Goal: Task Accomplishment & Management: Use online tool/utility

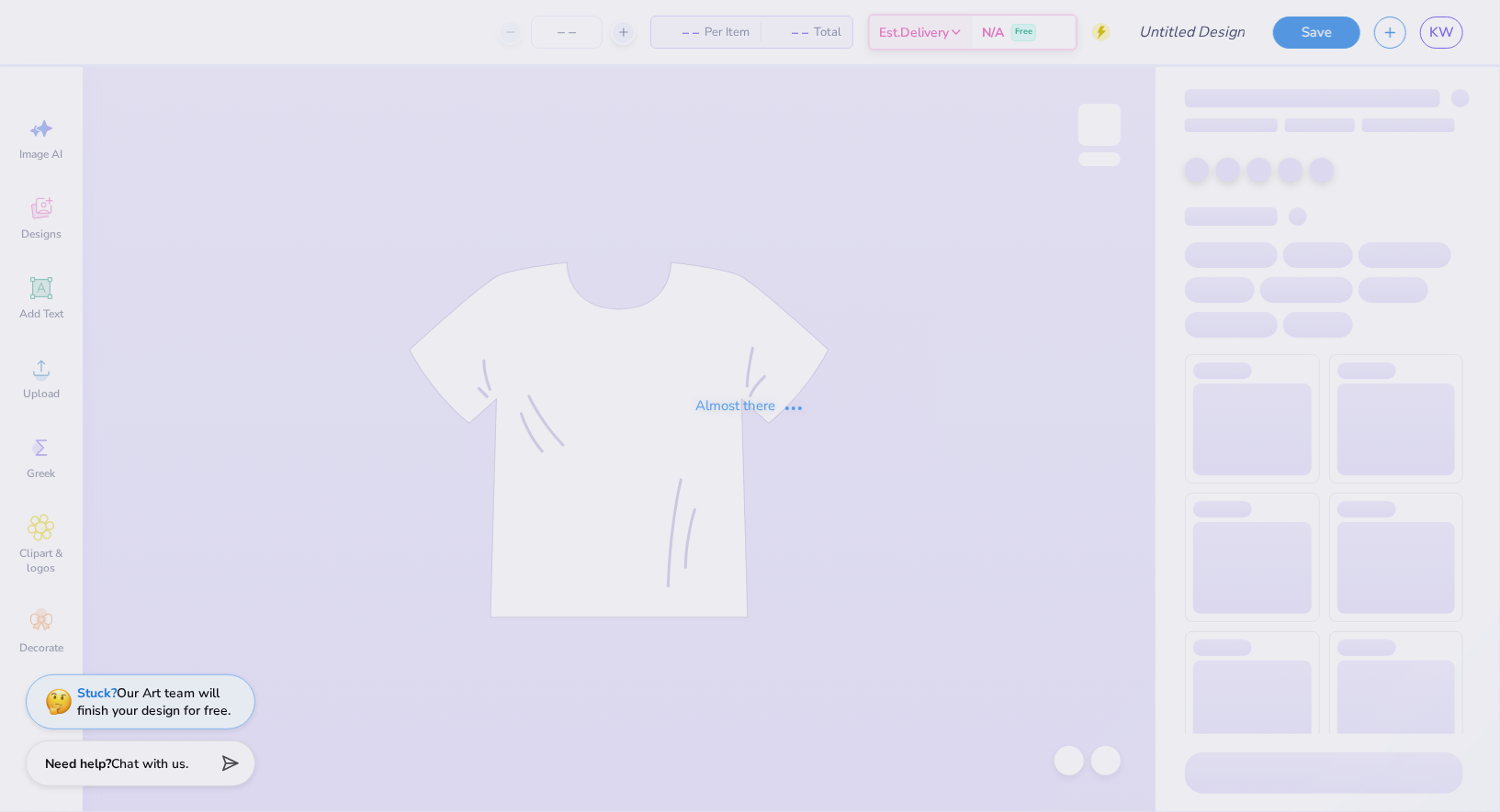
type input "spookathon potential 3"
type input "50"
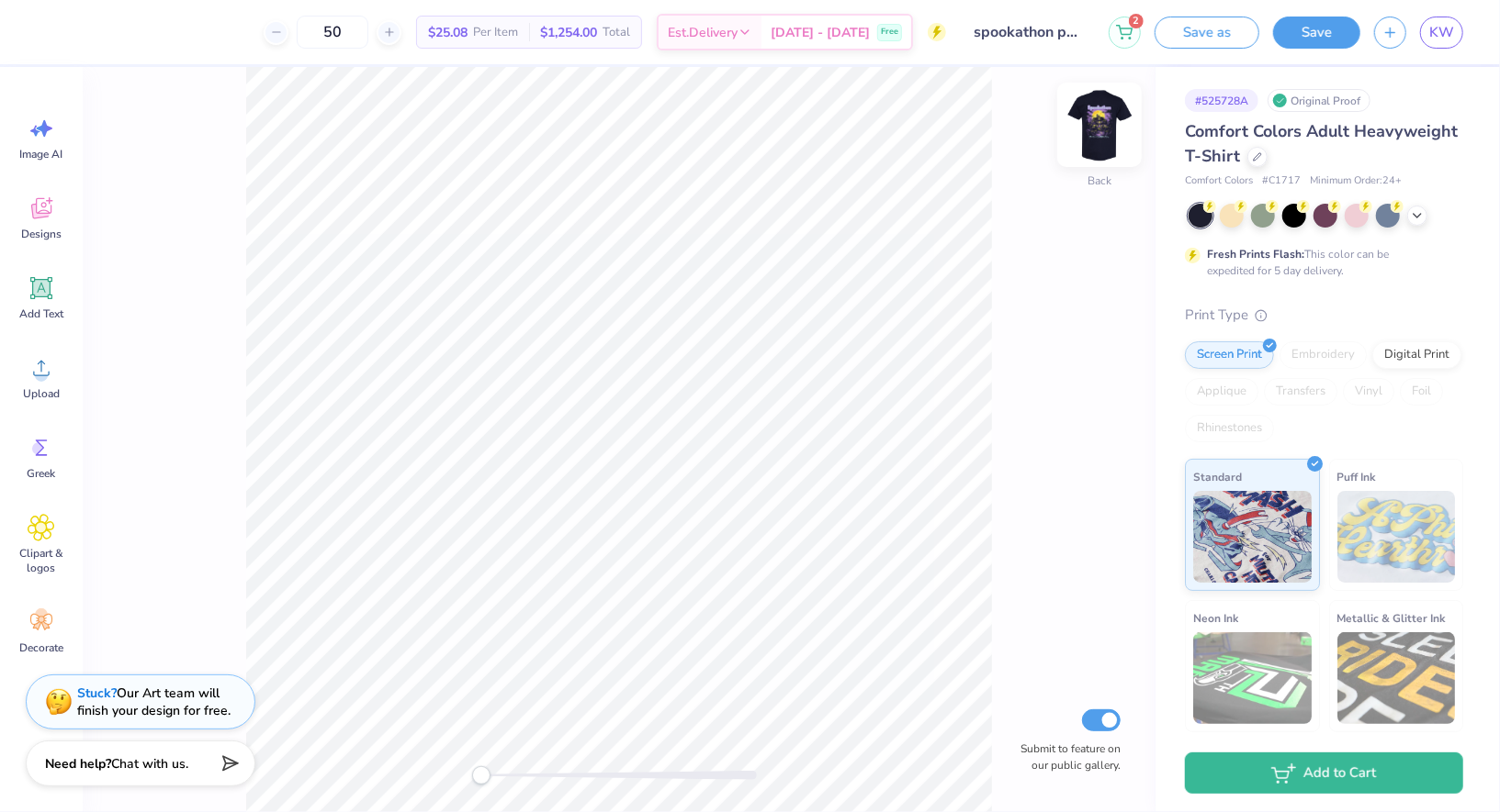
click at [1093, 138] on img at bounding box center [1099, 125] width 73 height 73
click at [1093, 138] on img at bounding box center [1098, 124] width 37 height 37
click at [1108, 142] on img at bounding box center [1099, 125] width 73 height 73
click at [1034, 180] on div "Back Submit to feature on our public gallery." at bounding box center [618, 440] width 1072 height 746
click at [1113, 119] on img at bounding box center [1099, 125] width 73 height 73
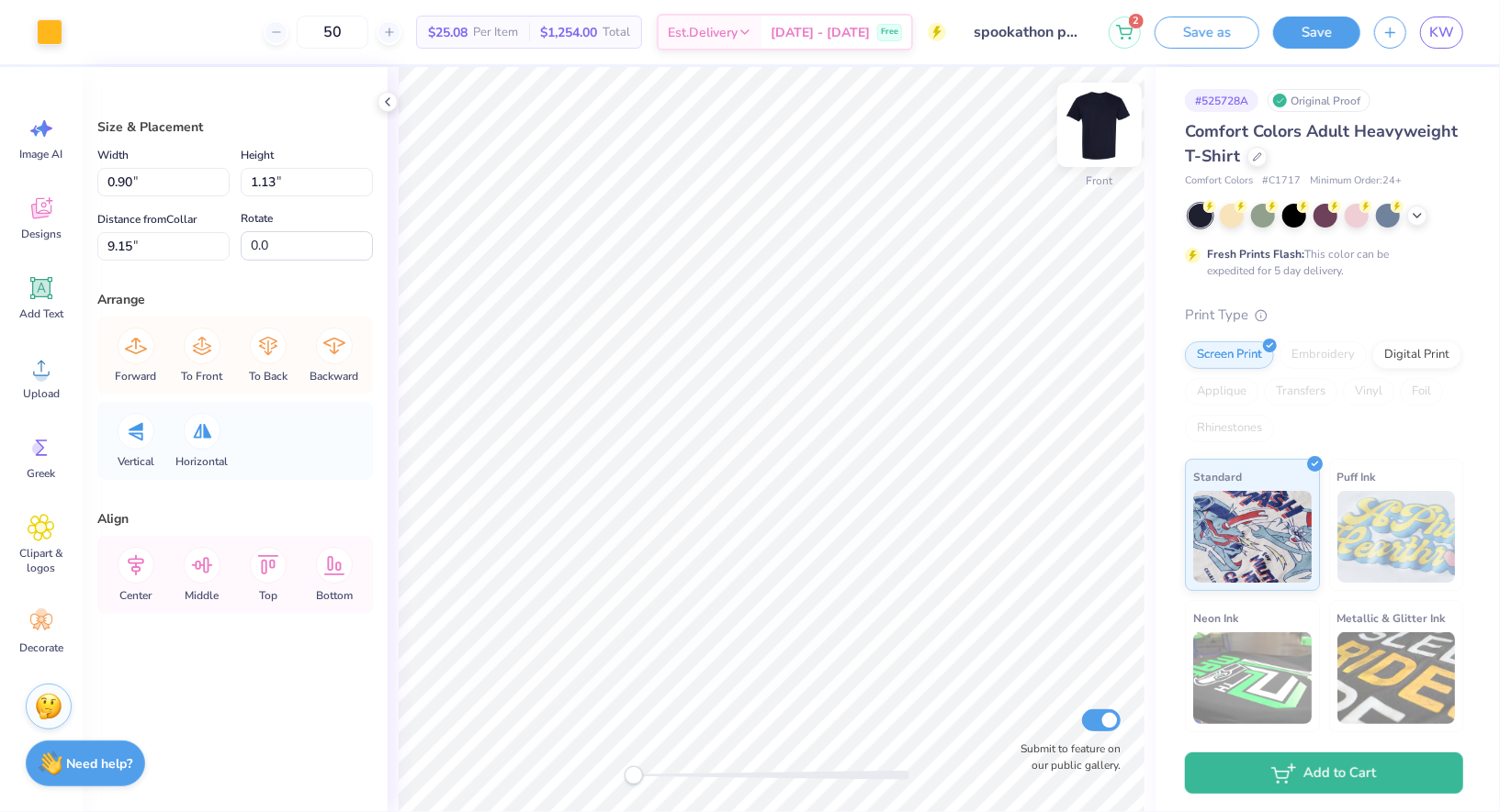
click at [1099, 126] on img at bounding box center [1099, 125] width 73 height 73
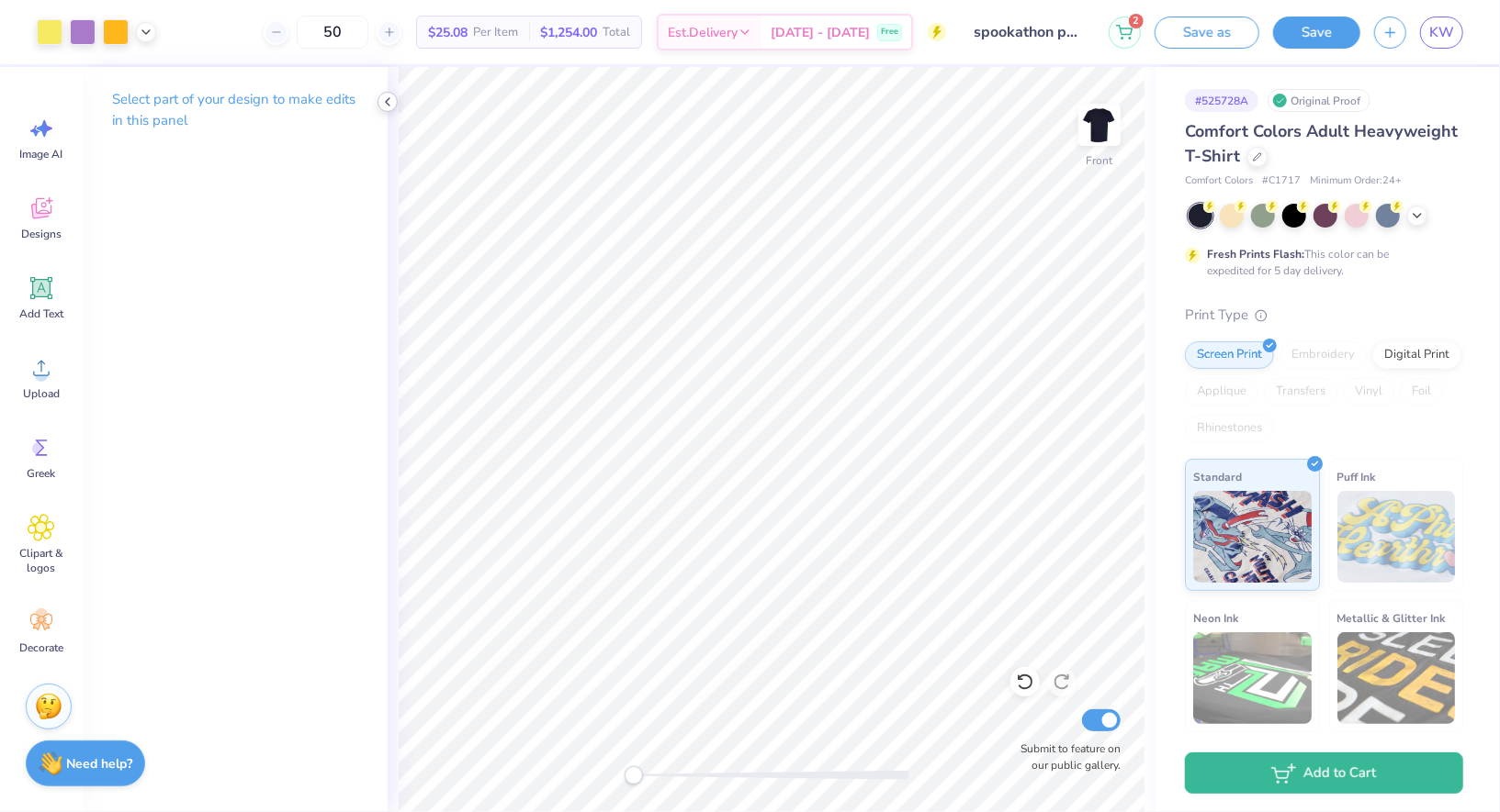
click at [385, 103] on icon at bounding box center [387, 101] width 15 height 15
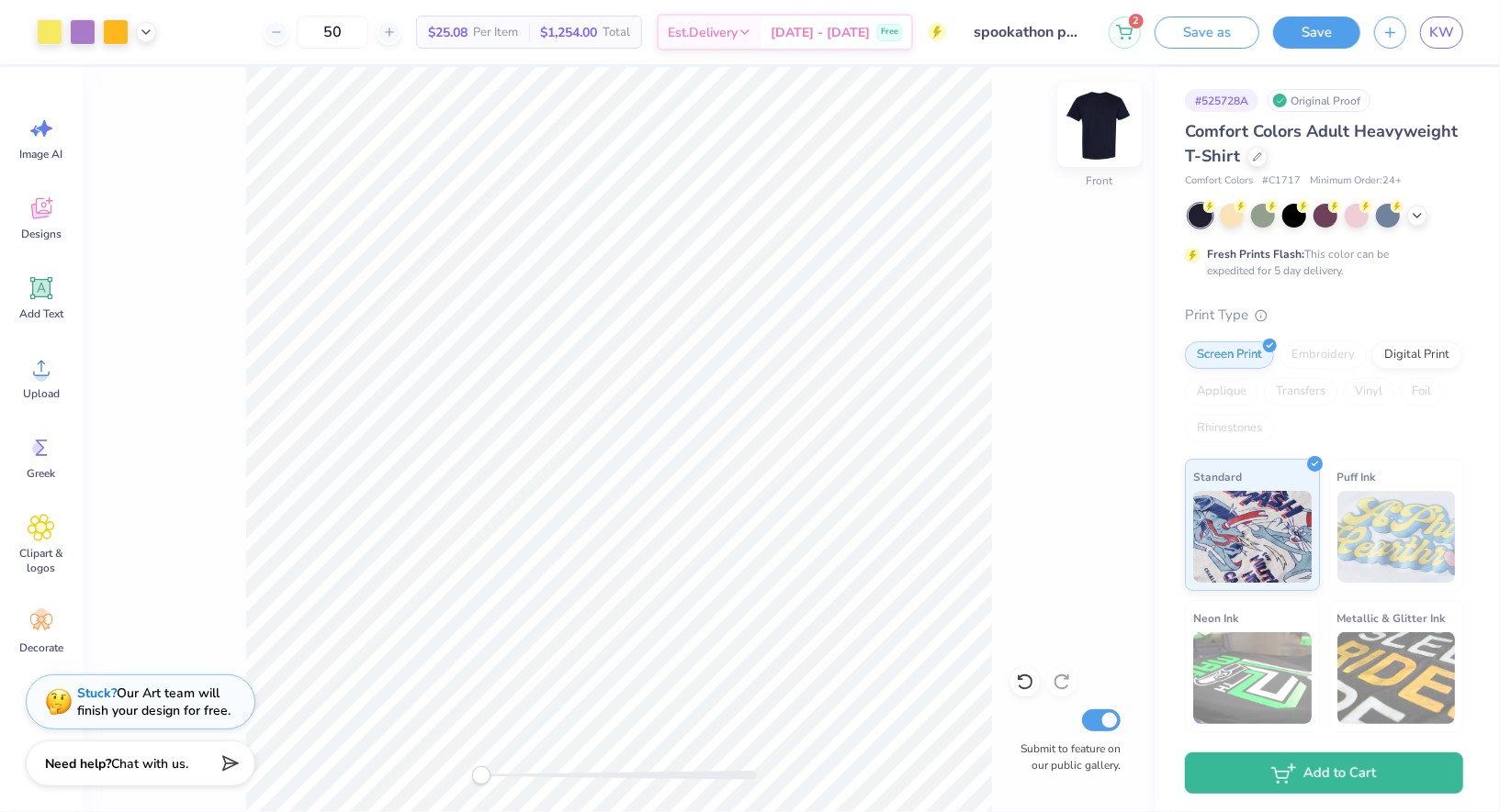
click at [1103, 129] on img at bounding box center [1099, 125] width 73 height 73
click at [34, 306] on span "Add Text" at bounding box center [41, 313] width 44 height 15
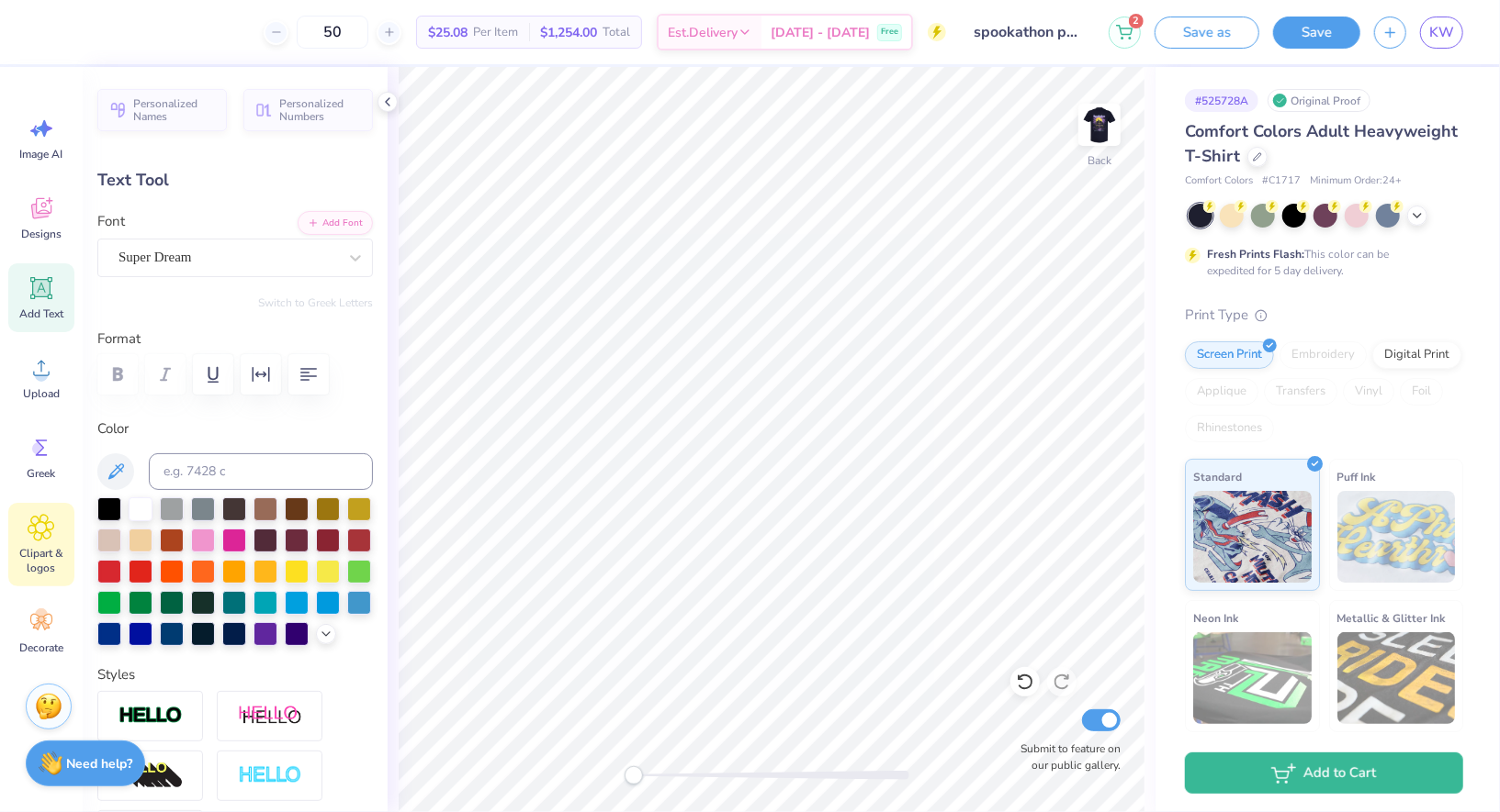
click at [44, 561] on span "Clipart & logos" at bounding box center [41, 561] width 61 height 30
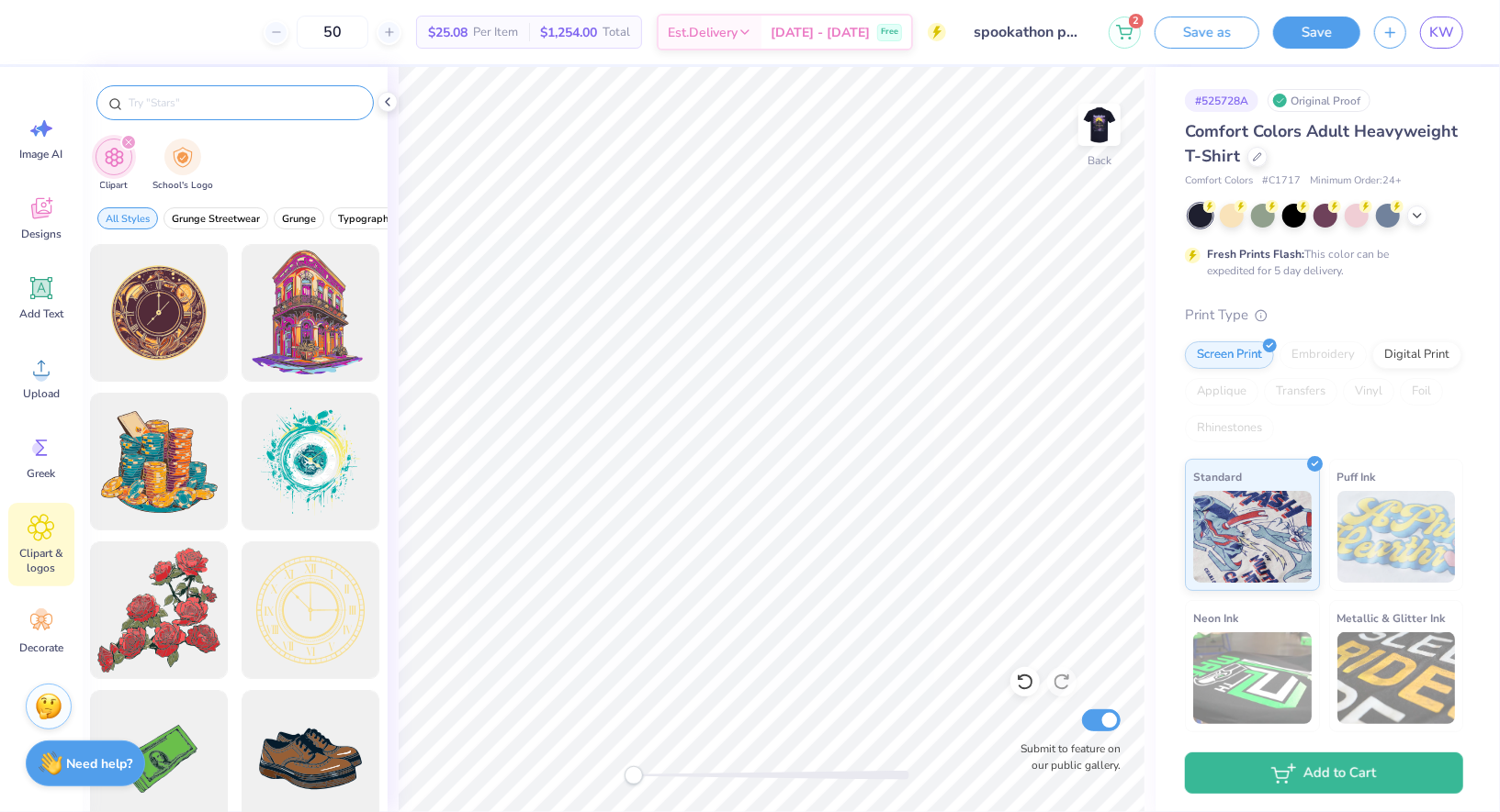
click at [247, 106] on input "text" at bounding box center [244, 102] width 235 height 19
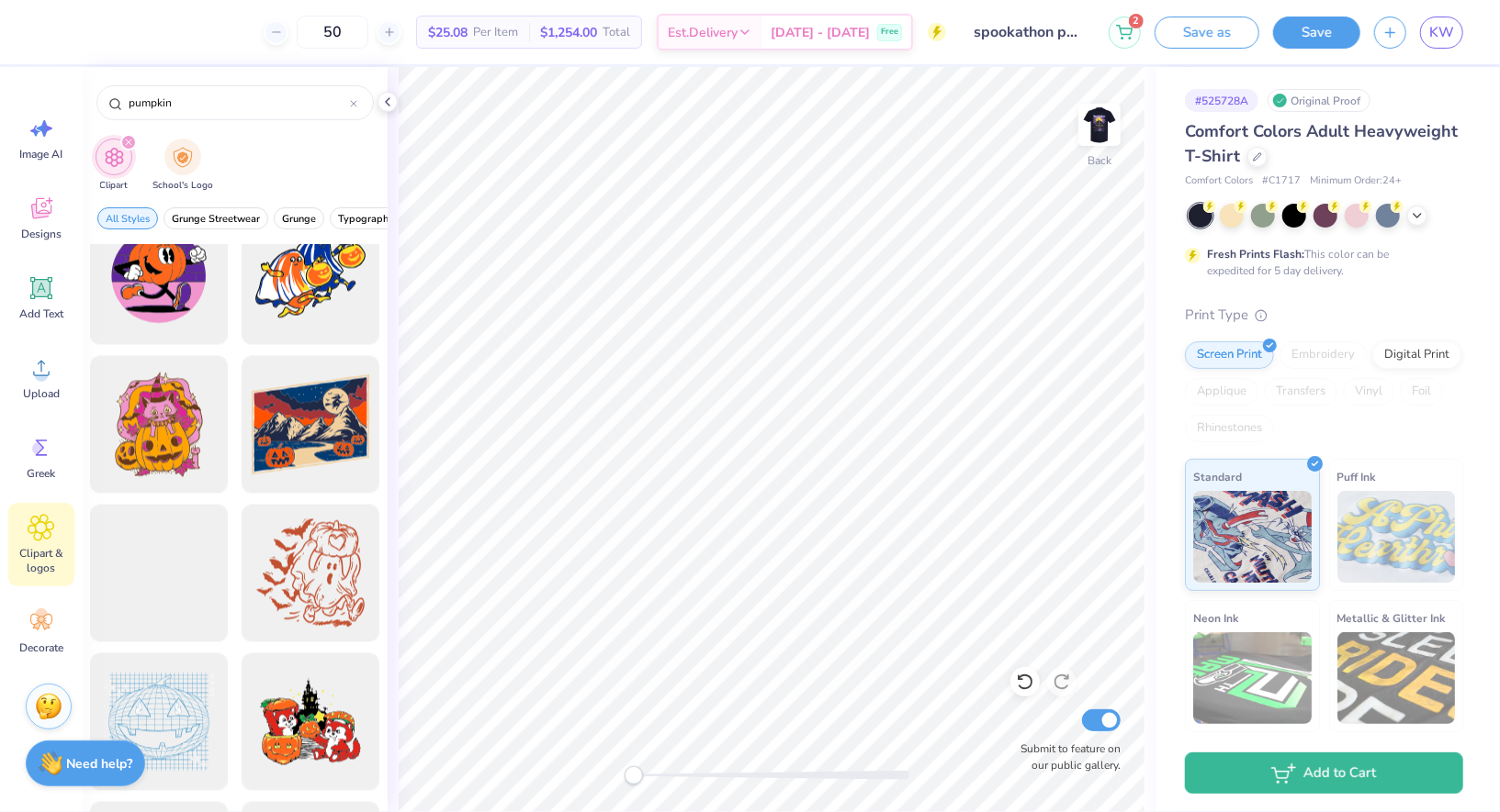
scroll to position [6728, 0]
type input "pumpkin"
click at [183, 613] on div at bounding box center [159, 573] width 152 height 152
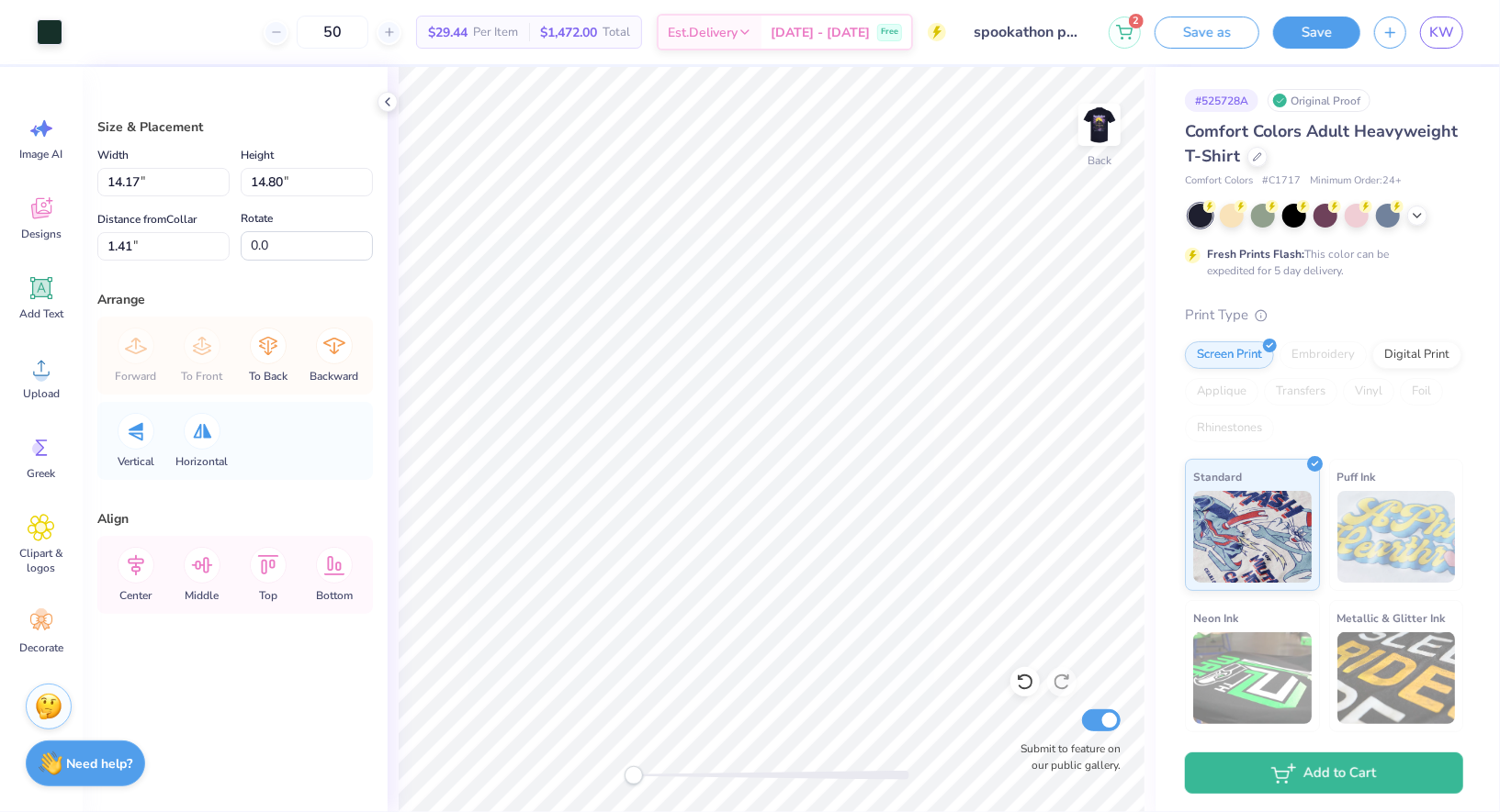
type input "1.41"
type input "6.34"
type input "6.62"
type input "10.16"
type input "2.71"
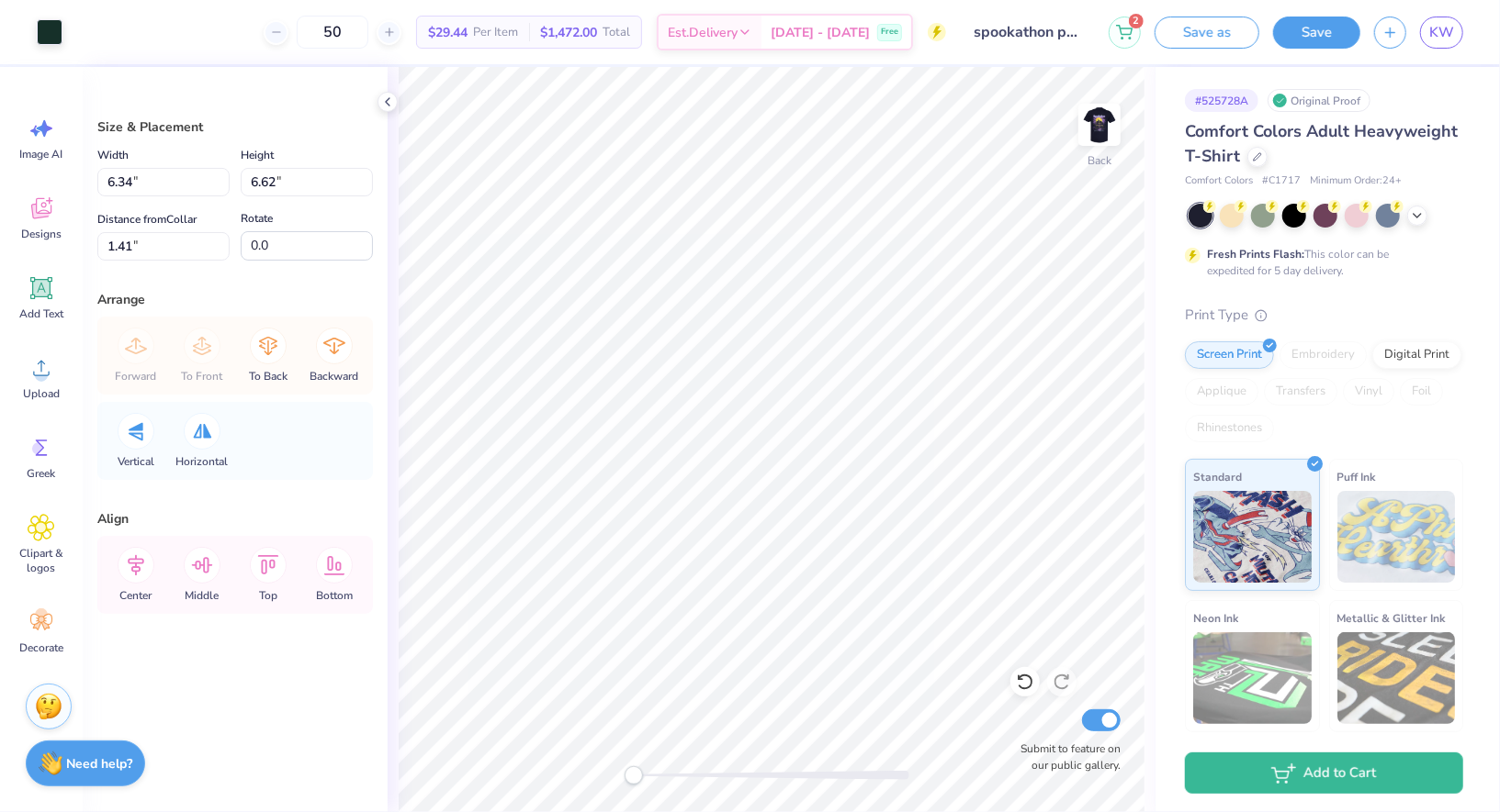
type input "11.64"
click at [54, 44] on div at bounding box center [50, 31] width 26 height 26
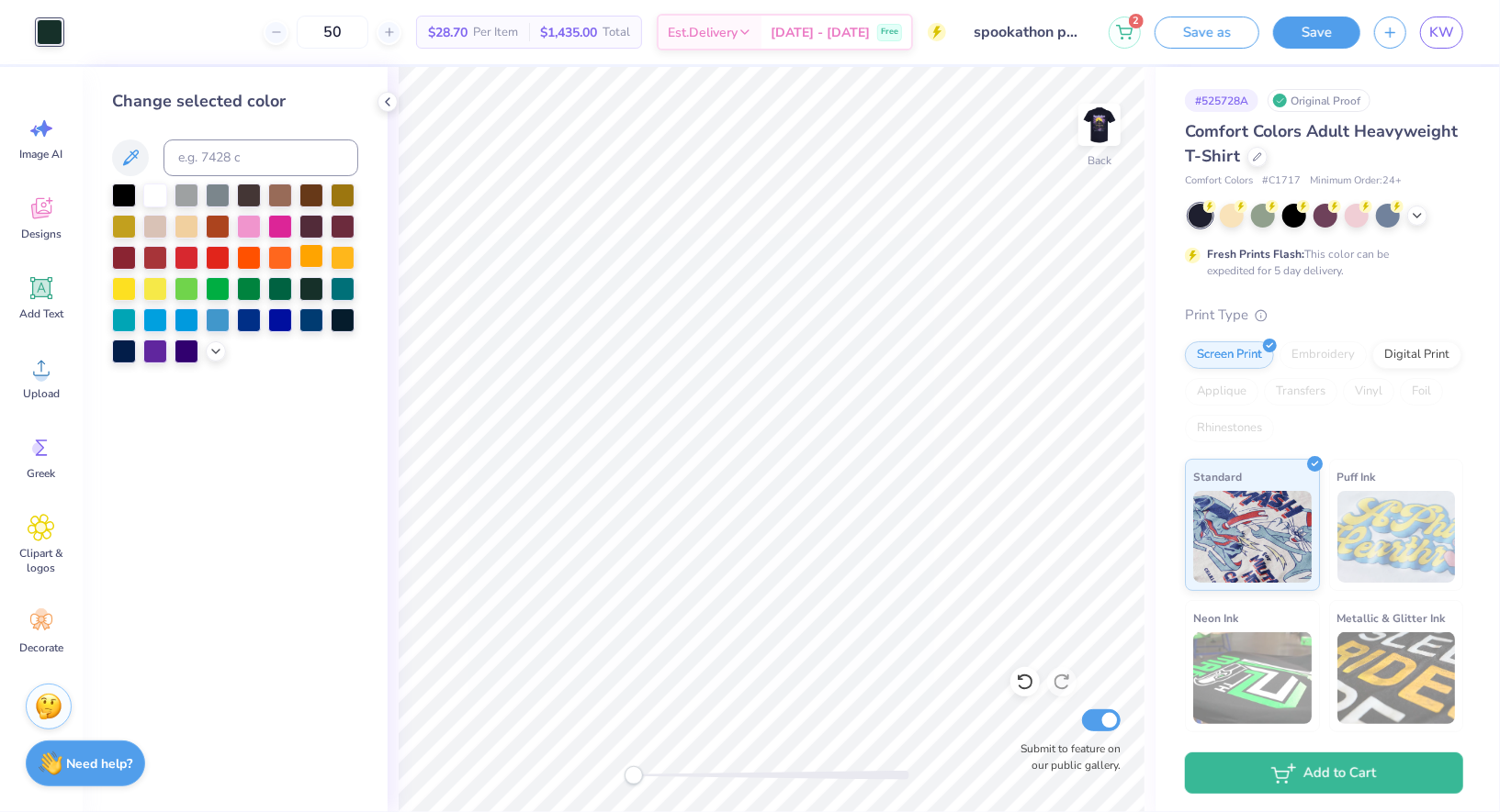
click at [323, 256] on div at bounding box center [312, 256] width 24 height 24
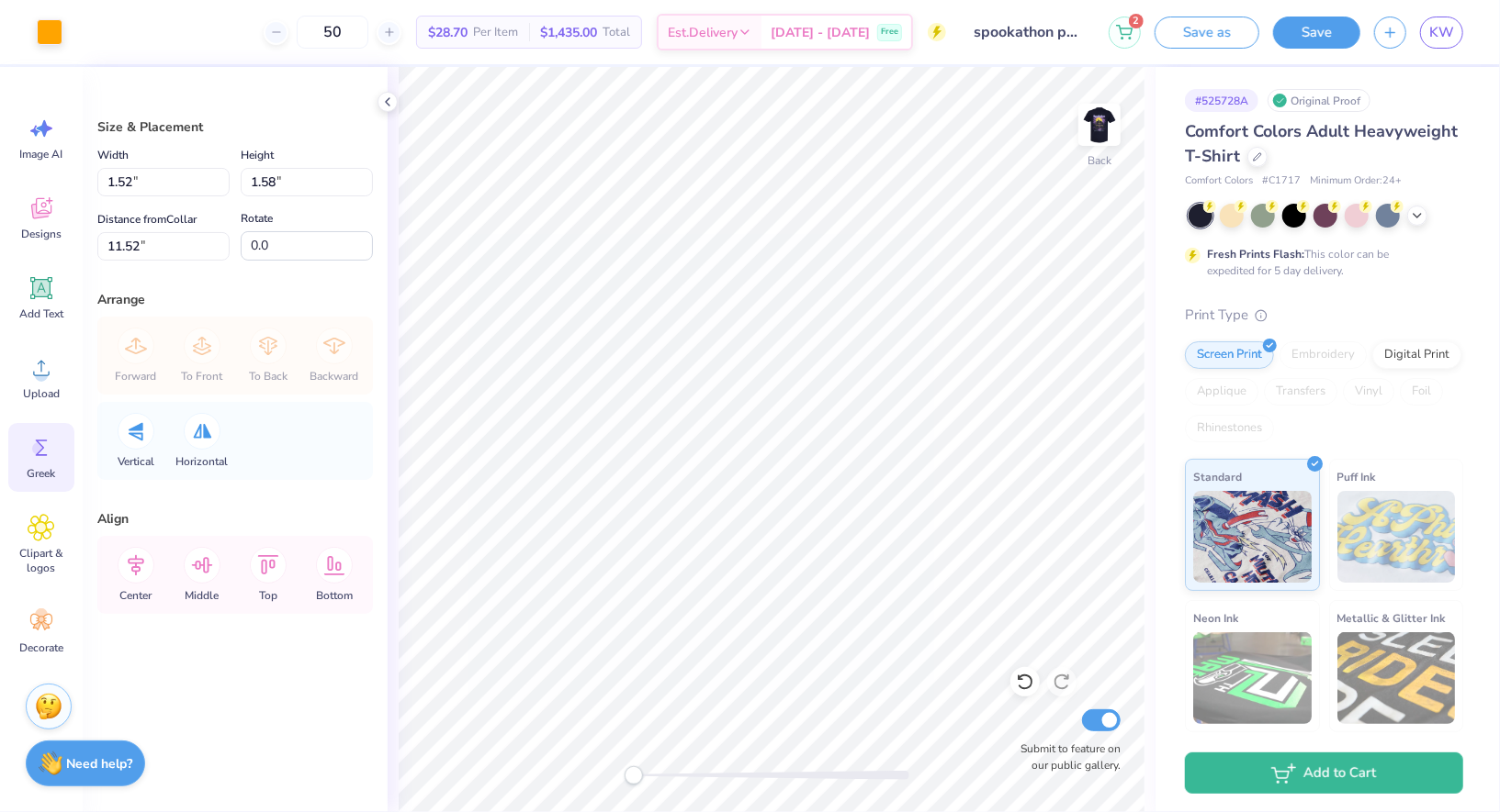
click at [34, 478] on span "Greek" at bounding box center [42, 473] width 29 height 15
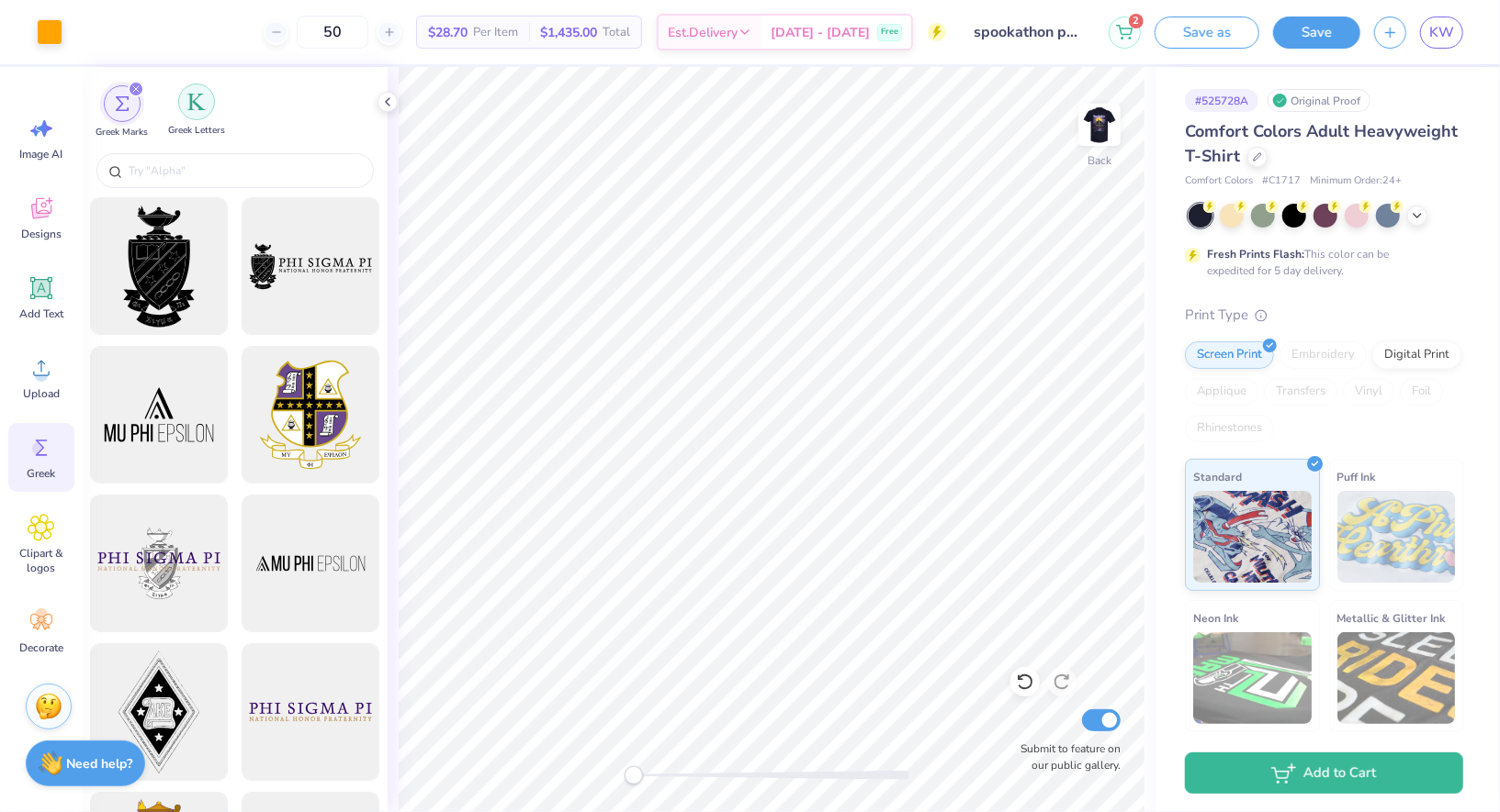
click at [194, 112] on div "filter for Greek Letters" at bounding box center [196, 101] width 37 height 37
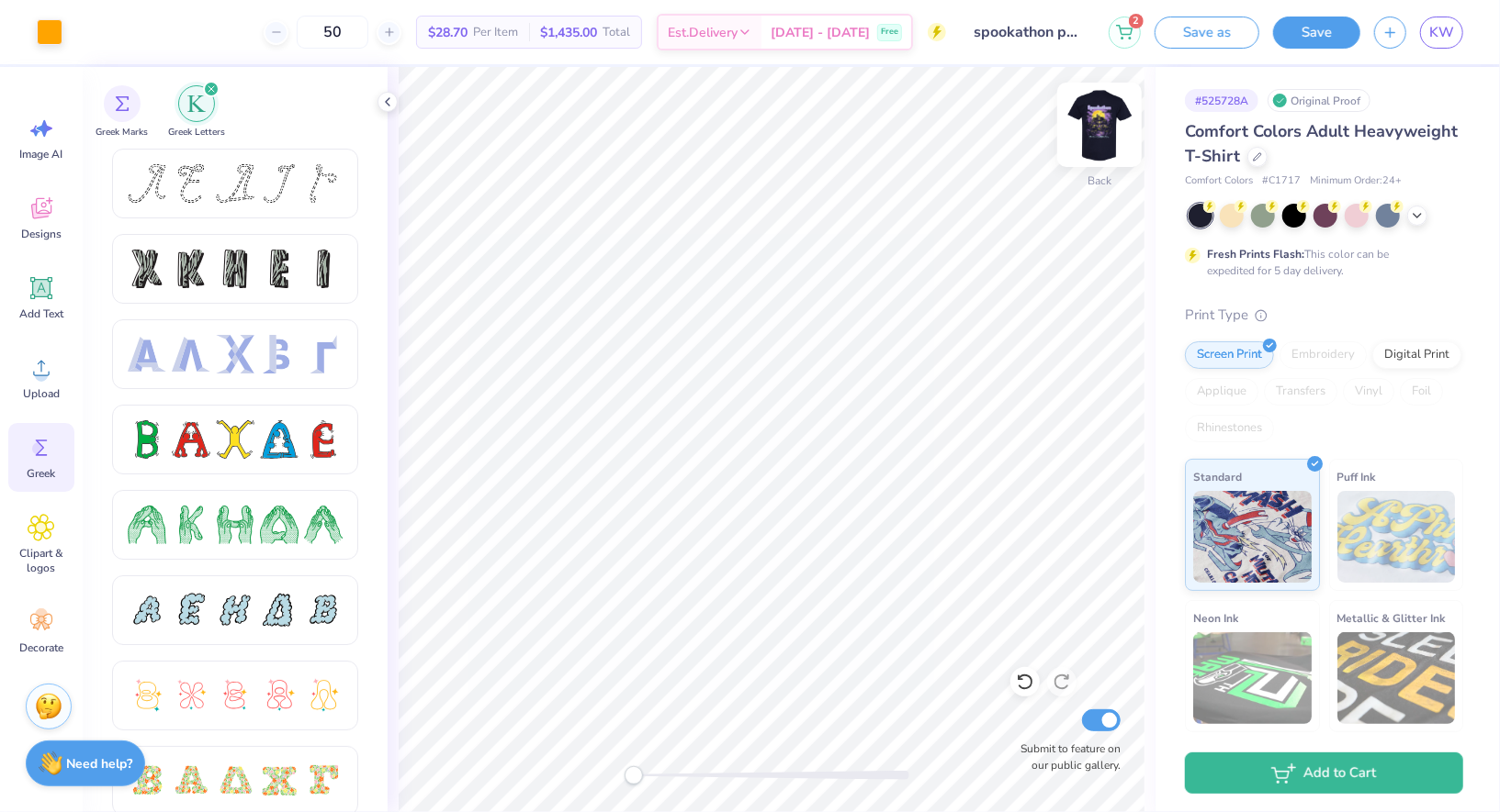
click at [1106, 113] on img at bounding box center [1099, 125] width 73 height 73
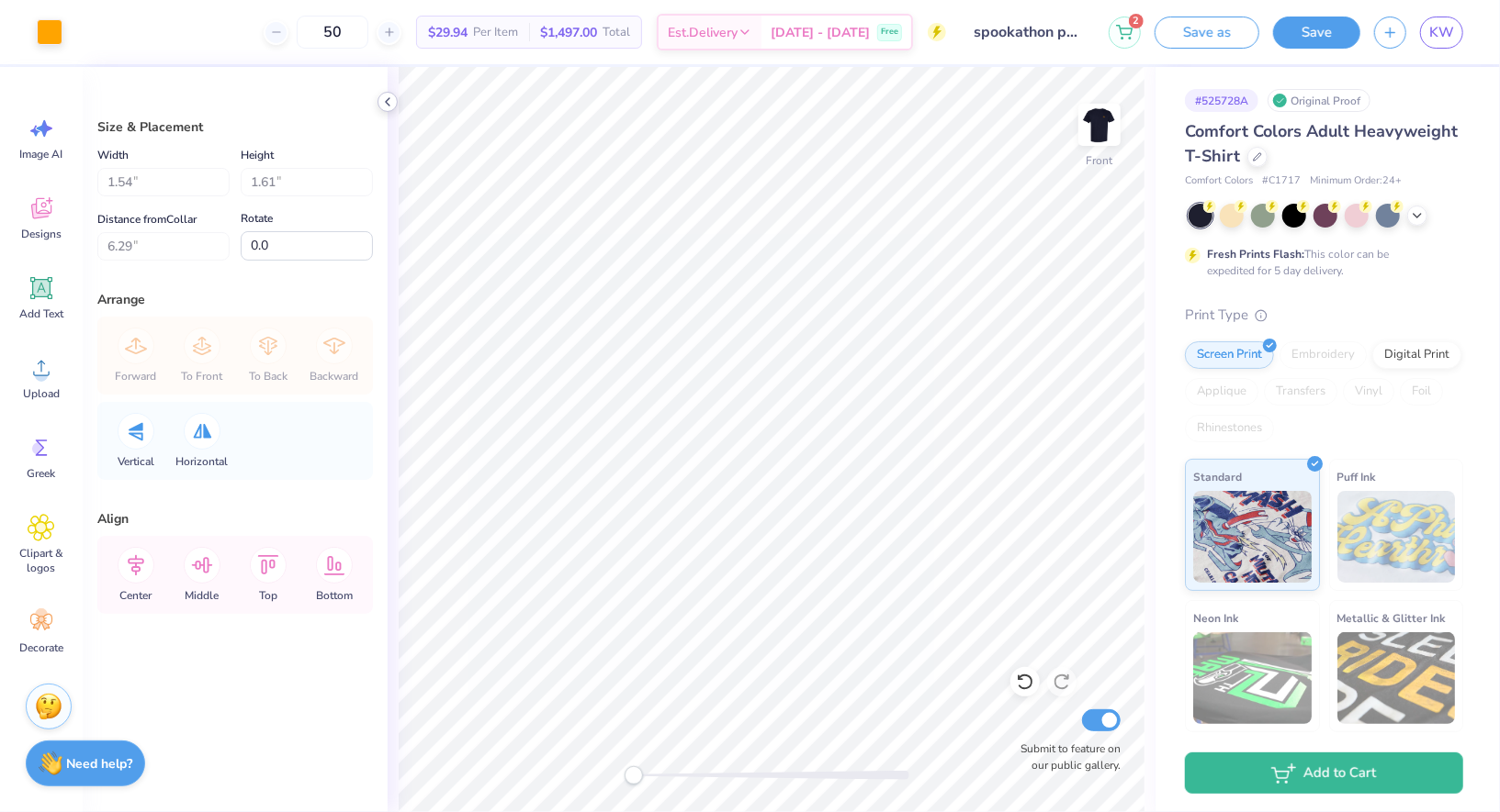
click at [390, 102] on icon at bounding box center [387, 101] width 15 height 15
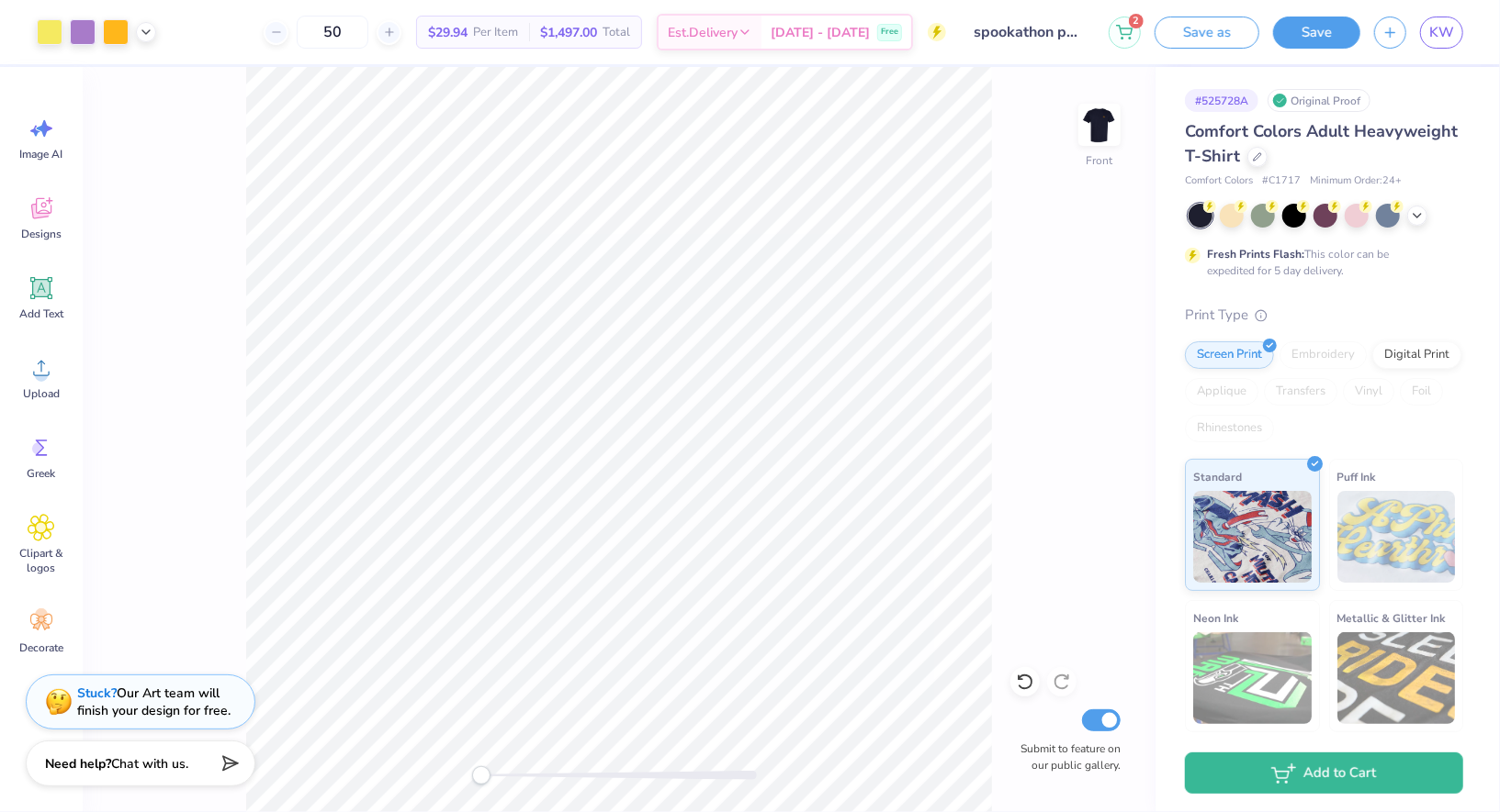
click at [1108, 139] on img at bounding box center [1098, 124] width 37 height 37
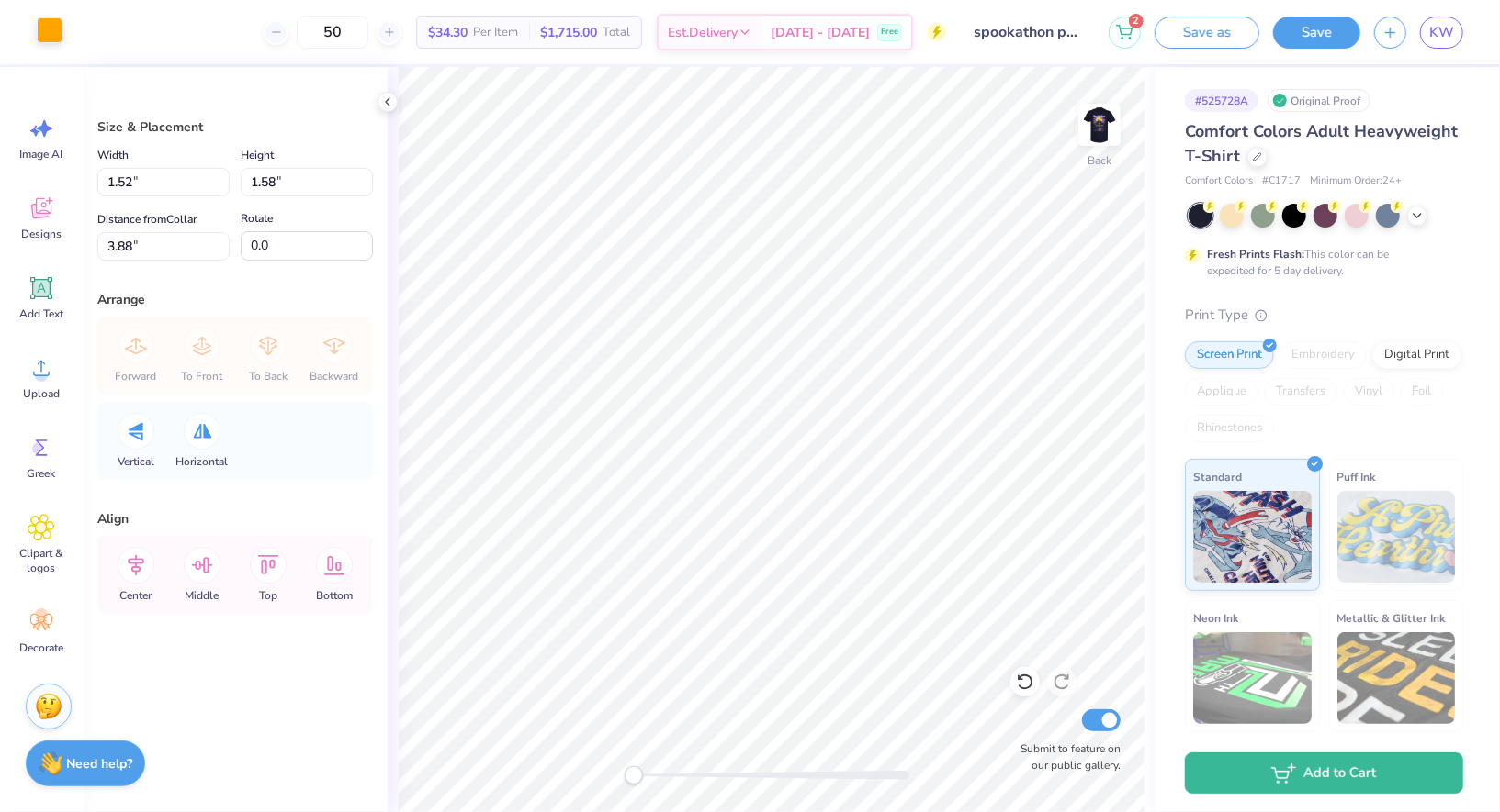
click at [48, 31] on div at bounding box center [50, 31] width 26 height 26
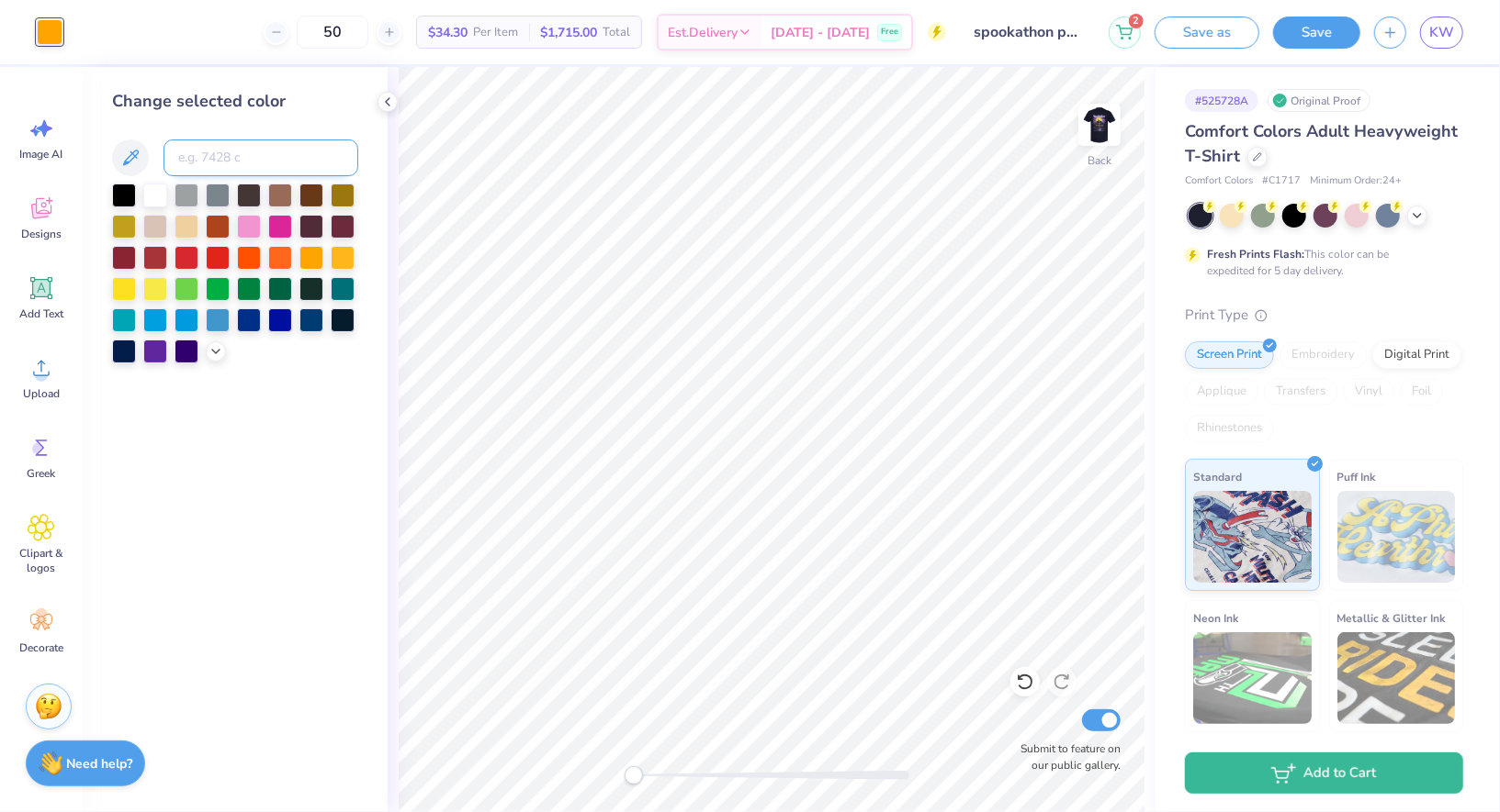
click at [250, 146] on input at bounding box center [261, 158] width 194 height 37
type input "1235"
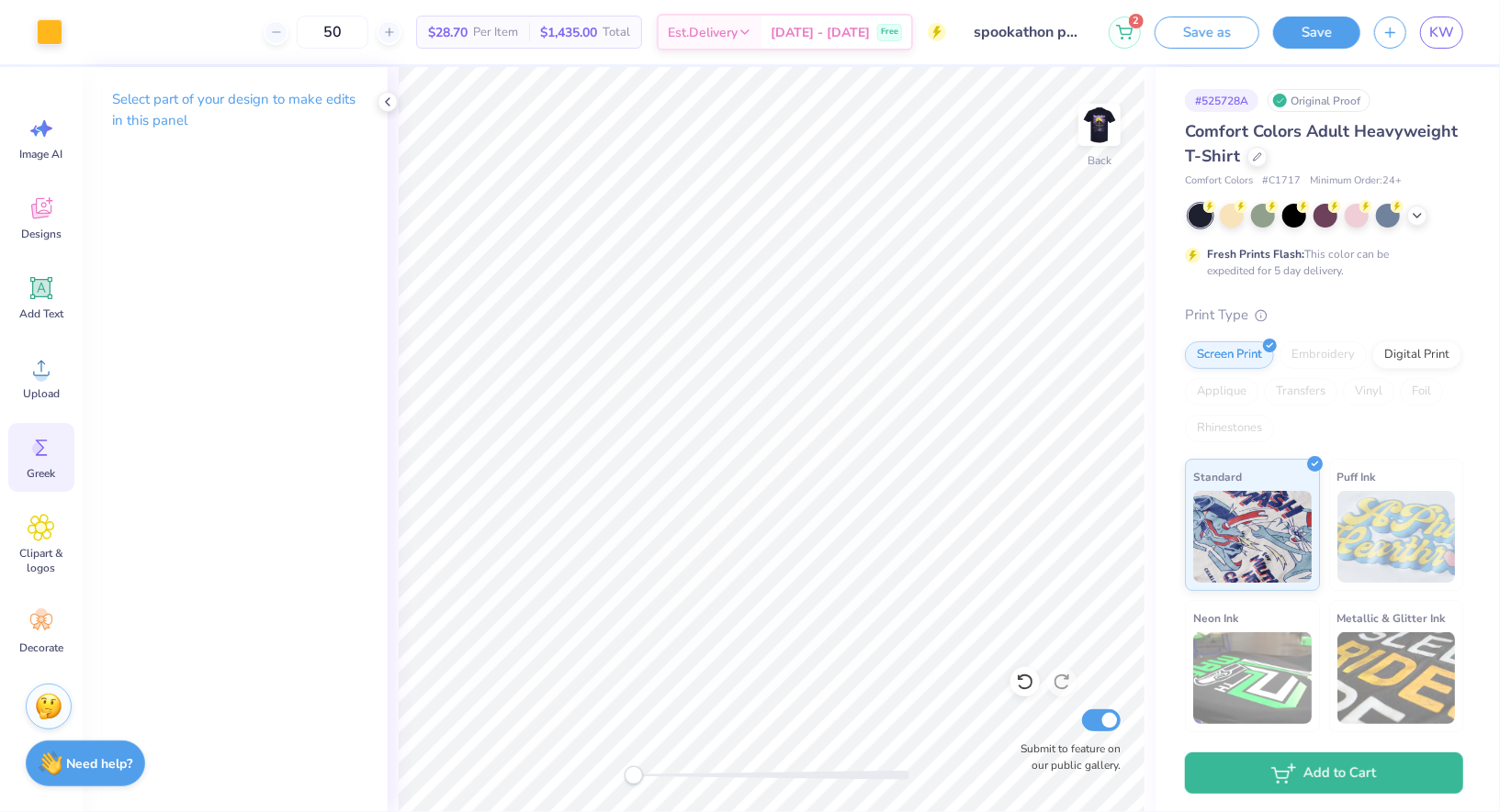
click at [36, 446] on circle at bounding box center [38, 448] width 13 height 13
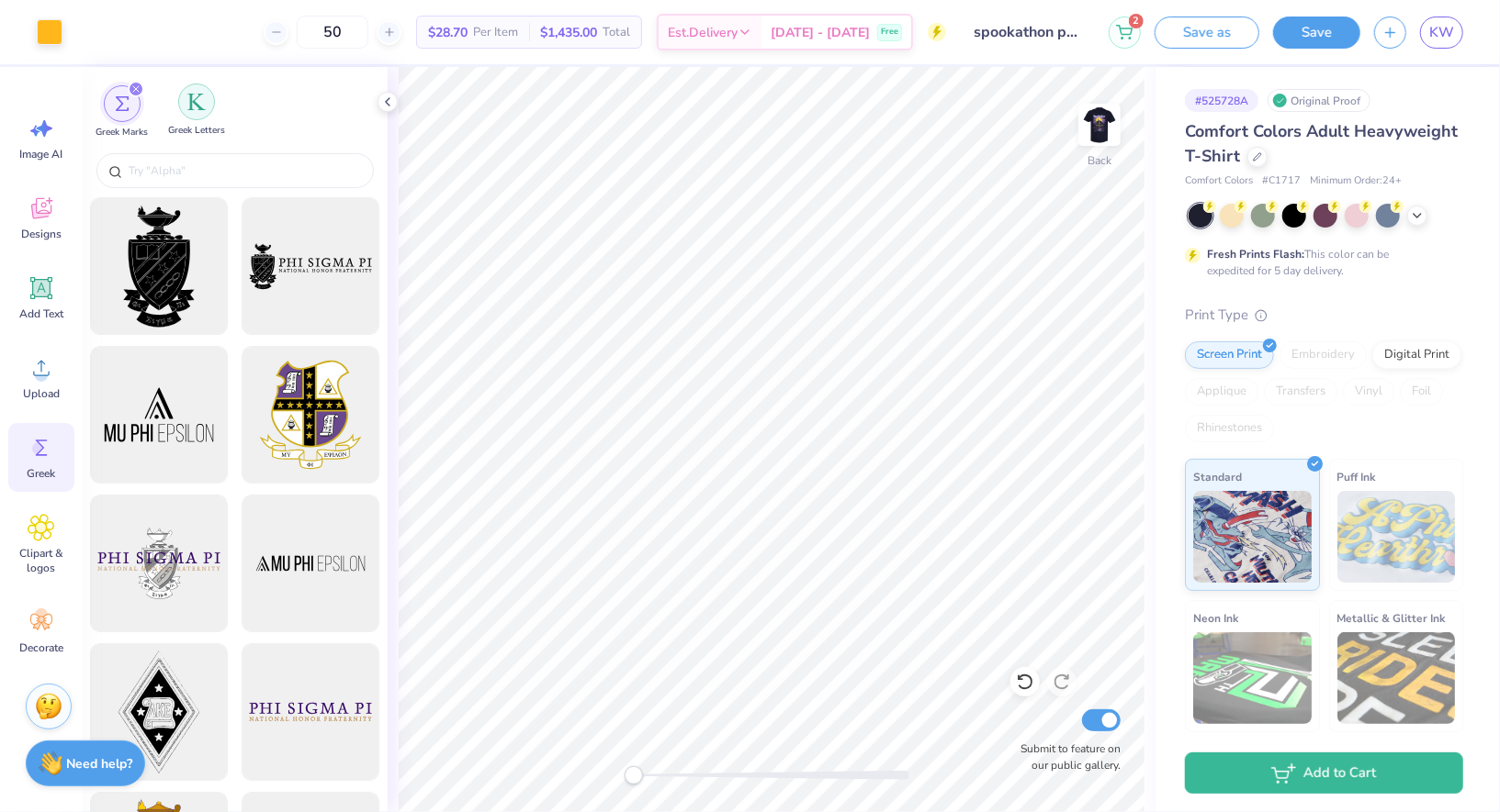
click at [200, 102] on img "filter for Greek Letters" at bounding box center [196, 101] width 19 height 19
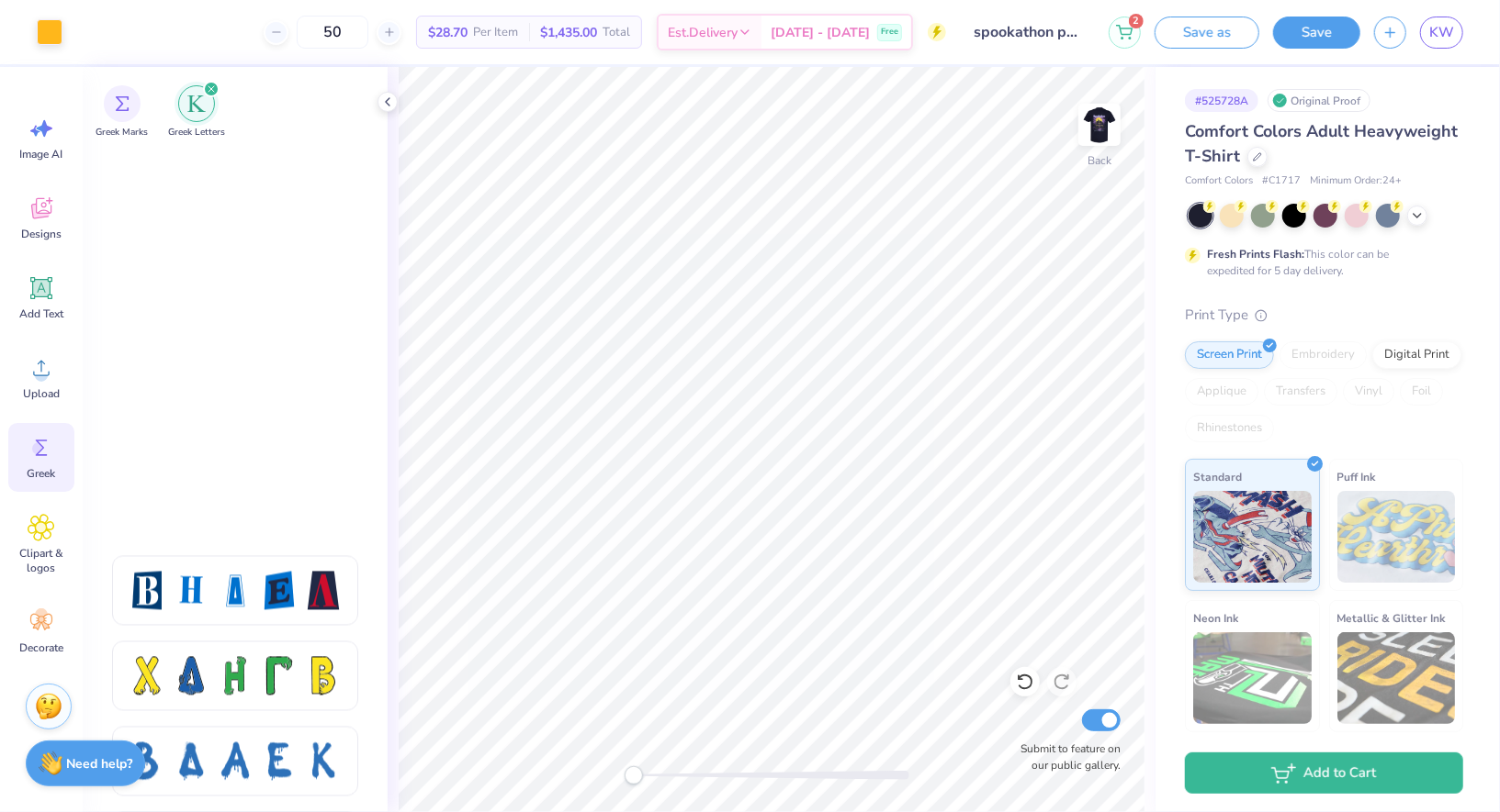
scroll to position [3003, 0]
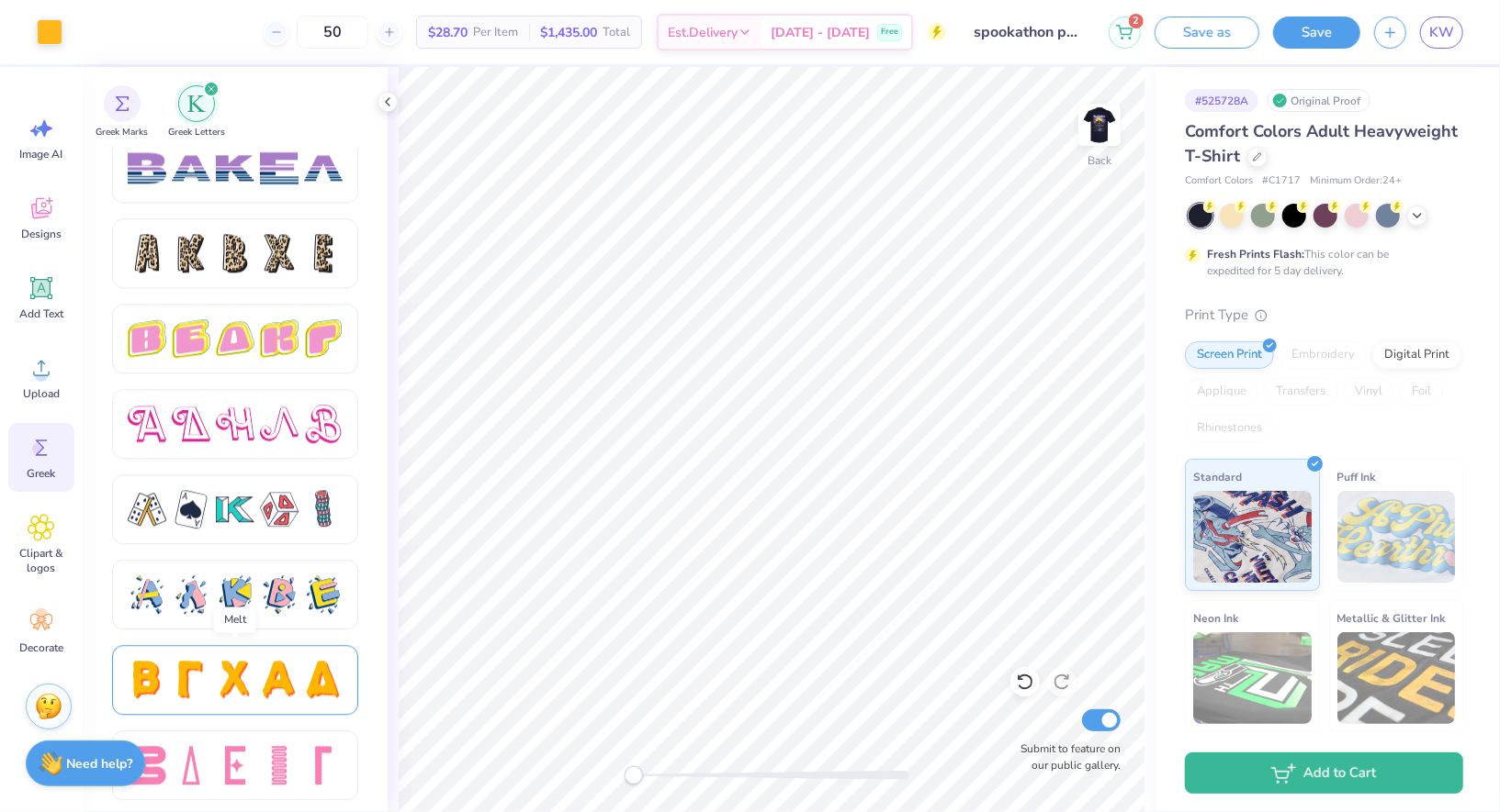
click at [240, 664] on div at bounding box center [235, 679] width 39 height 39
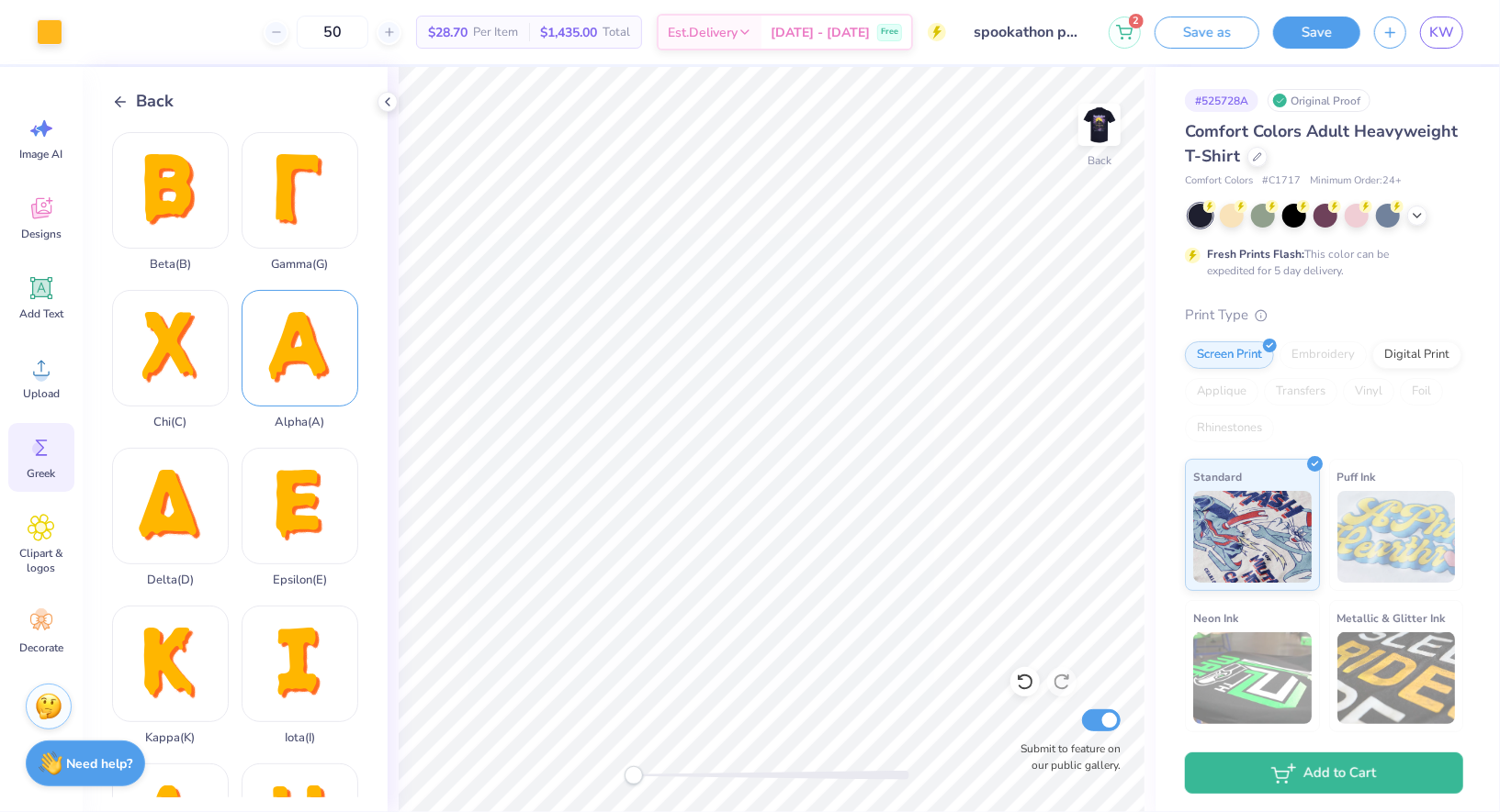
click at [273, 387] on div "Alpha ( A )" at bounding box center [300, 359] width 117 height 140
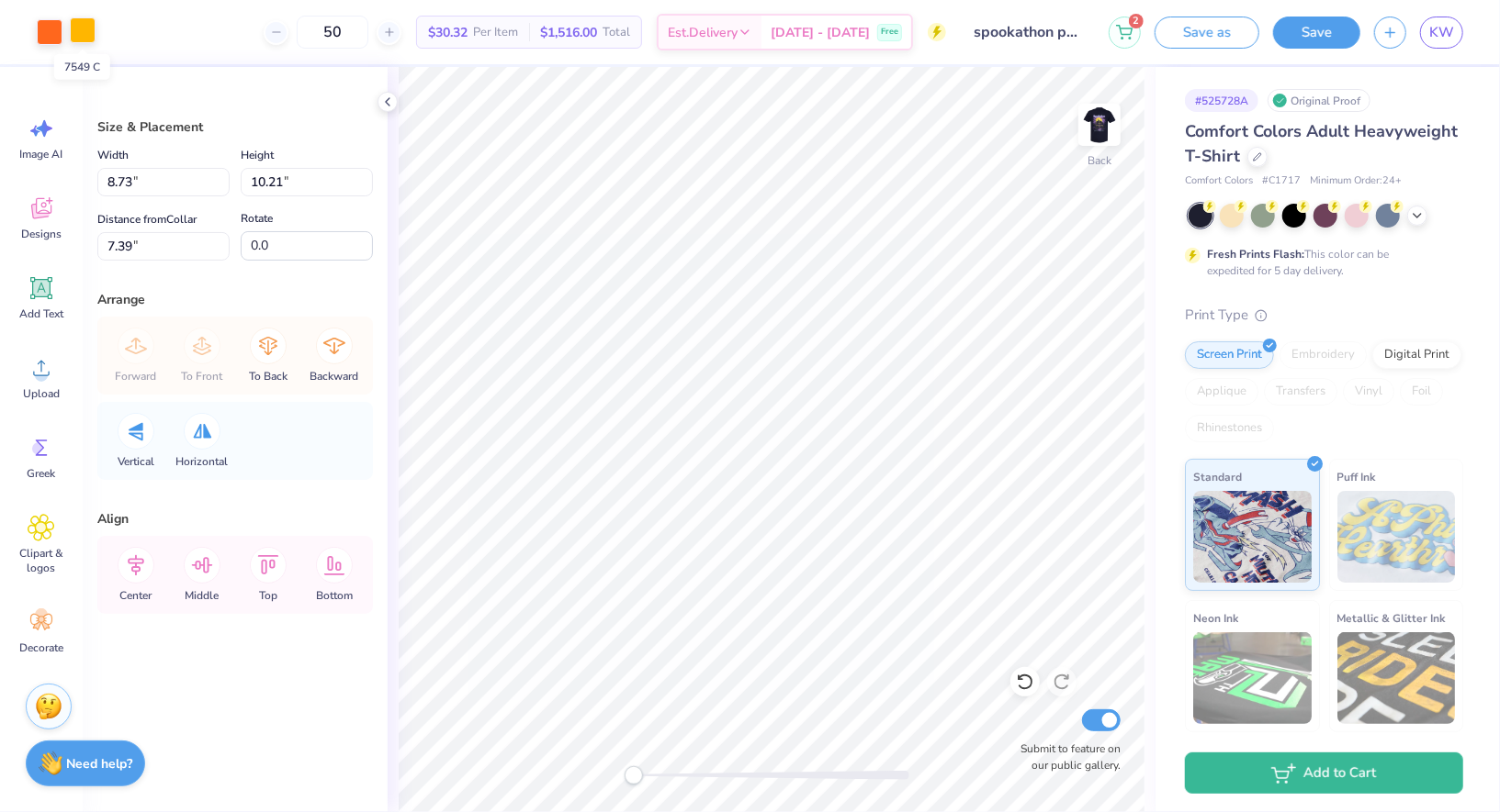
click at [85, 38] on div at bounding box center [82, 31] width 26 height 26
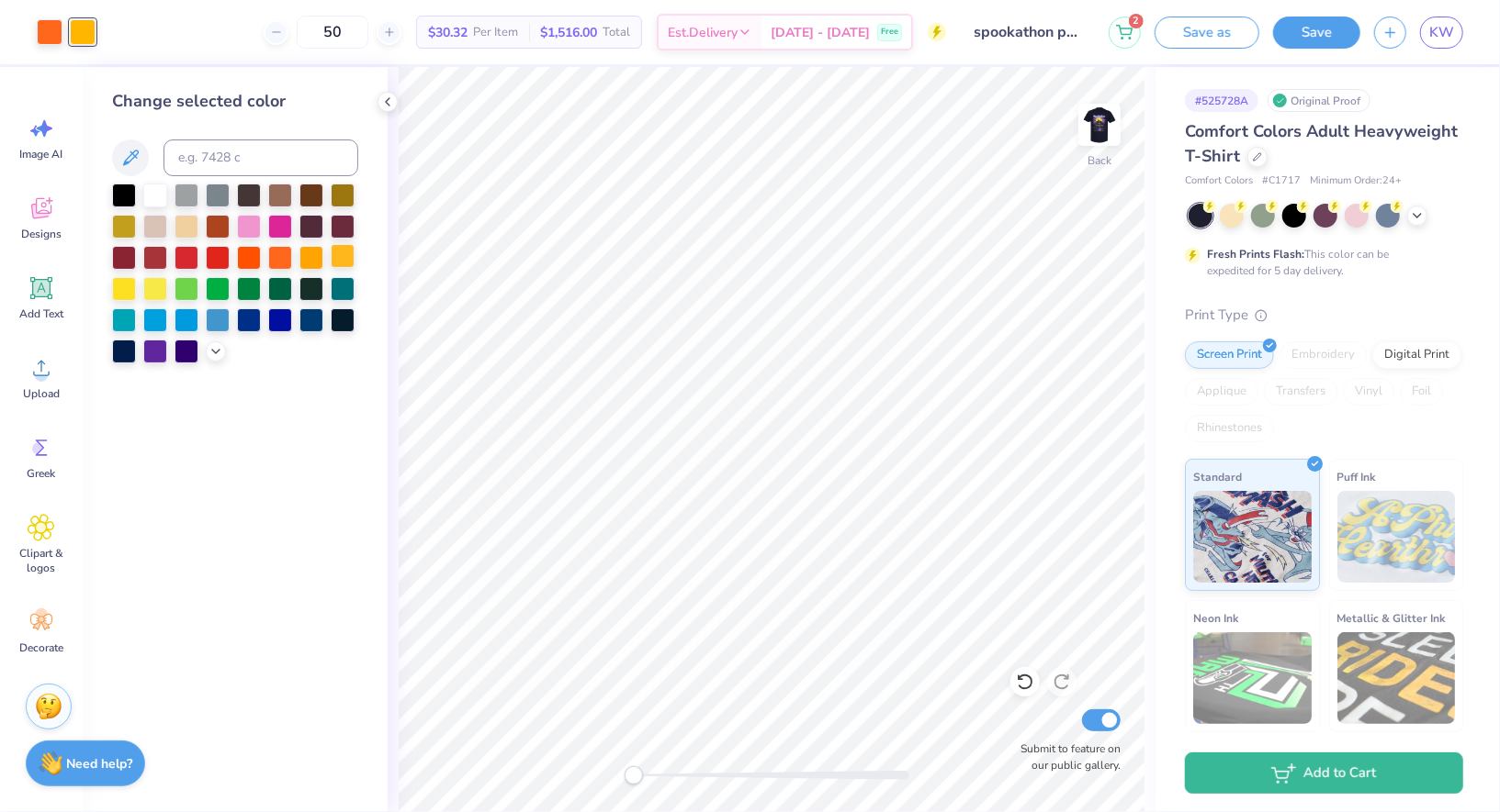
click at [347, 256] on div at bounding box center [342, 256] width 24 height 24
click at [43, 28] on div at bounding box center [50, 31] width 26 height 26
click at [342, 256] on div at bounding box center [342, 256] width 24 height 24
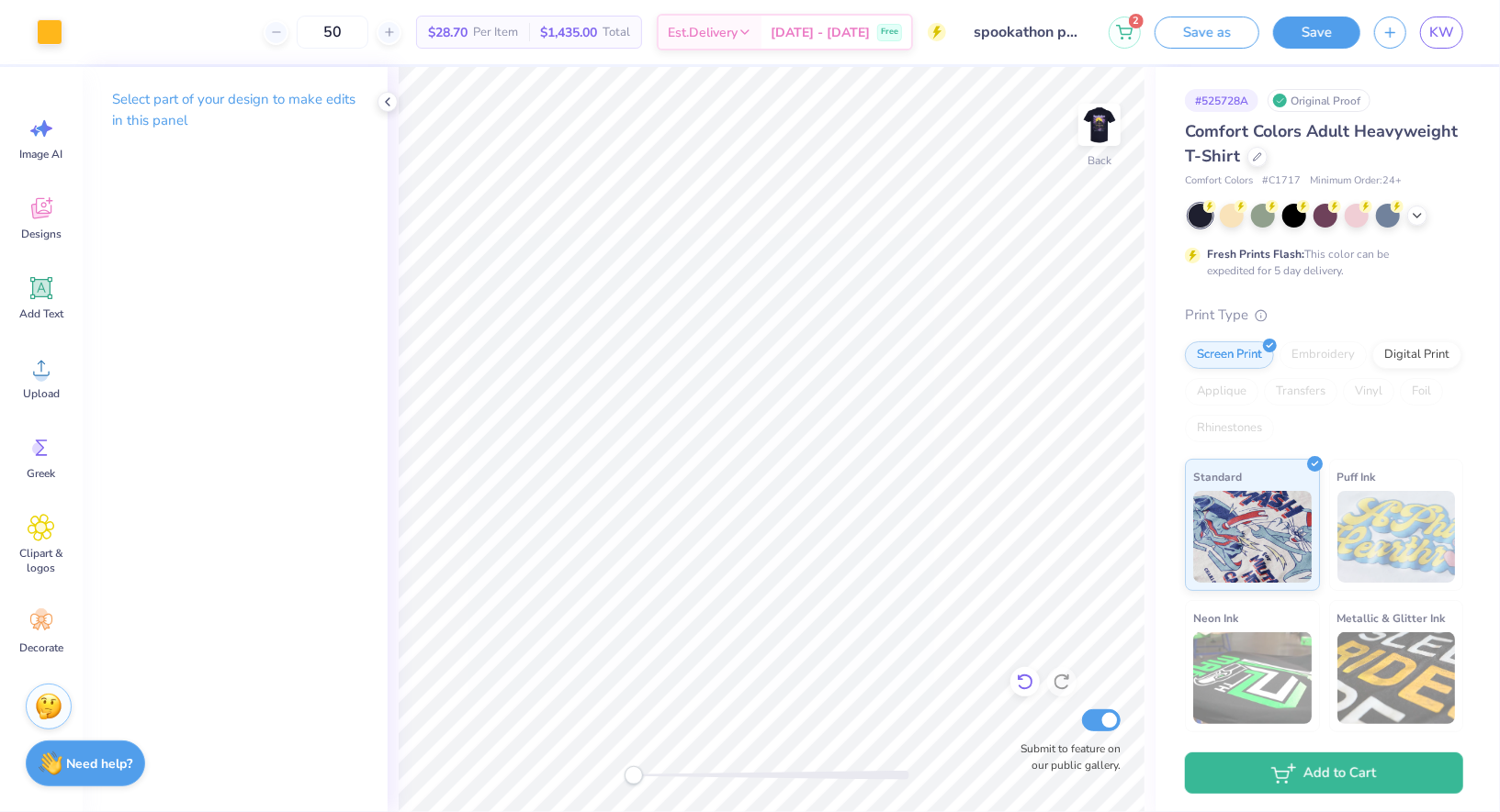
click at [1020, 676] on icon at bounding box center [1025, 682] width 16 height 17
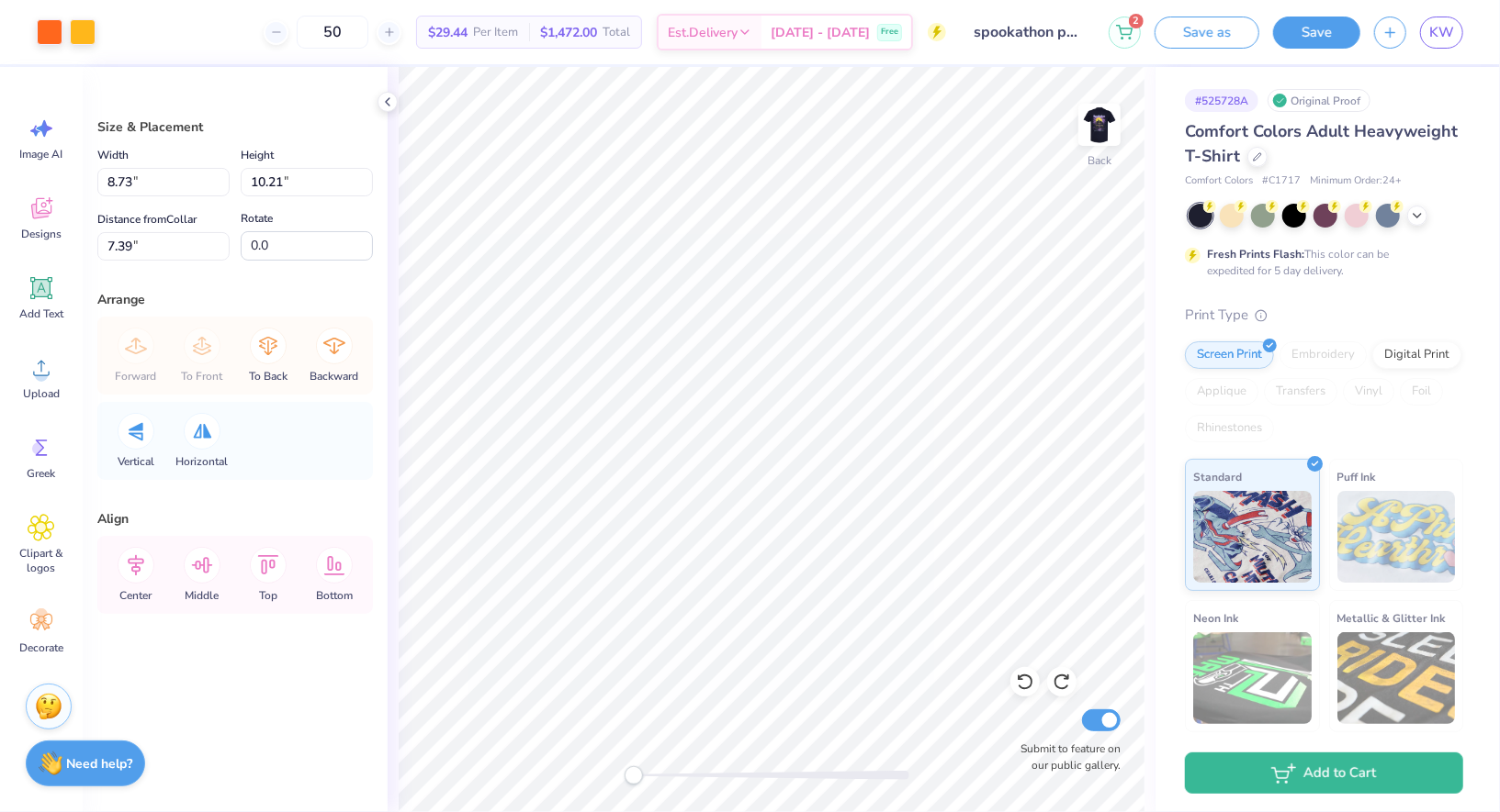
type input "1.07"
type input "1.26"
type input "1.40"
type input "1.64"
type input "1.52"
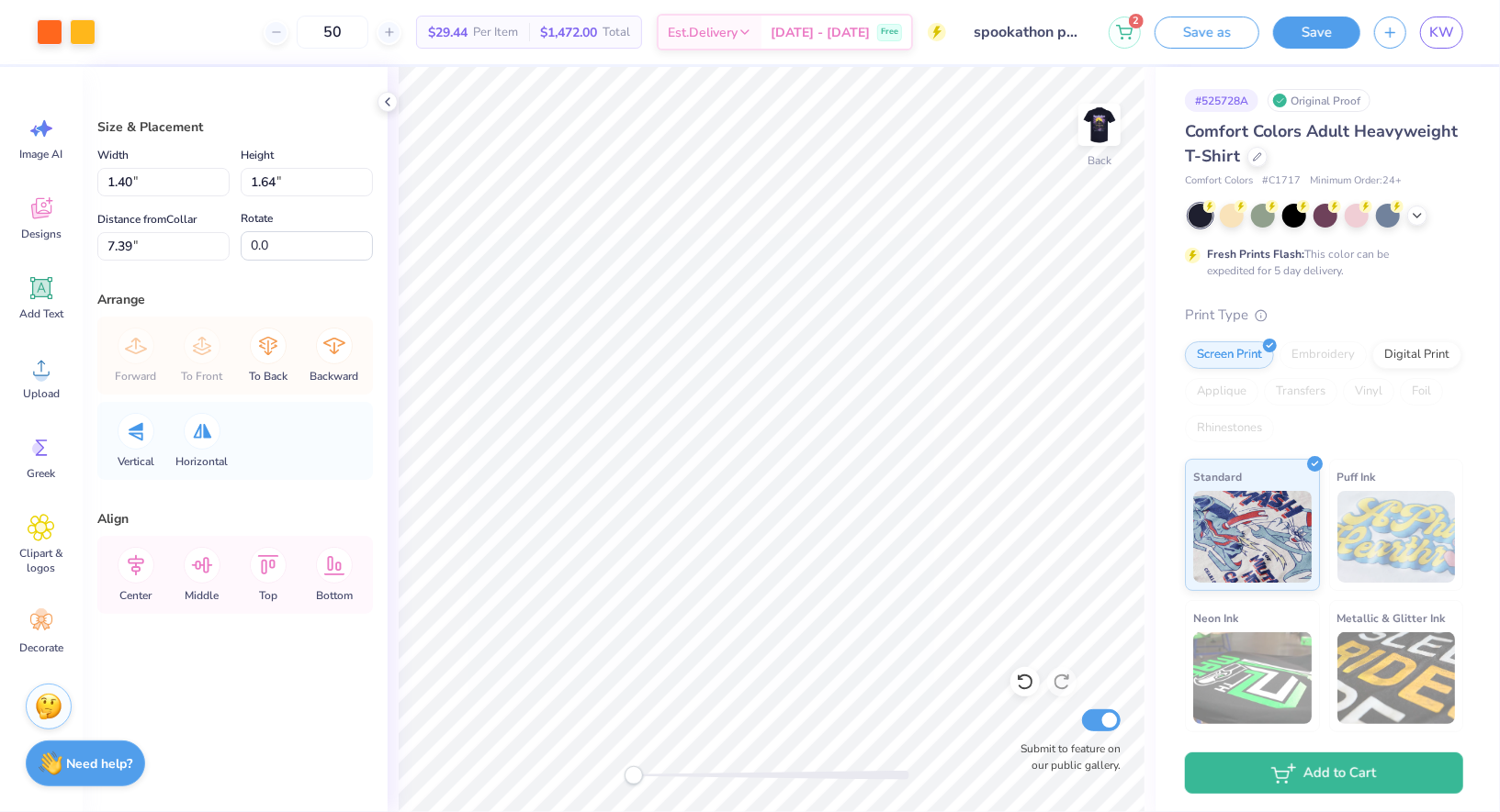
type input "1.58"
type input "3.88"
type input "1.52"
type input "1.58"
type input "3.62"
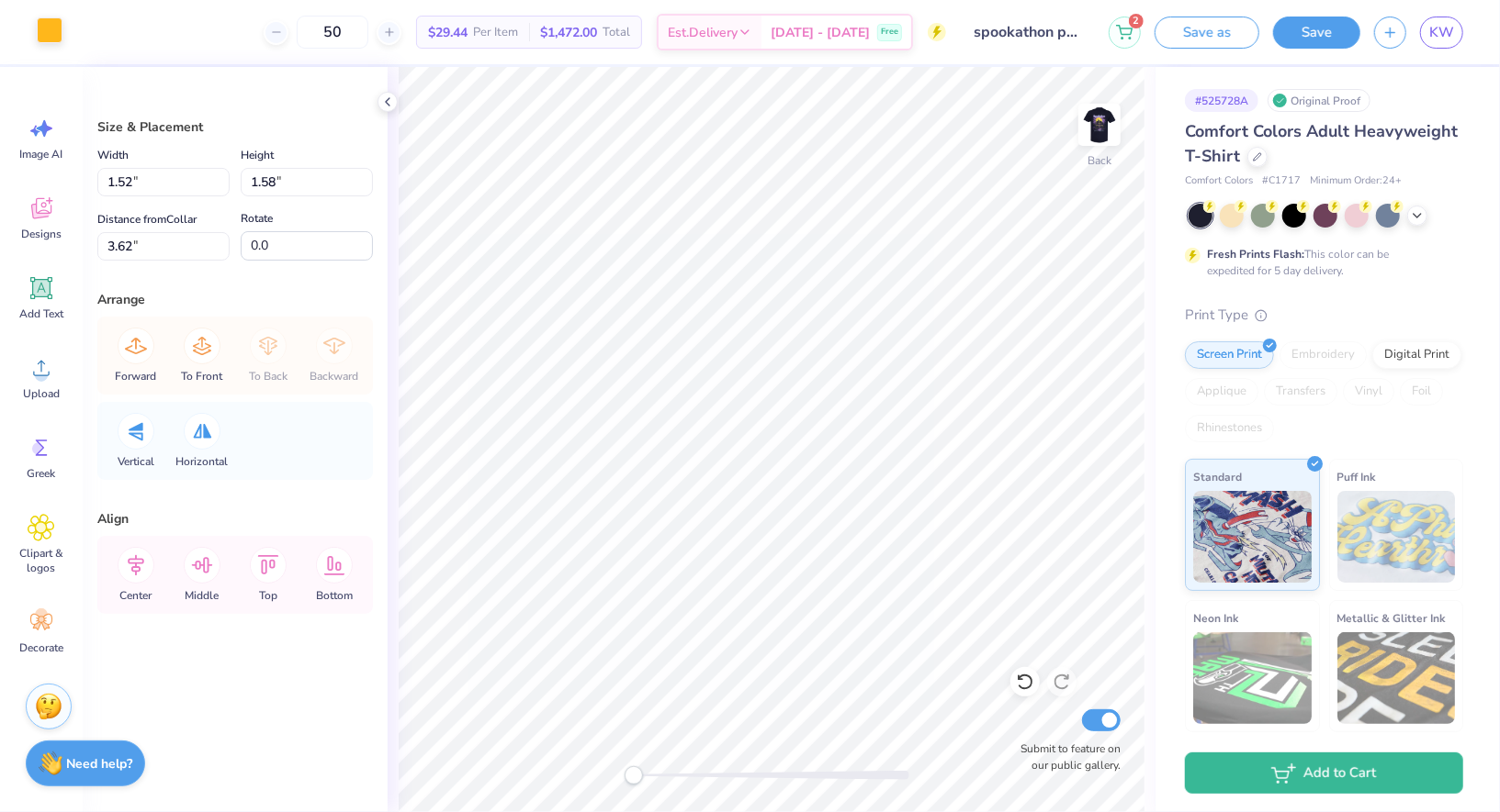
click at [47, 34] on div at bounding box center [50, 31] width 26 height 26
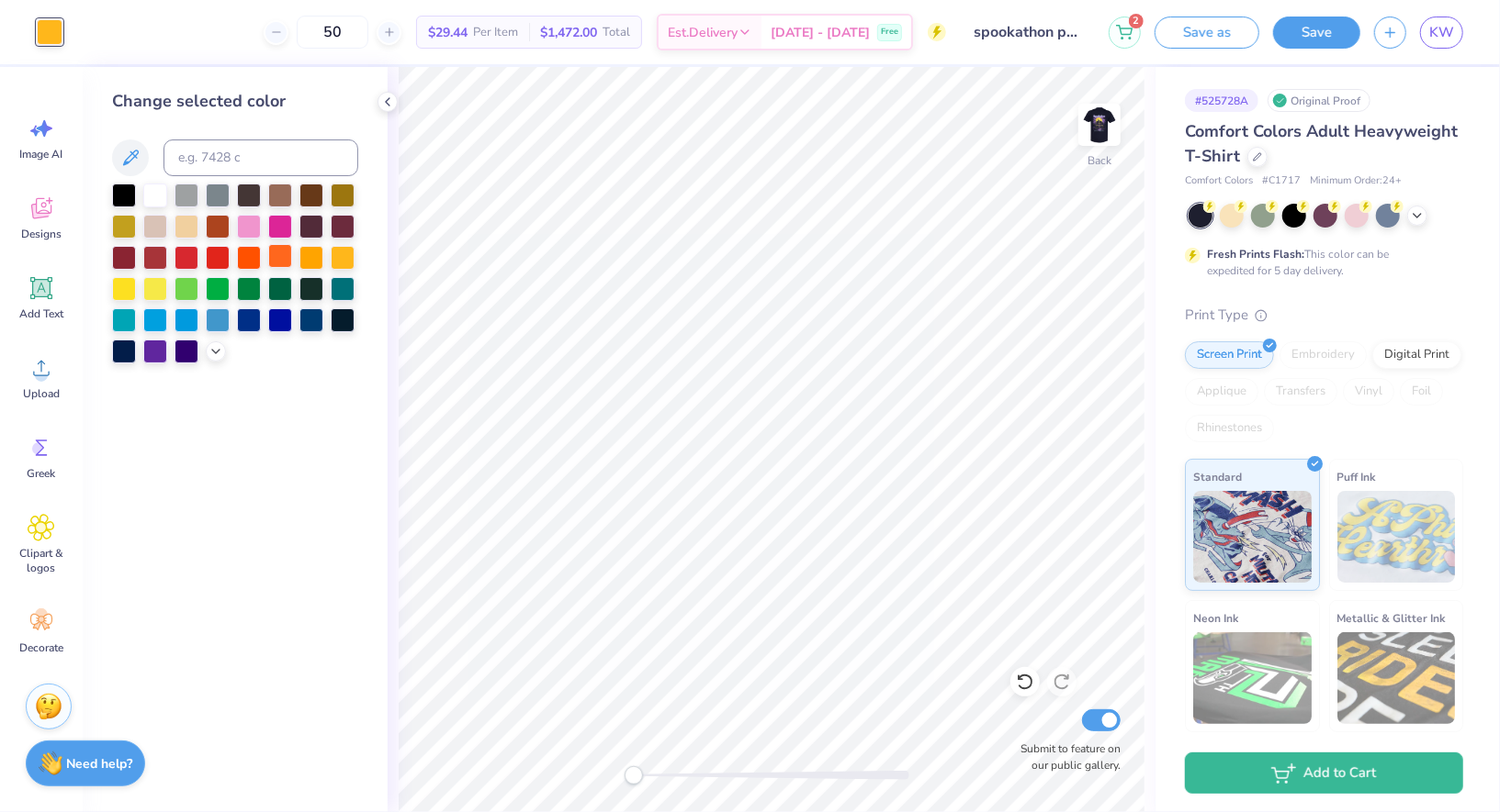
click at [282, 251] on div at bounding box center [280, 256] width 24 height 24
click at [317, 254] on div at bounding box center [312, 256] width 24 height 24
click at [358, 253] on div "Change selected color" at bounding box center [234, 440] width 305 height 746
click at [380, 108] on icon at bounding box center [387, 101] width 15 height 15
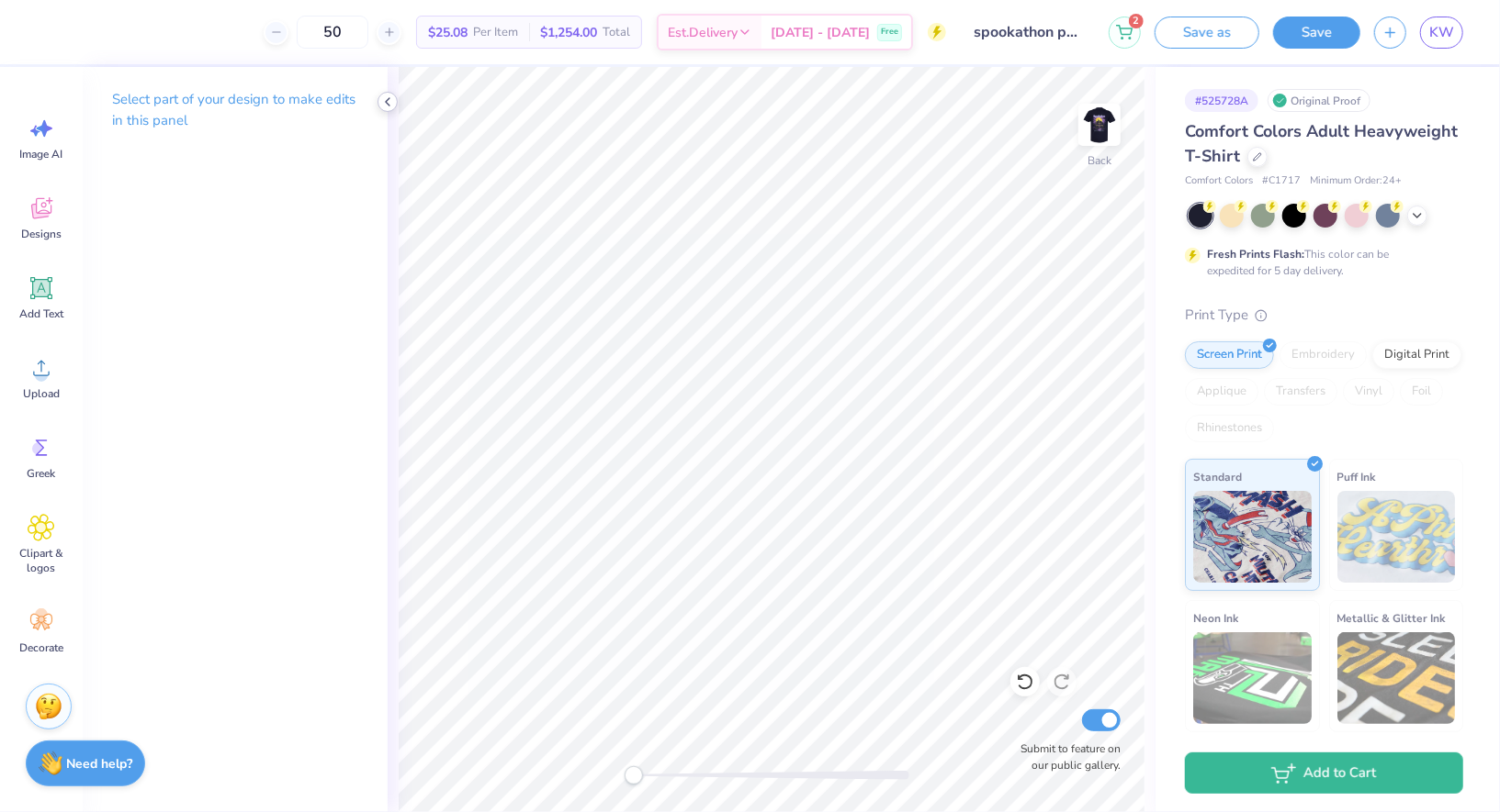
click at [383, 99] on icon at bounding box center [387, 101] width 15 height 15
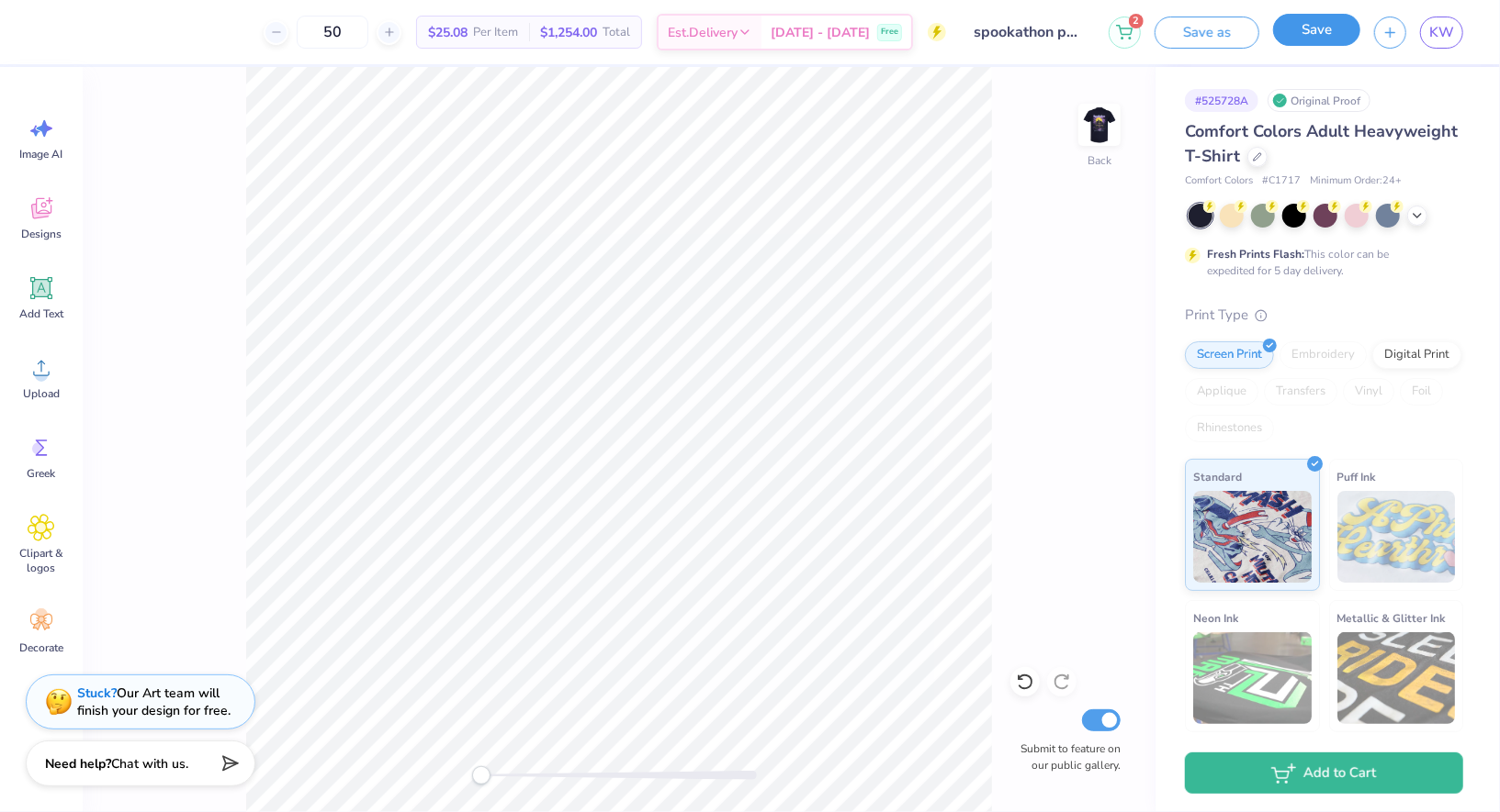
click at [1334, 42] on button "Save" at bounding box center [1316, 30] width 87 height 32
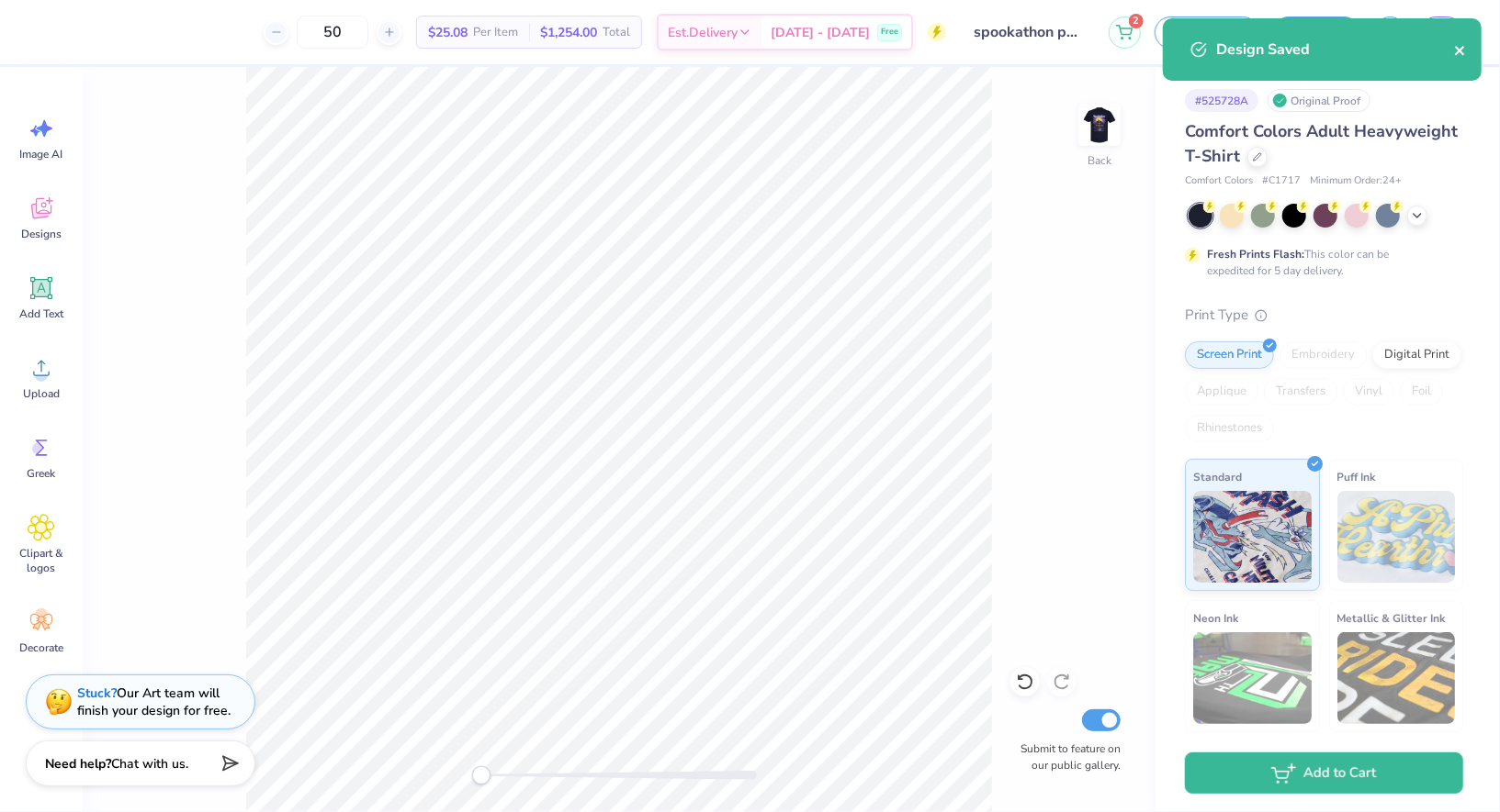
click at [1461, 51] on icon "close" at bounding box center [1459, 51] width 13 height 15
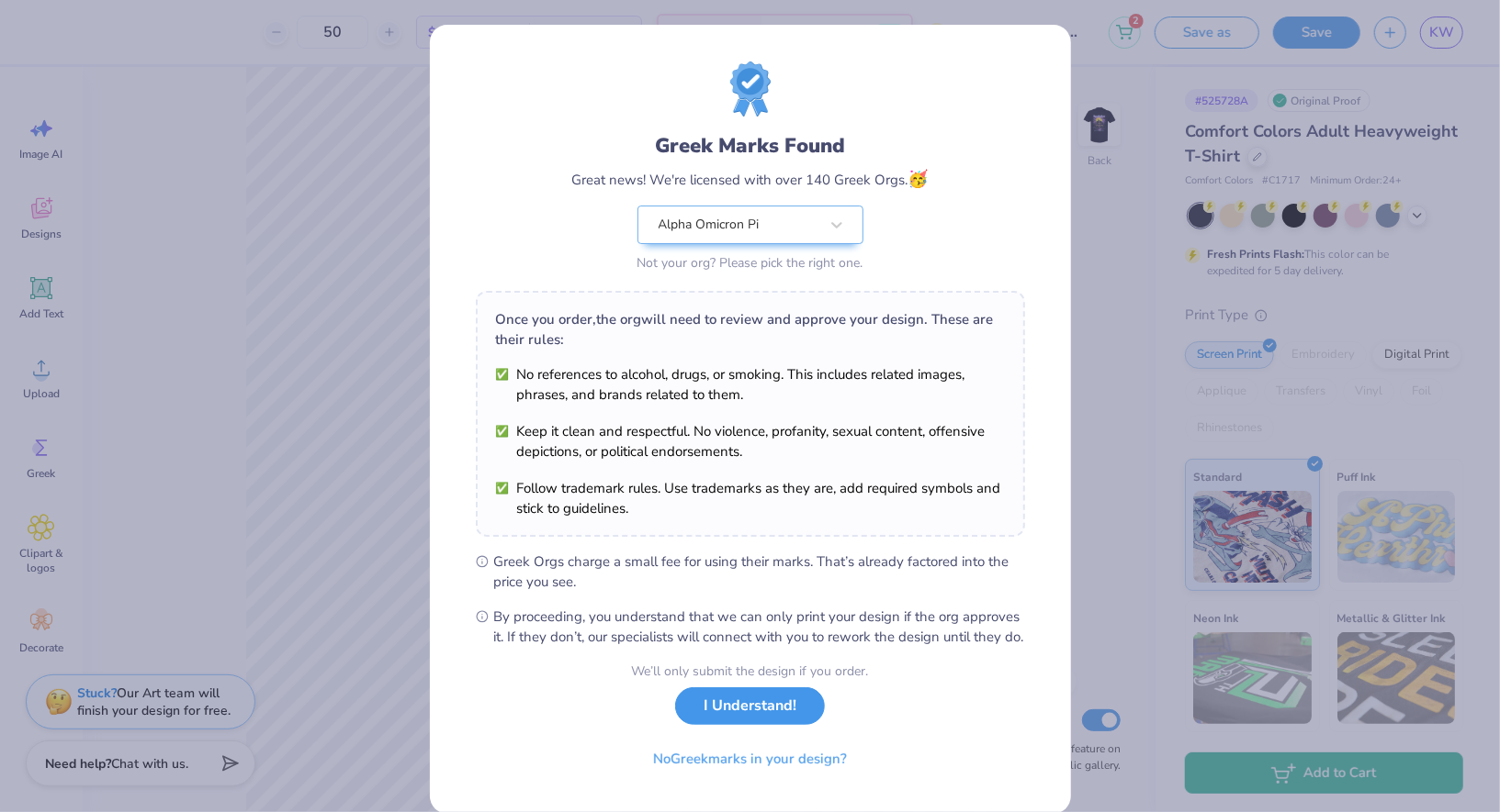
click at [759, 715] on button "I Understand!" at bounding box center [749, 706] width 150 height 38
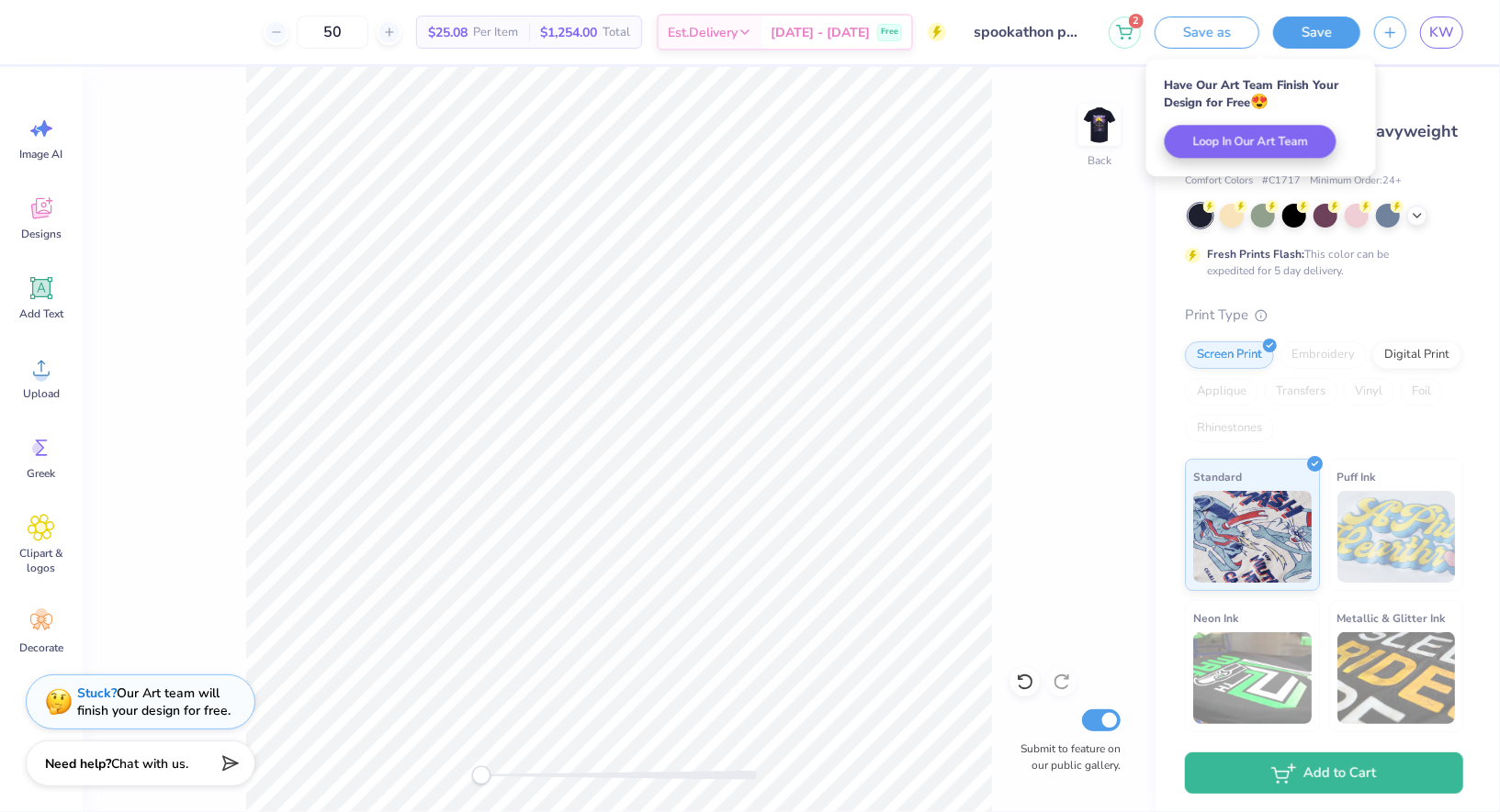
click at [1180, 223] on div "# 525728A Original Proof Comfort Colors Adult Heavyweight T-Shirt Comfort Color…" at bounding box center [1326, 471] width 344 height 807
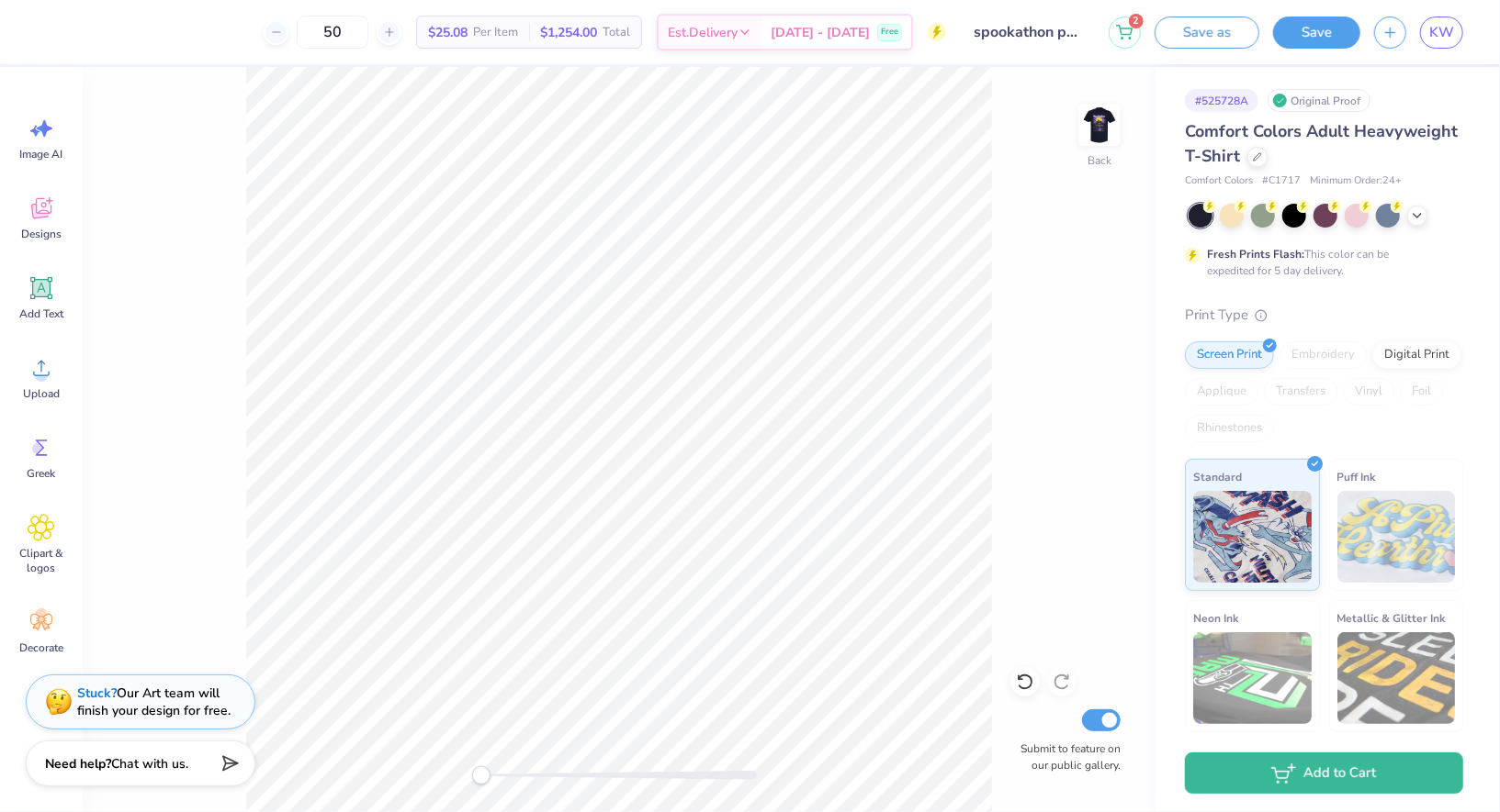
click at [1069, 241] on div "Back Submit to feature on our public gallery." at bounding box center [618, 440] width 1072 height 746
click at [1465, 38] on div "2 Save as Save KW" at bounding box center [1304, 32] width 391 height 64
click at [1447, 38] on span "KW" at bounding box center [1440, 32] width 25 height 21
click at [1085, 137] on img at bounding box center [1099, 125] width 73 height 73
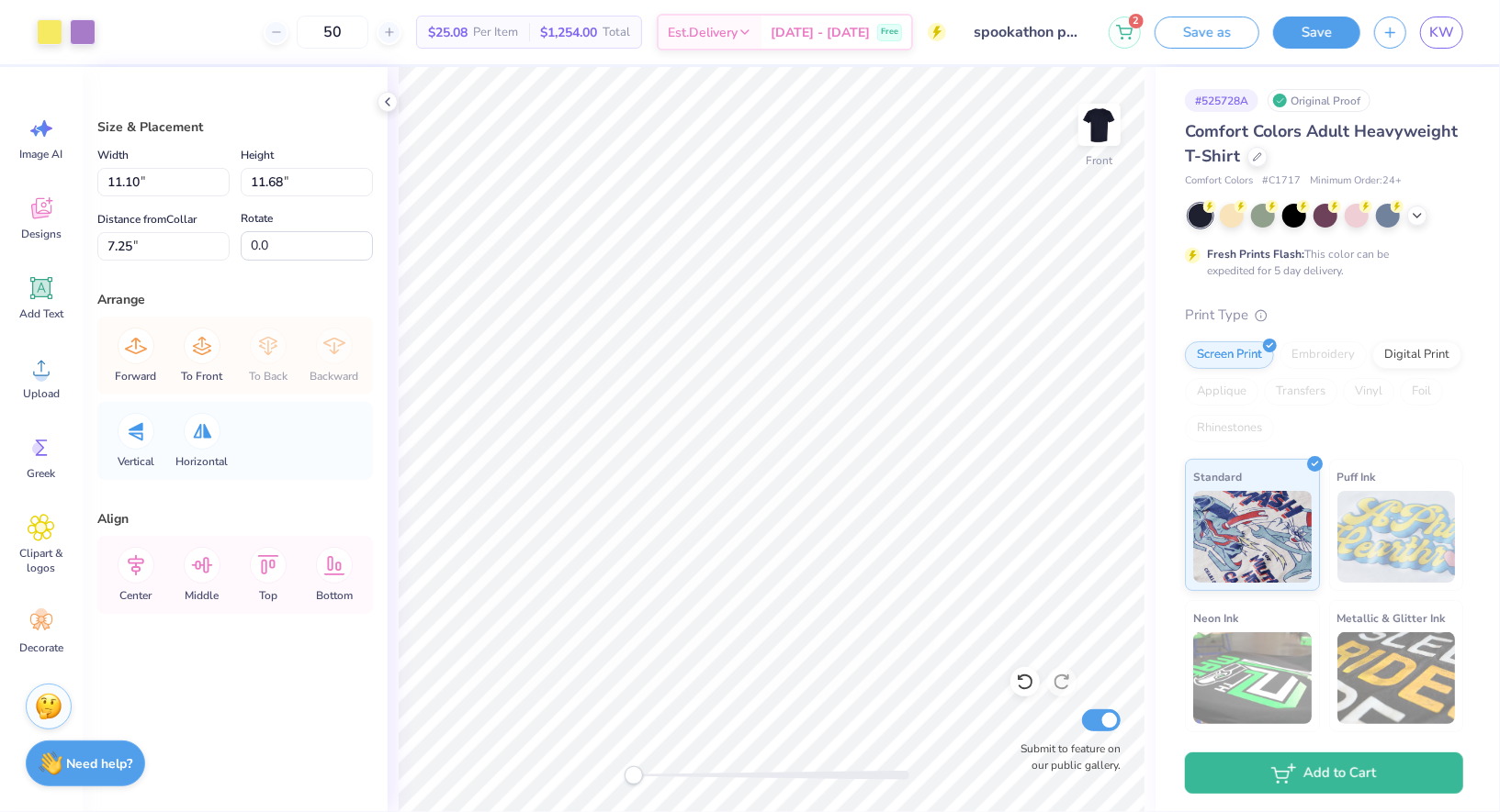
type input "11.10"
type input "11.68"
type input "7.25"
type input "8.21"
type input "0.68"
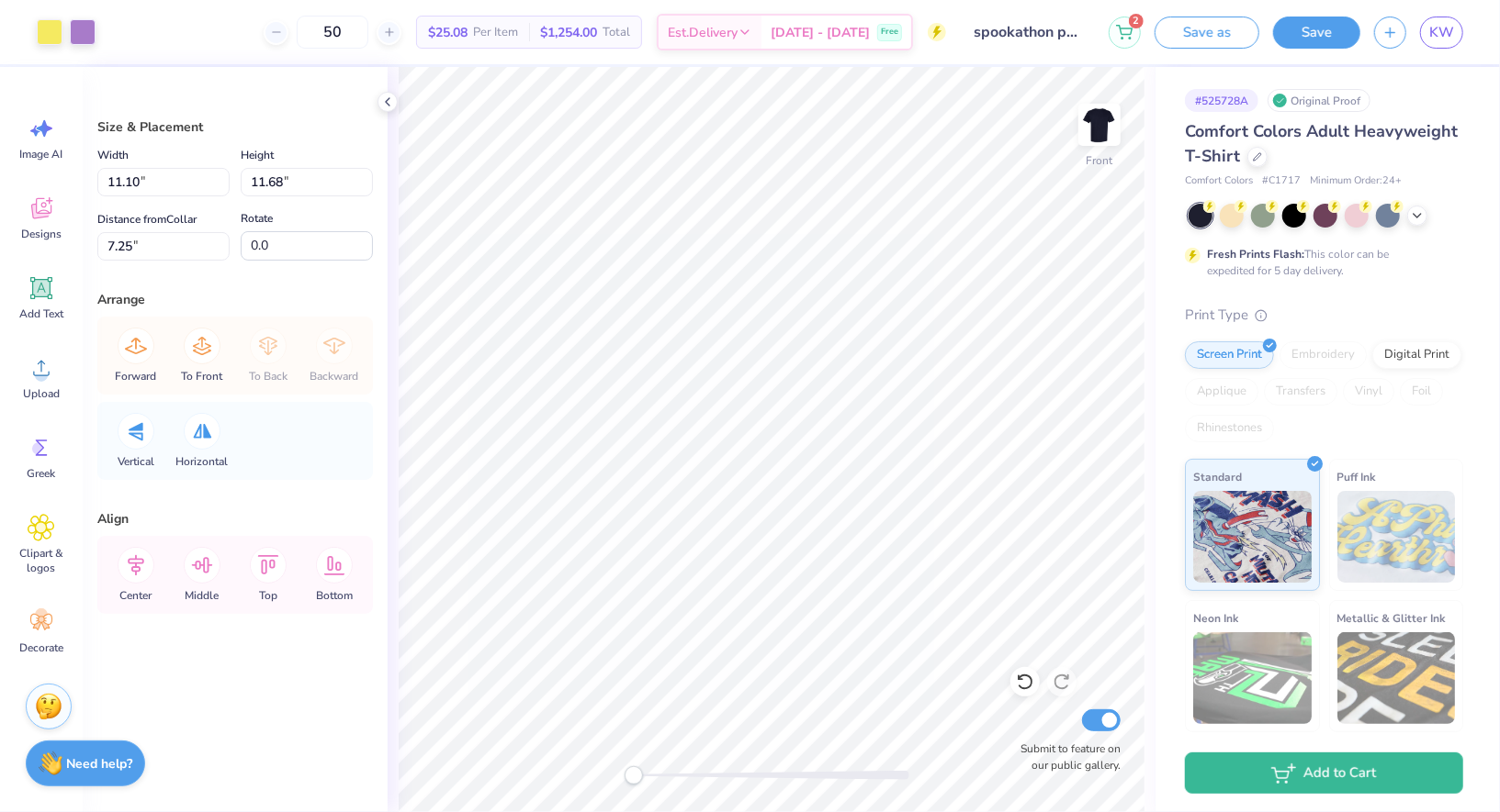
type input "18.59"
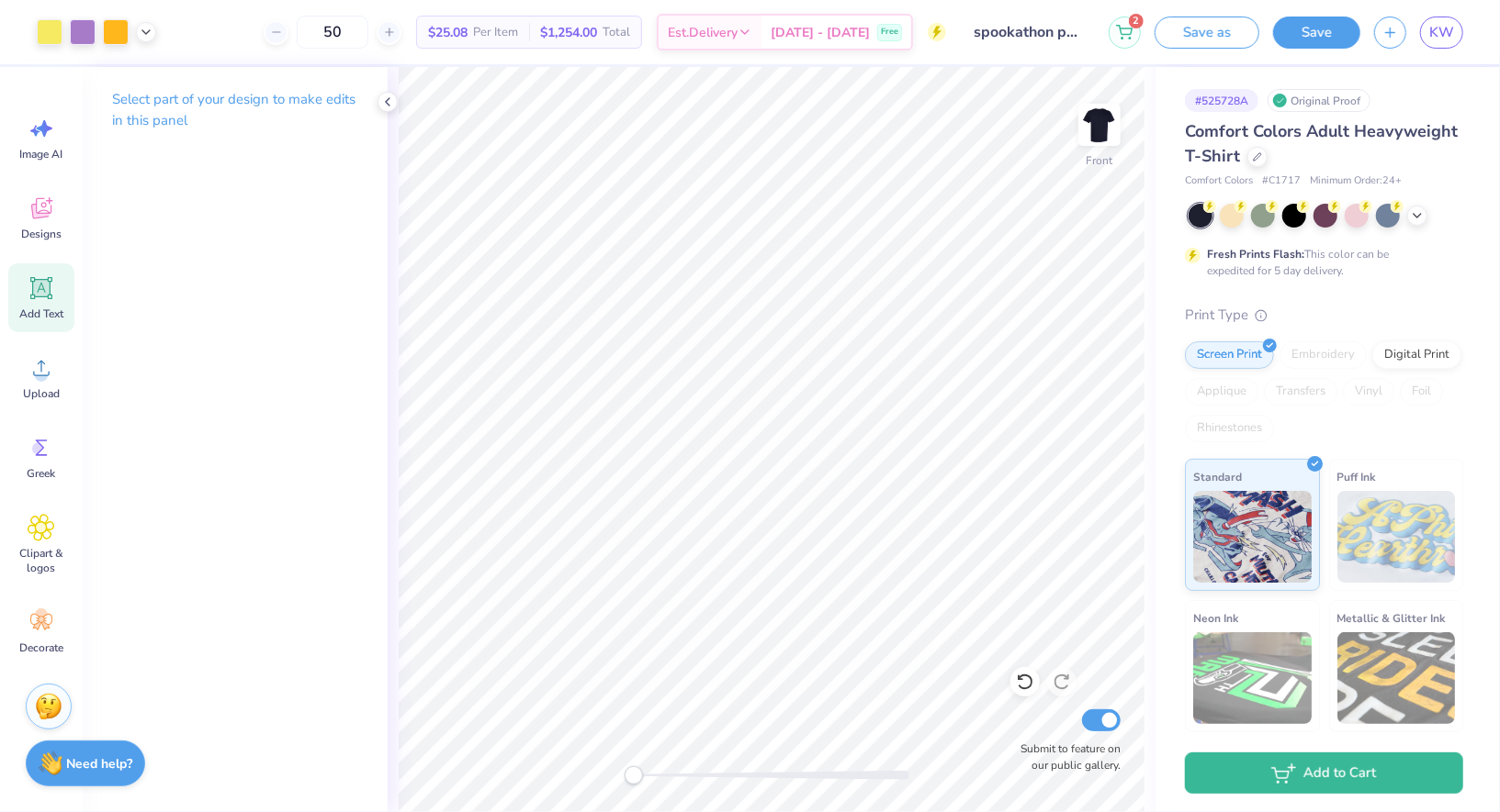
click at [48, 290] on icon at bounding box center [42, 289] width 18 height 18
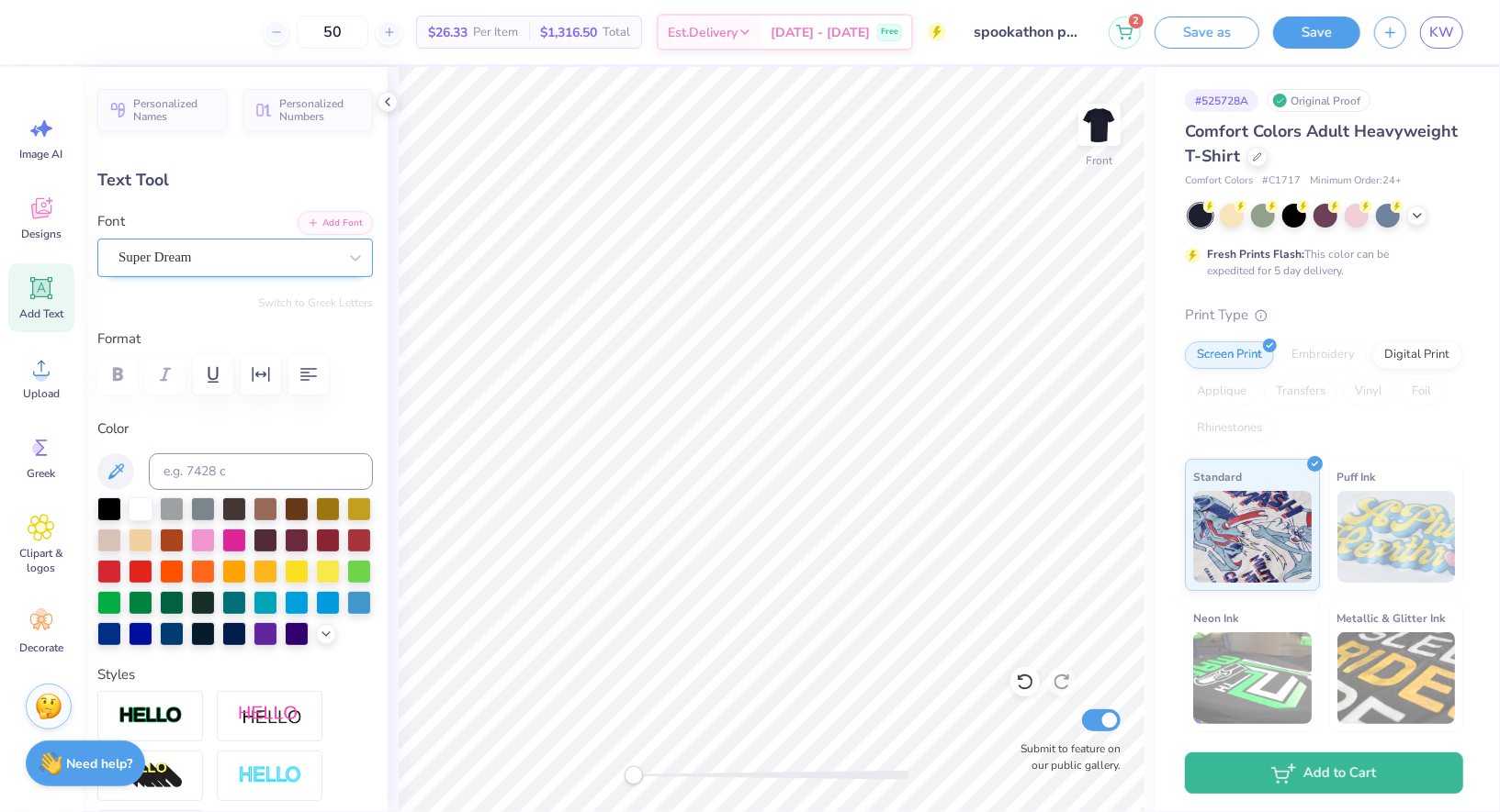
click at [298, 239] on div "Super Dream" at bounding box center [235, 258] width 276 height 39
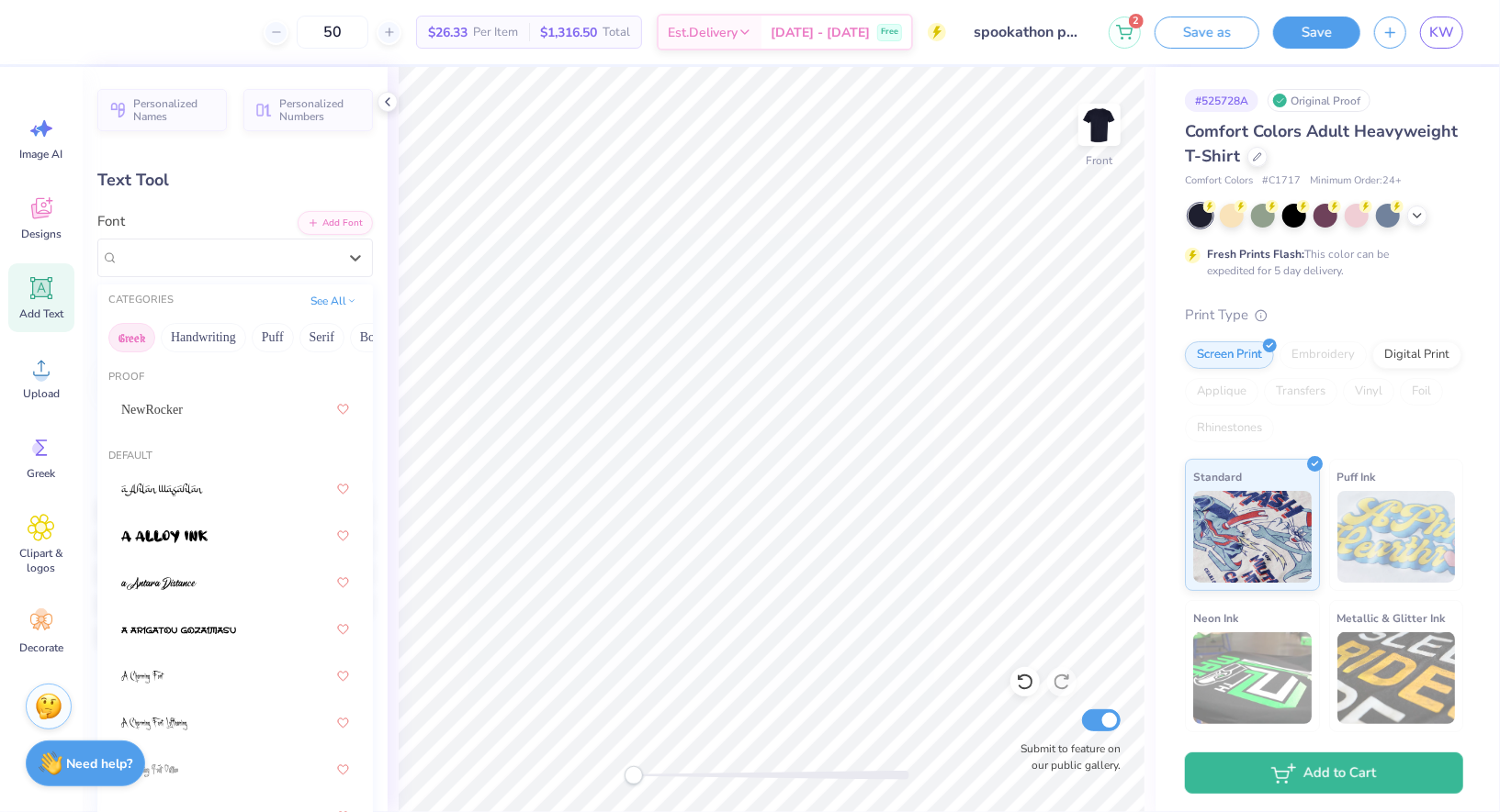
click at [117, 327] on button "Greek" at bounding box center [131, 338] width 47 height 30
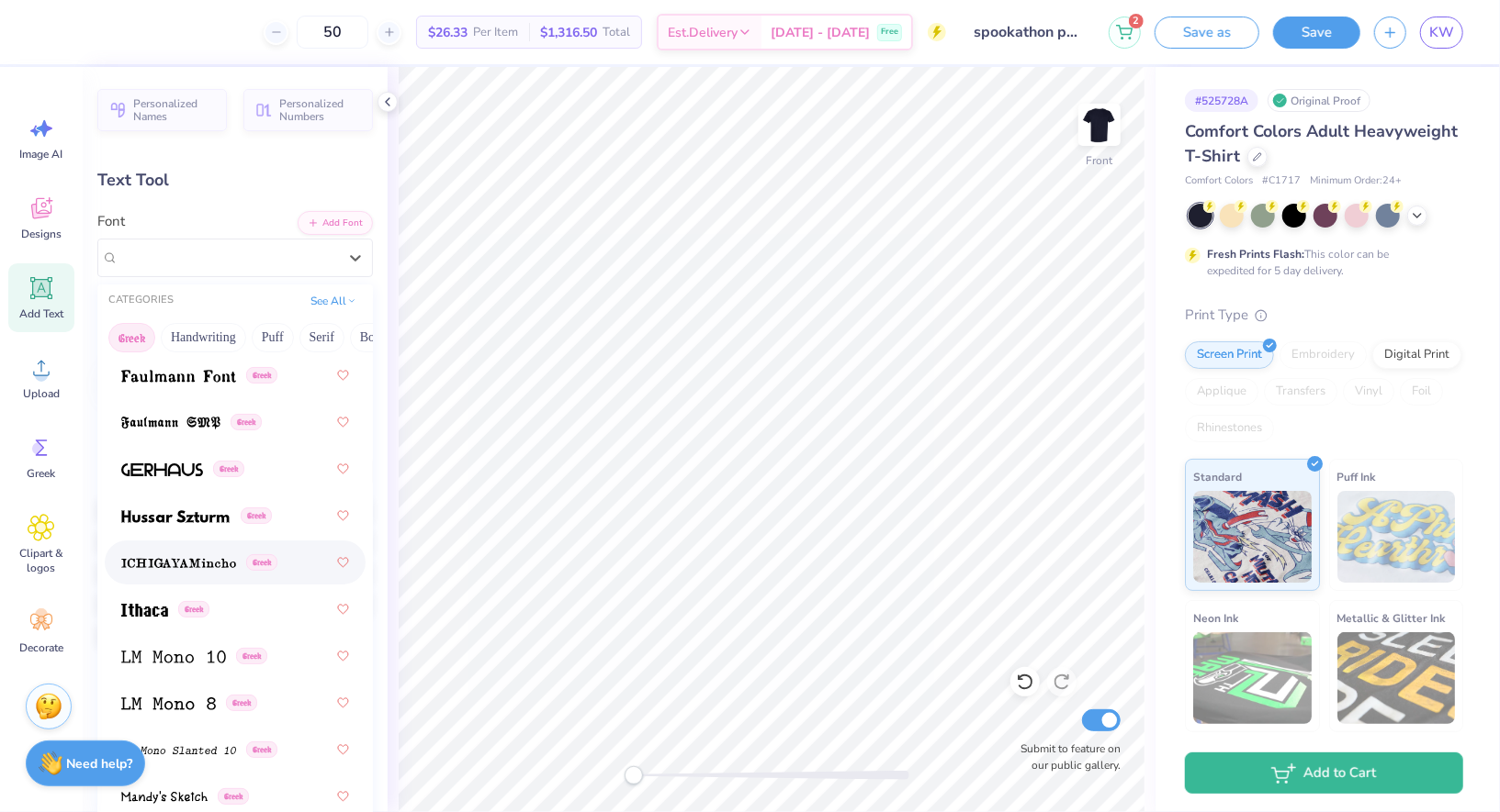
scroll to position [884, 0]
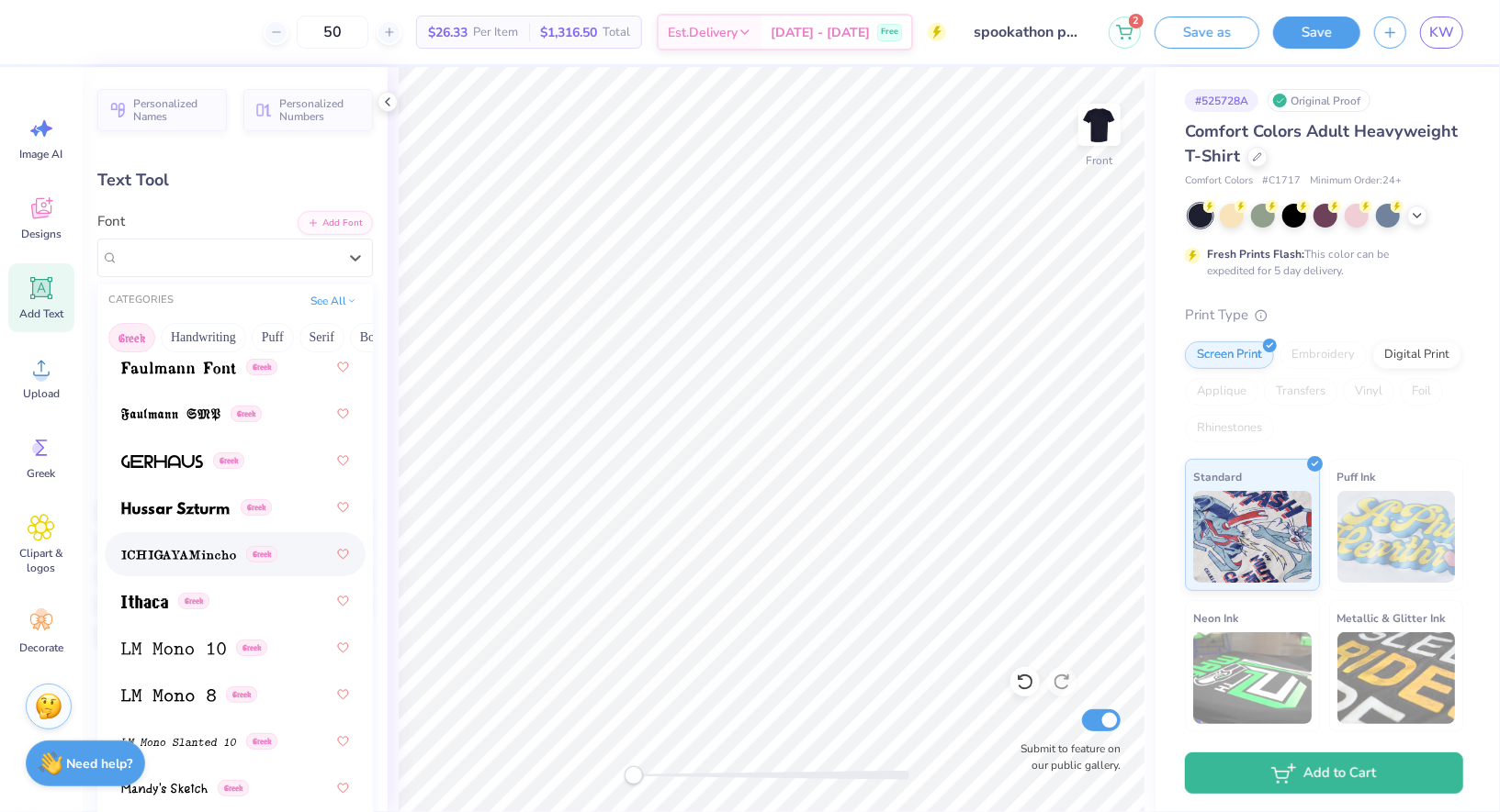
click at [205, 545] on span at bounding box center [179, 554] width 115 height 19
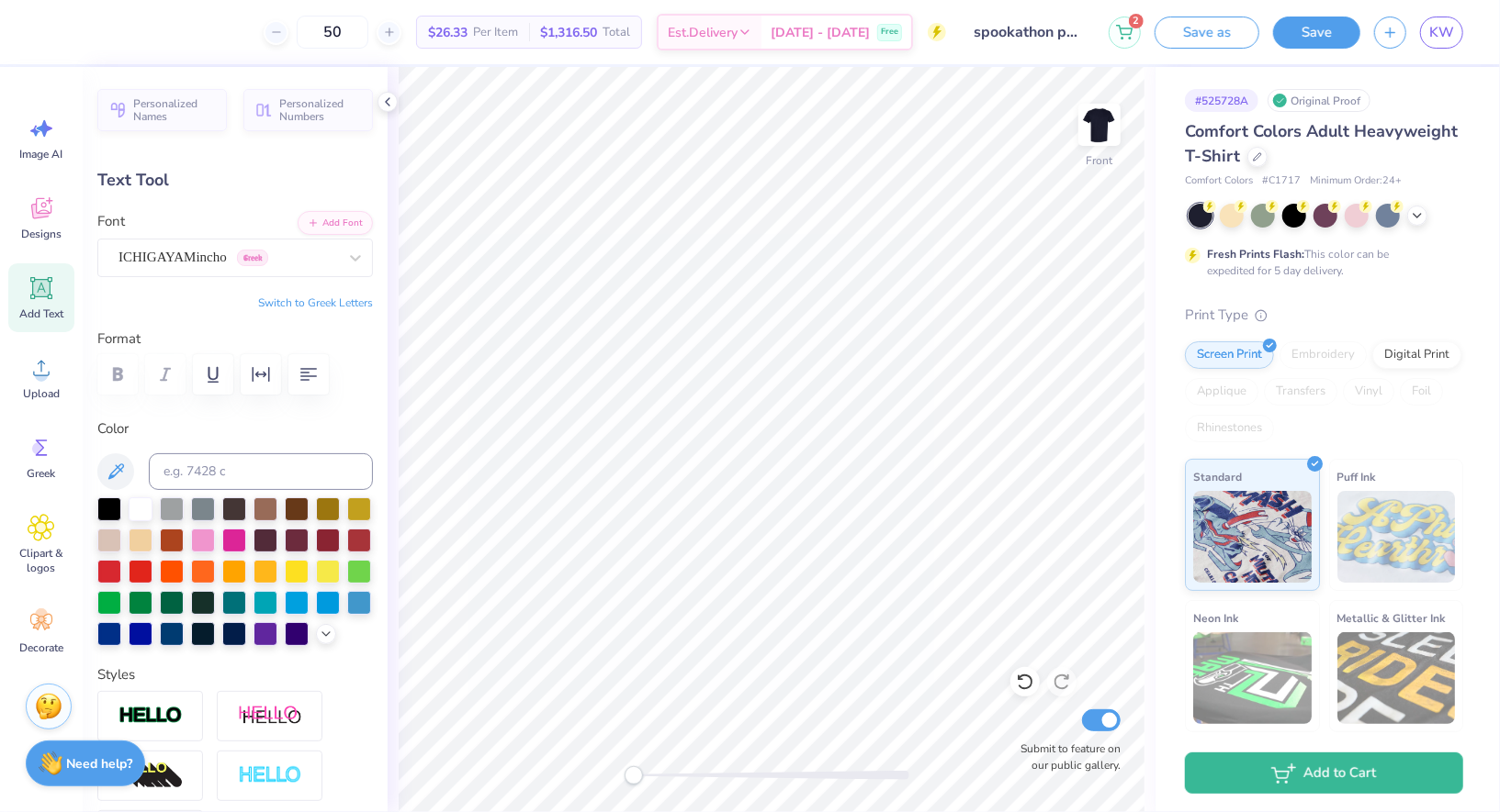
click at [336, 303] on button "Switch to Greek Letters" at bounding box center [315, 302] width 115 height 15
type textarea "Τ"
type textarea "ΔΧ ΚΑ ΚΣ ΠΚΑ ΠΚΦ"
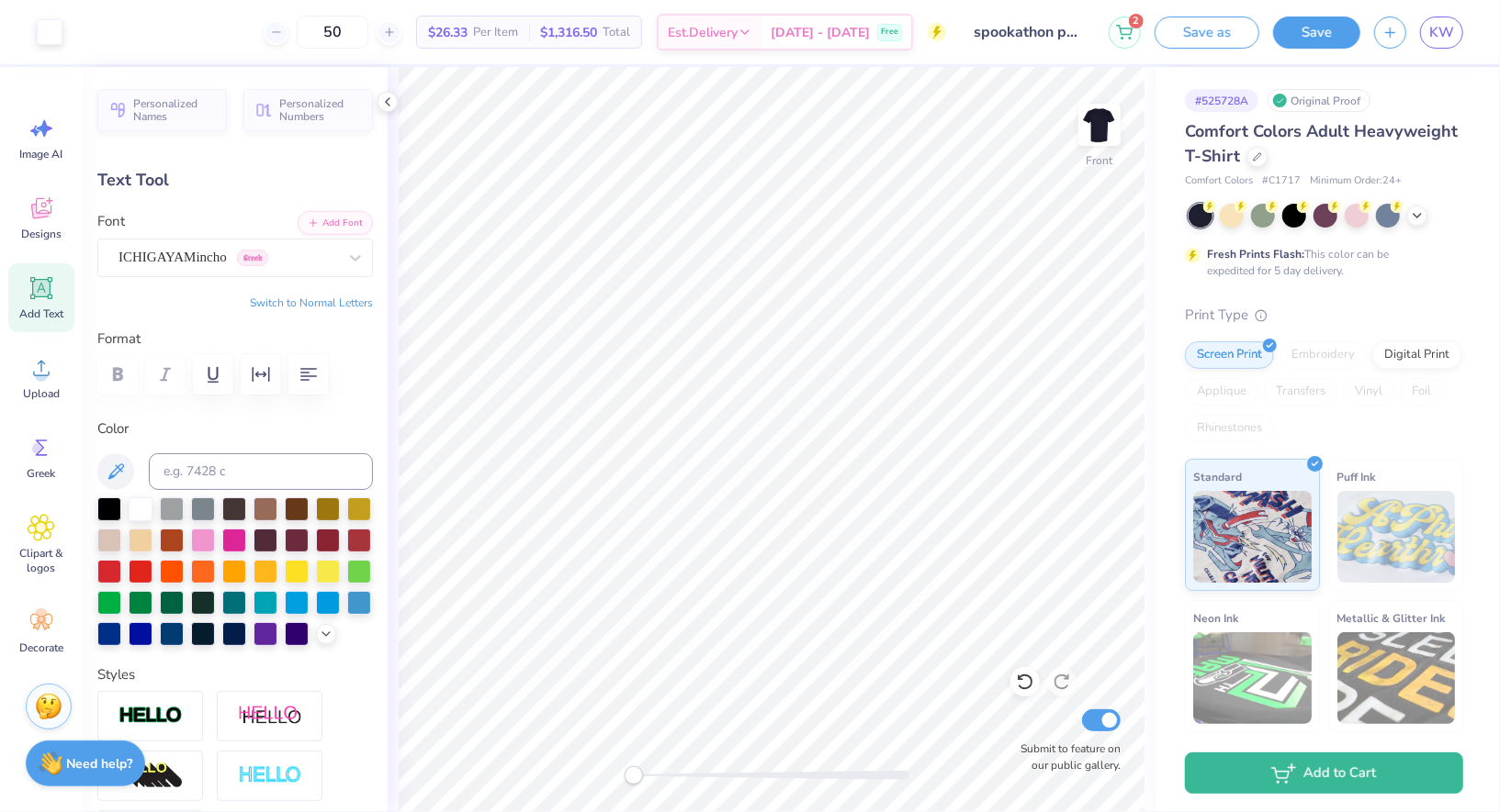
type input "14.53"
type input "0.94"
type input "21.01"
type input "10.47"
type input "0.68"
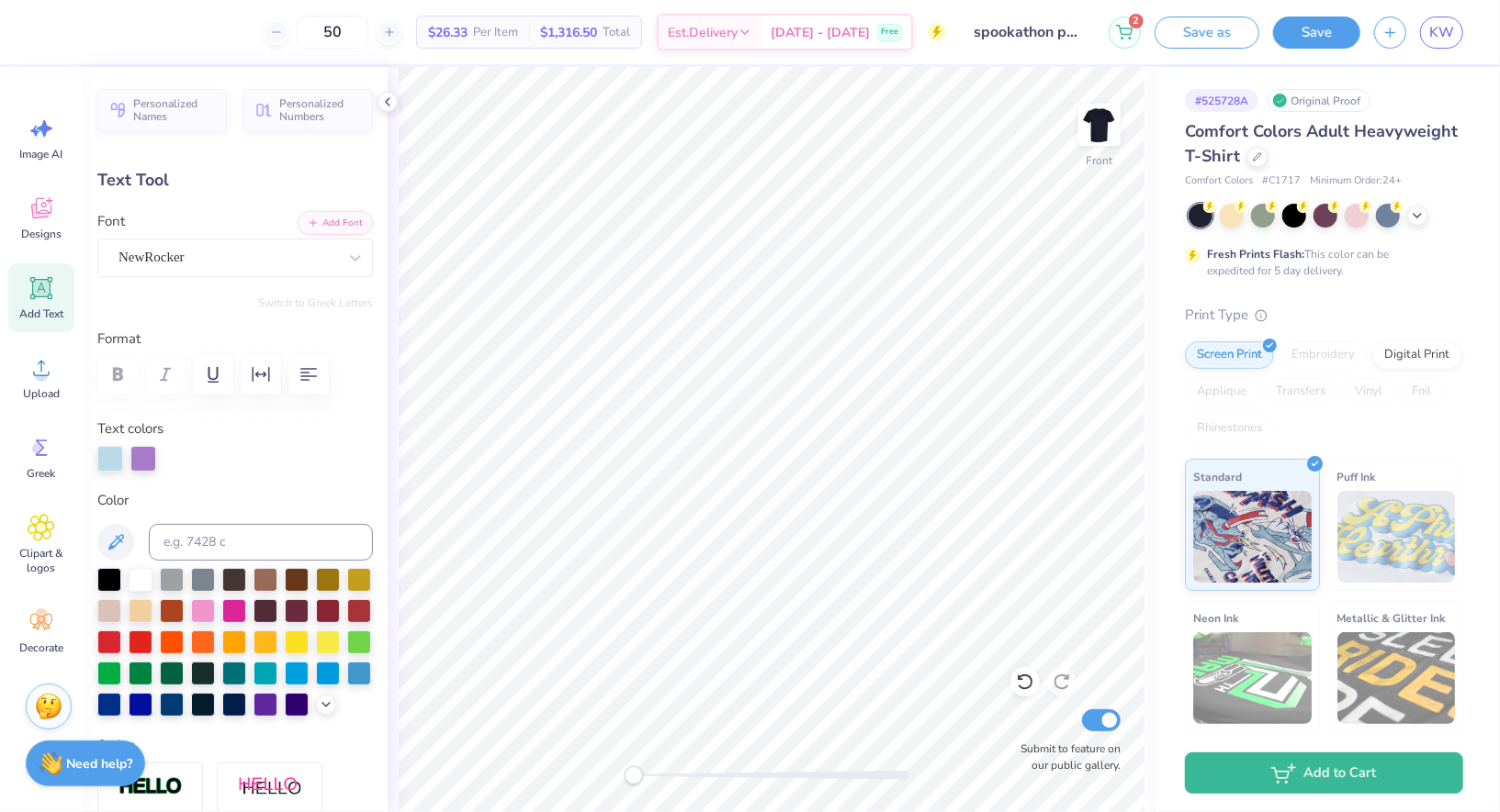
type input "9.66"
type input "2.34"
type input "5.75"
type input "10.47"
type input "0.68"
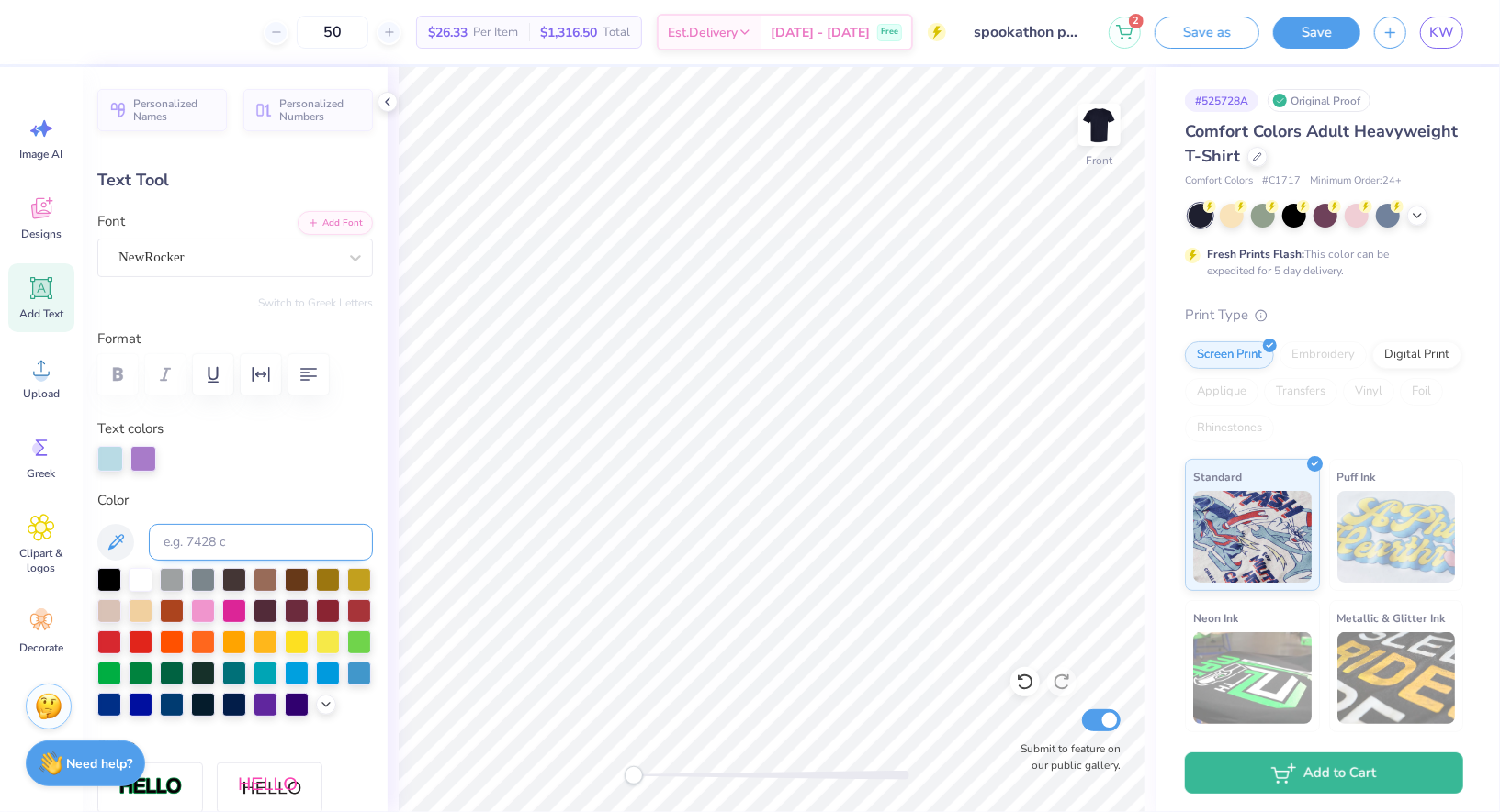
type input "18.25"
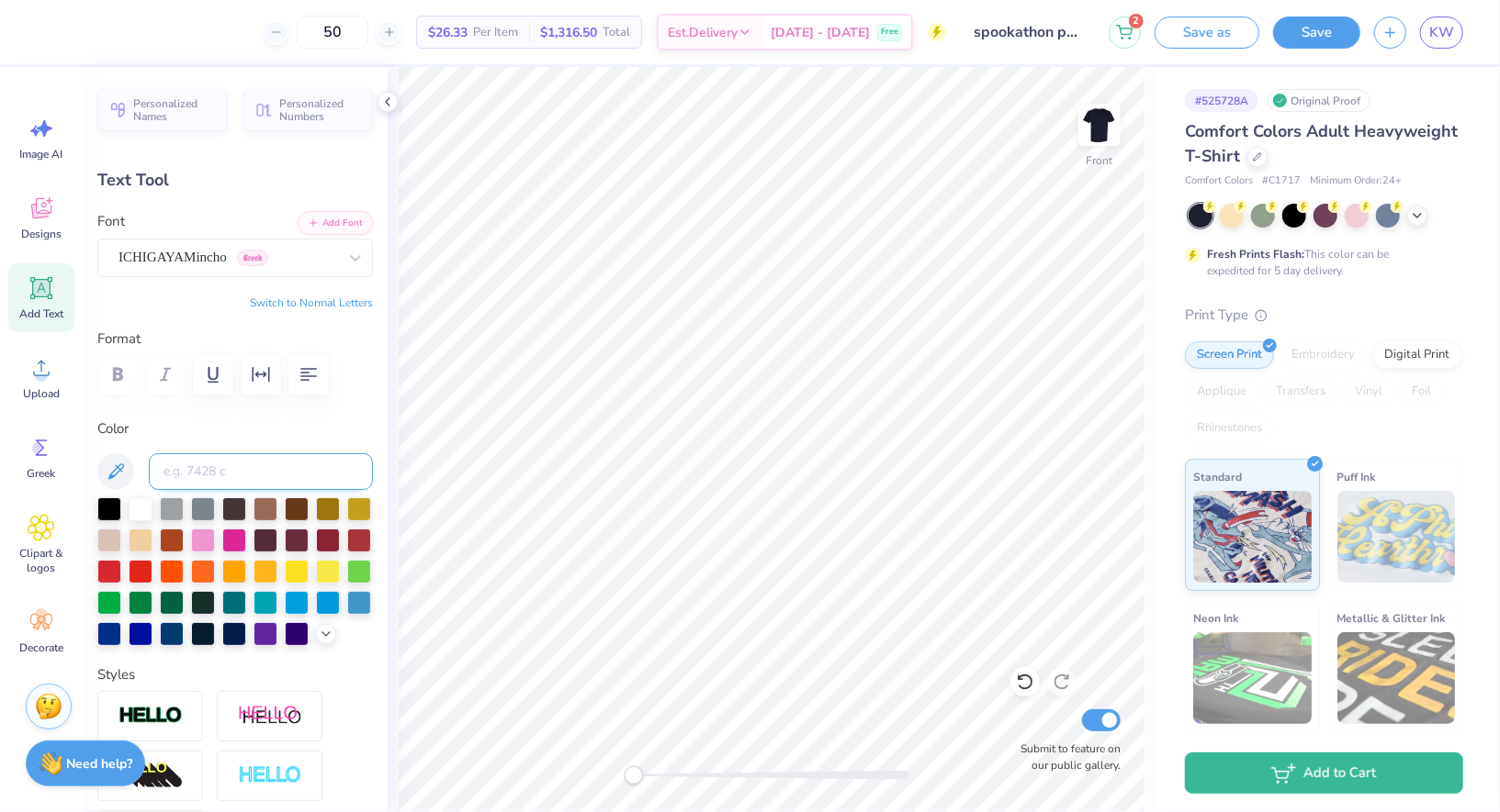
click at [301, 470] on input at bounding box center [261, 471] width 224 height 37
type input "7457"
type input "10.20"
type input "0.66"
type input "18.27"
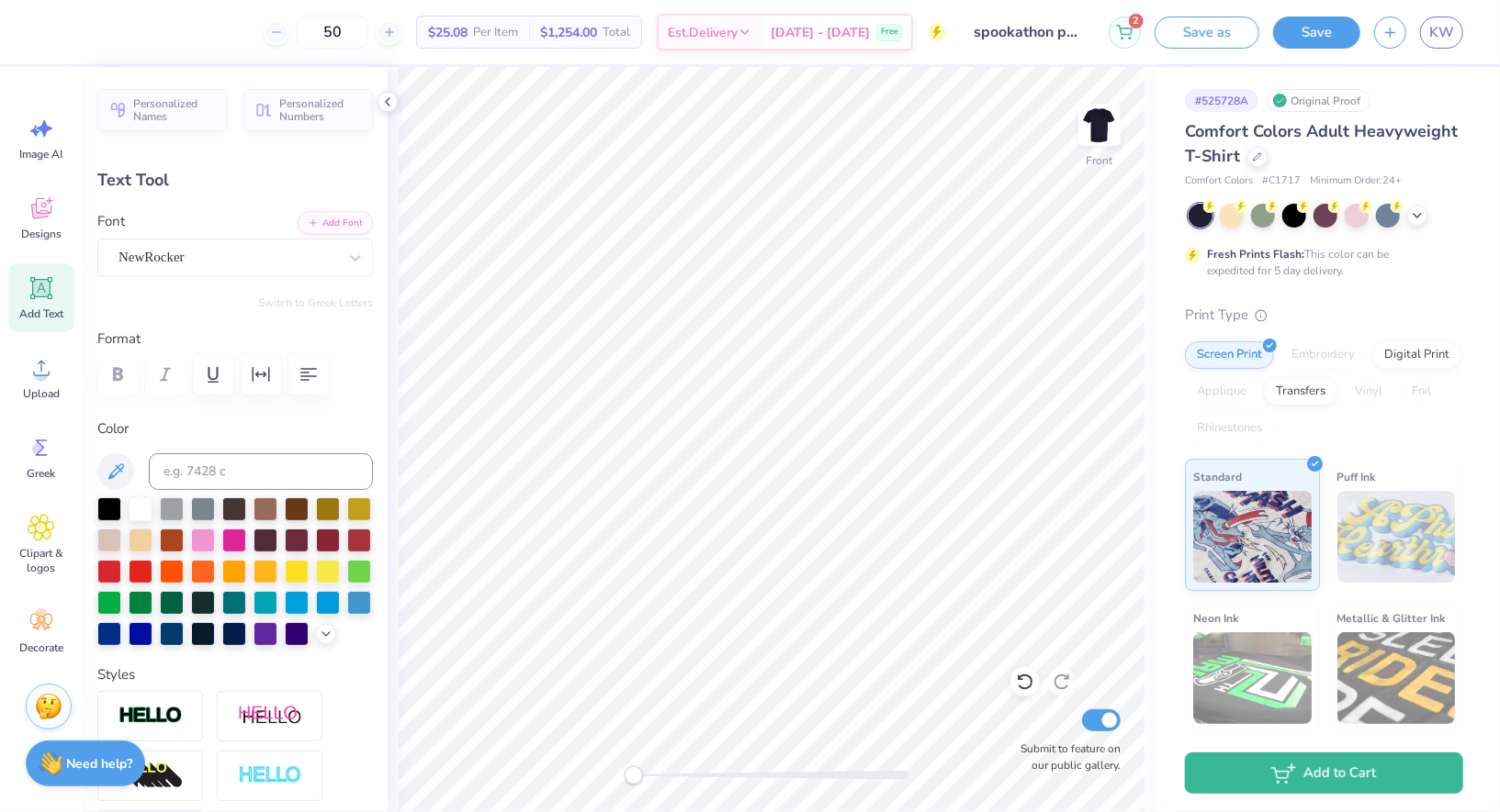
type input "0.0"
type input "10.20"
type input "0.66"
type input "18.27"
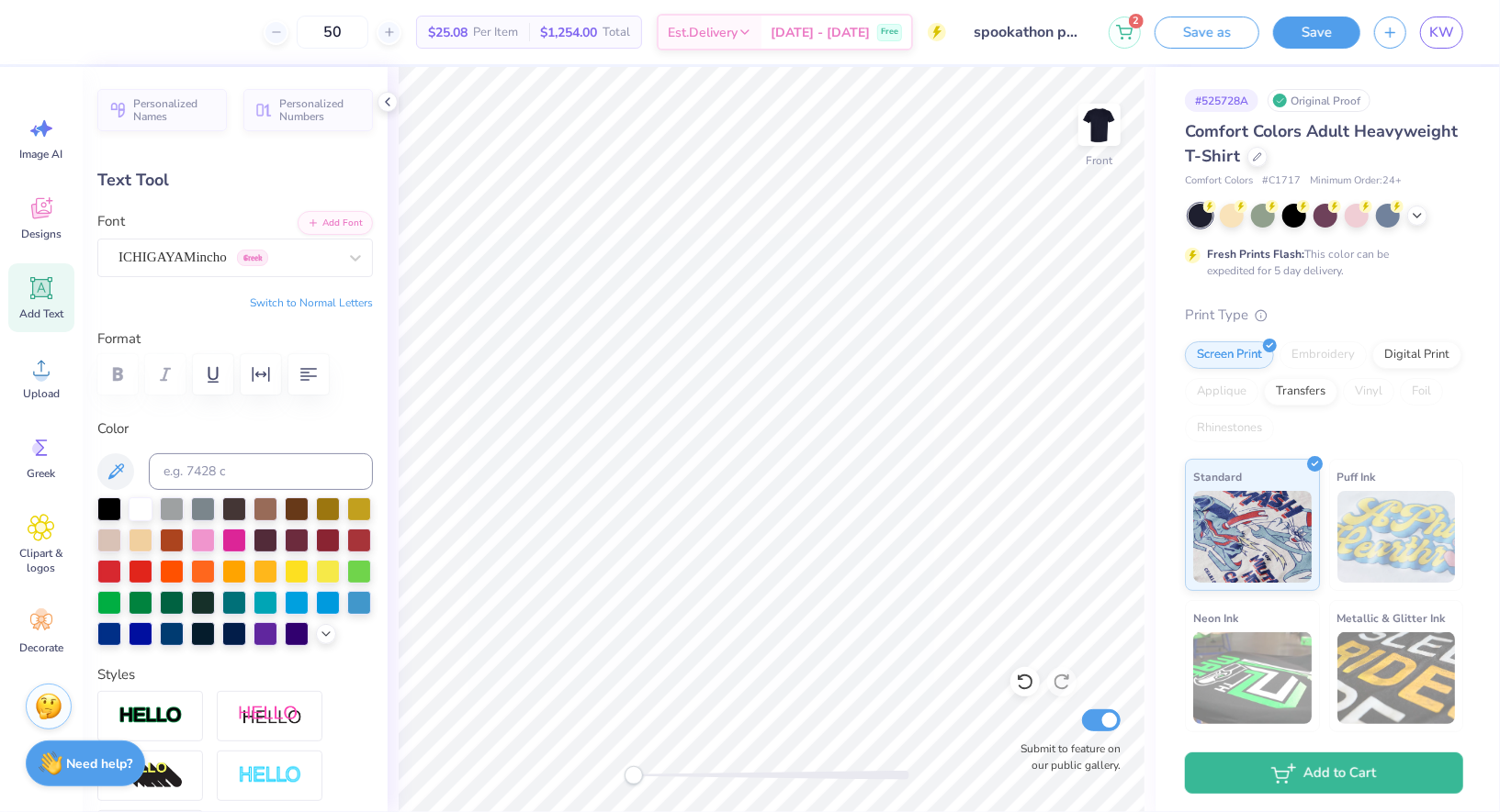
type textarea "Δ"
type textarea "Α"
type input "0.60"
type input "0.57"
type input "19.90"
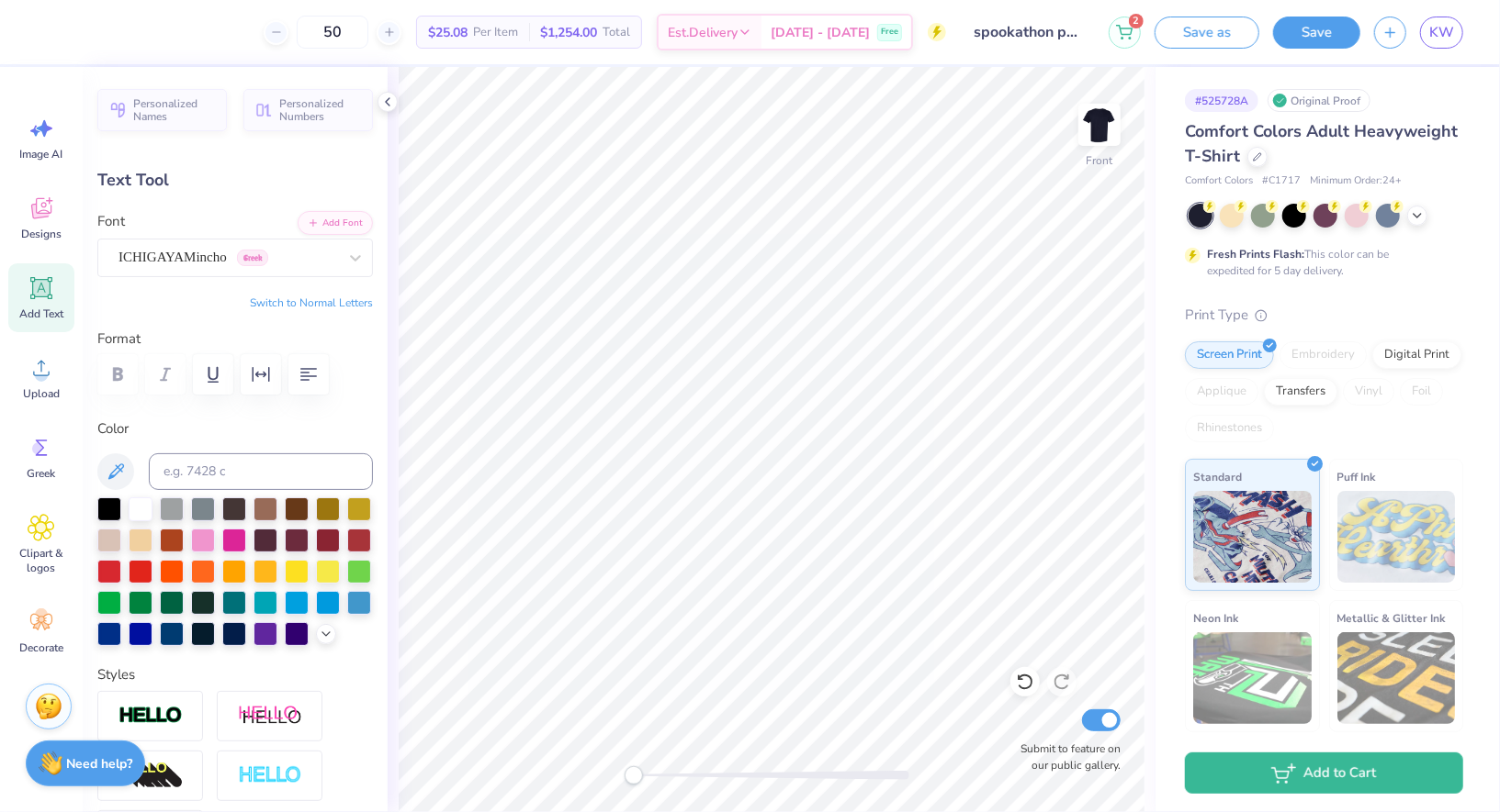
type input "1.19"
type input "1.12"
type input "9.36"
click at [233, 574] on div at bounding box center [234, 570] width 24 height 24
type input "0.0"
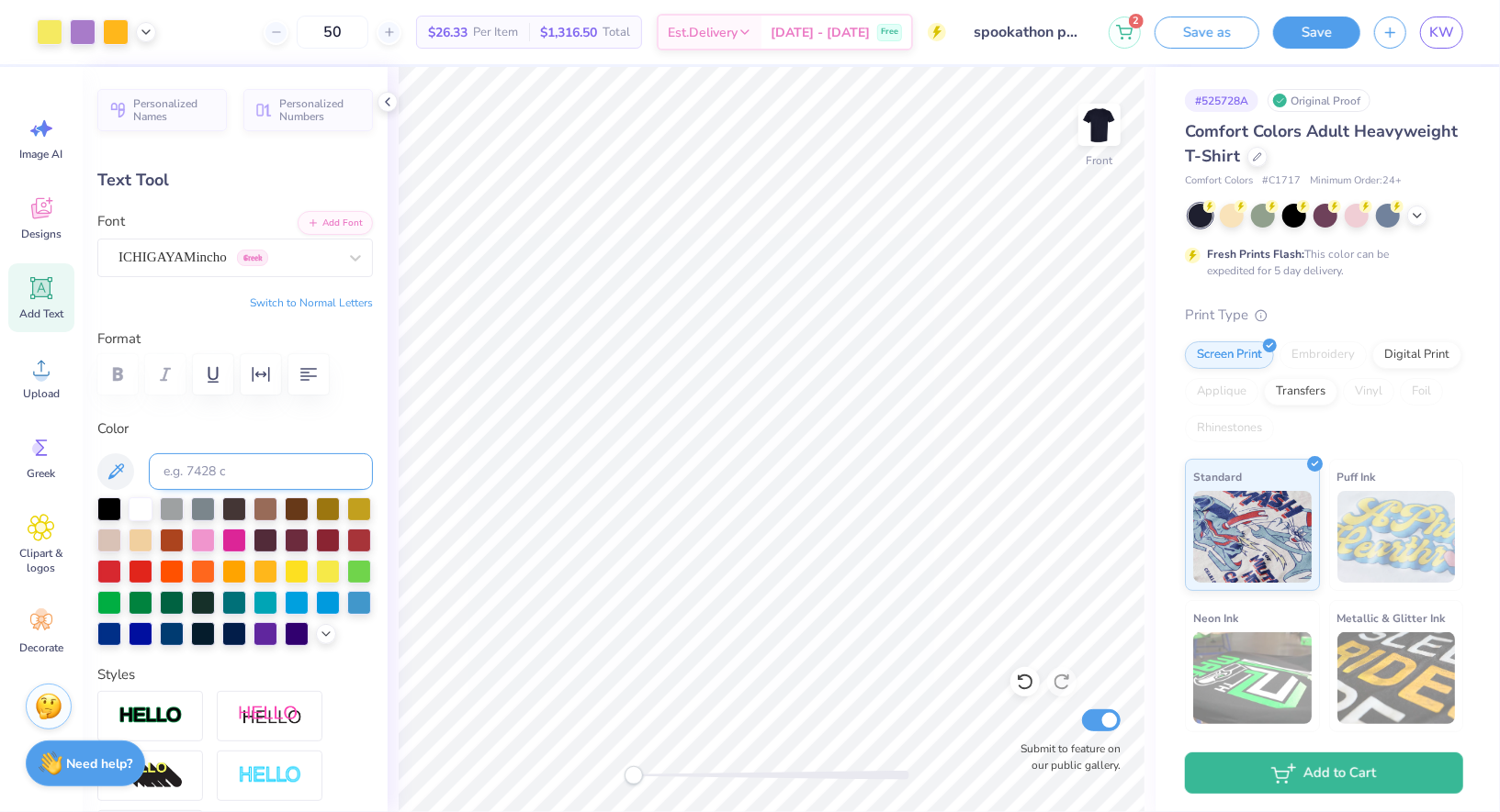
type input "1.16"
type input "1.19"
type input "9.10"
type input "-17.2"
type input "1.13"
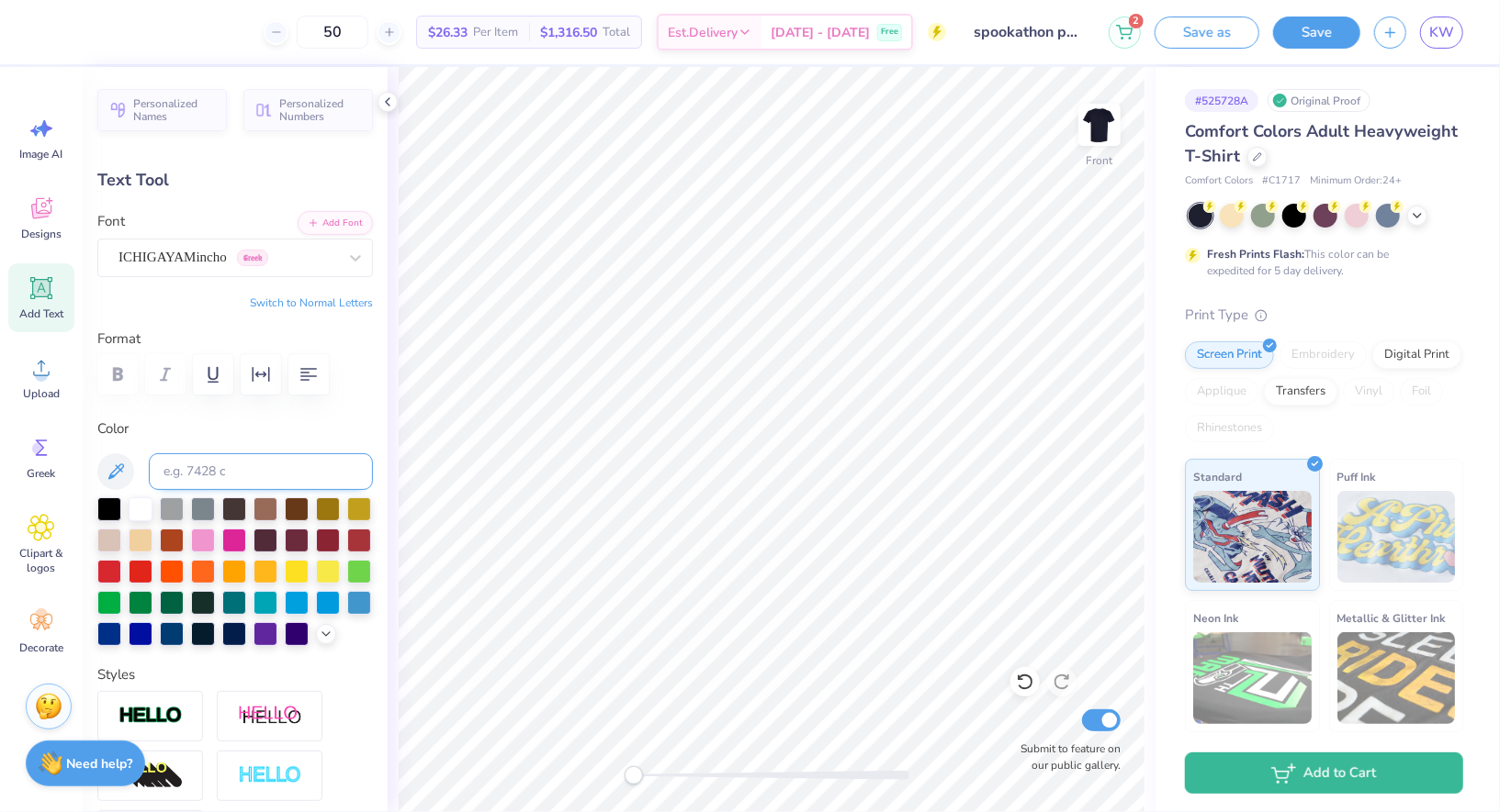
type input "1.22"
type input "9.06"
type input "0.0"
type input "10.20"
type input "0.66"
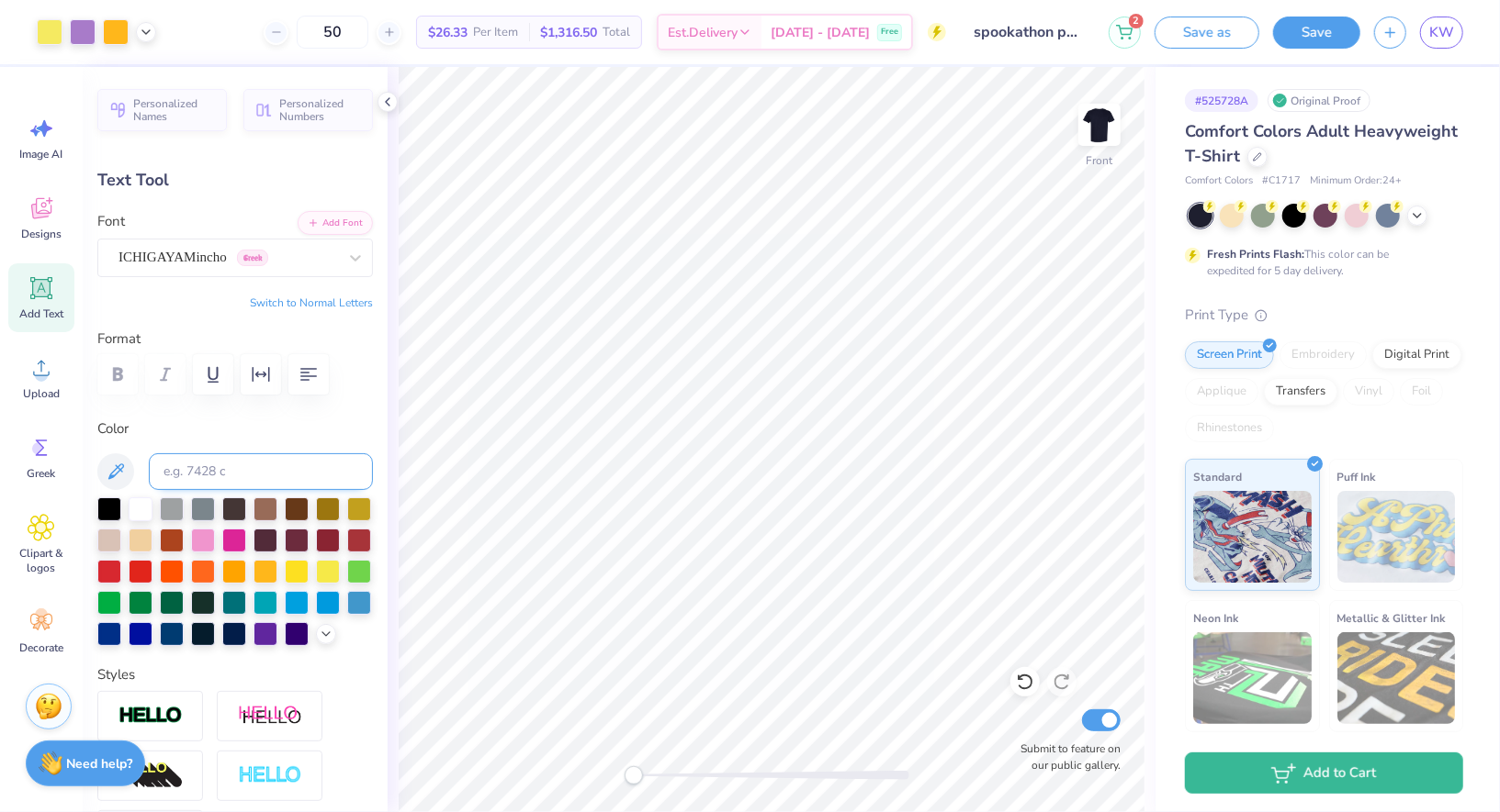
type input "18.27"
type input "1.13"
type input "1.22"
type input "9.03"
click at [1331, 19] on button "Save" at bounding box center [1316, 33] width 87 height 32
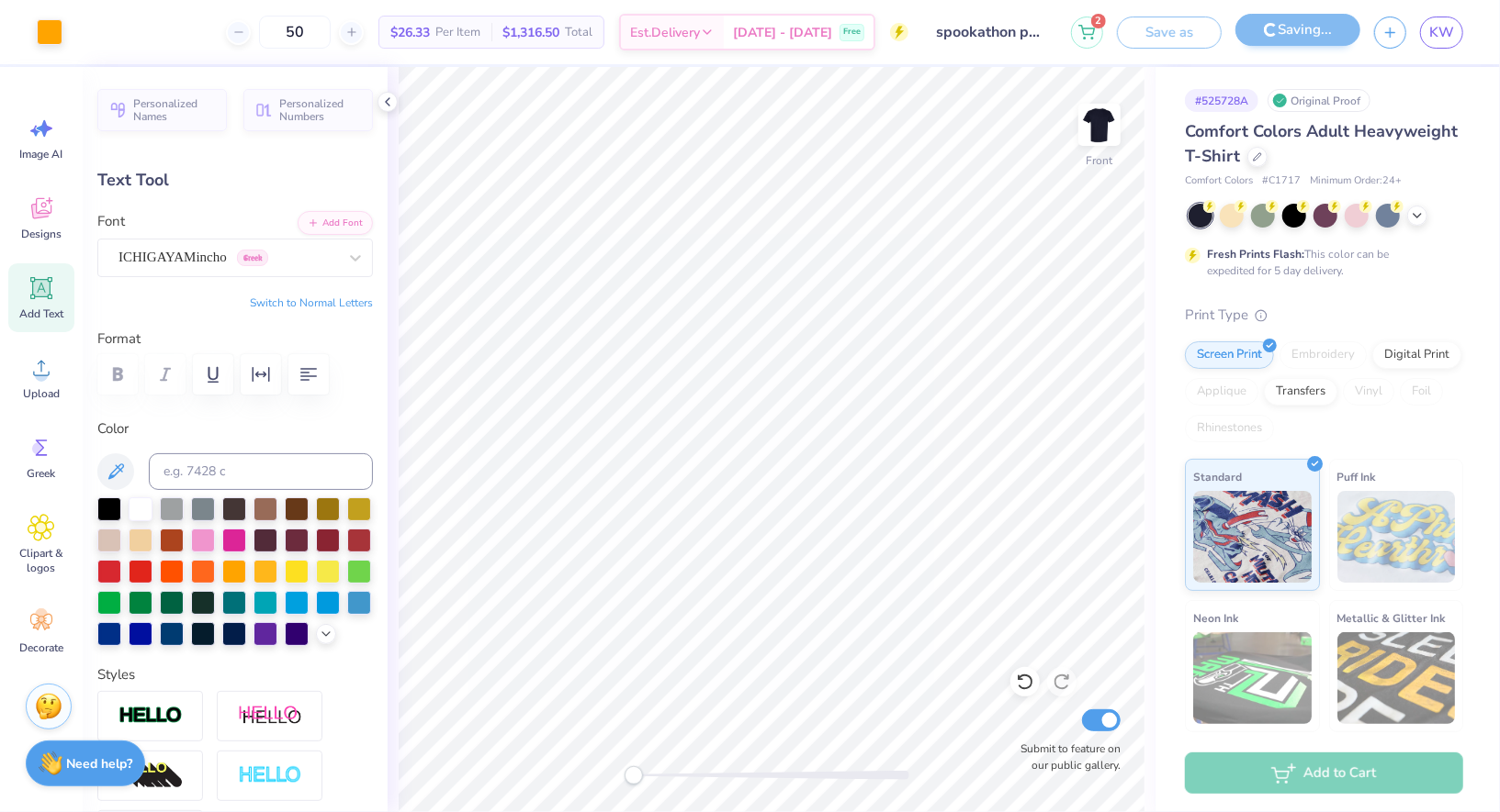
type input "-17.2"
type input "7.81"
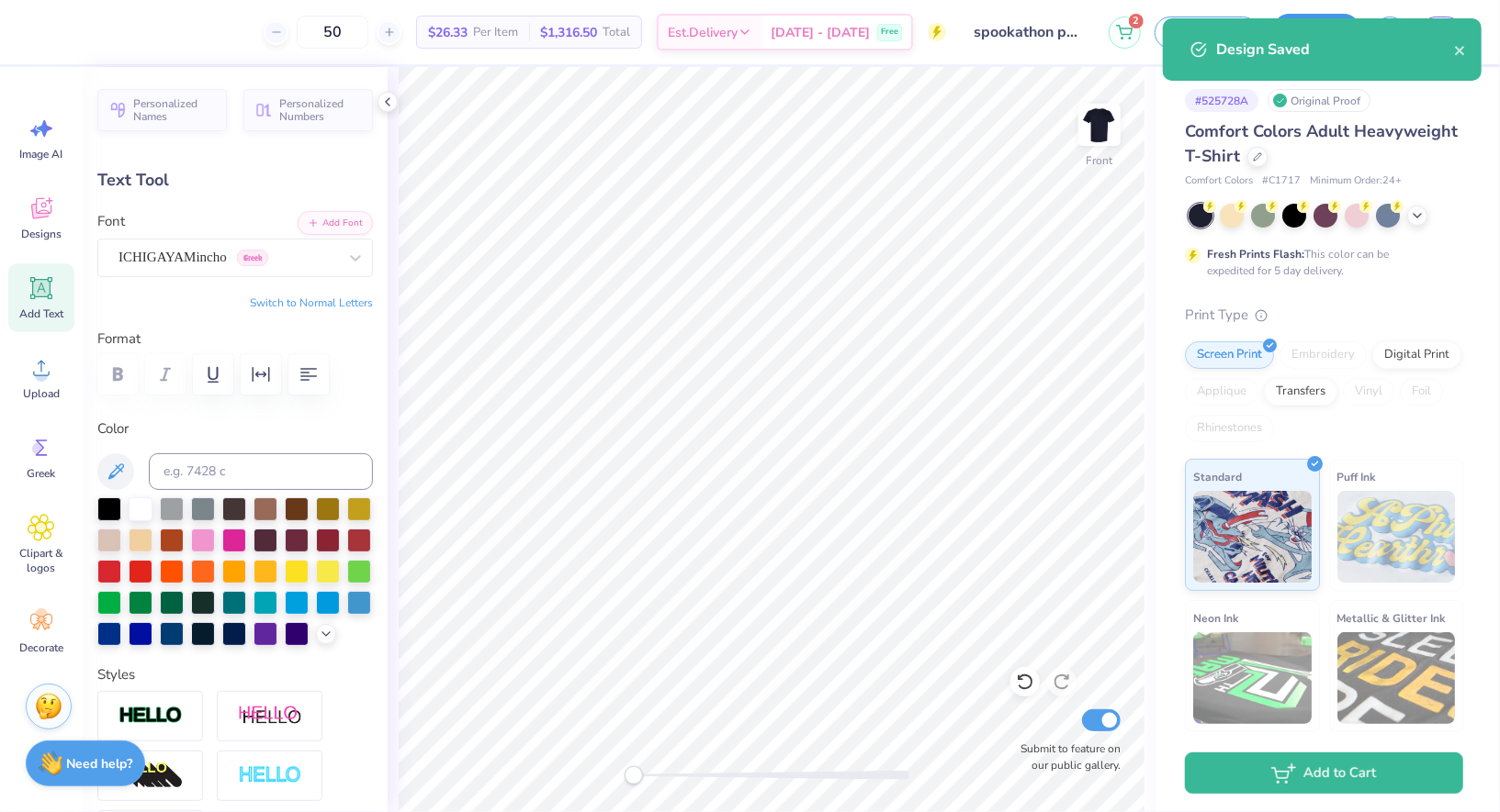
type textarea "ο"
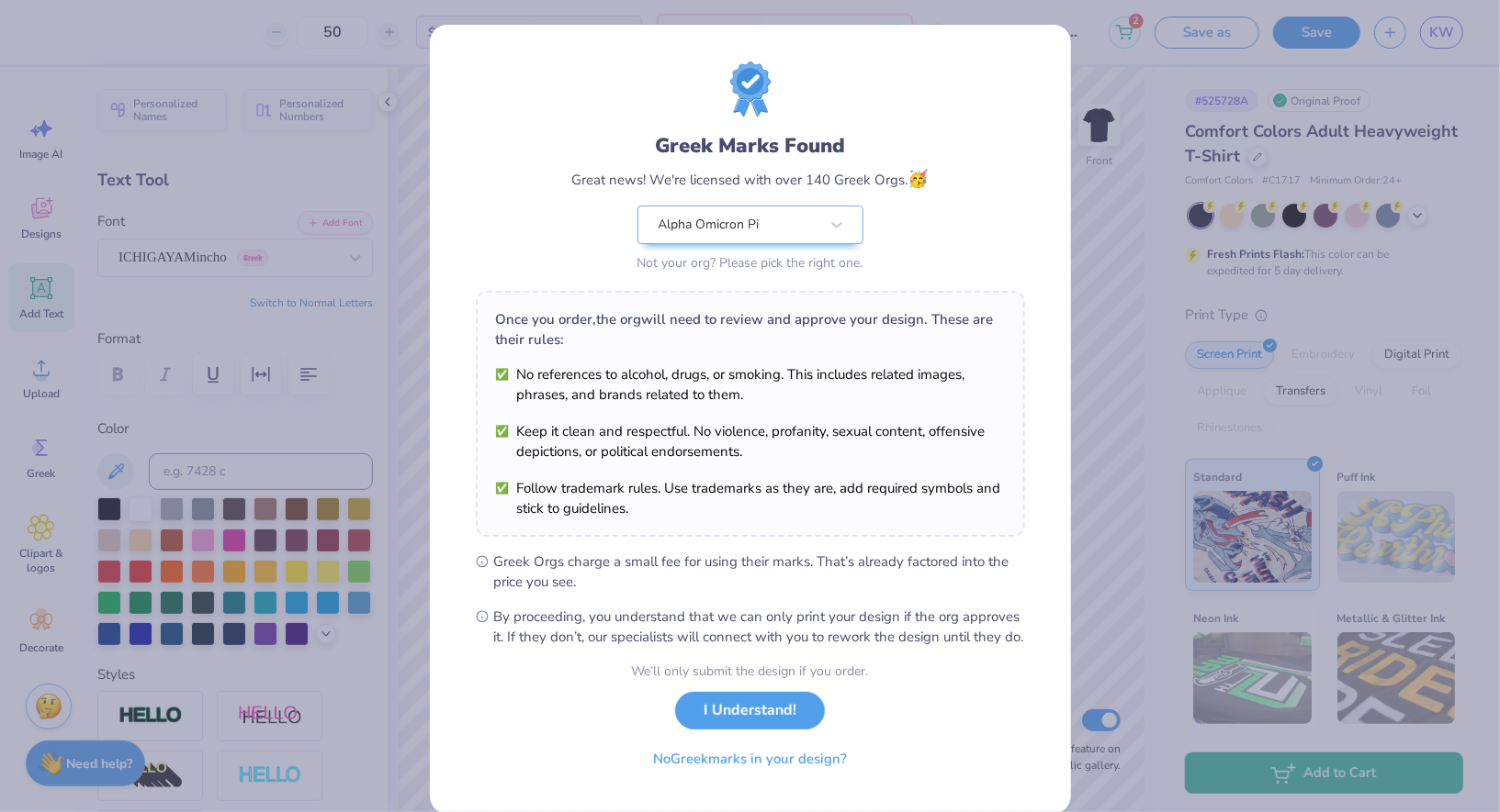
click at [733, 713] on button "I Understand!" at bounding box center [749, 711] width 150 height 38
click at [734, 718] on div "We’ll only submit the design if you order. I Understand! No Greek marks in your…" at bounding box center [750, 719] width 237 height 116
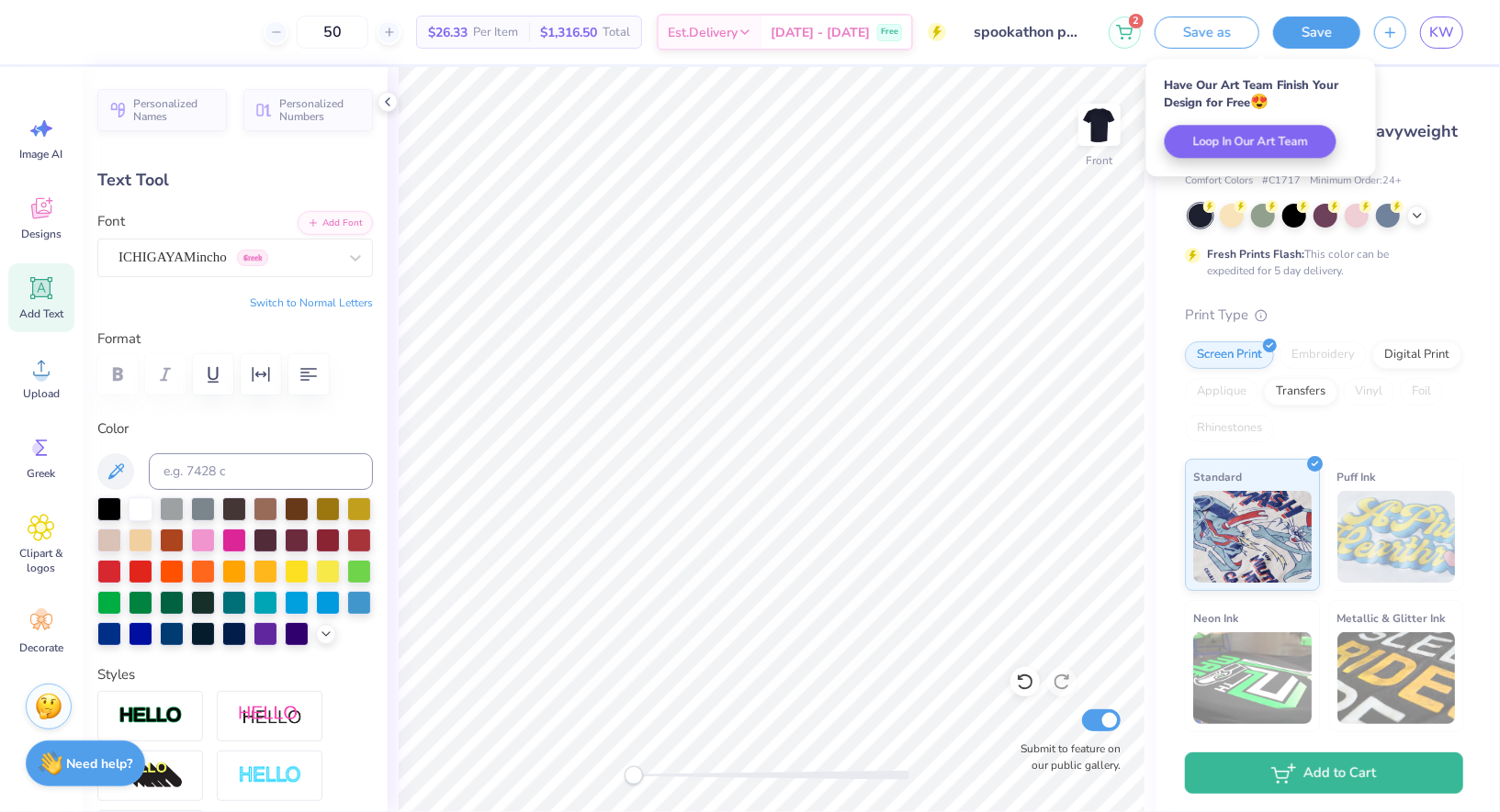
type textarea "Ο"
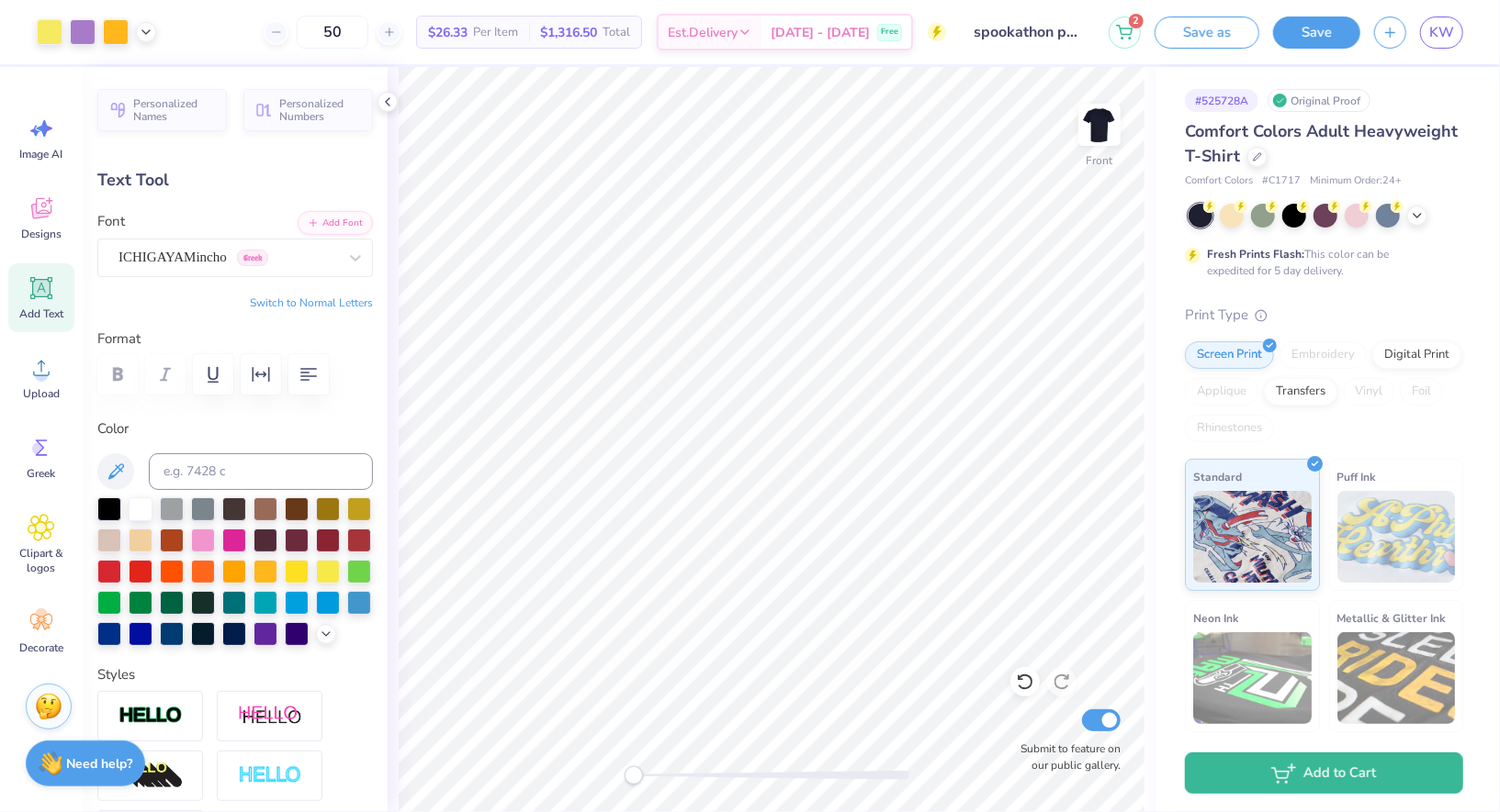
type input "0.0"
type input "1.17"
type input "1.16"
type input "7.76"
type input "0.0"
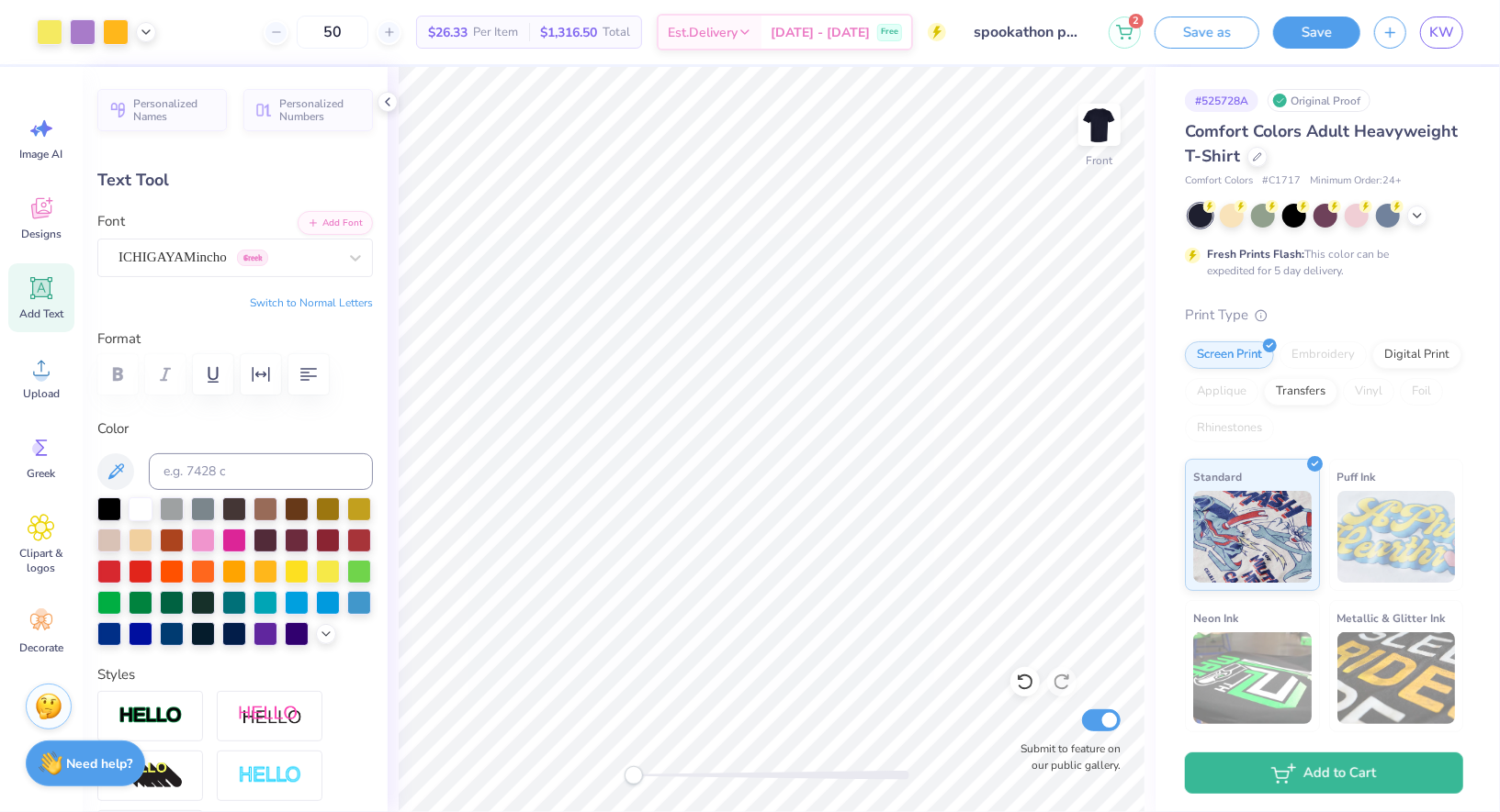
type input "1.15"
type input "8.22"
type input "-3.1"
type input "1.09"
type input "1.10"
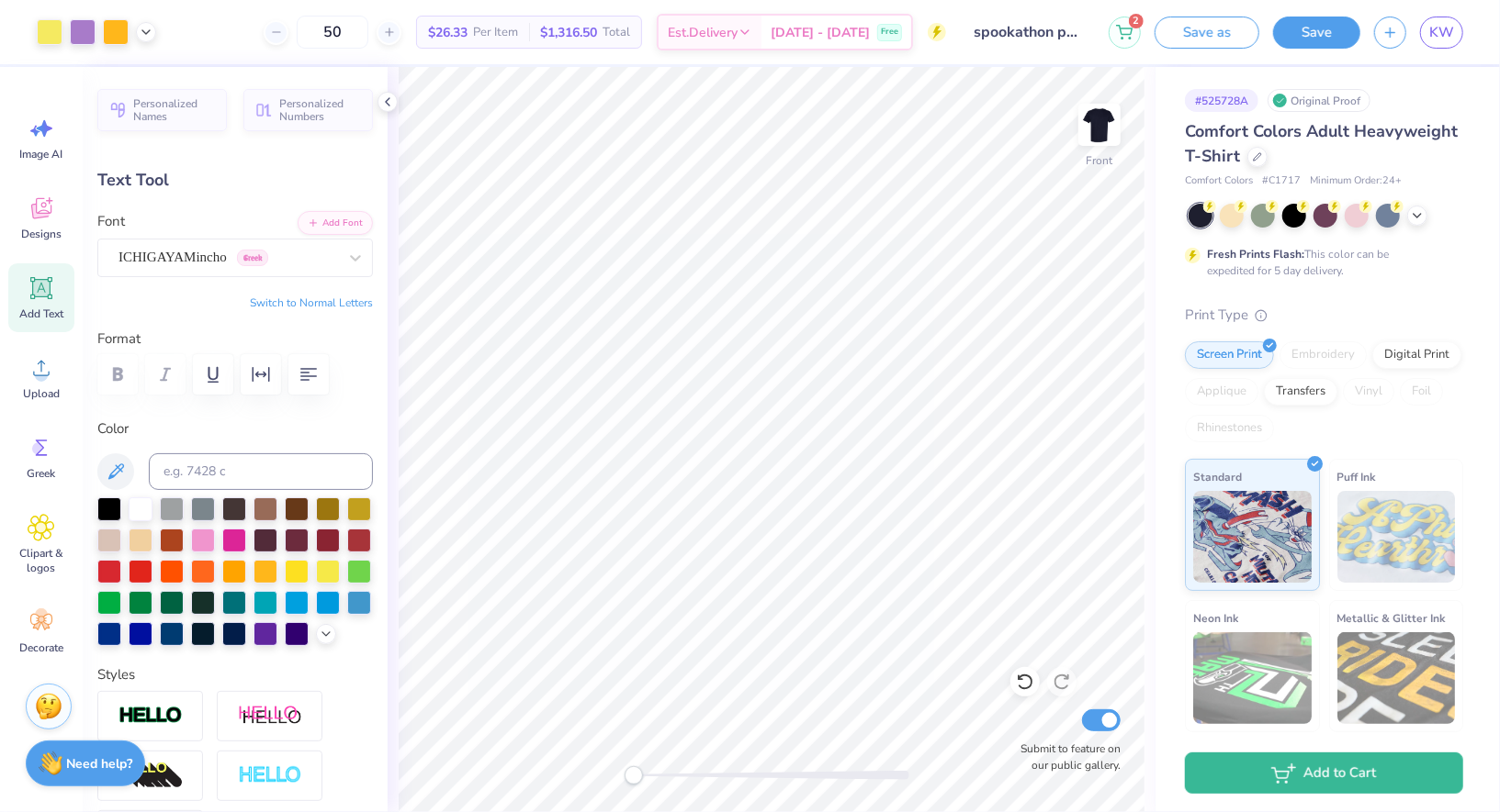
type input "0.0"
type input "1.13"
type input "1.22"
type input "9.03"
type input "-17.2"
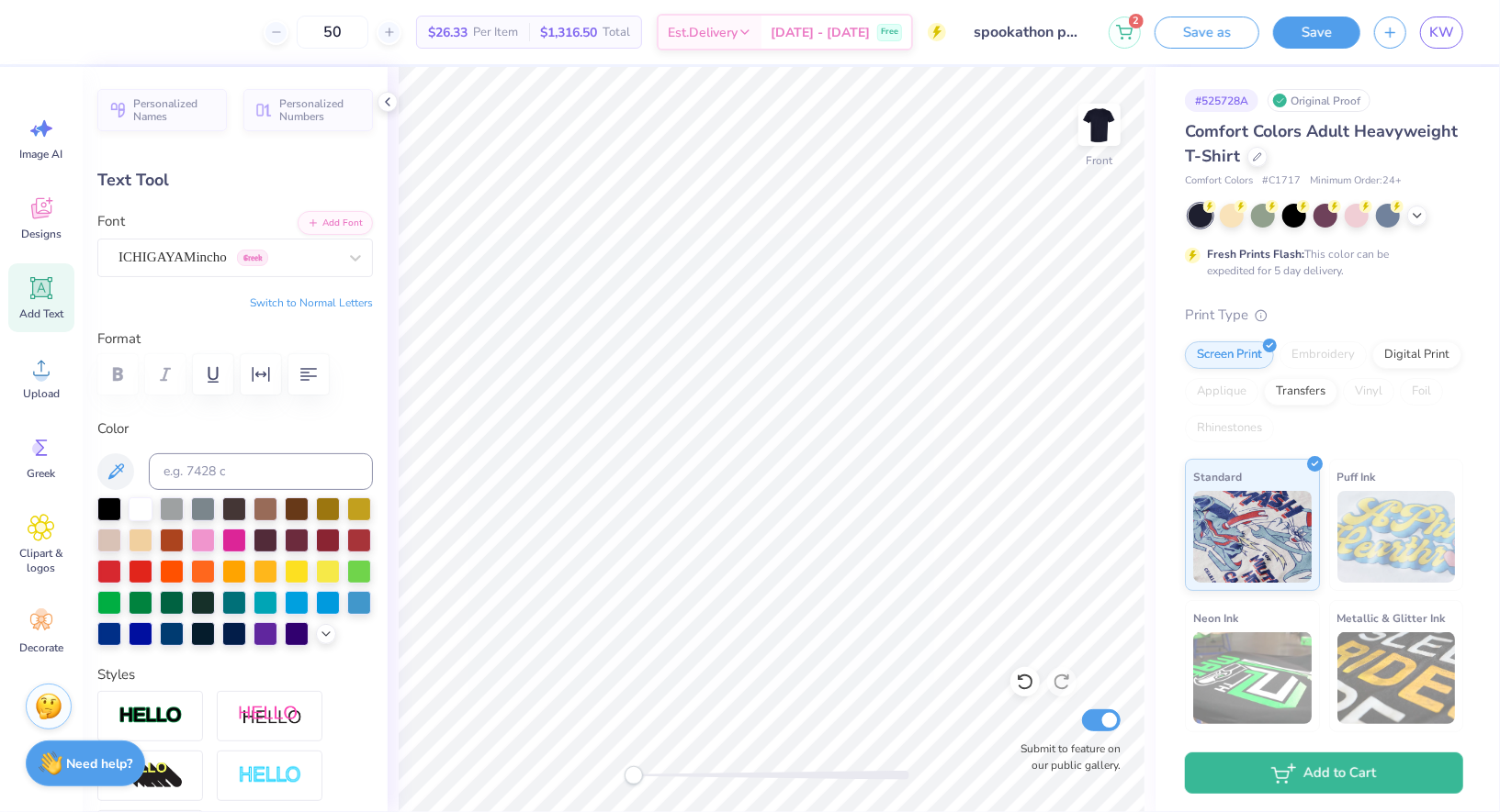
type textarea "π"
type textarea "Π"
type input "0.0"
type input "1.50"
type input "1.39"
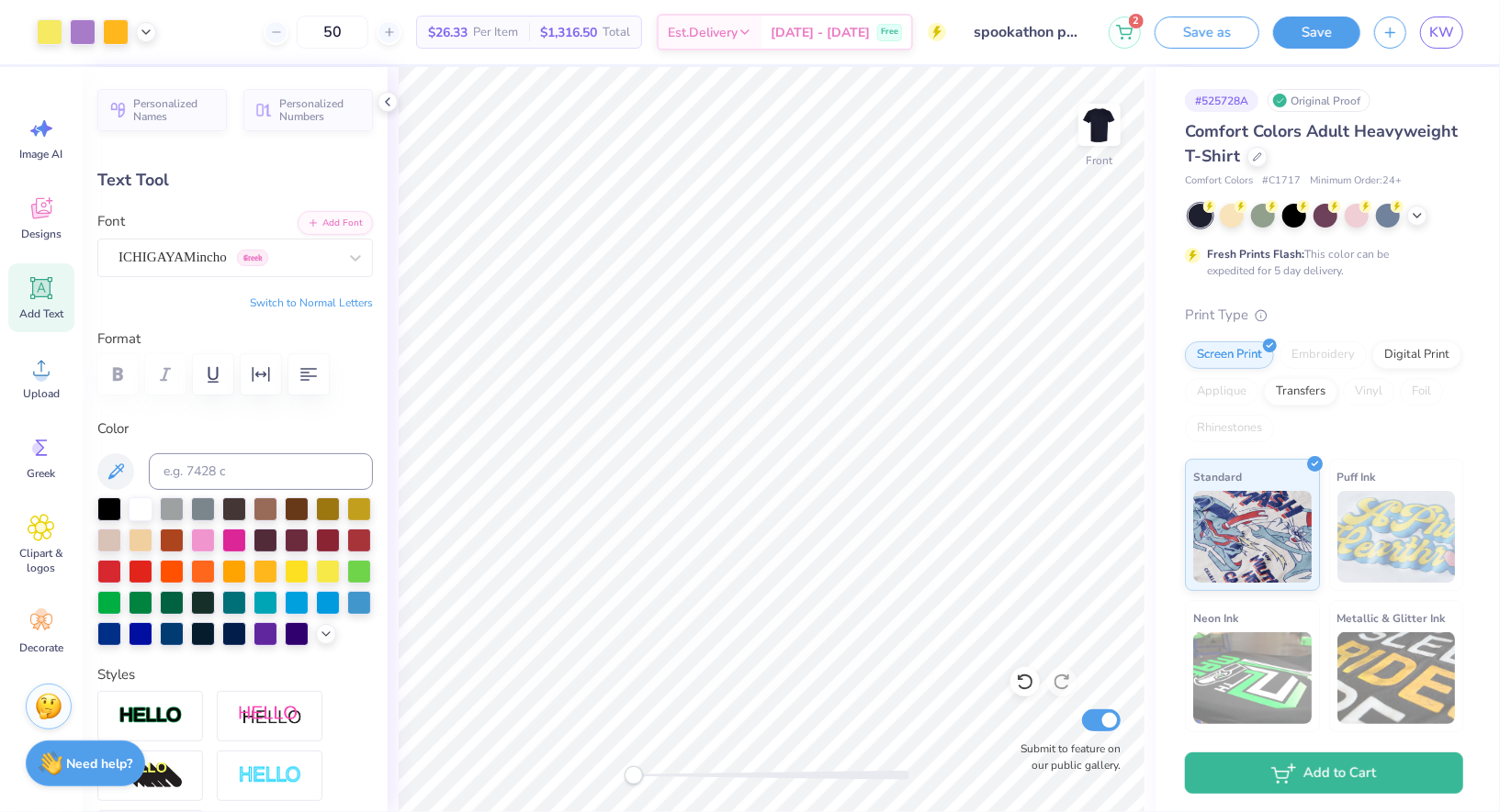
type input "8.87"
type input "-17.2"
type input "1.30"
type input "1.20"
type input "8.12"
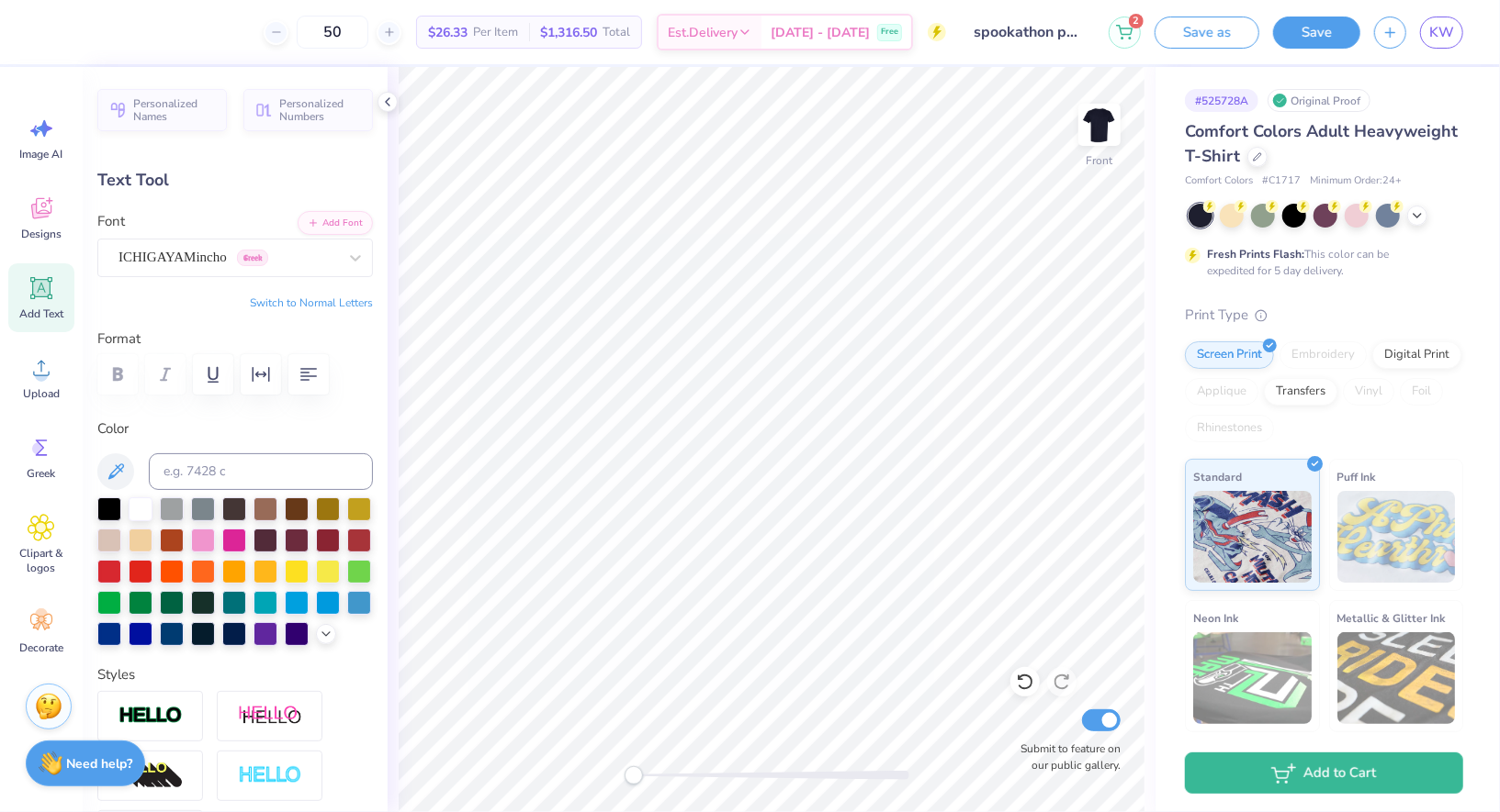
type input "0.0"
type input "1.09"
type input "1.10"
type input "8.22"
type input "0.0"
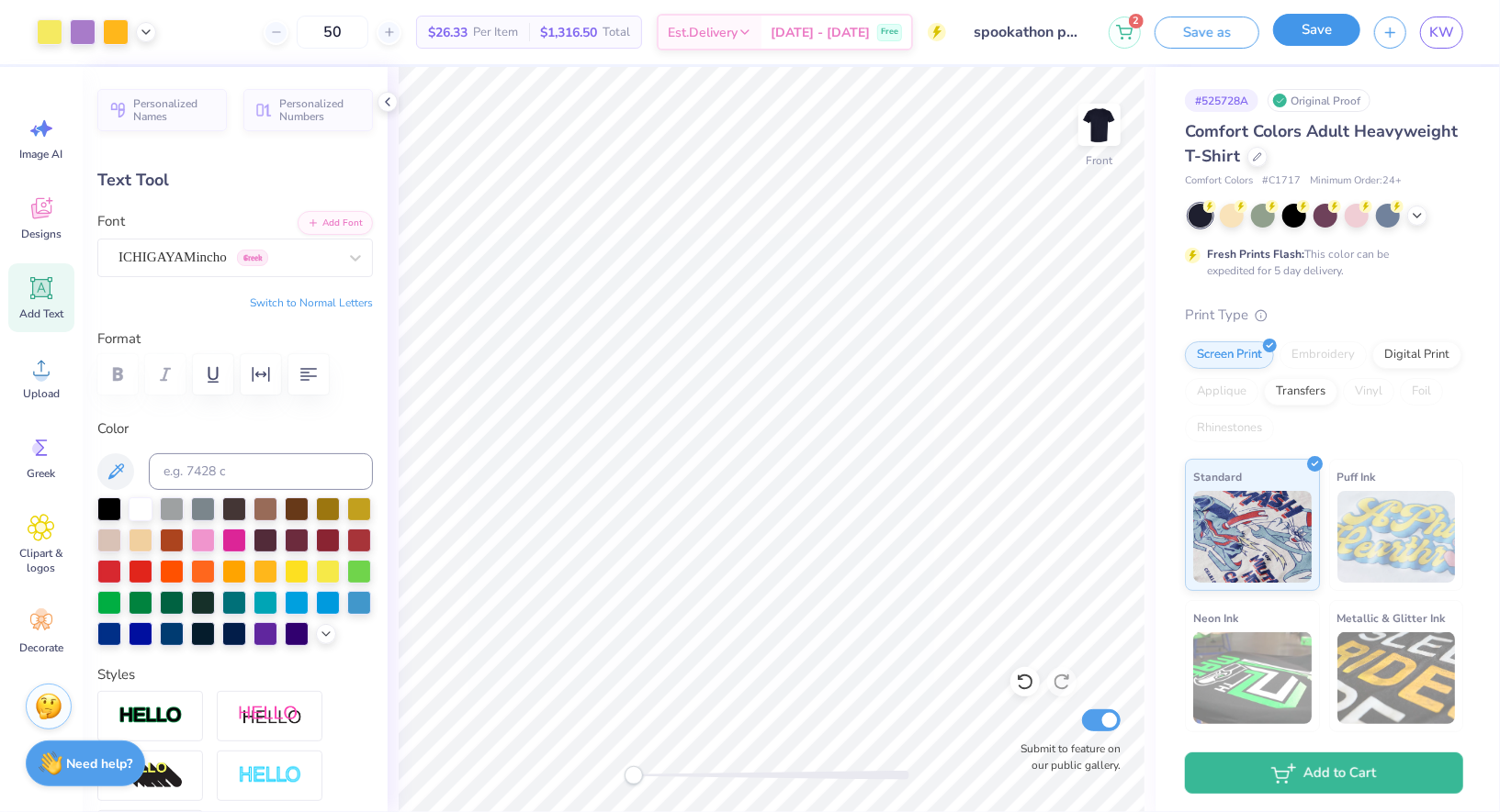
click at [1319, 35] on button "Save" at bounding box center [1316, 30] width 87 height 32
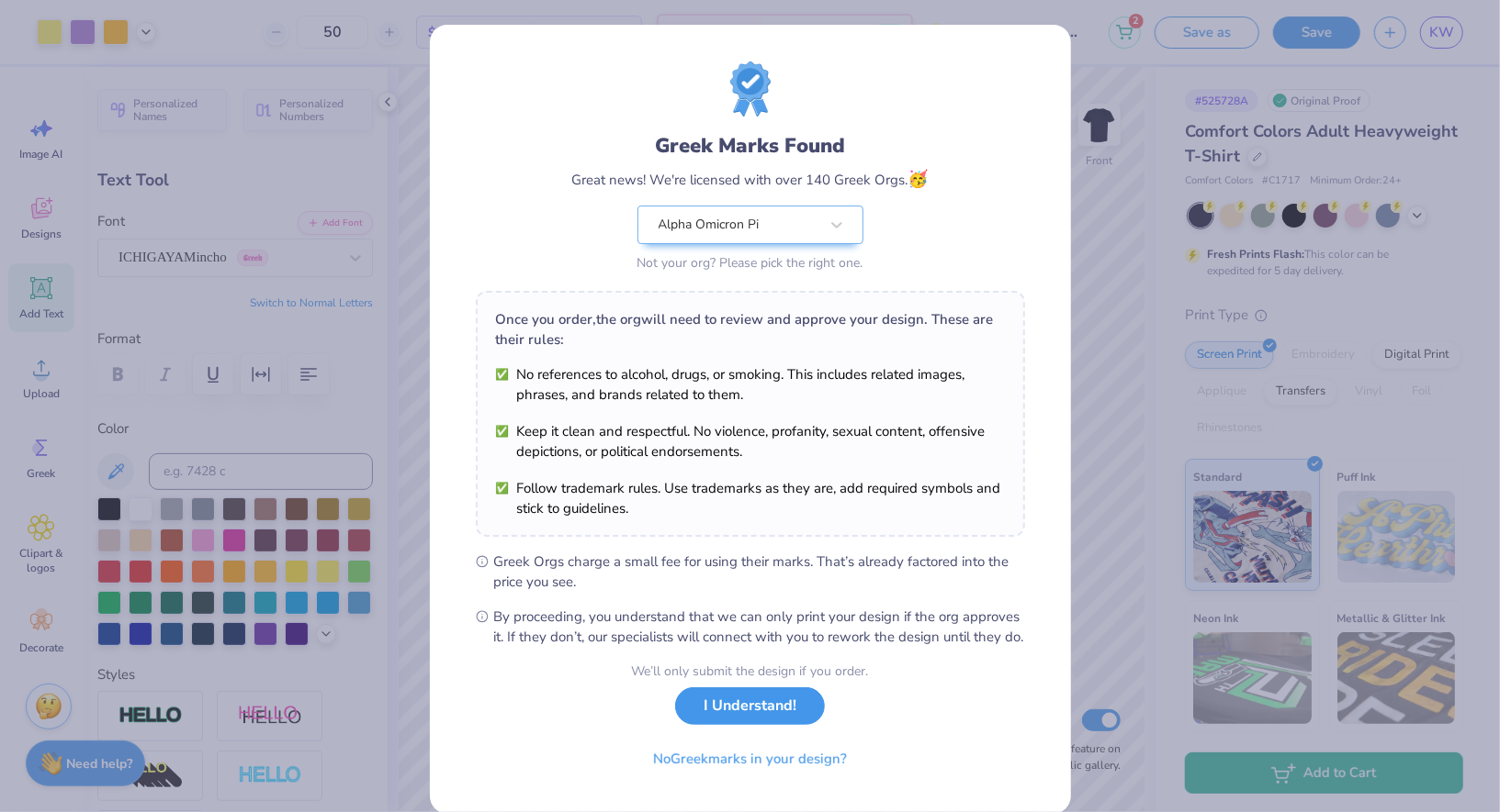
click at [741, 725] on button "I Understand!" at bounding box center [749, 706] width 150 height 38
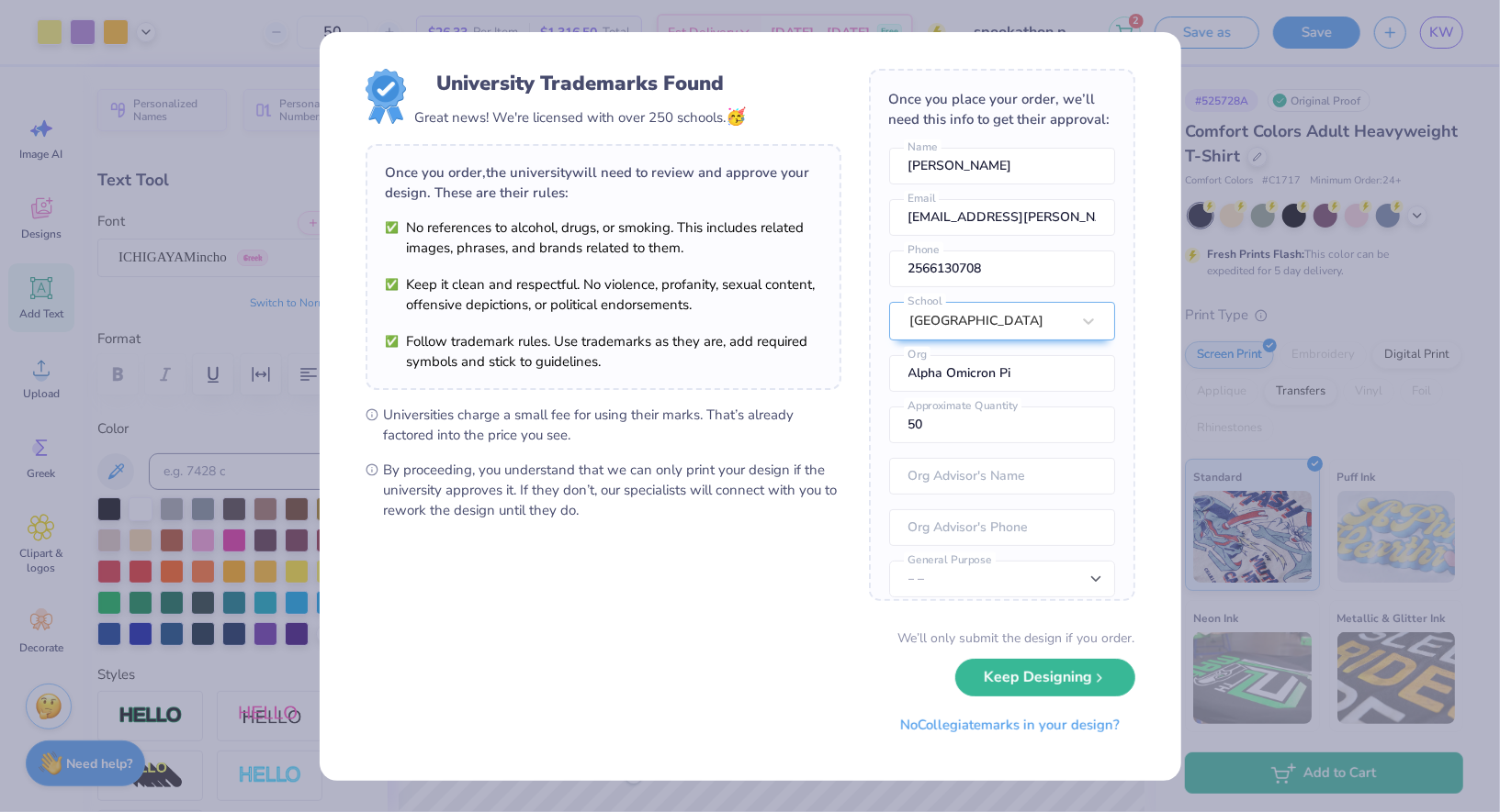
click at [1079, 697] on div "We’ll only submit the design if you order. Keep Designing No Collegiate marks i…" at bounding box center [750, 686] width 770 height 116
click at [1027, 724] on button "No Collegiate marks in your design?" at bounding box center [1009, 721] width 251 height 38
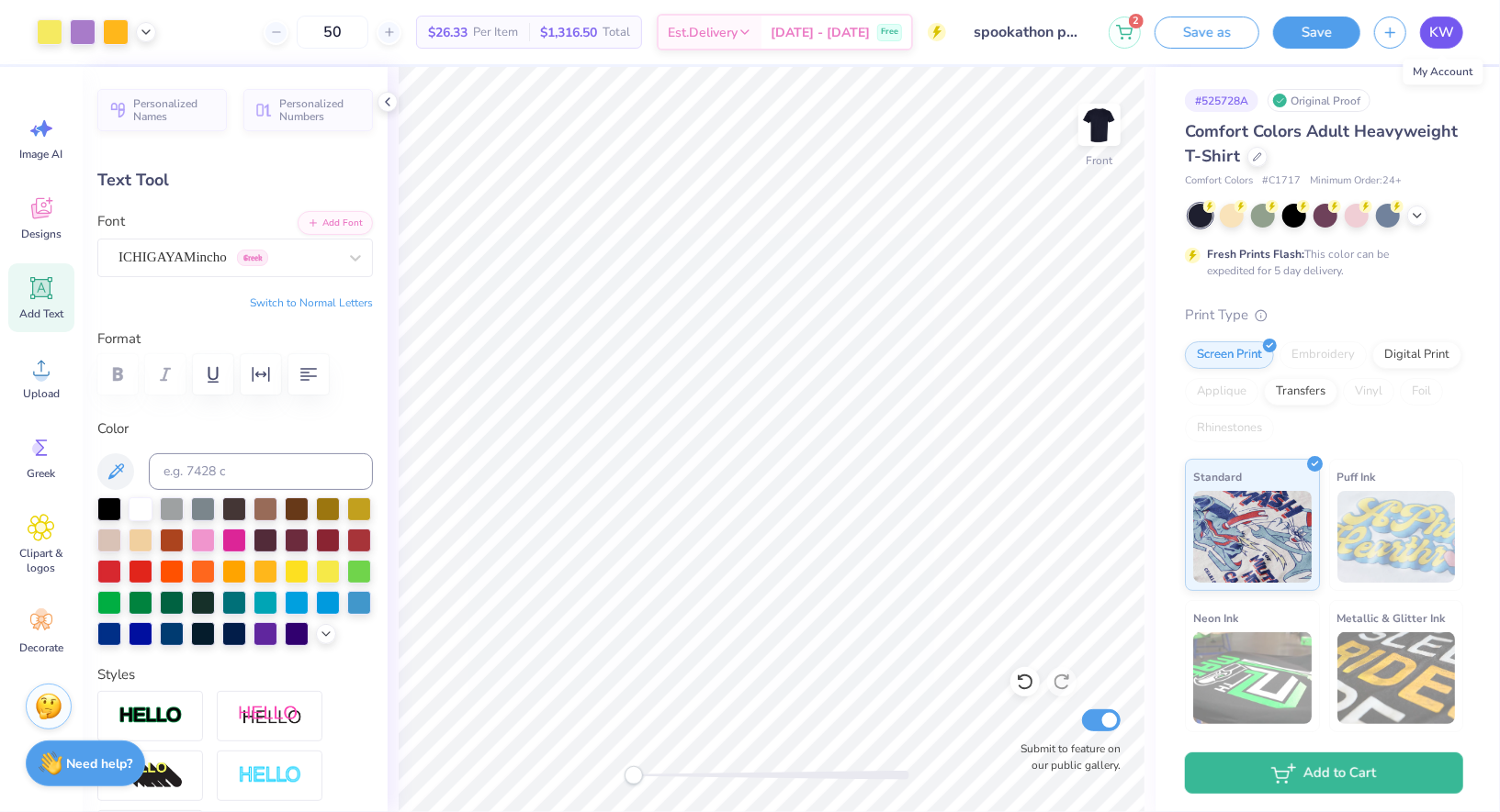
click at [1442, 32] on span "KW" at bounding box center [1440, 32] width 25 height 21
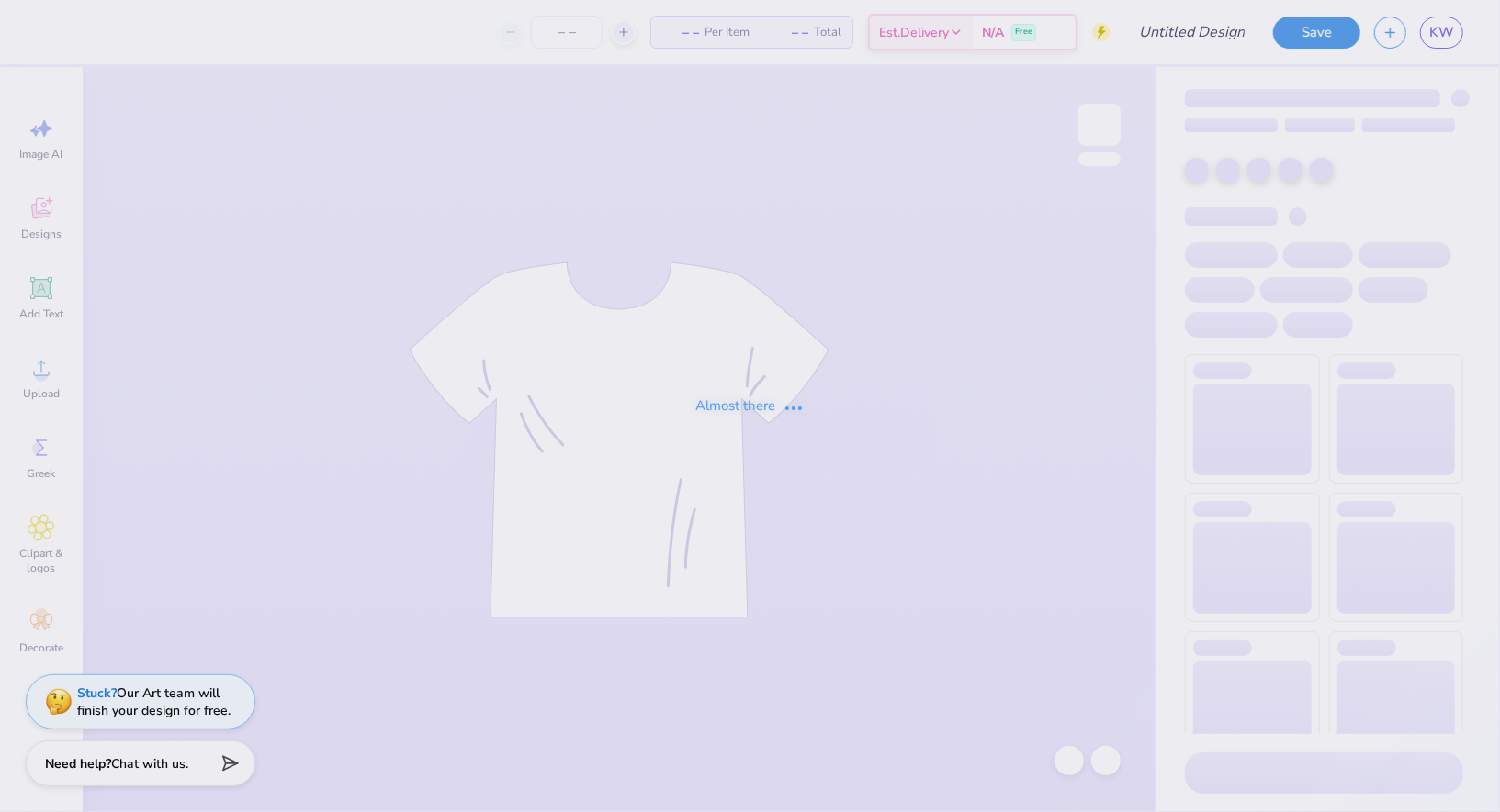
type input "potenital spookathon 2"
type input "50"
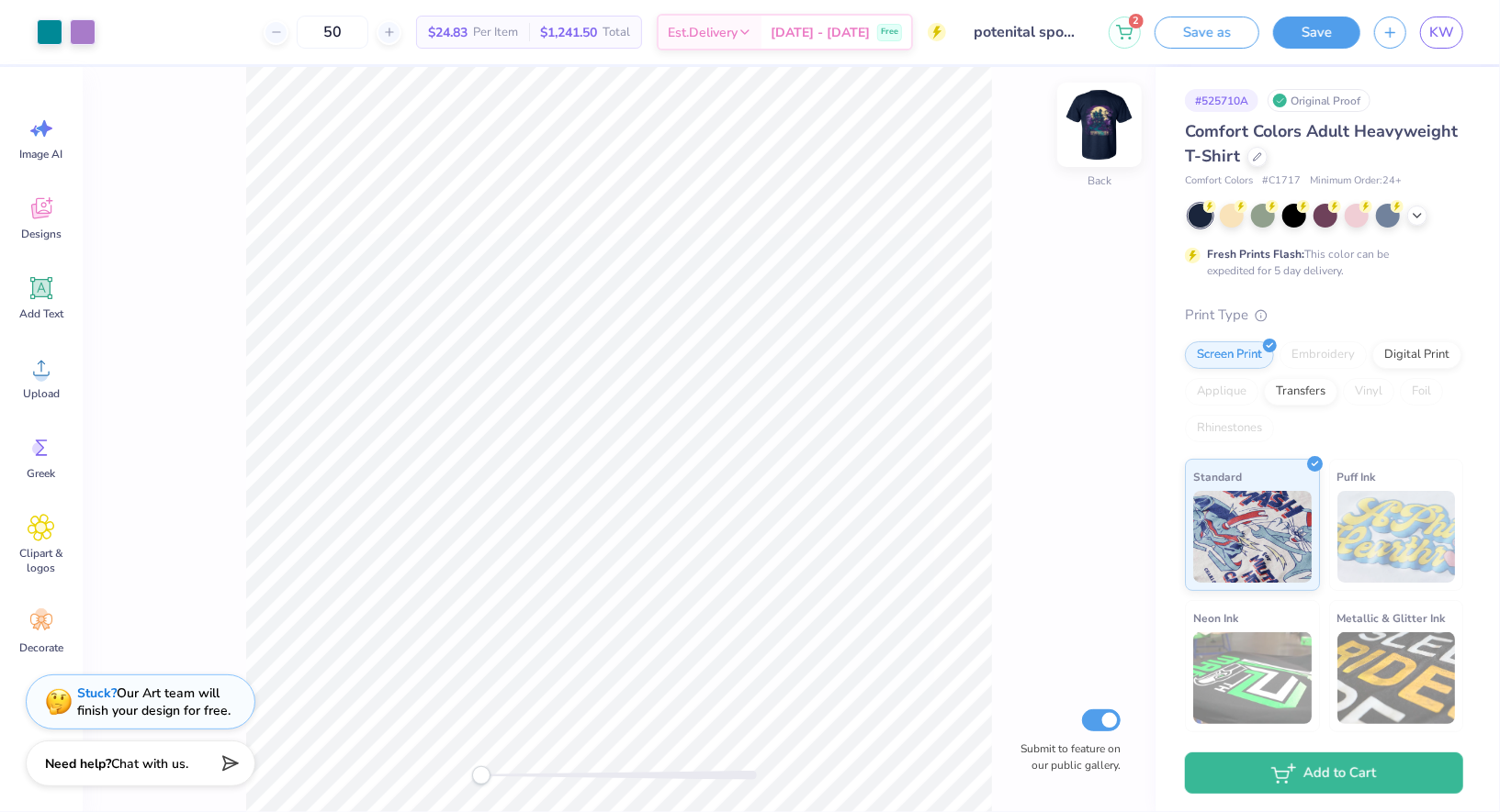
click at [1092, 131] on img at bounding box center [1099, 125] width 73 height 73
click at [50, 278] on icon at bounding box center [42, 289] width 22 height 22
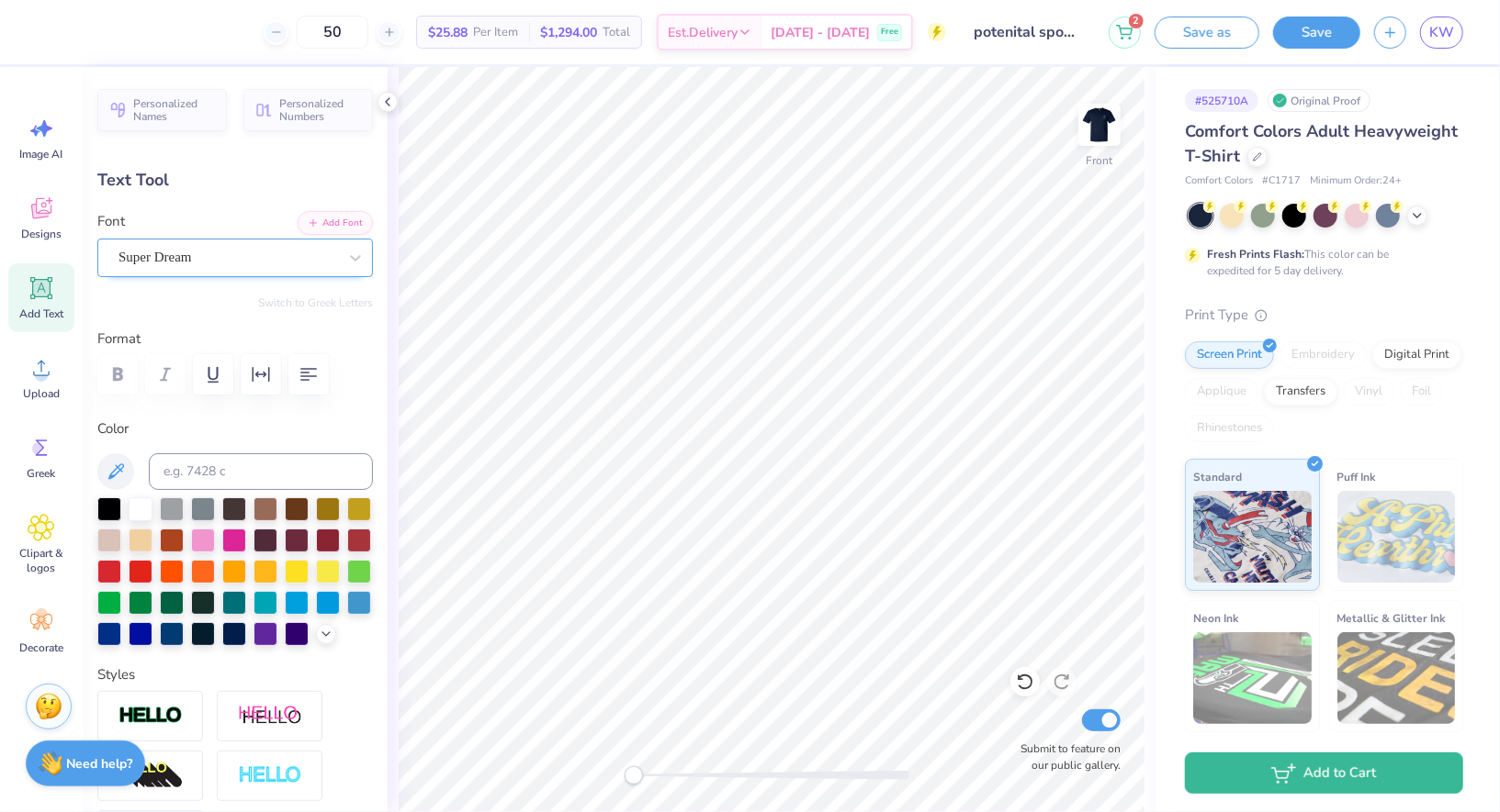
click at [225, 254] on div "Super Dream" at bounding box center [228, 257] width 222 height 29
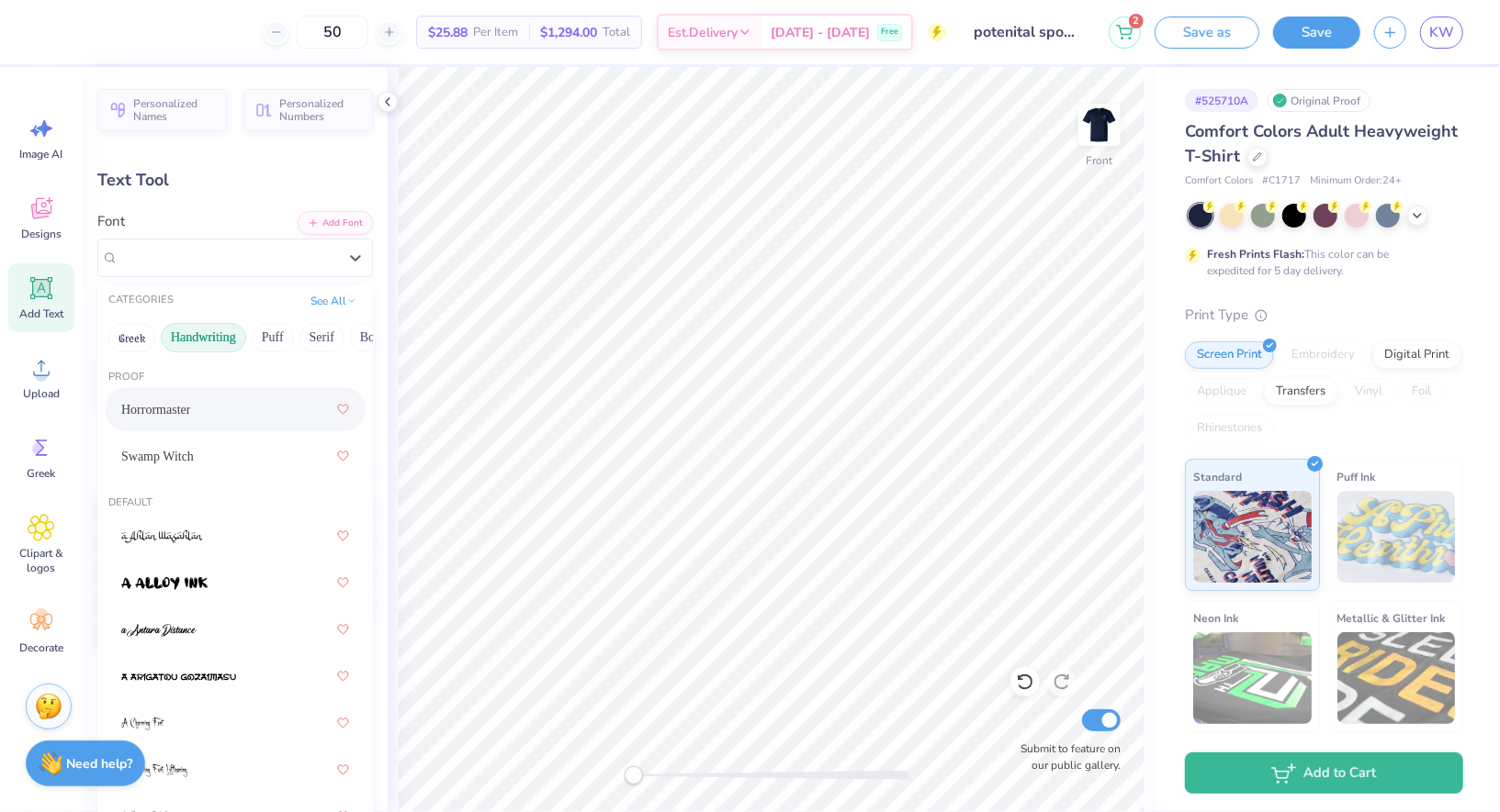
click at [198, 339] on button "Handwriting" at bounding box center [203, 338] width 85 height 30
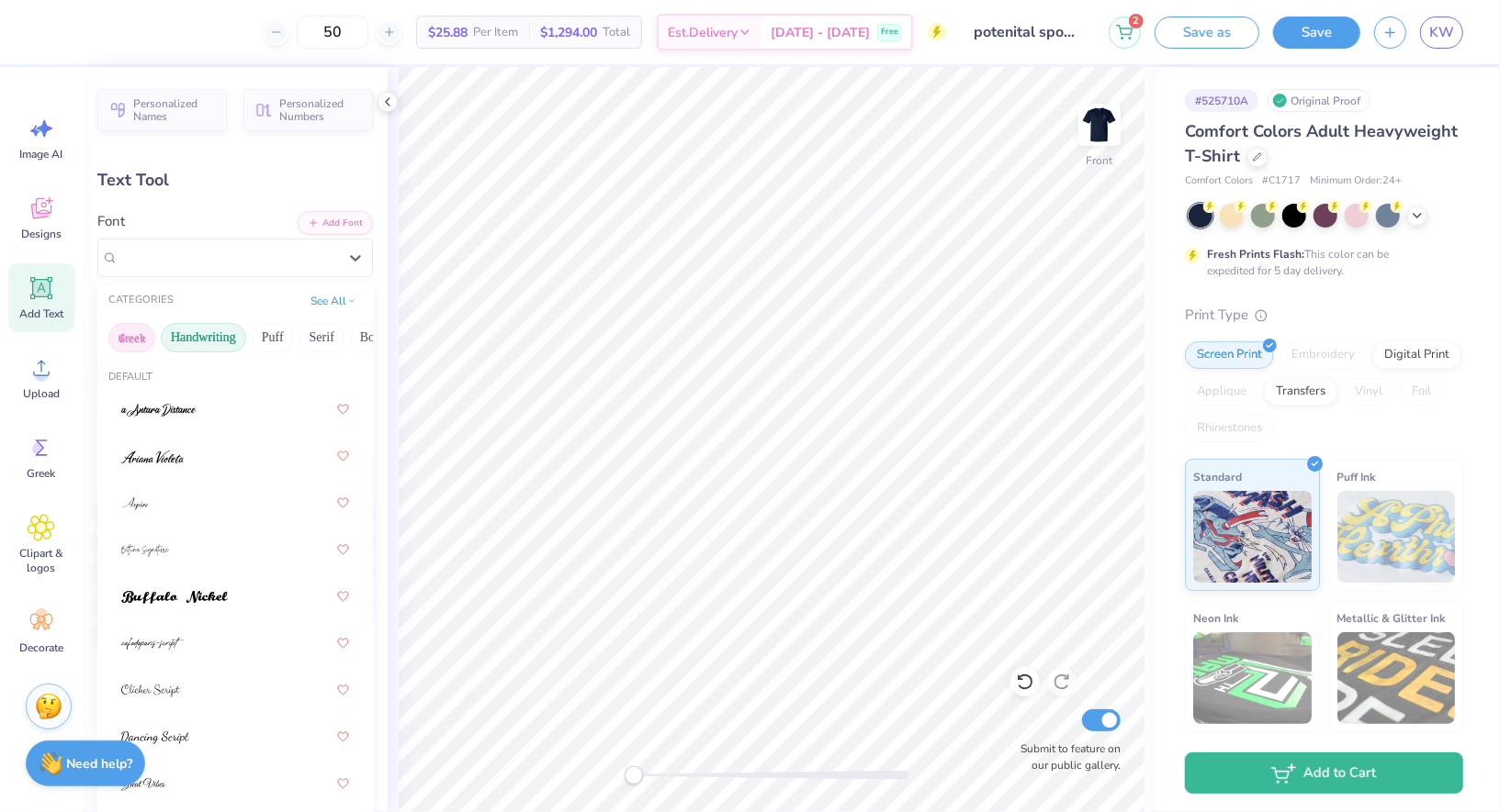
click at [149, 341] on button "Greek" at bounding box center [131, 338] width 47 height 30
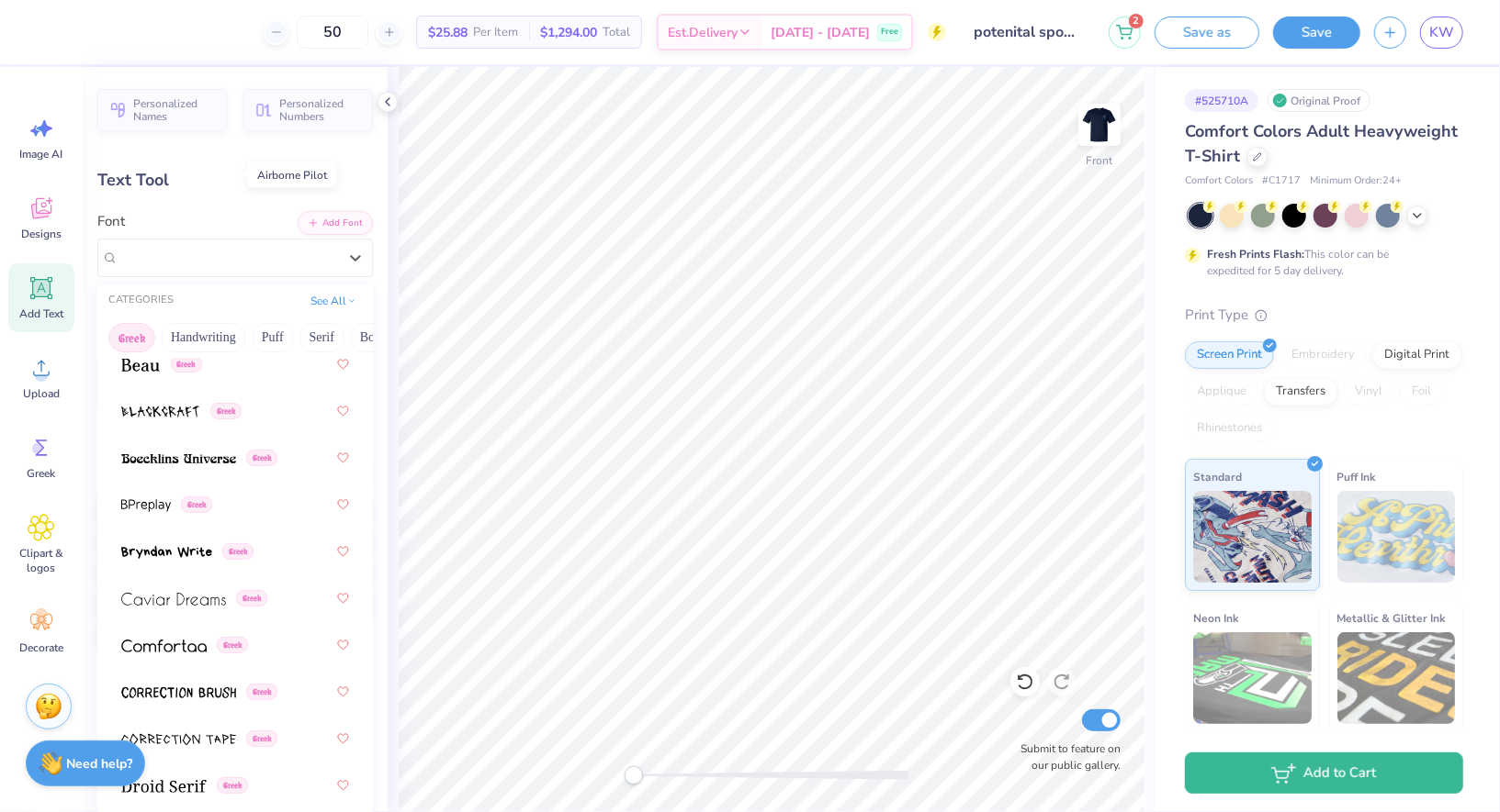
scroll to position [374, 0]
click at [203, 506] on span "Greek" at bounding box center [195, 504] width 31 height 17
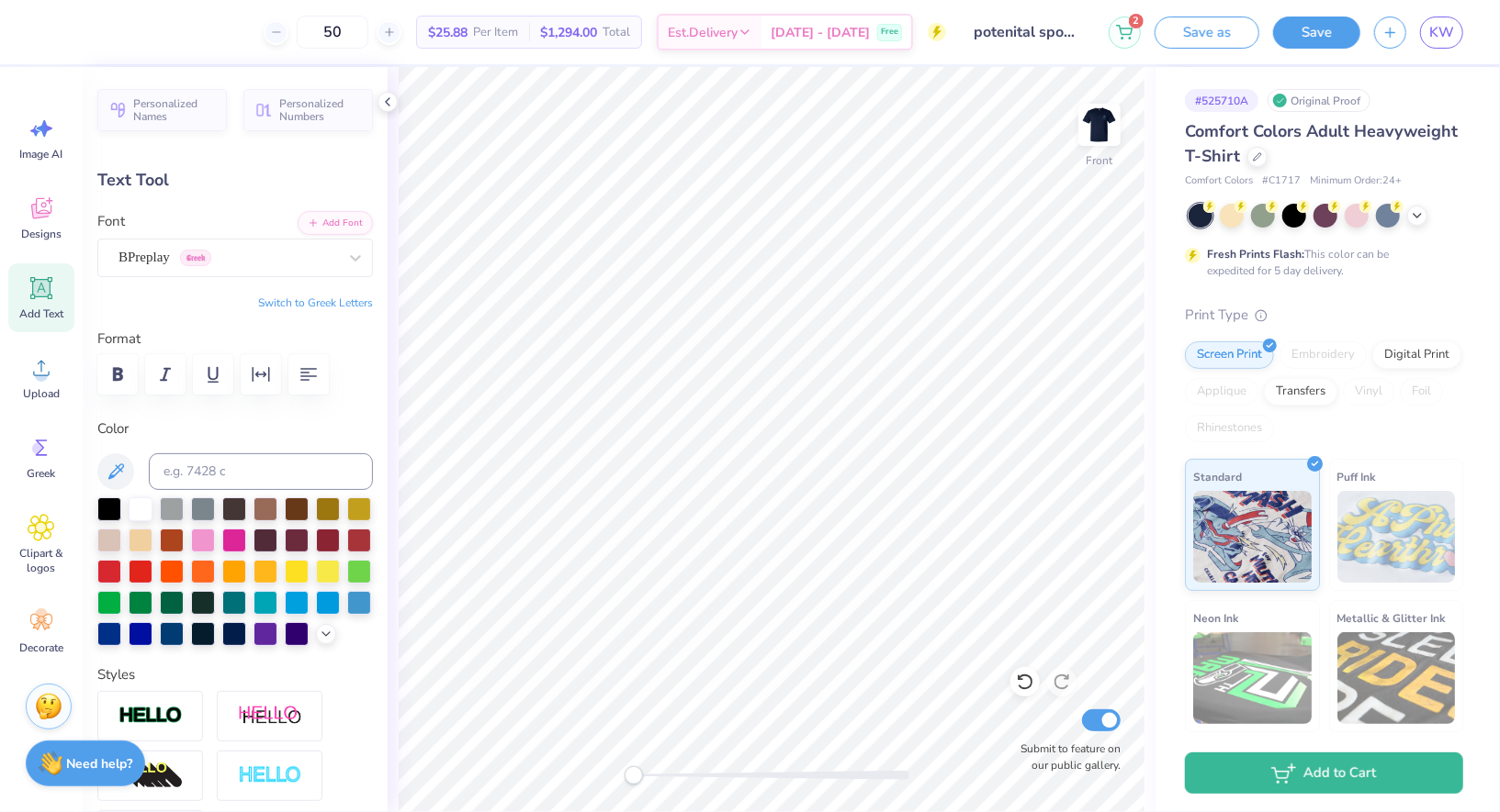
scroll to position [0, 5]
type textarea "Alpha Omicron Pi"
type input "14.53"
type input "1.92"
type input "12.79"
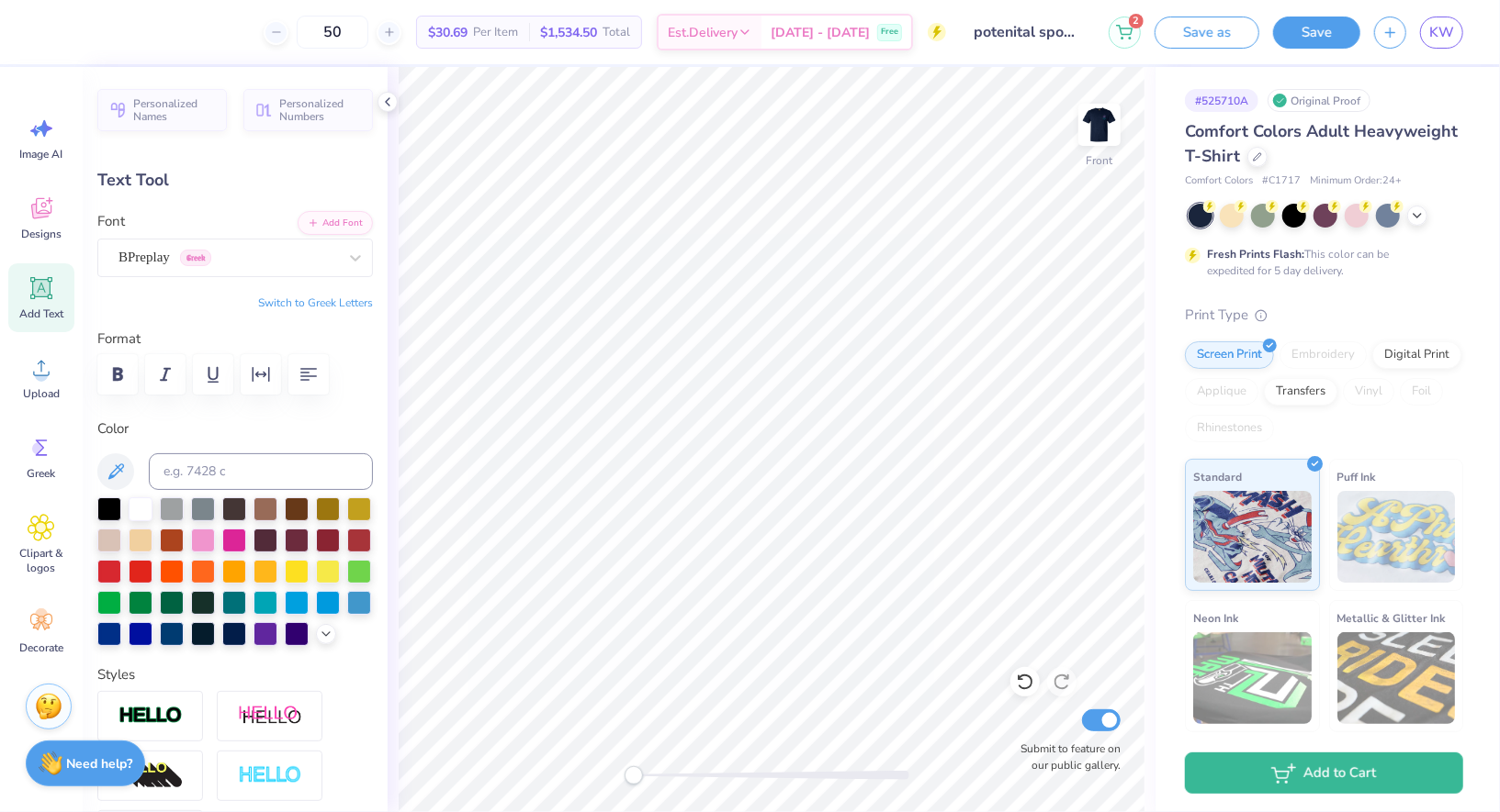
type input "8.55"
type input "1.13"
type input "13.58"
type input "5.76"
type input "0.76"
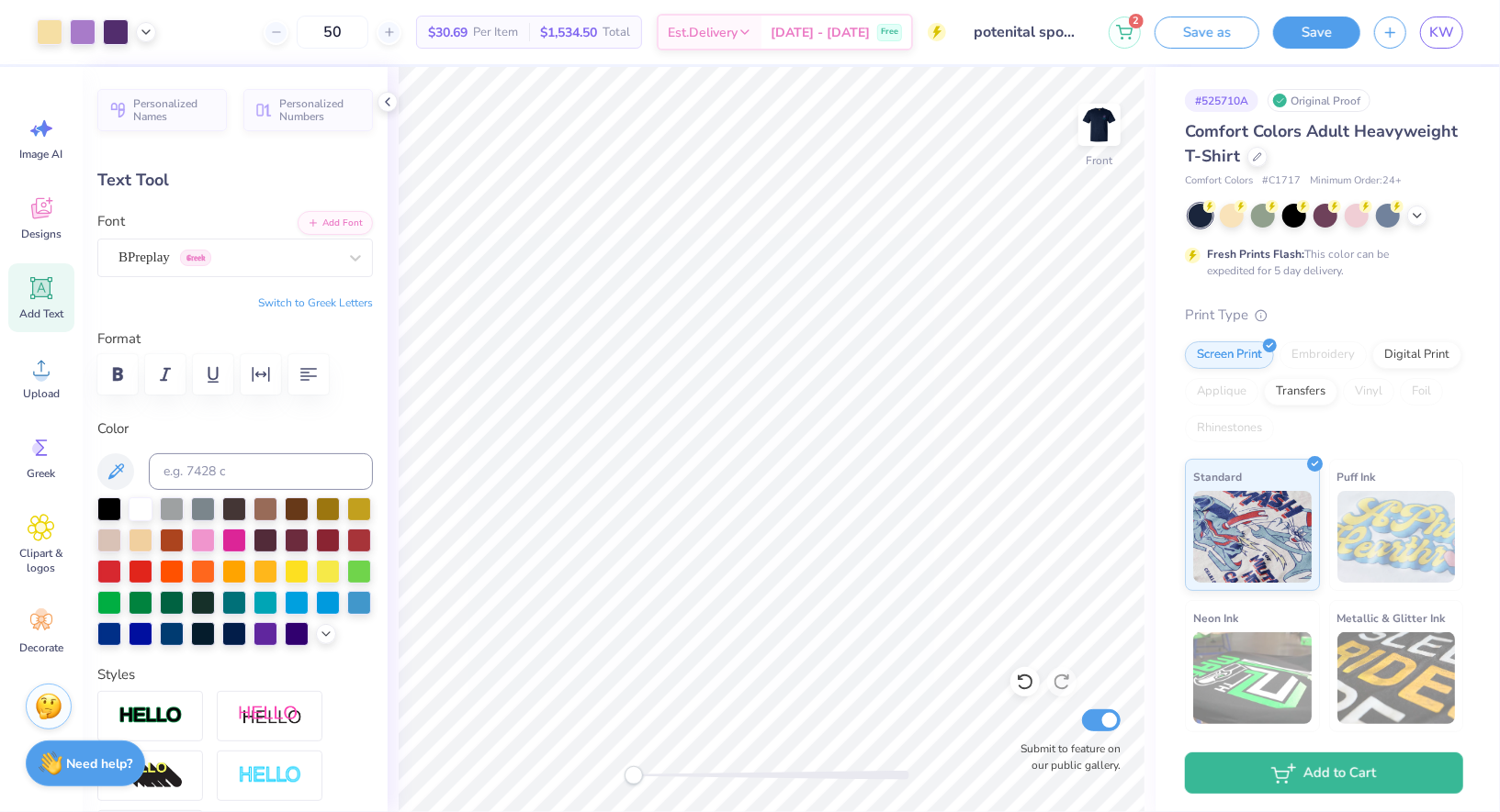
type input "18.48"
click at [389, 103] on icon at bounding box center [387, 101] width 15 height 15
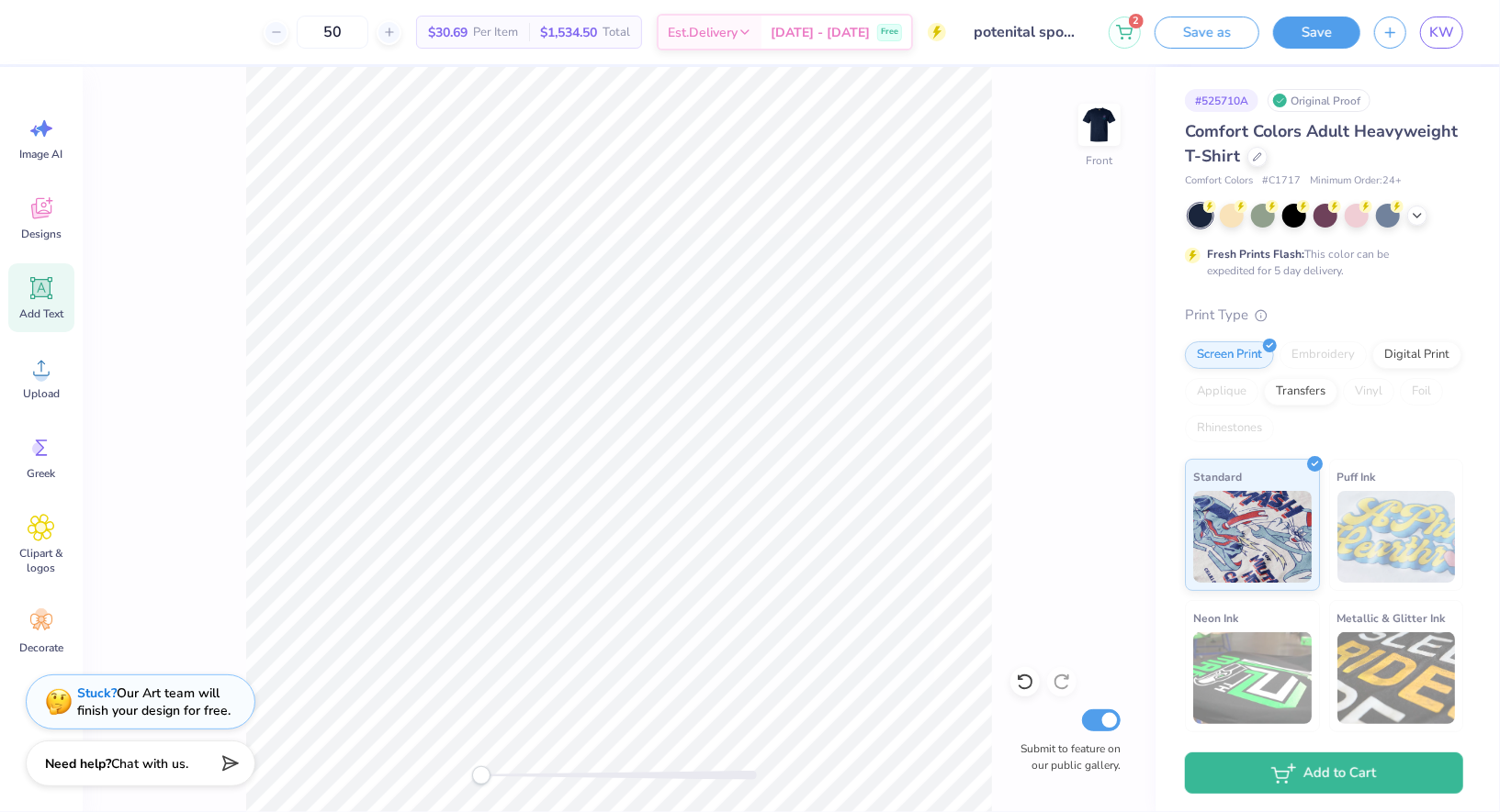
type input "7.31"
type input "1.86"
type input "16.61"
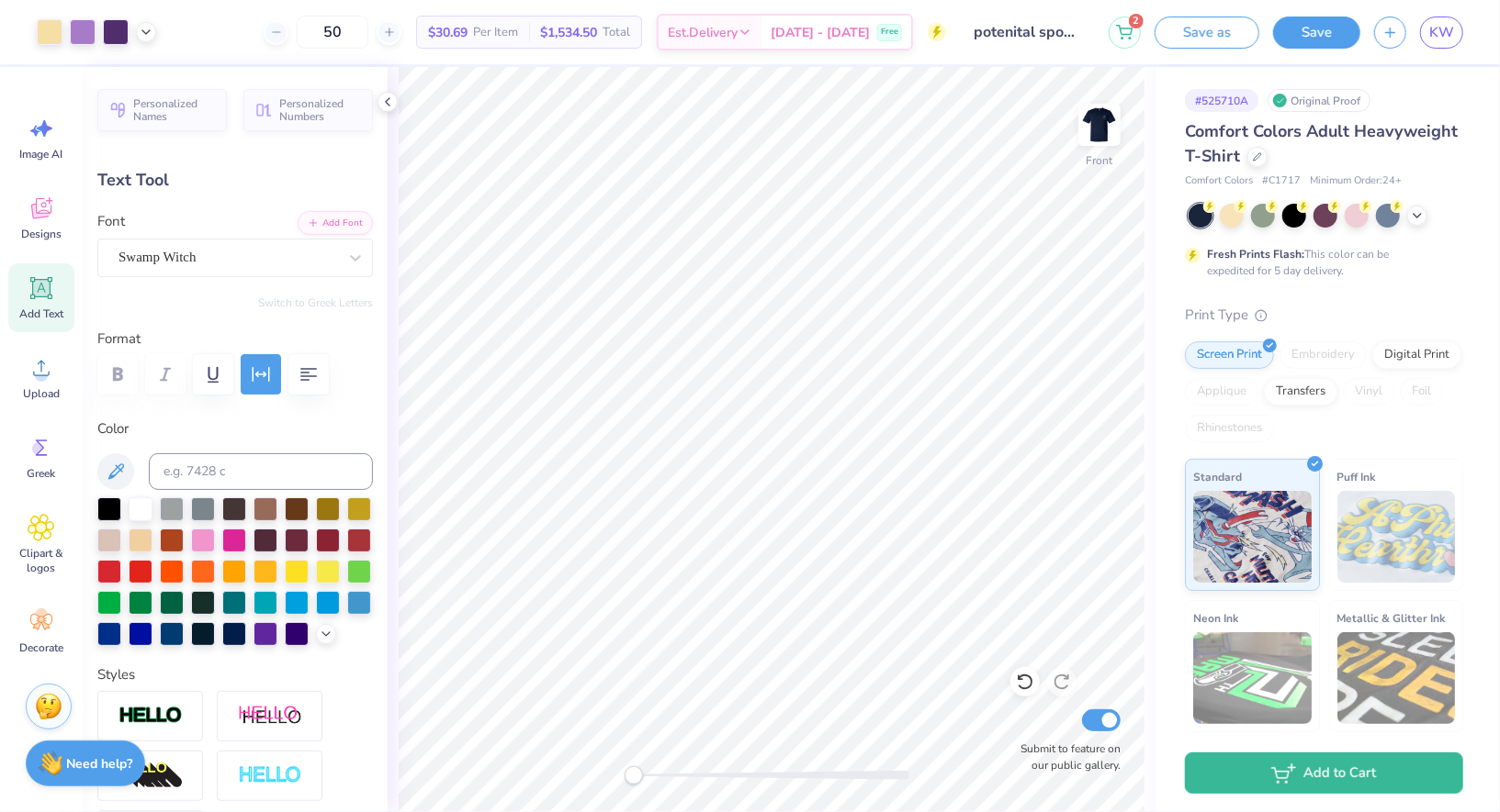
type input "5.76"
type input "0.76"
type input "18.48"
click at [221, 477] on input at bounding box center [261, 471] width 224 height 37
type input "7401"
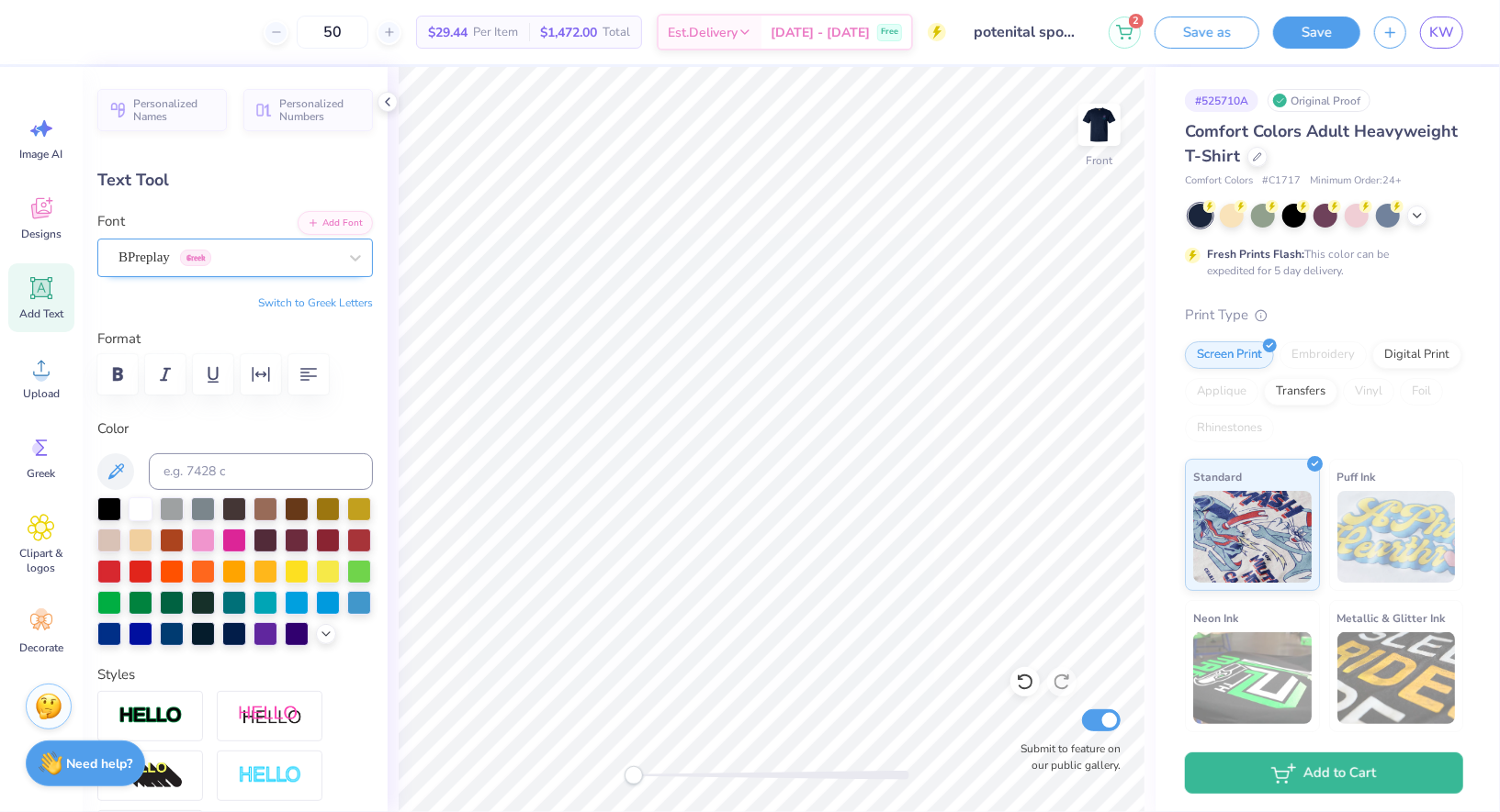
click at [148, 252] on div "BPreplay Greek" at bounding box center [228, 257] width 222 height 29
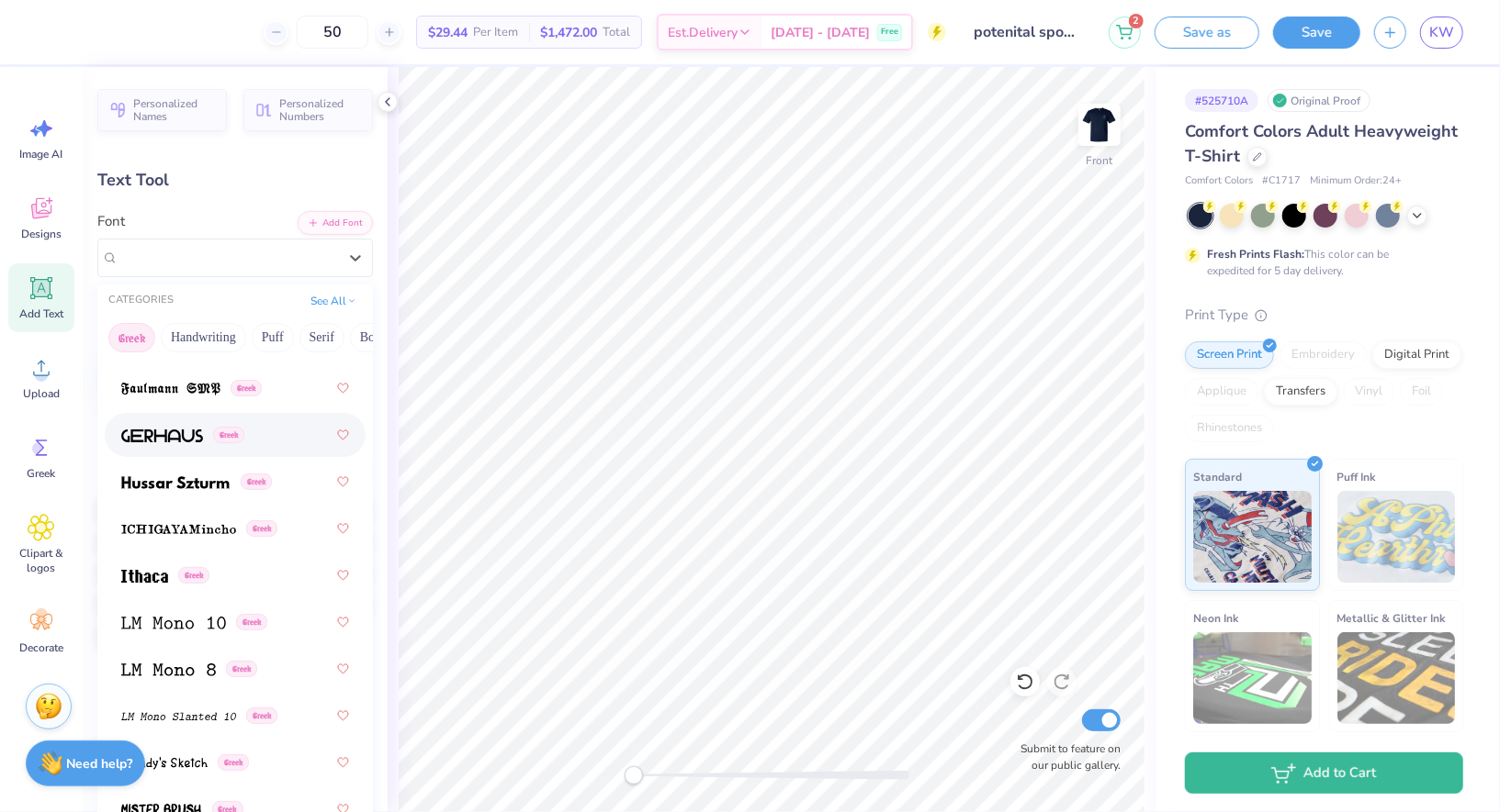
scroll to position [921, 0]
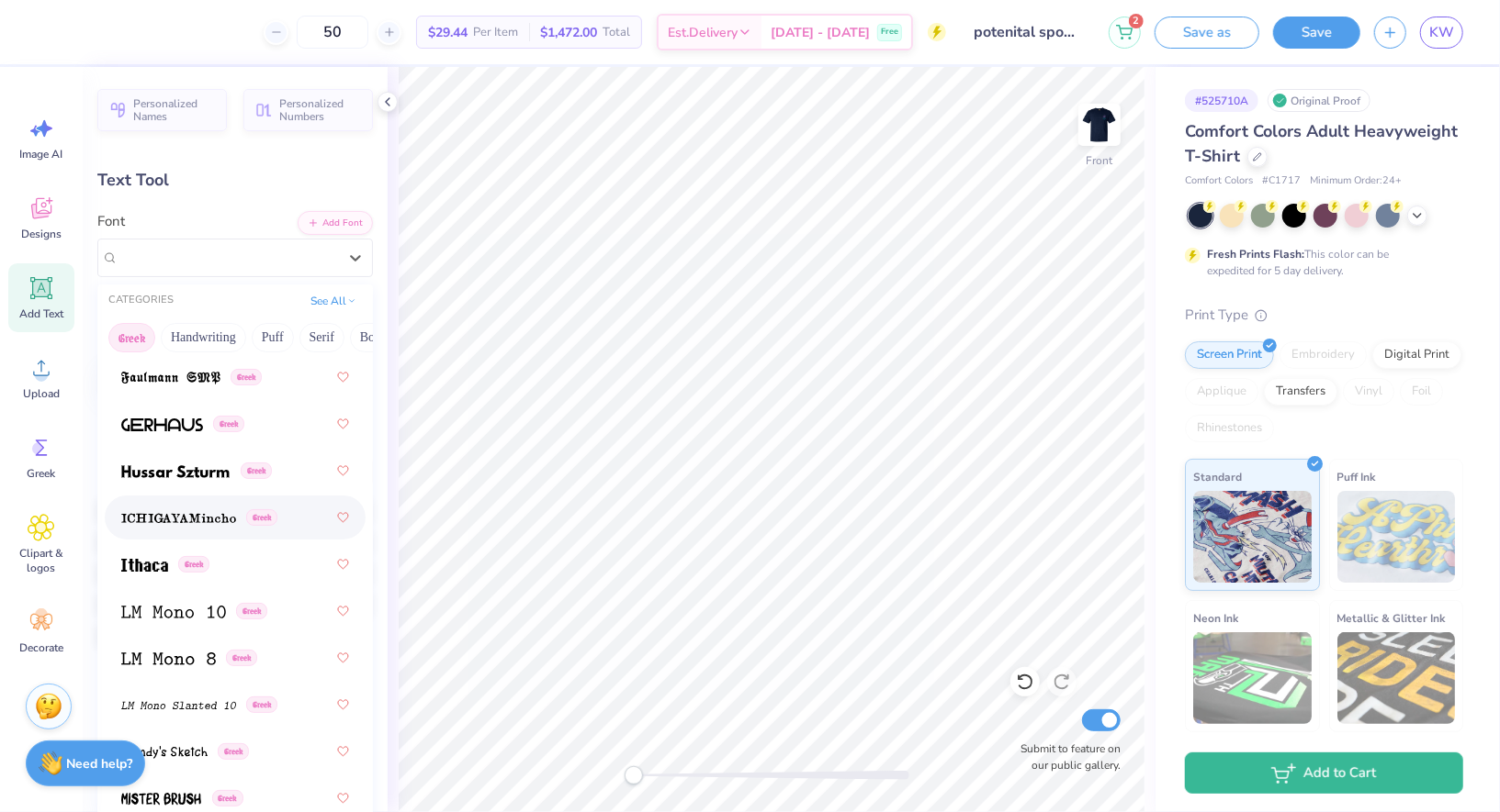
click at [194, 512] on img at bounding box center [179, 518] width 115 height 13
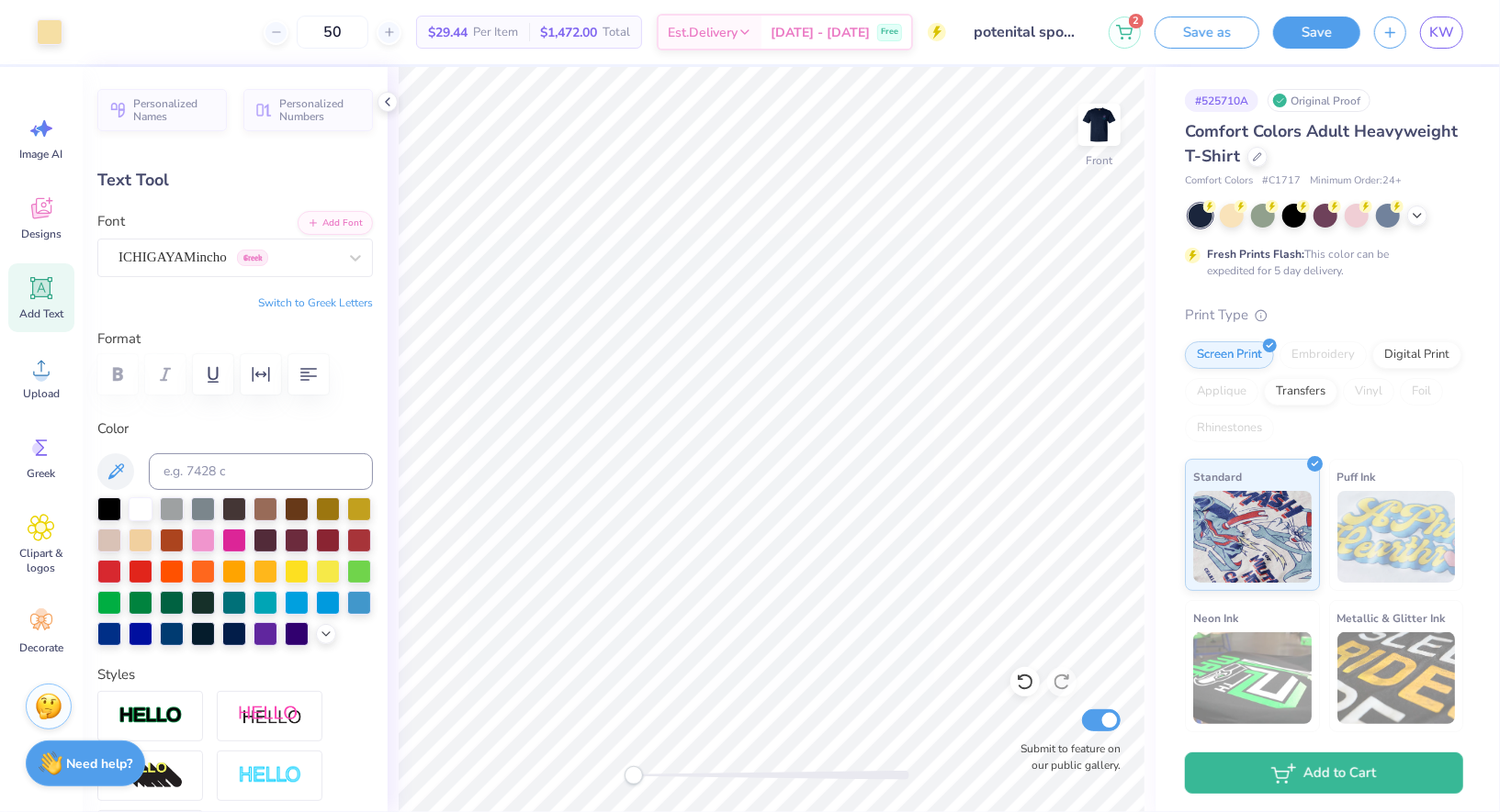
type input "6.02"
type input "0.61"
type input "18.48"
type textarea "A"
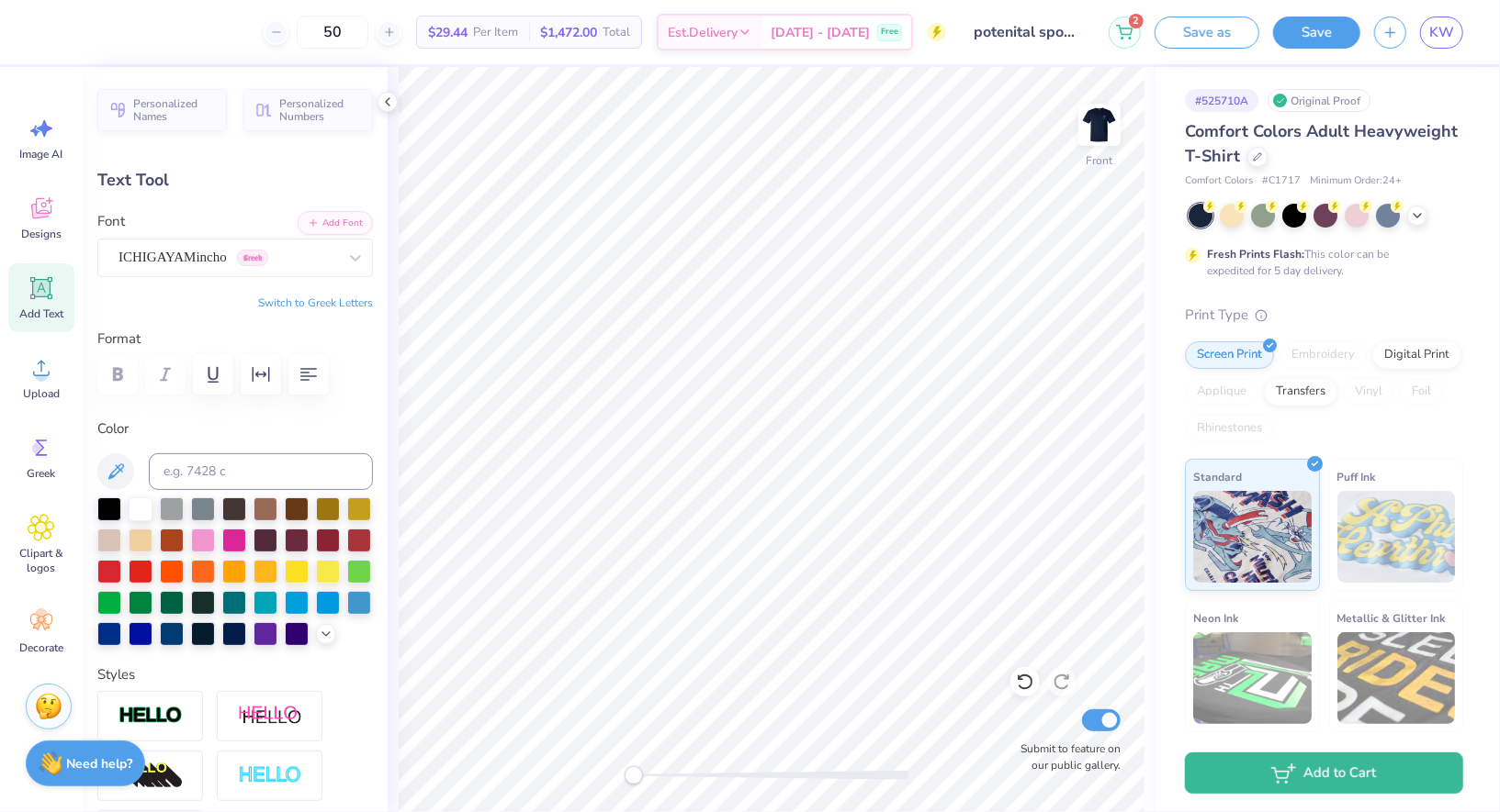
click at [336, 304] on button "Switch to Greek Letters" at bounding box center [315, 302] width 115 height 15
type textarea "ΔΧ ΚΑ ΚΣ ΠΚΦ ΠΚΑ"
type input "8.75"
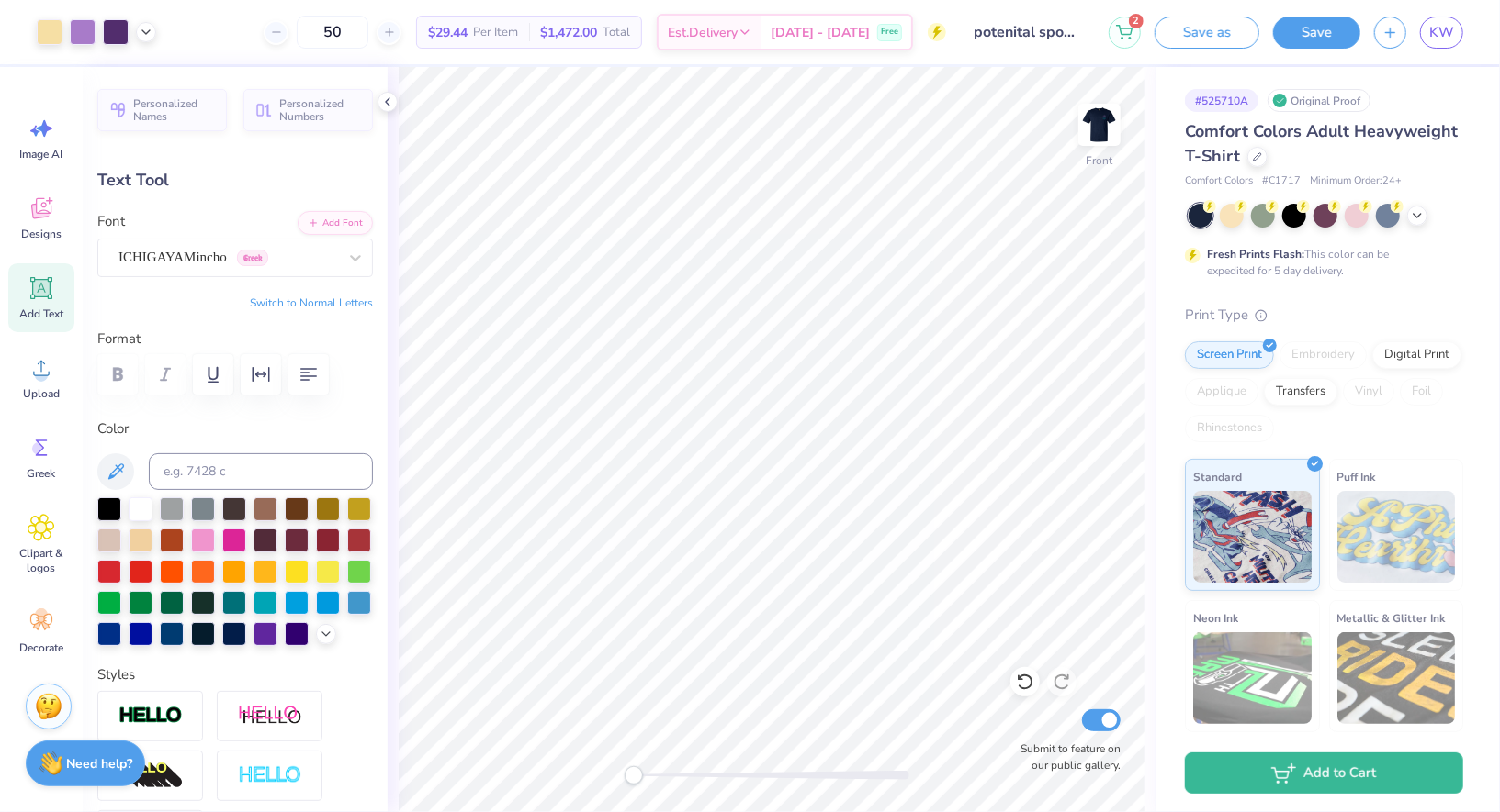
type input "0.52"
type input "5.23"
type input "10.96"
type input "0.65"
type input "7.31"
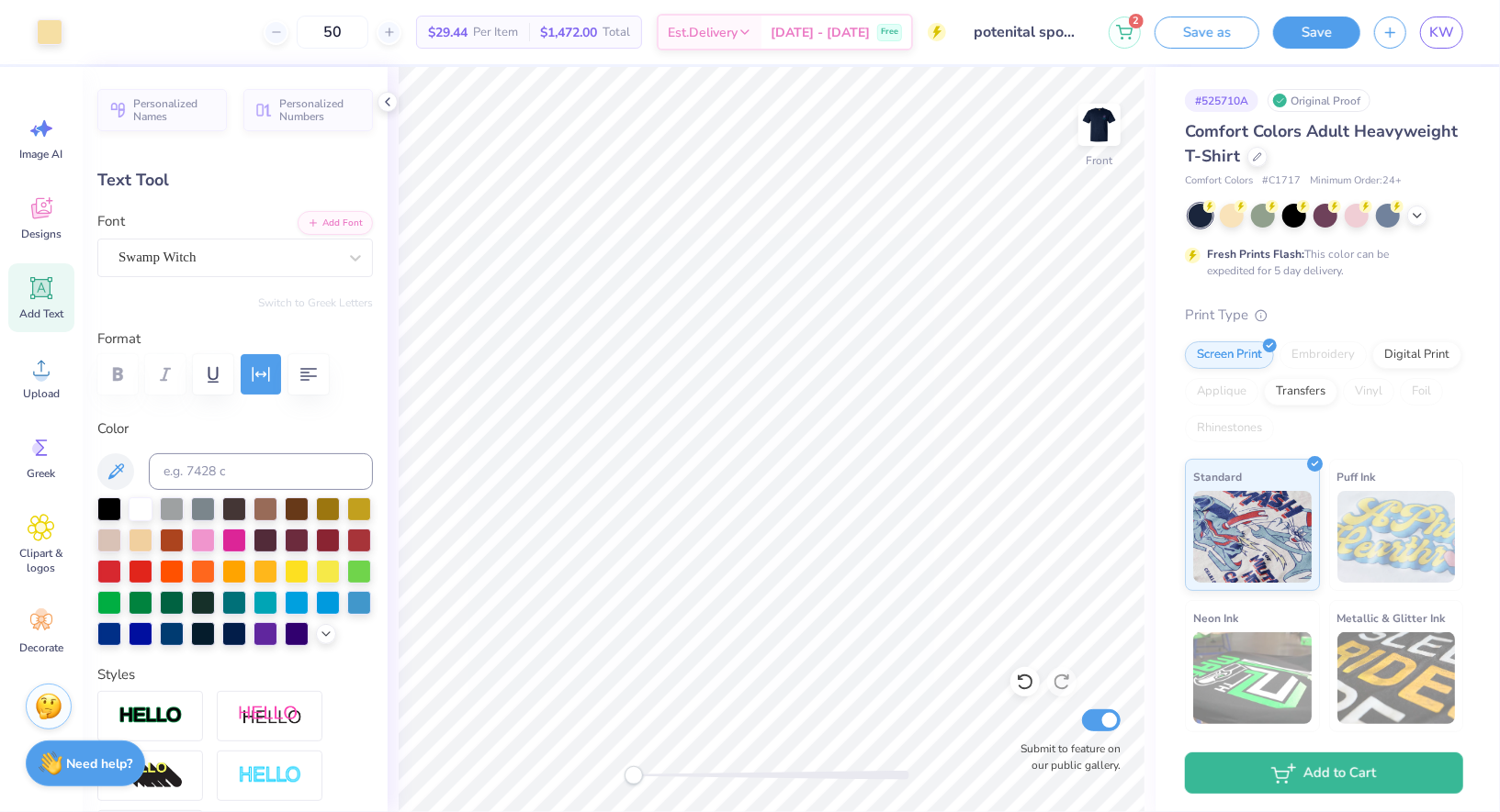
type input "1.86"
type input "16.61"
click at [265, 365] on icon "button" at bounding box center [261, 375] width 22 height 22
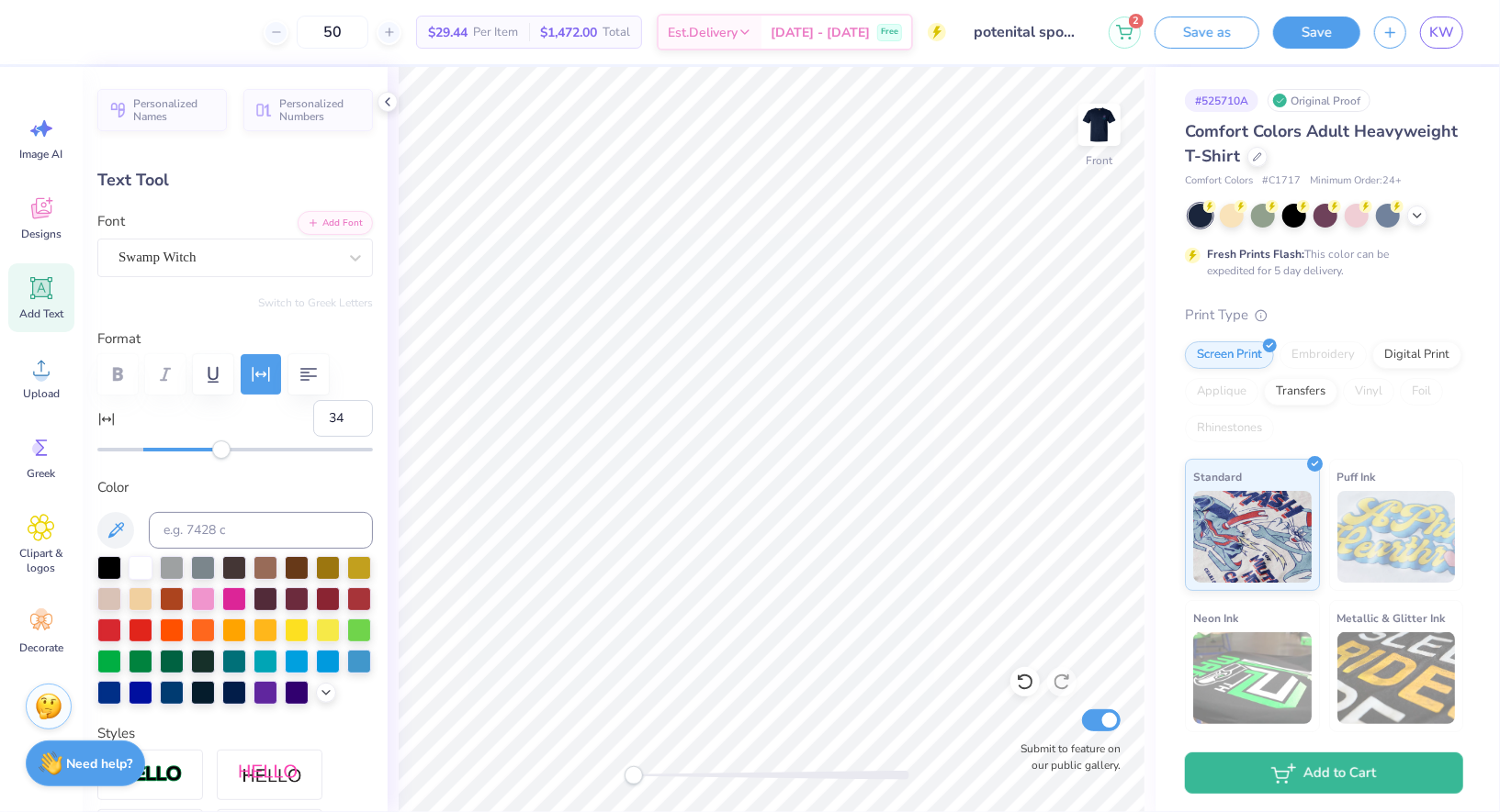
type input "33"
drag, startPoint x: 177, startPoint y: 449, endPoint x: 216, endPoint y: 444, distance: 39.3
click at [216, 444] on div "Accessibility label" at bounding box center [219, 449] width 19 height 19
type input "25"
drag, startPoint x: 216, startPoint y: 444, endPoint x: 200, endPoint y: 444, distance: 16.0
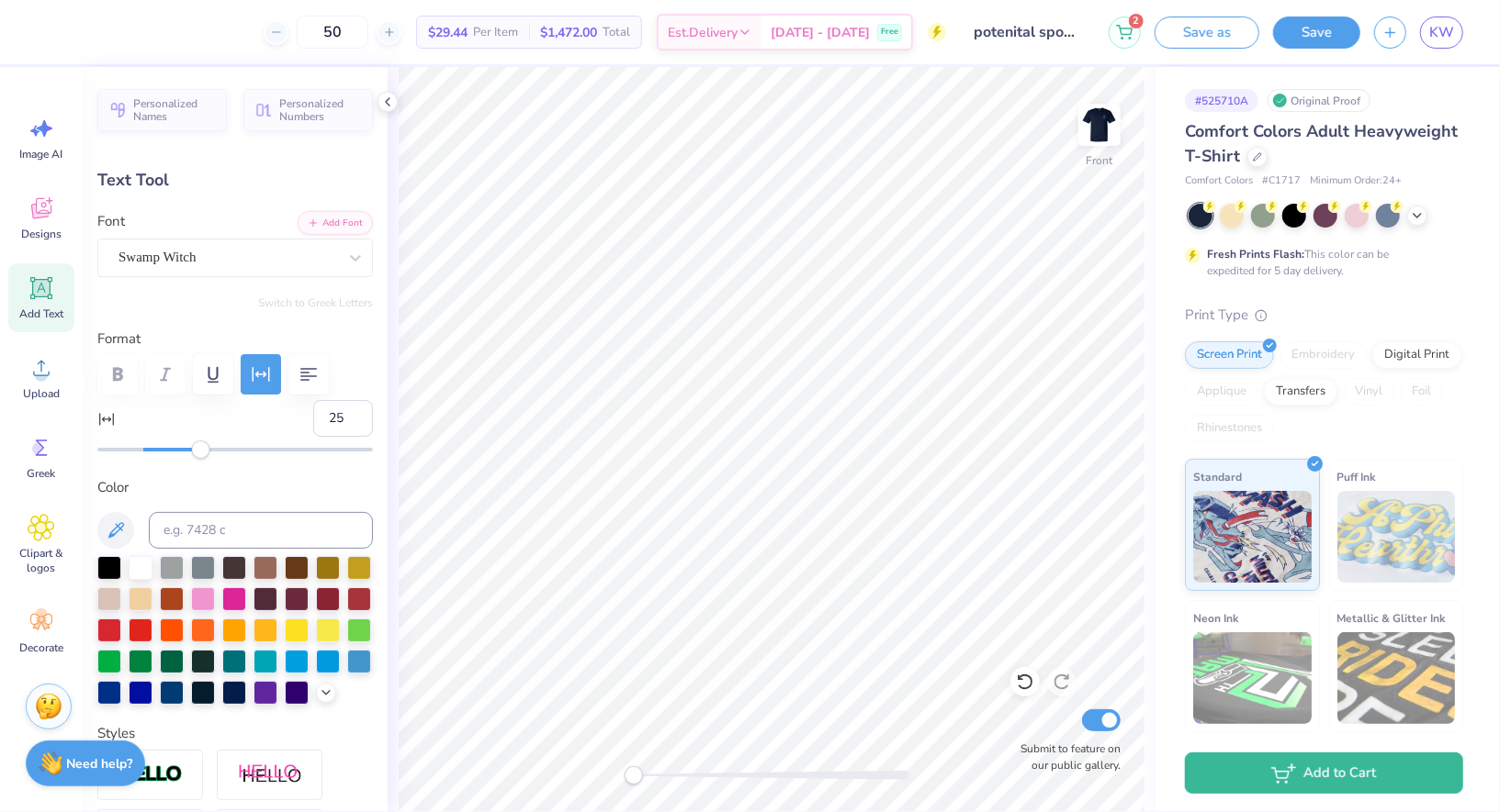
click at [200, 444] on div "Accessibility label" at bounding box center [200, 449] width 19 height 19
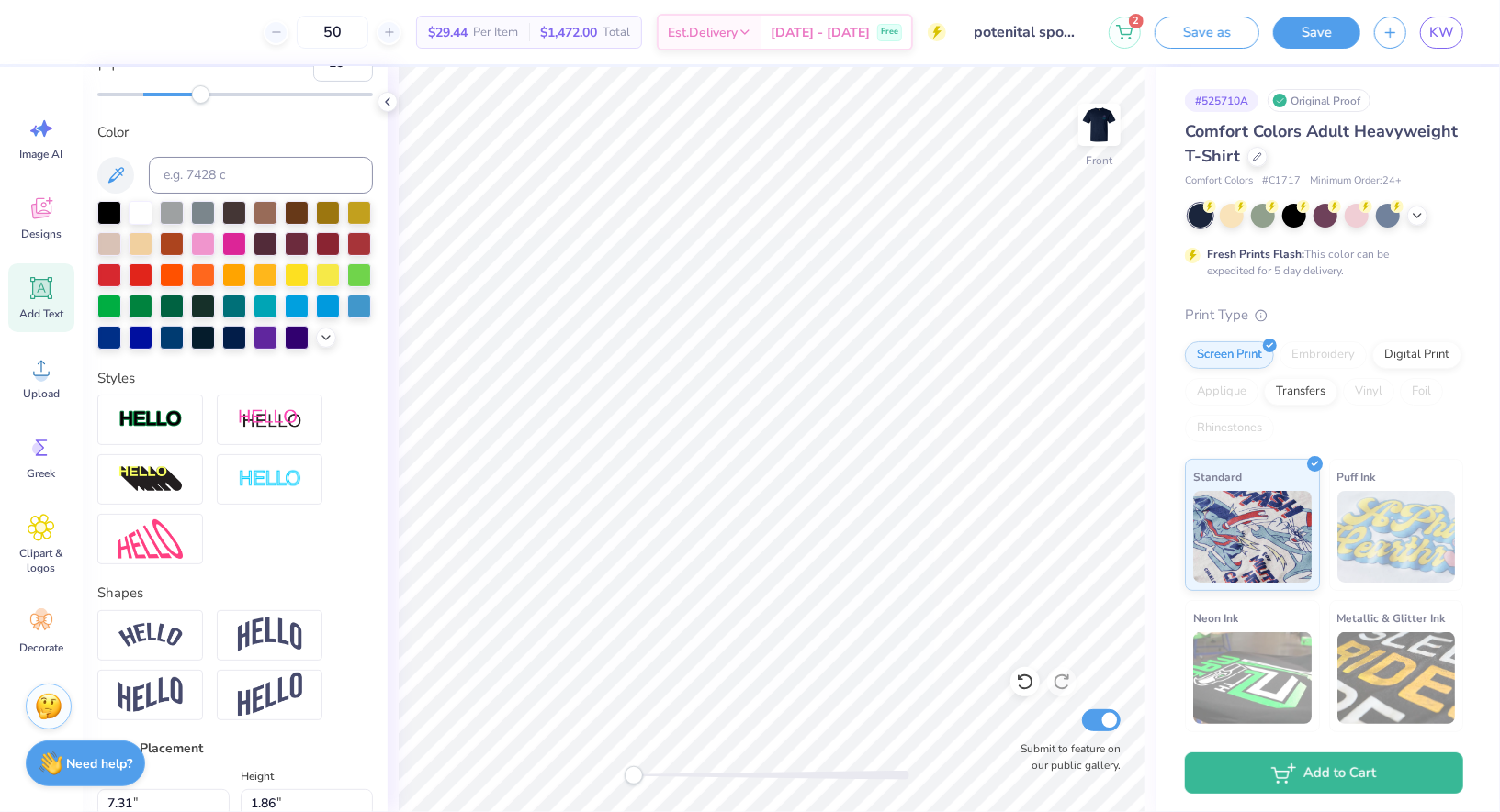
scroll to position [390, 0]
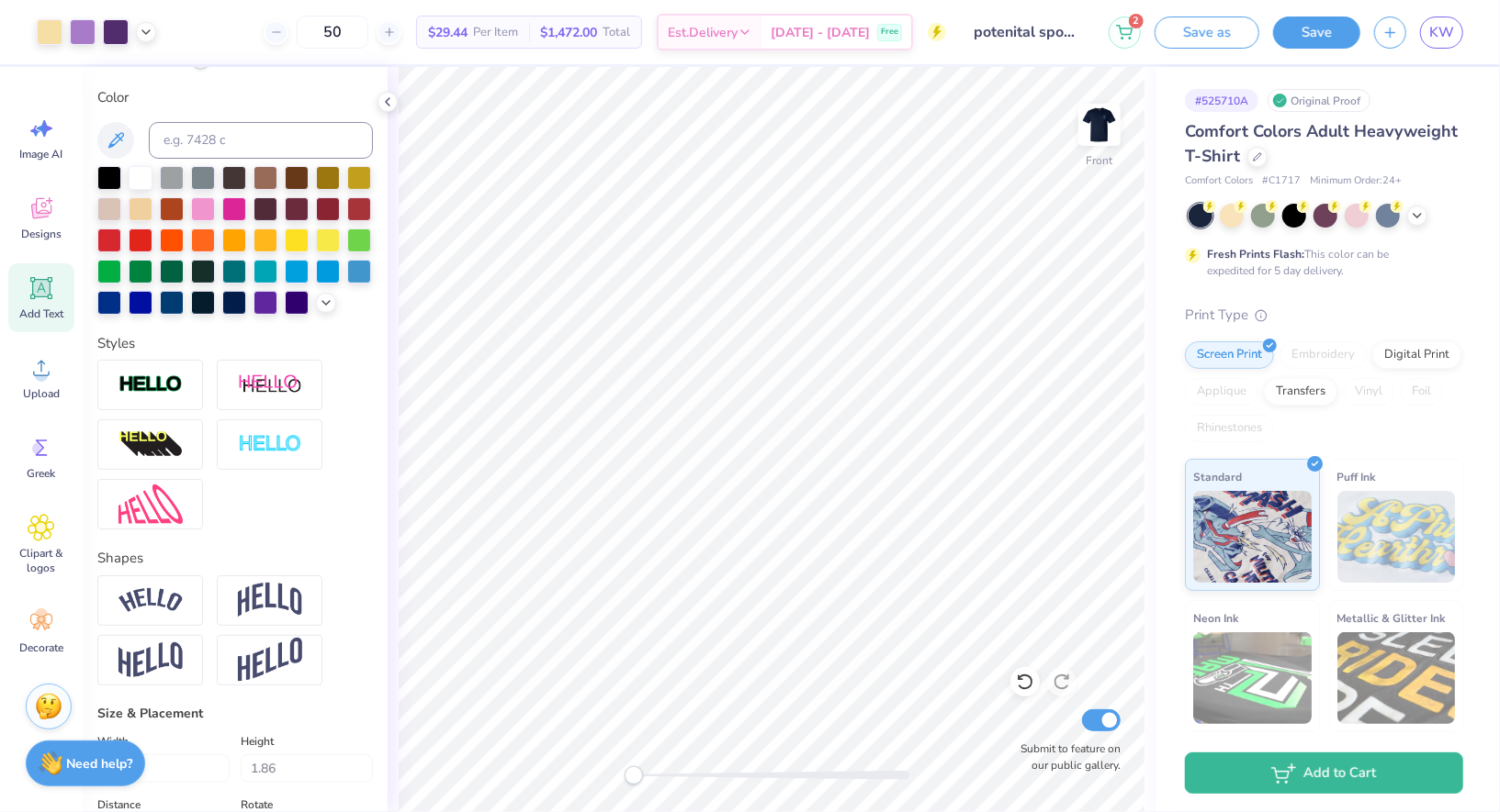
type input "6.02"
type input "0.61"
type input "18.48"
type input "0"
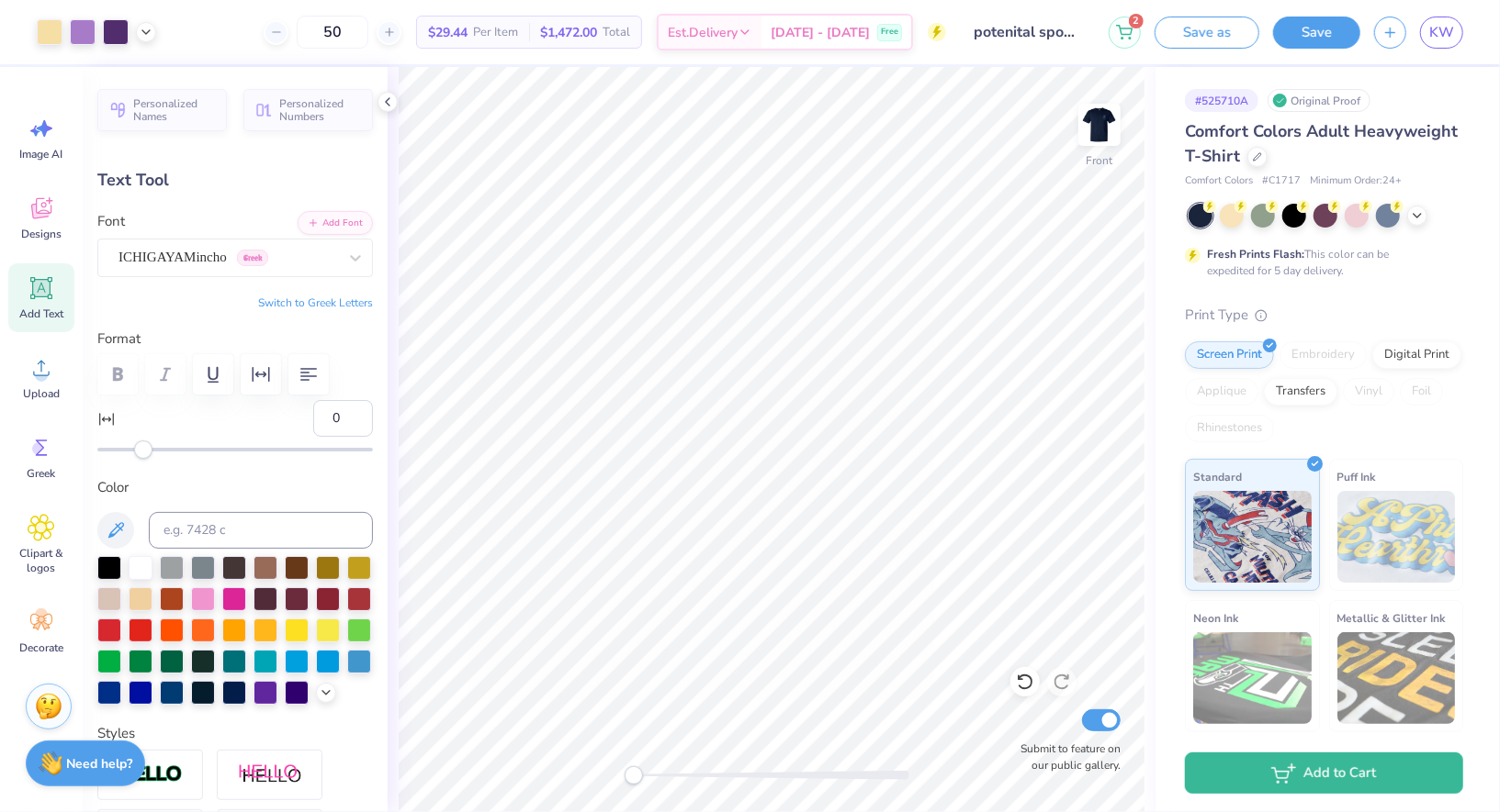
type input "10.96"
type input "0.65"
type input "5.15"
type textarea "2025"
type input "1.77"
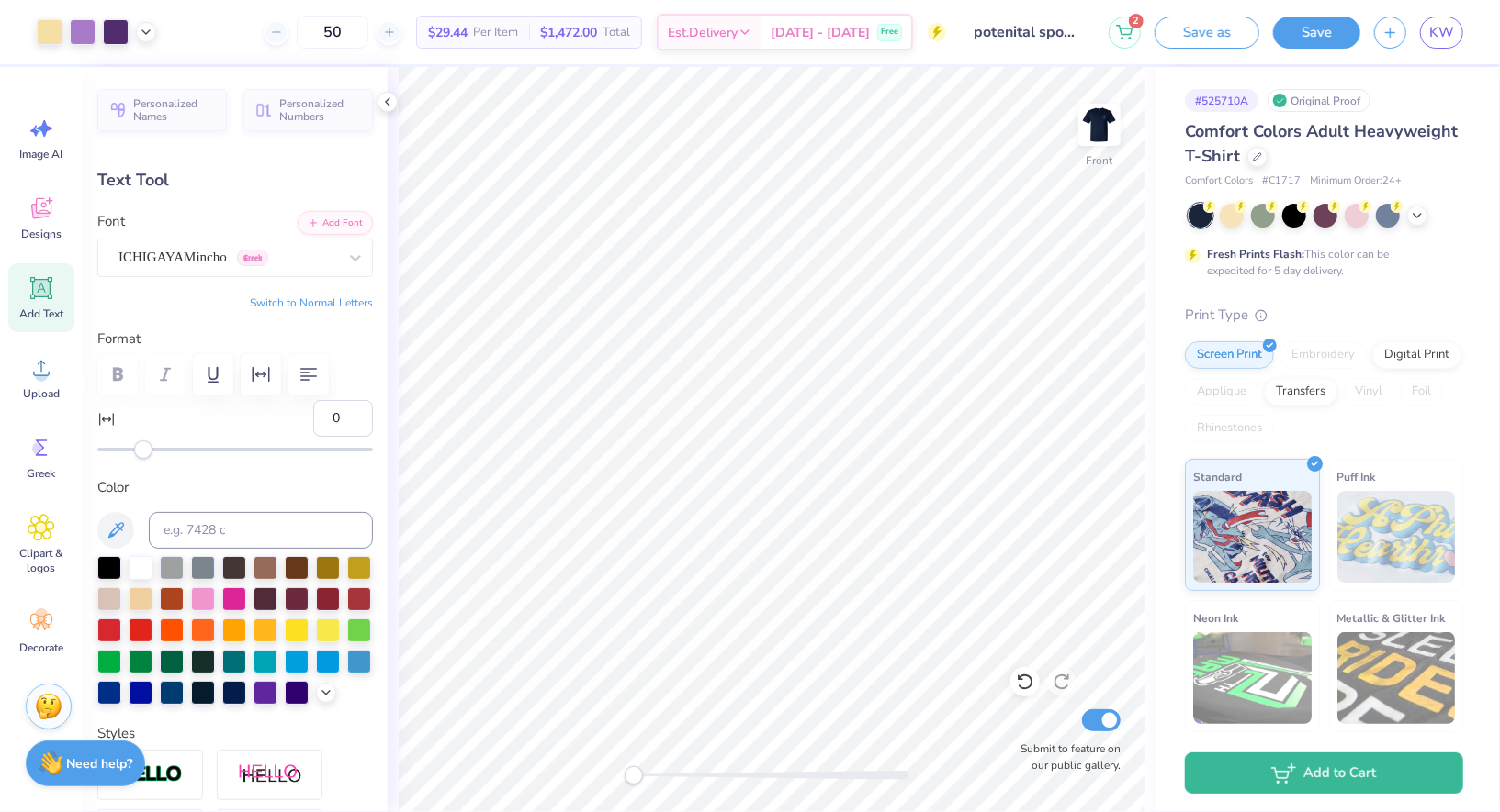
type input "0.57"
type input "15.77"
click at [1328, 31] on button "Save" at bounding box center [1316, 30] width 87 height 32
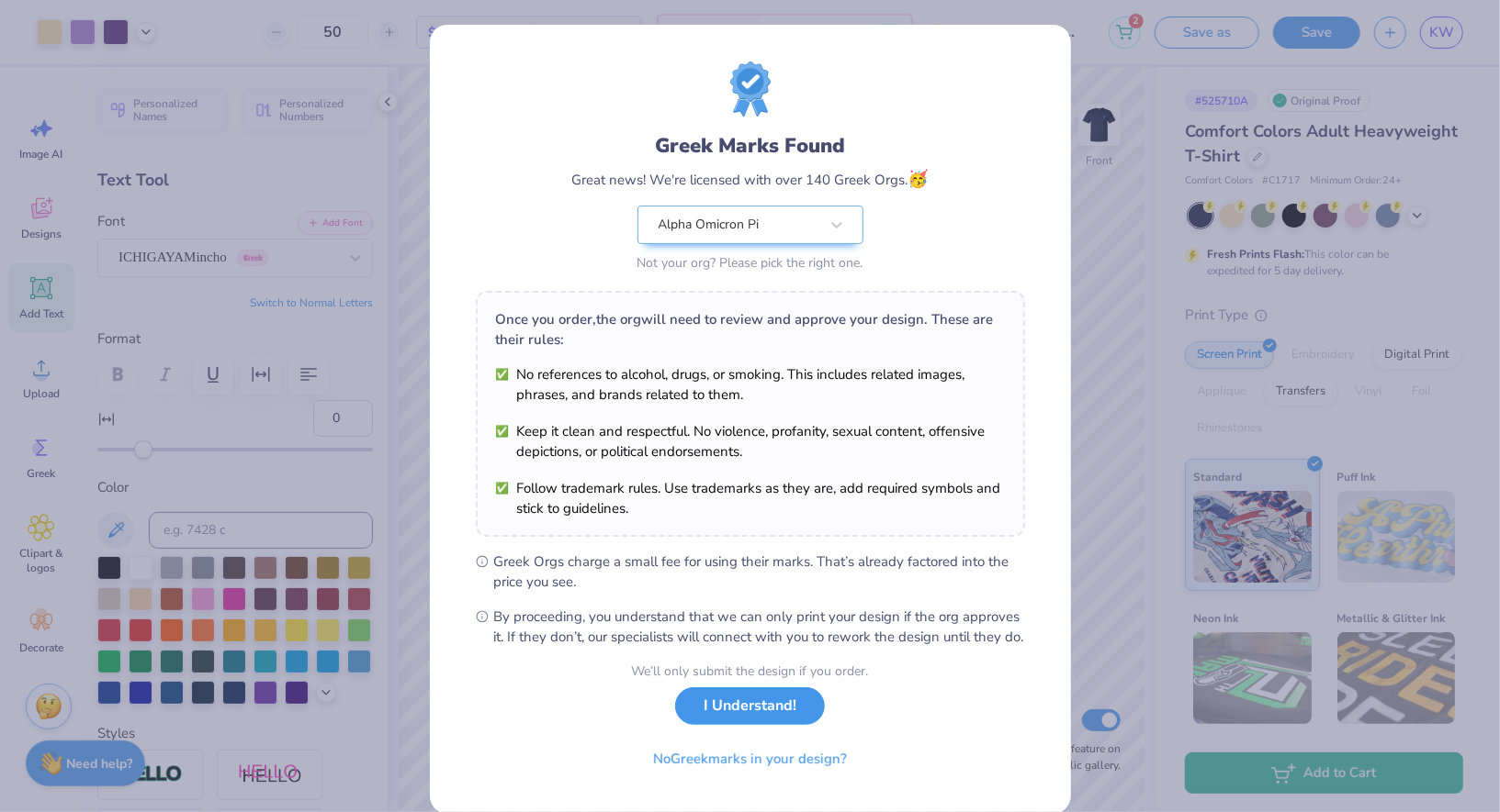
click at [747, 715] on button "I Understand!" at bounding box center [749, 706] width 150 height 38
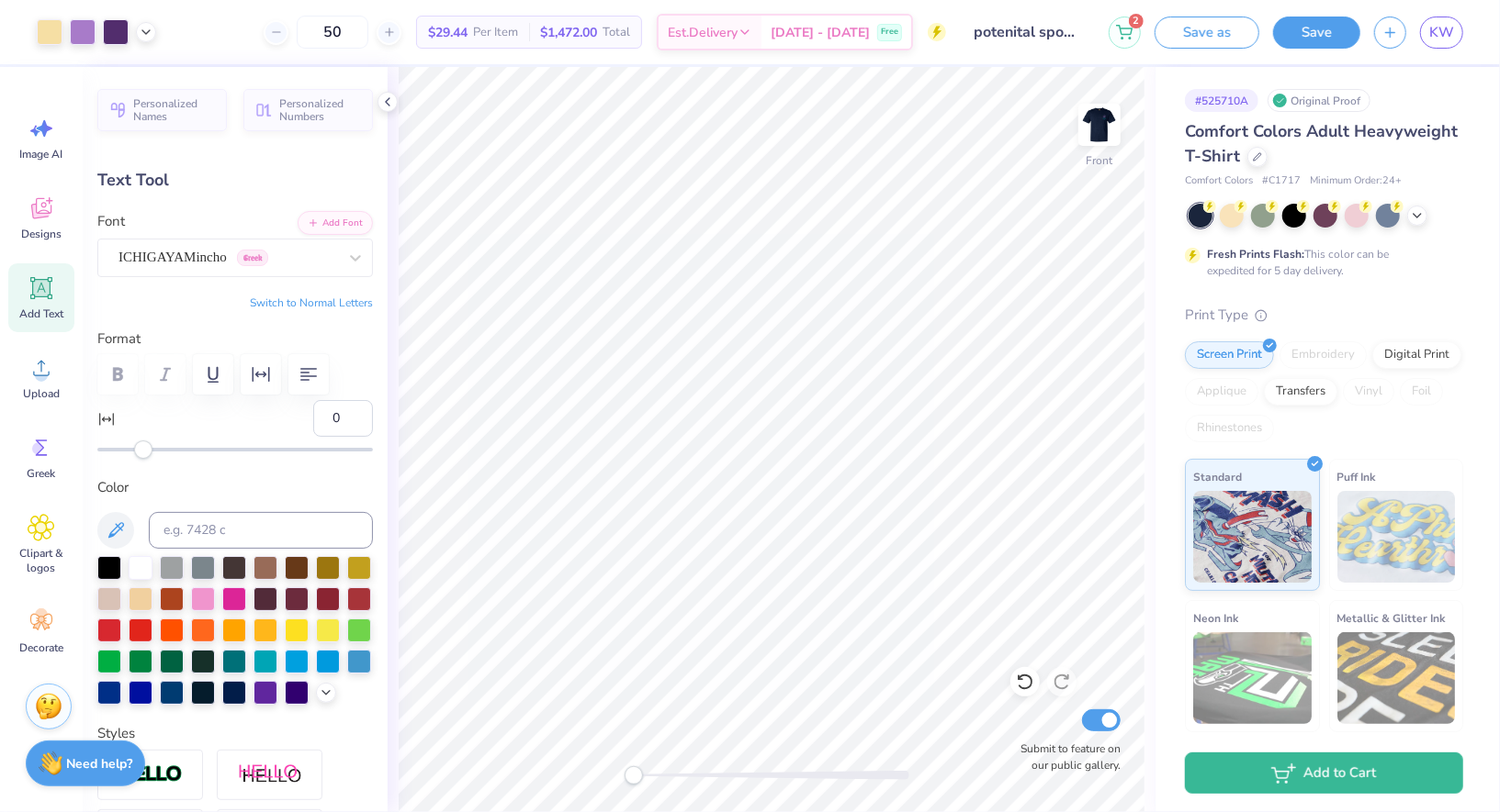
type input "10.96"
type input "0.65"
type input "5.15"
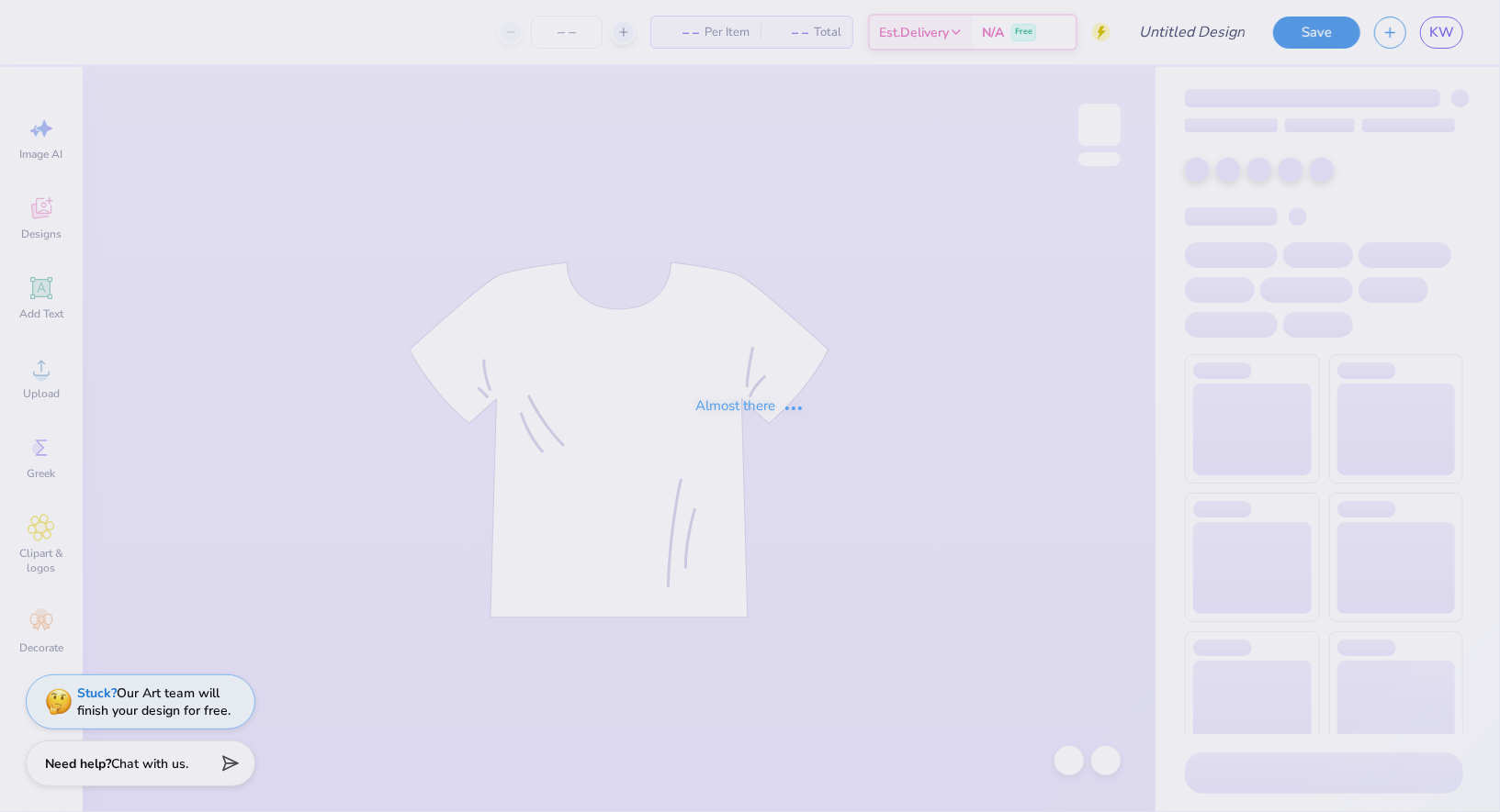
type input "potential spookathon"
type input "50"
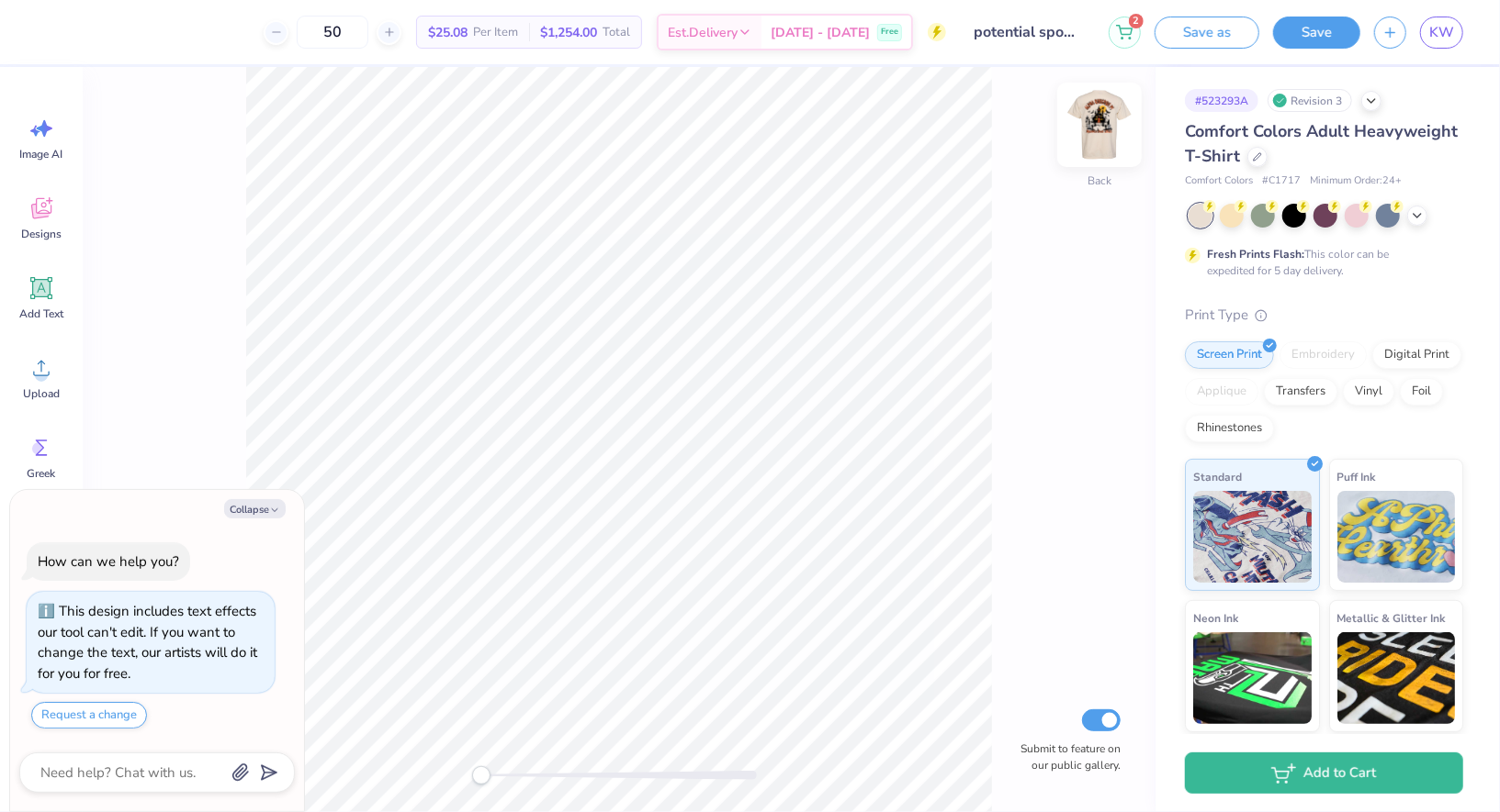
click at [1107, 134] on img at bounding box center [1099, 125] width 73 height 73
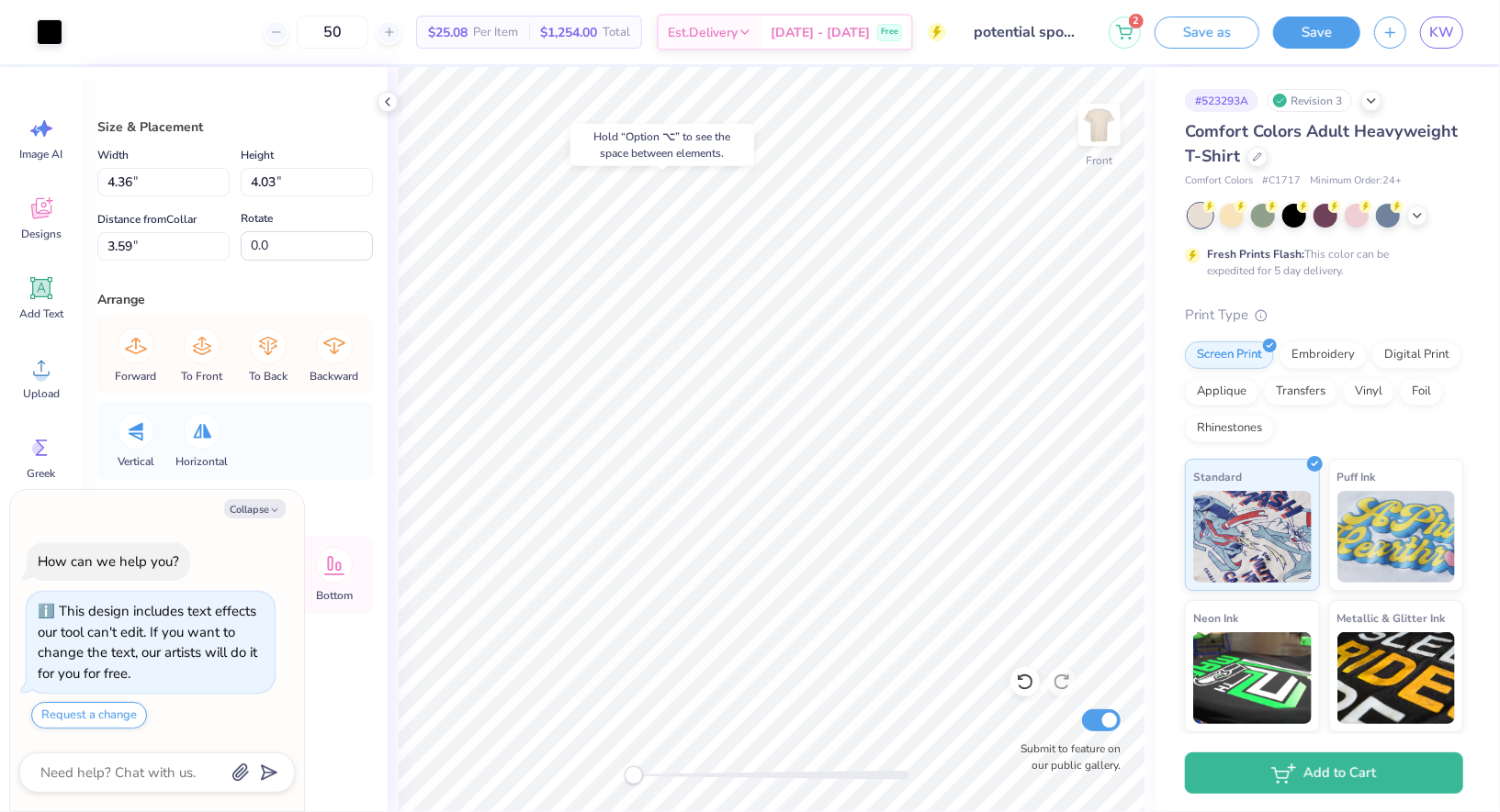
type textarea "x"
type input "1.14"
type input "1.47"
type input "4.83"
click at [1027, 686] on icon at bounding box center [1025, 681] width 19 height 19
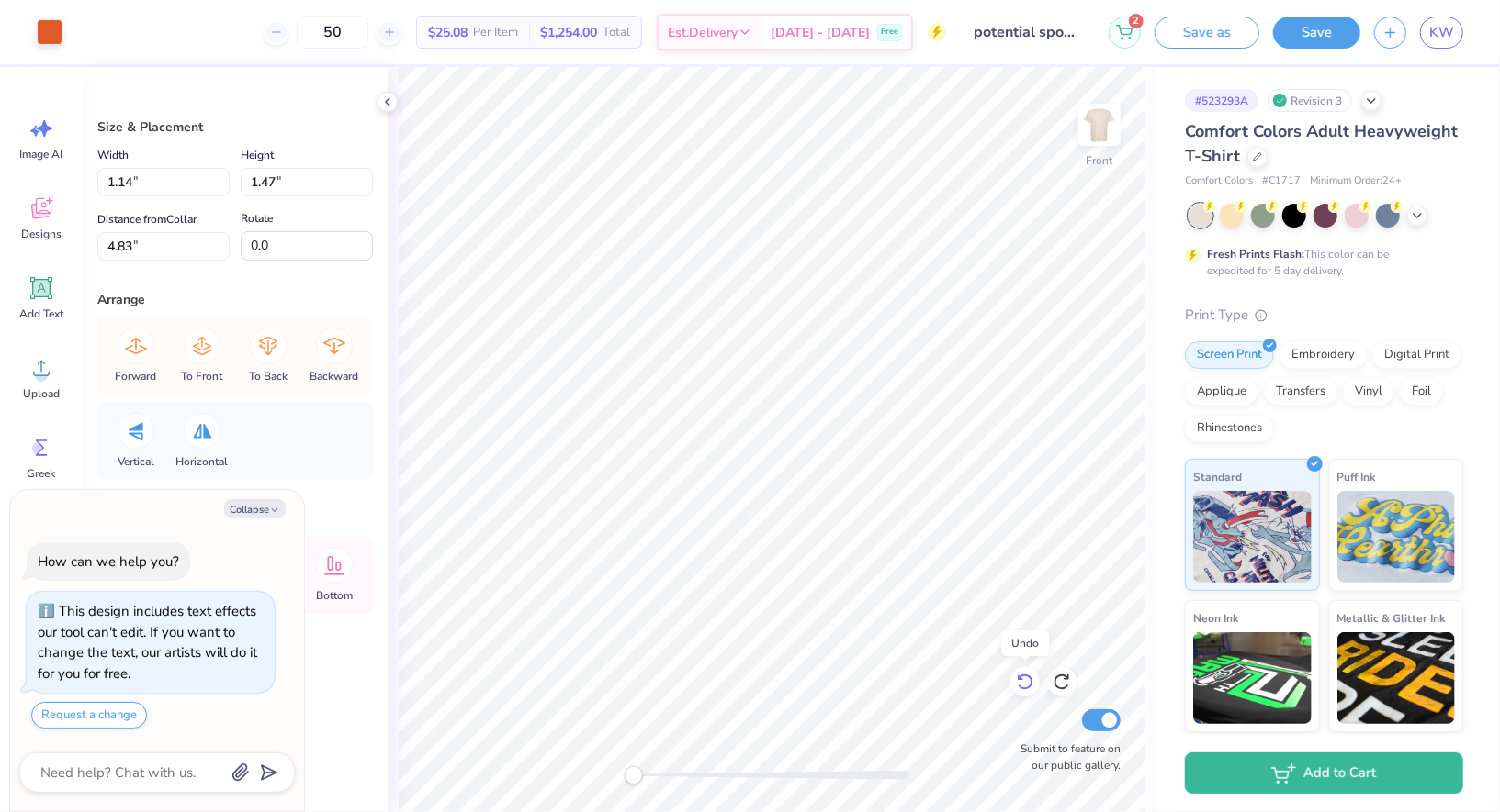
click at [1027, 686] on icon at bounding box center [1025, 681] width 19 height 19
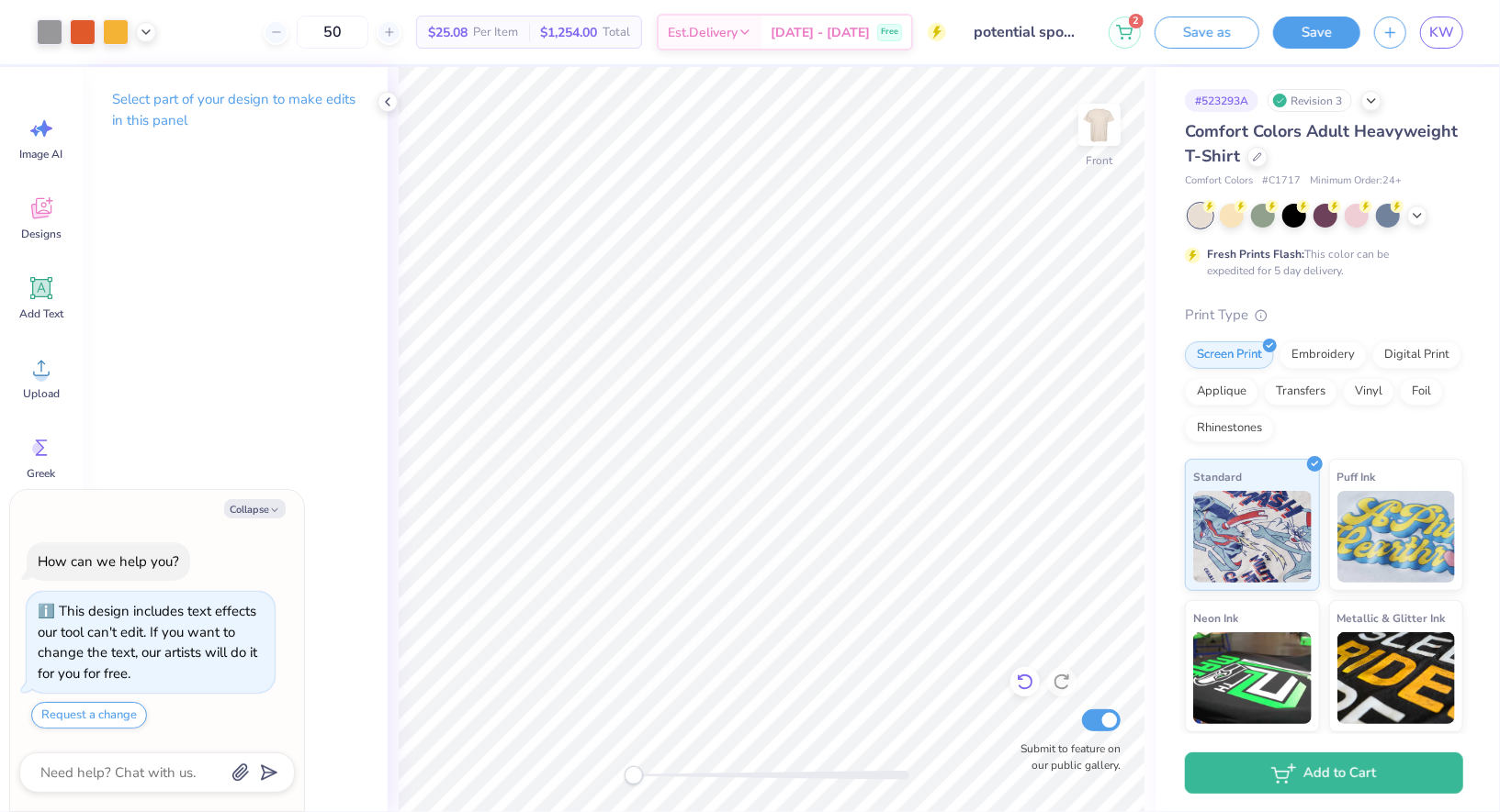
click at [1025, 687] on icon at bounding box center [1025, 681] width 19 height 19
drag, startPoint x: 635, startPoint y: 775, endPoint x: 699, endPoint y: 779, distance: 64.1
click at [699, 779] on div "Accessibility label" at bounding box center [708, 775] width 19 height 19
click at [1032, 695] on div at bounding box center [1025, 682] width 30 height 30
click at [1029, 684] on icon at bounding box center [1025, 681] width 19 height 19
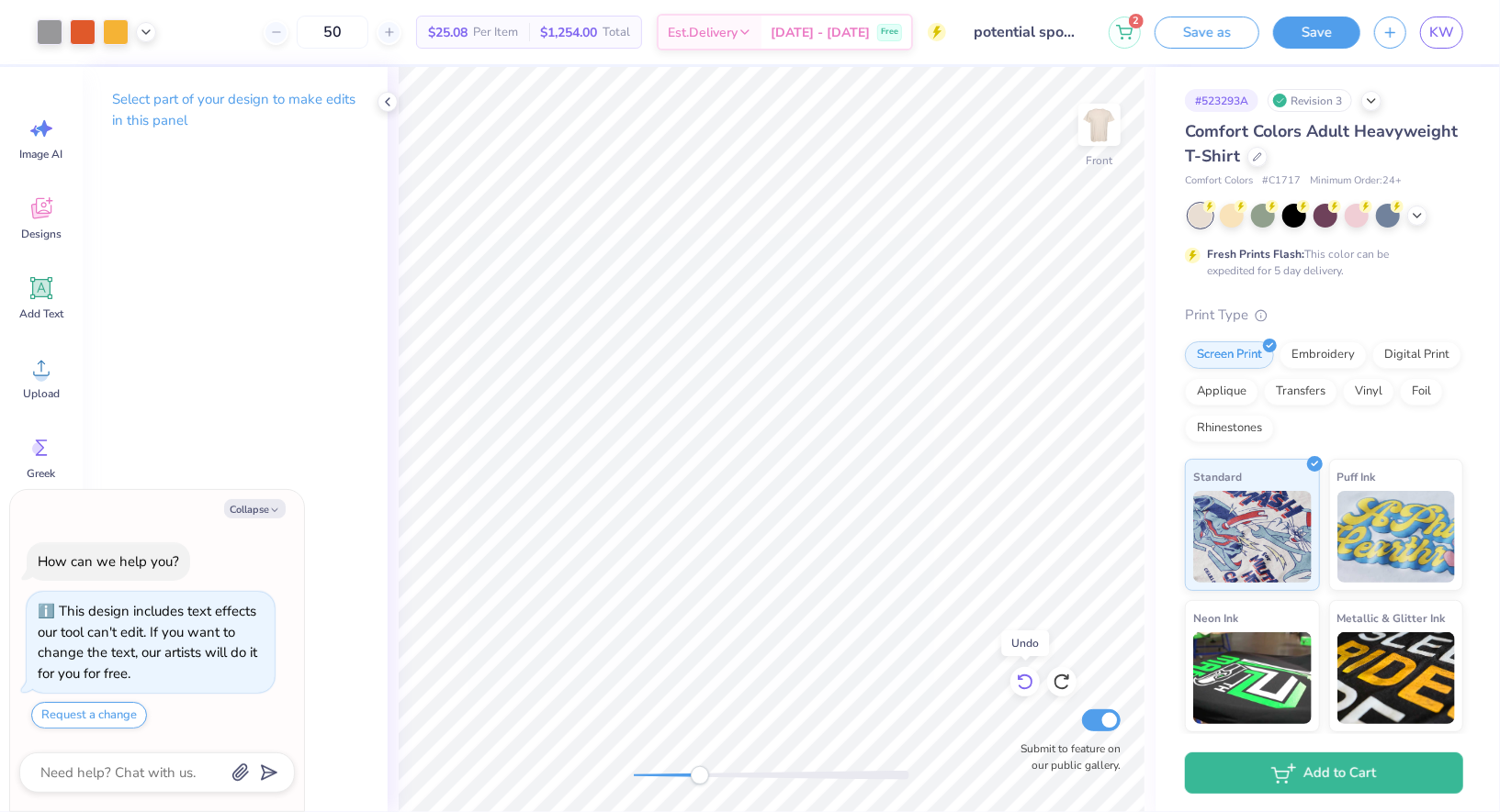
click at [1029, 684] on icon at bounding box center [1025, 681] width 19 height 19
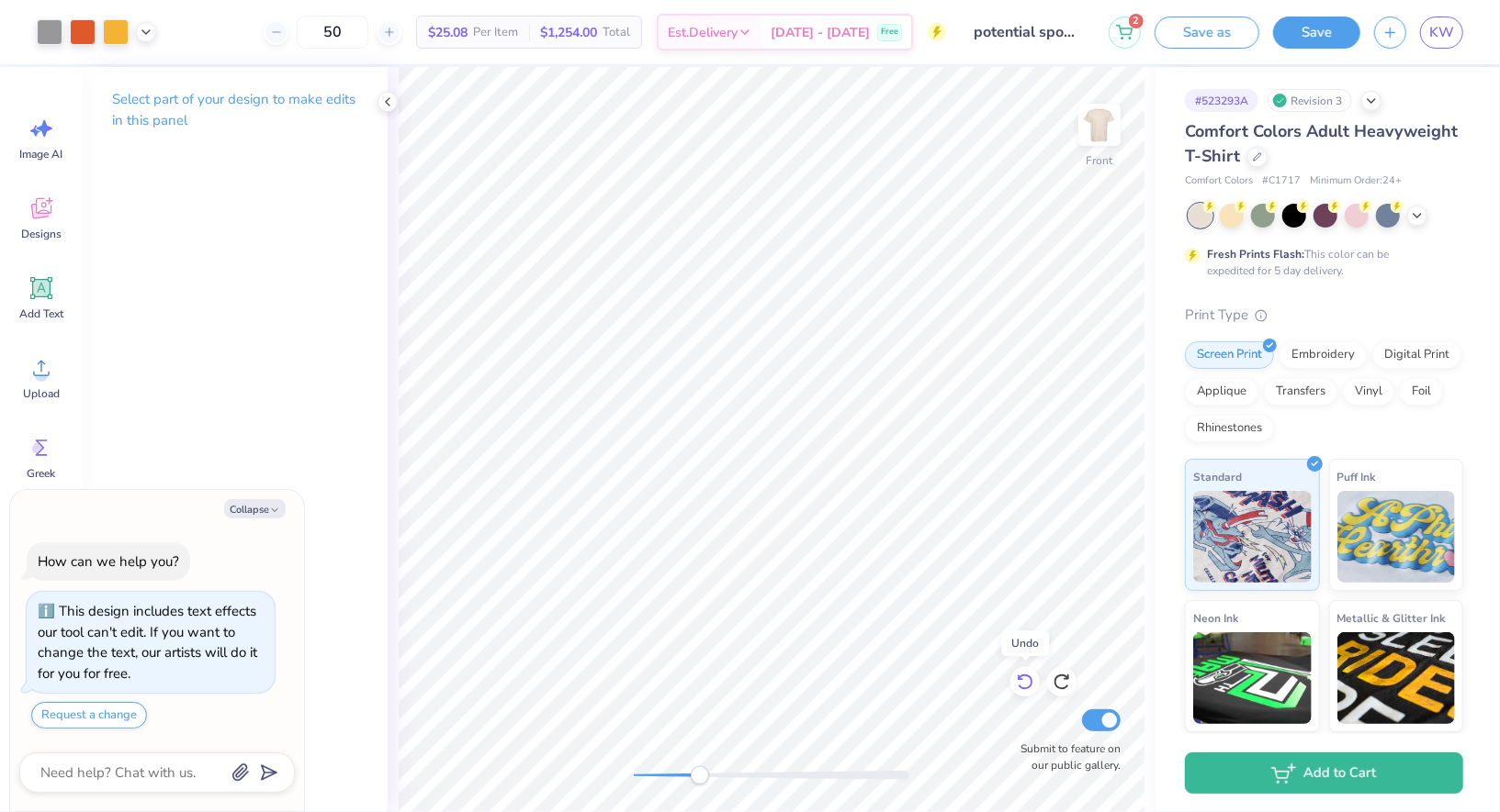
click at [1029, 684] on icon at bounding box center [1025, 681] width 19 height 19
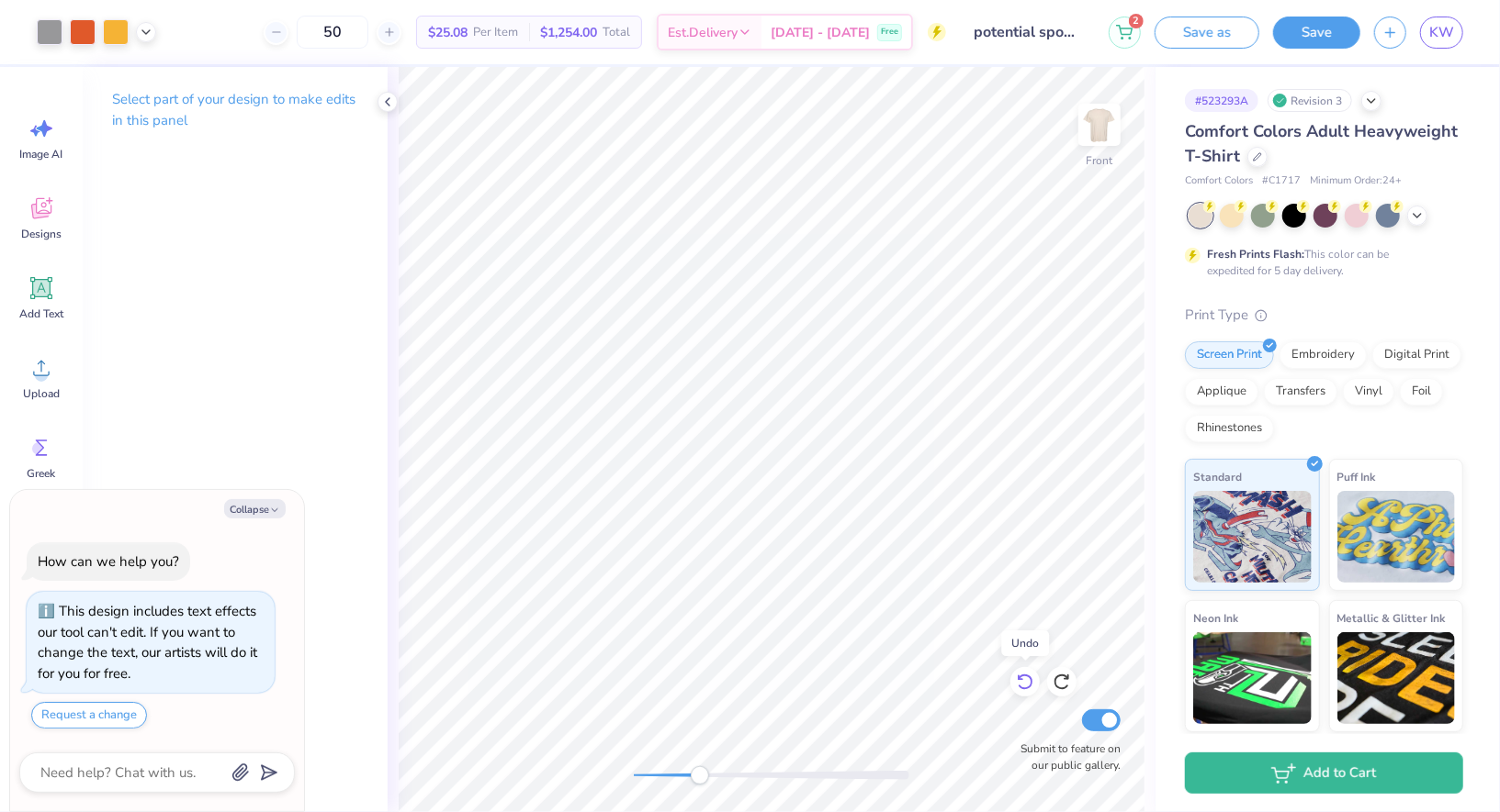
click at [1029, 684] on icon at bounding box center [1025, 681] width 19 height 19
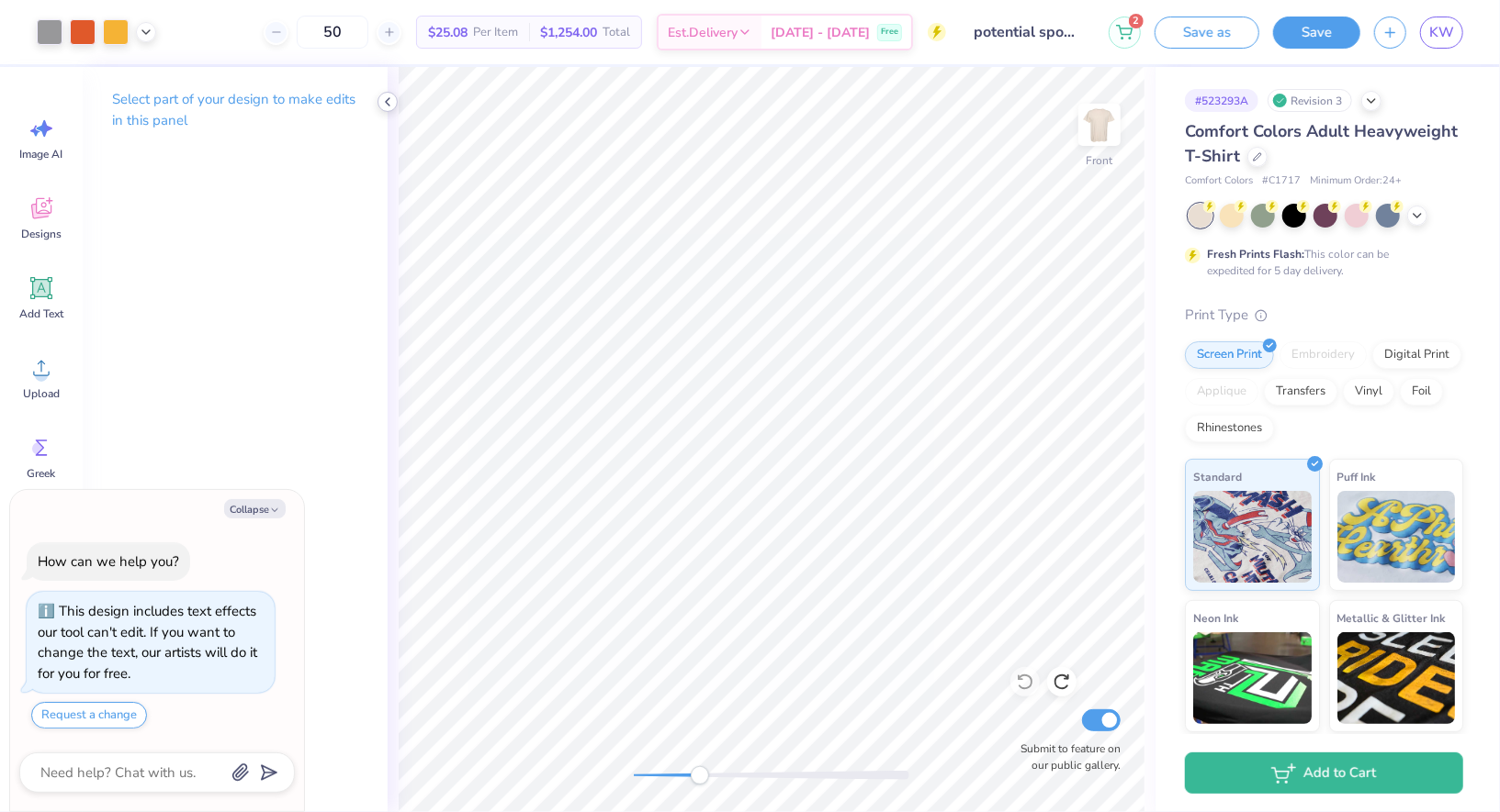
click at [384, 99] on icon at bounding box center [387, 101] width 15 height 15
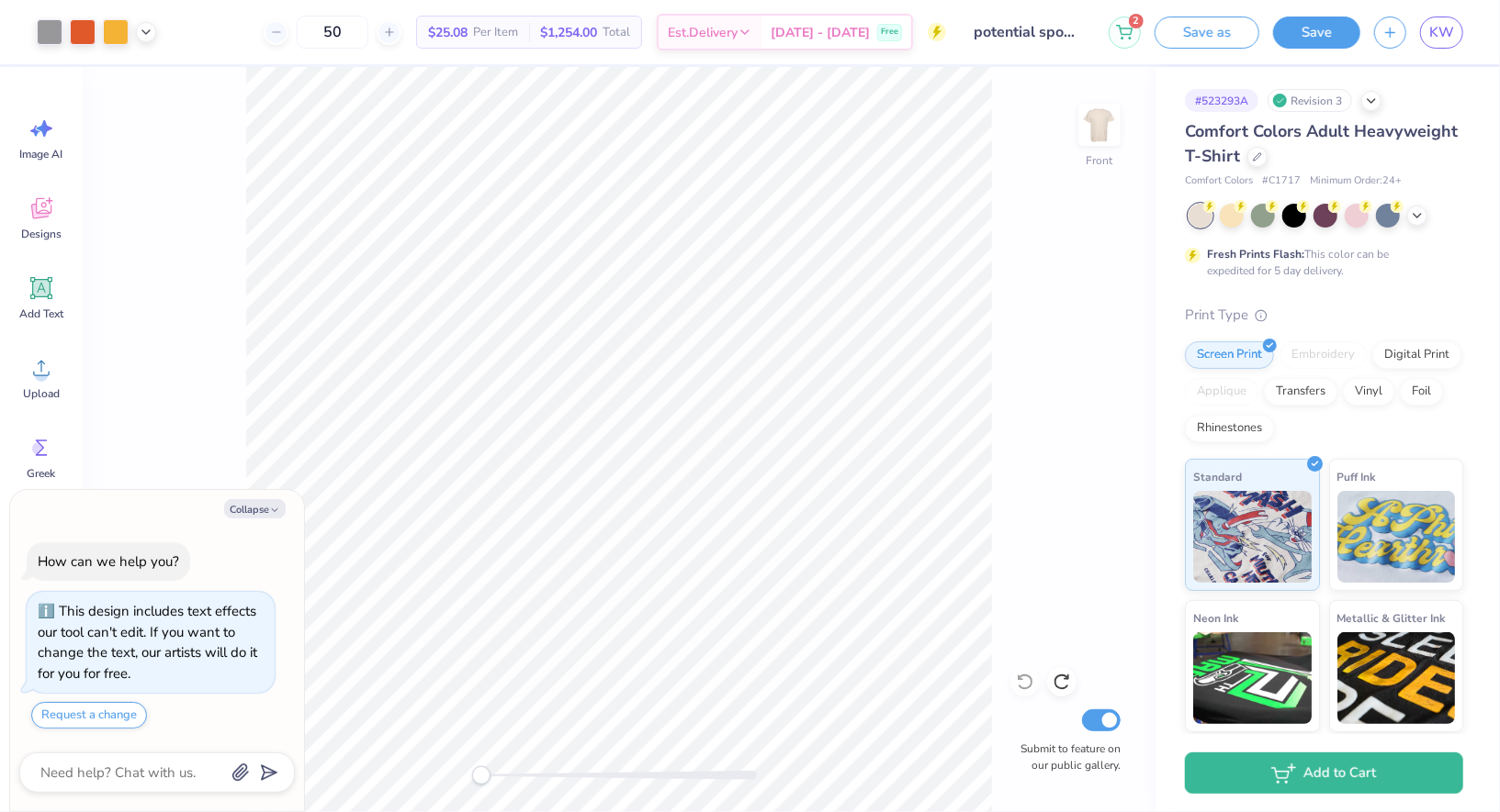
click at [1026, 685] on div "Front Submit to feature on our public gallery." at bounding box center [618, 440] width 1072 height 746
click at [142, 35] on icon at bounding box center [146, 30] width 15 height 15
click at [144, 76] on div at bounding box center [146, 77] width 26 height 26
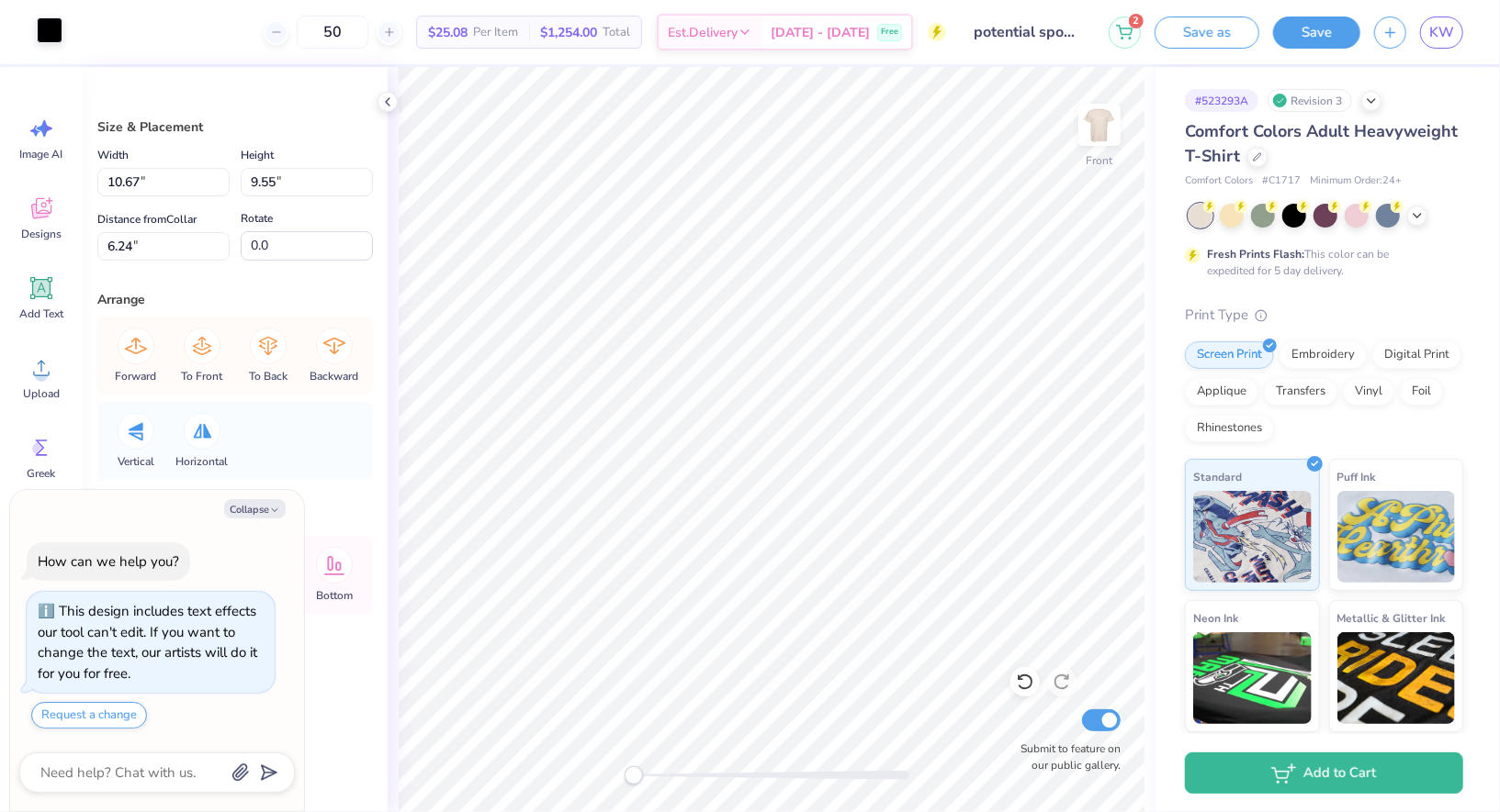
click at [37, 32] on div at bounding box center [50, 31] width 26 height 26
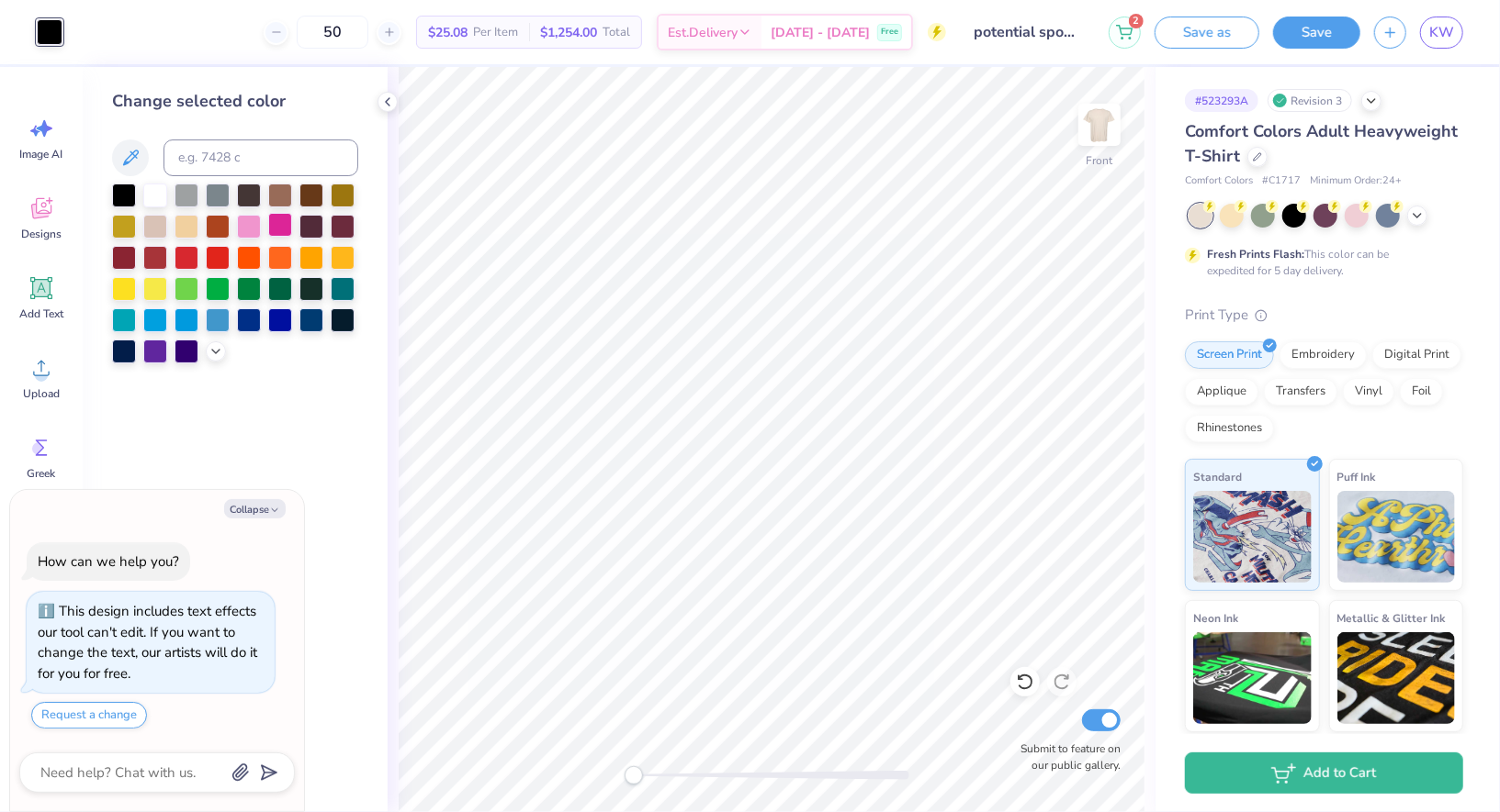
click at [268, 225] on div at bounding box center [280, 225] width 24 height 24
click at [1027, 687] on icon at bounding box center [1025, 681] width 19 height 19
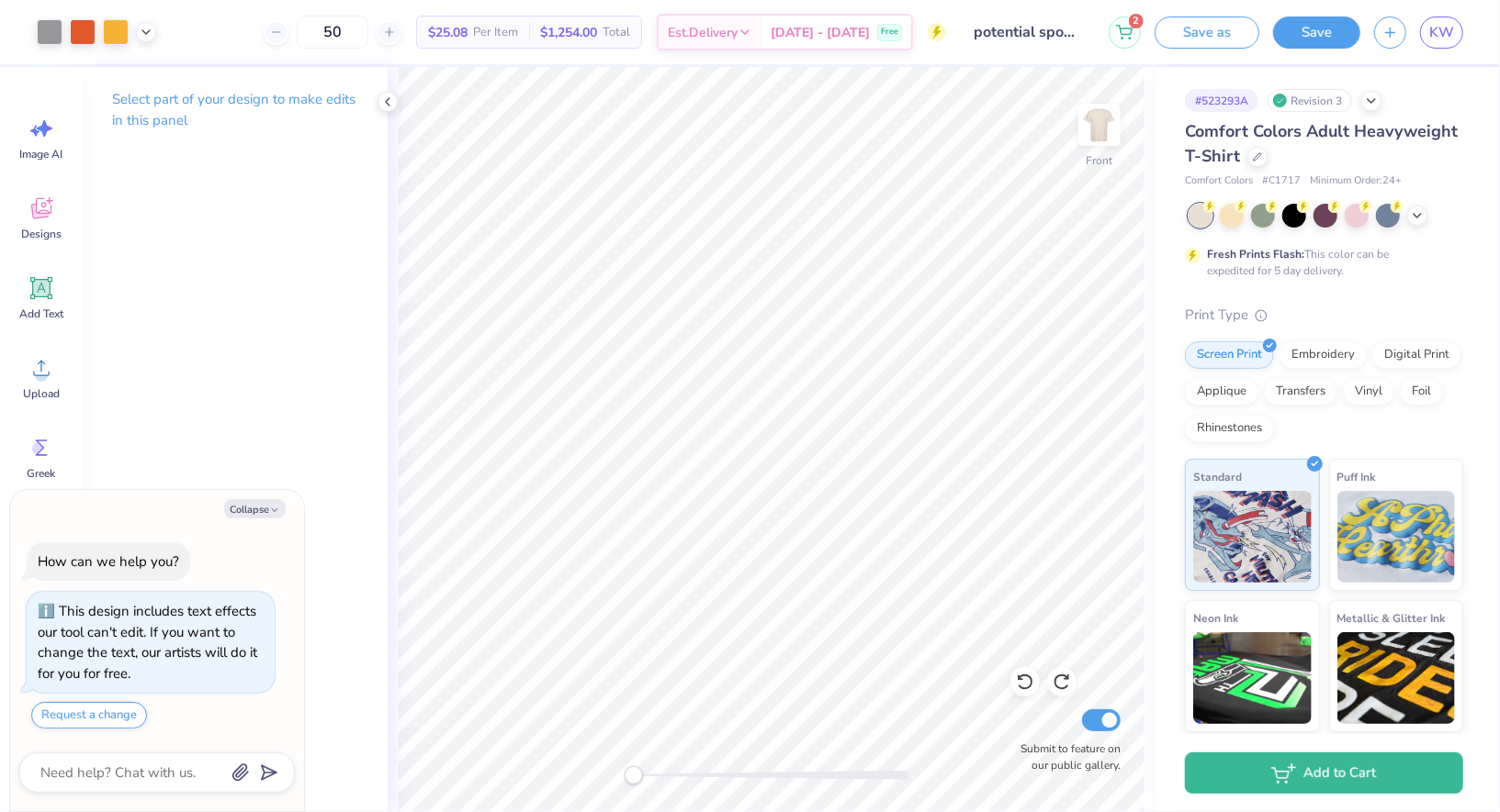
click at [397, 91] on div "Front Submit to feature on our public gallery." at bounding box center [772, 440] width 768 height 746
click at [394, 108] on icon at bounding box center [387, 101] width 15 height 15
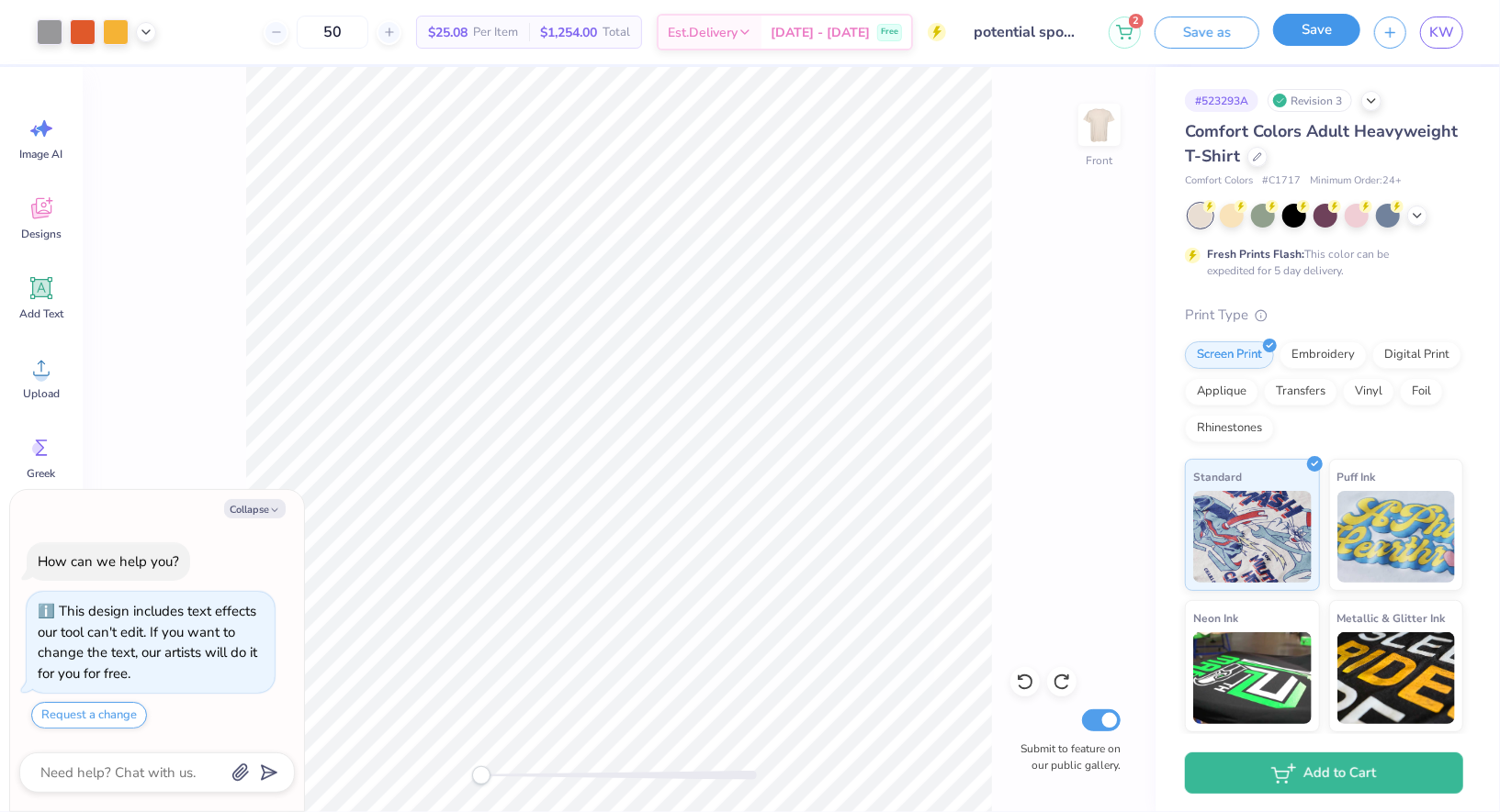
click at [1322, 28] on button "Save" at bounding box center [1316, 30] width 87 height 32
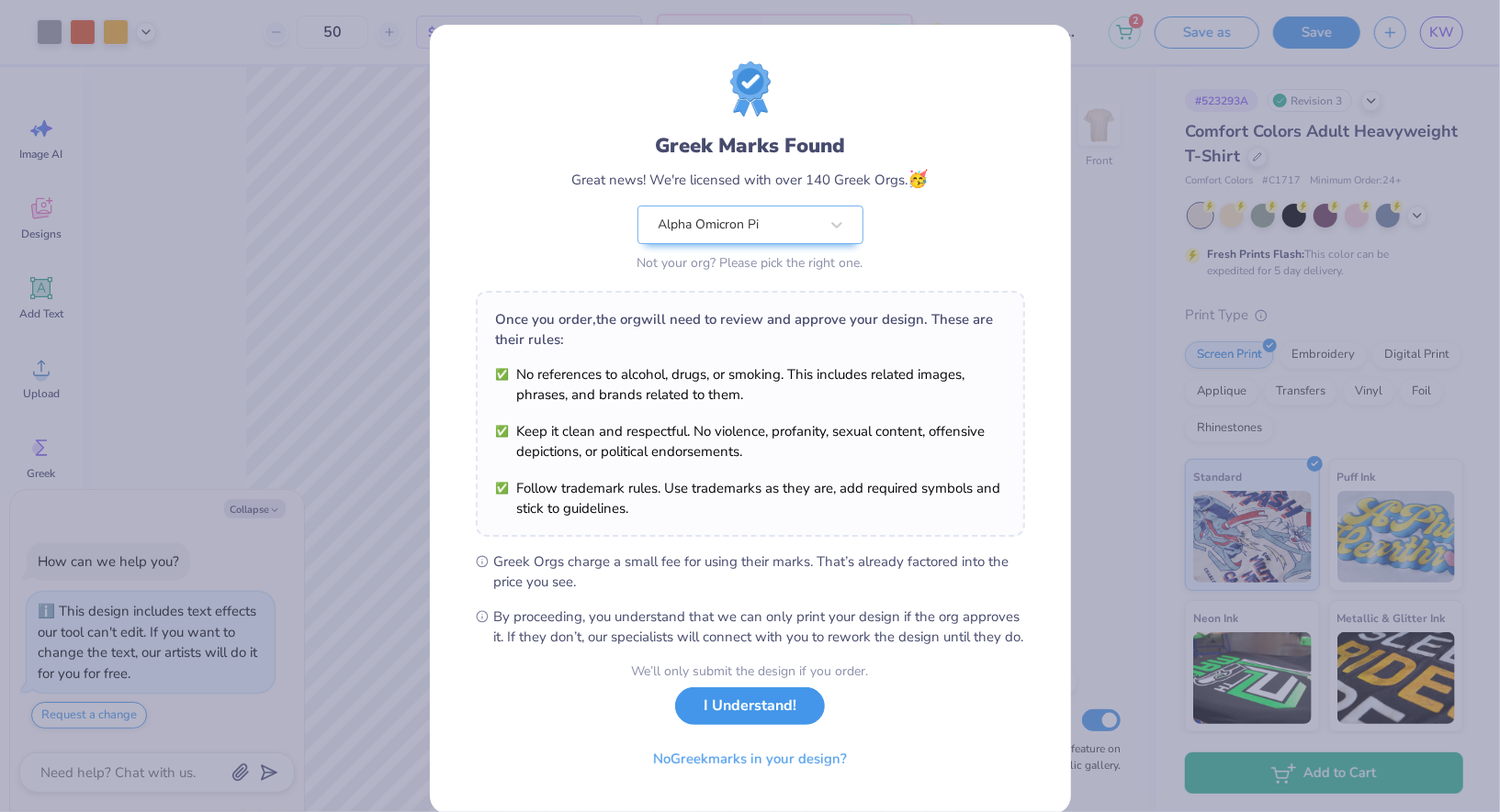
click at [734, 725] on button "I Understand!" at bounding box center [749, 706] width 150 height 38
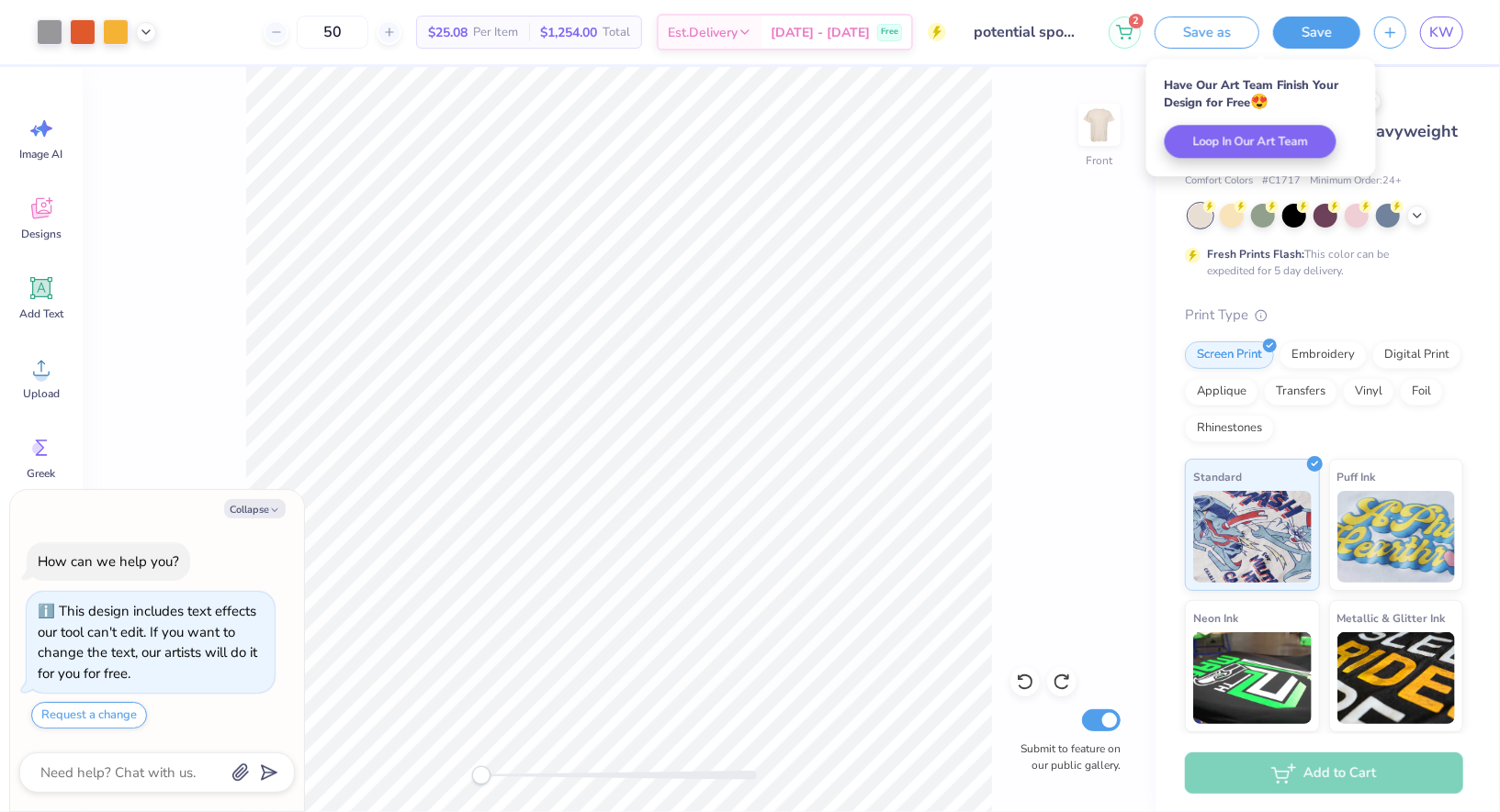
type textarea "x"
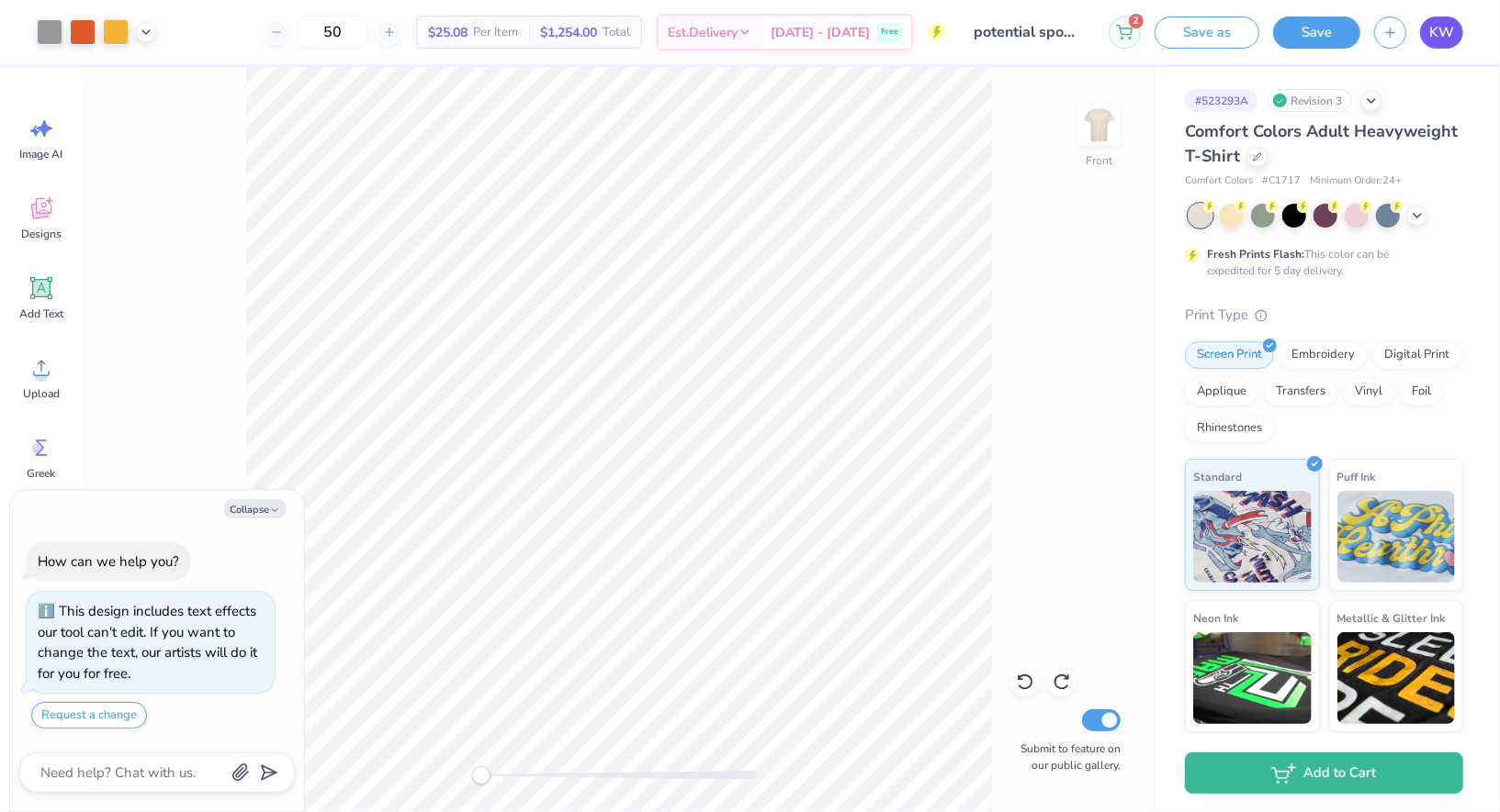
click at [1459, 41] on link "KW" at bounding box center [1441, 33] width 44 height 32
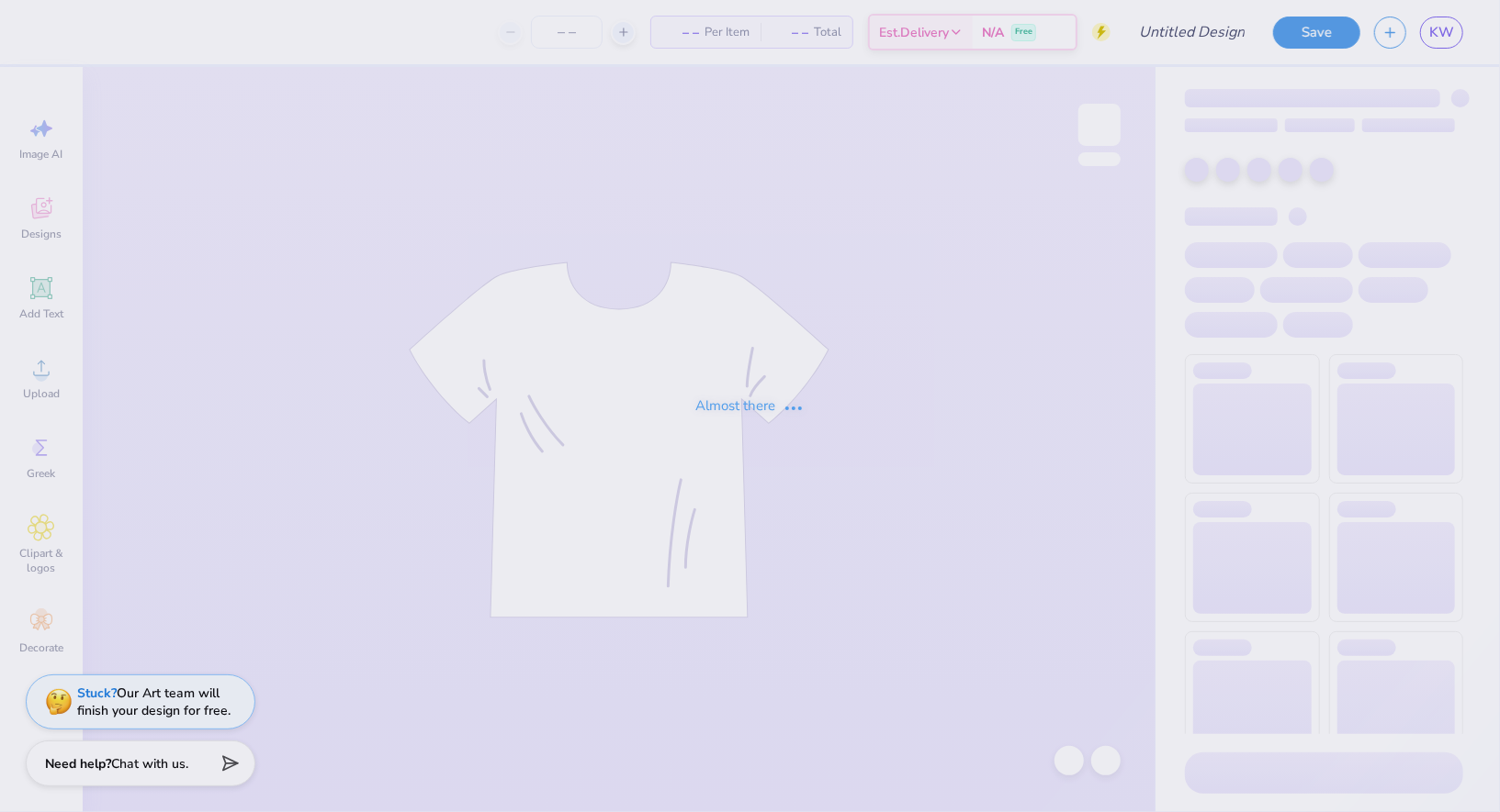
type input "potential spookathon 2"
type input "12"
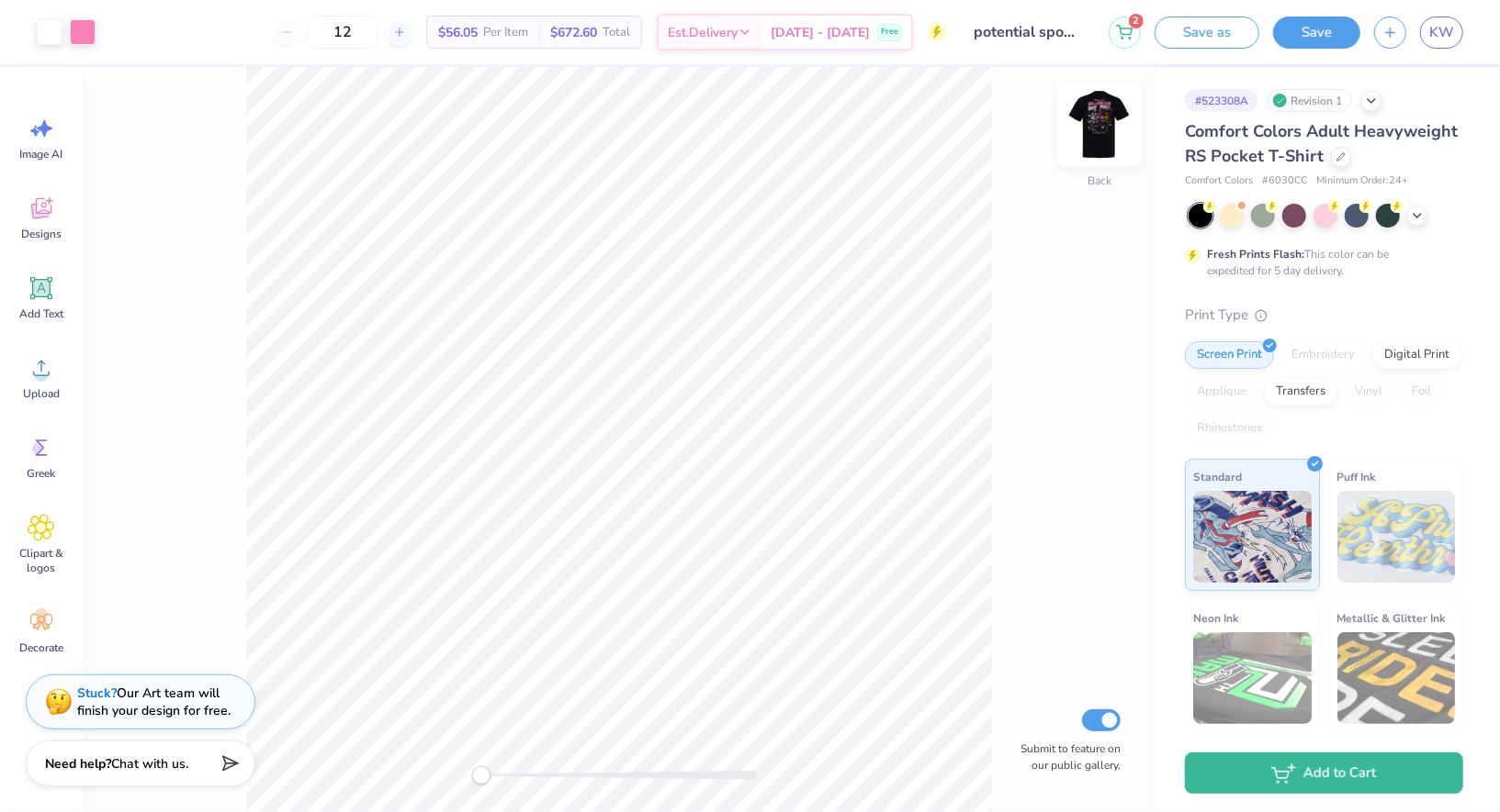
click at [1103, 126] on img at bounding box center [1099, 125] width 73 height 73
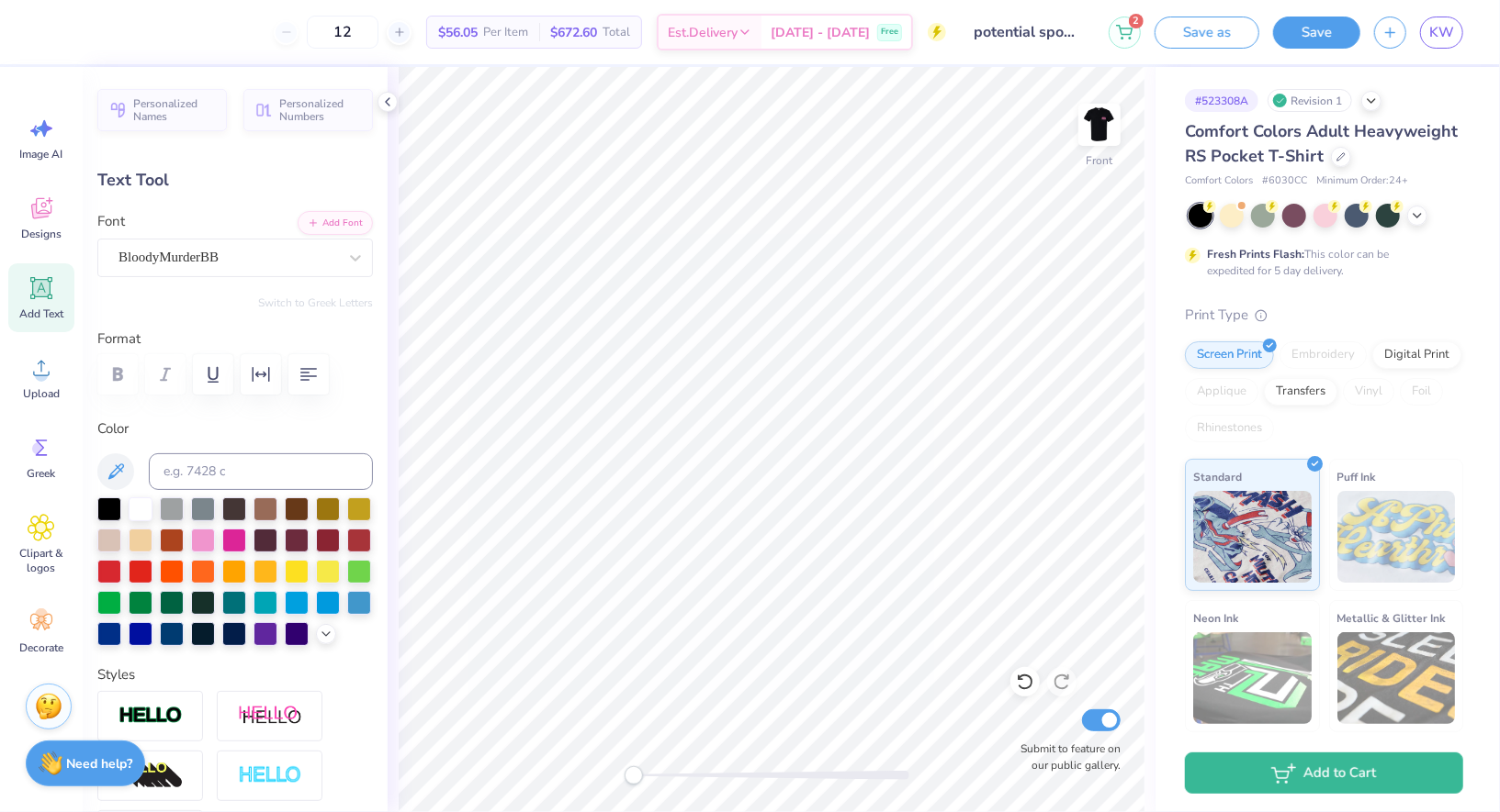
type textarea "S"
type input "1.00"
type input "1.68"
type input "4.10"
type input "-6.9"
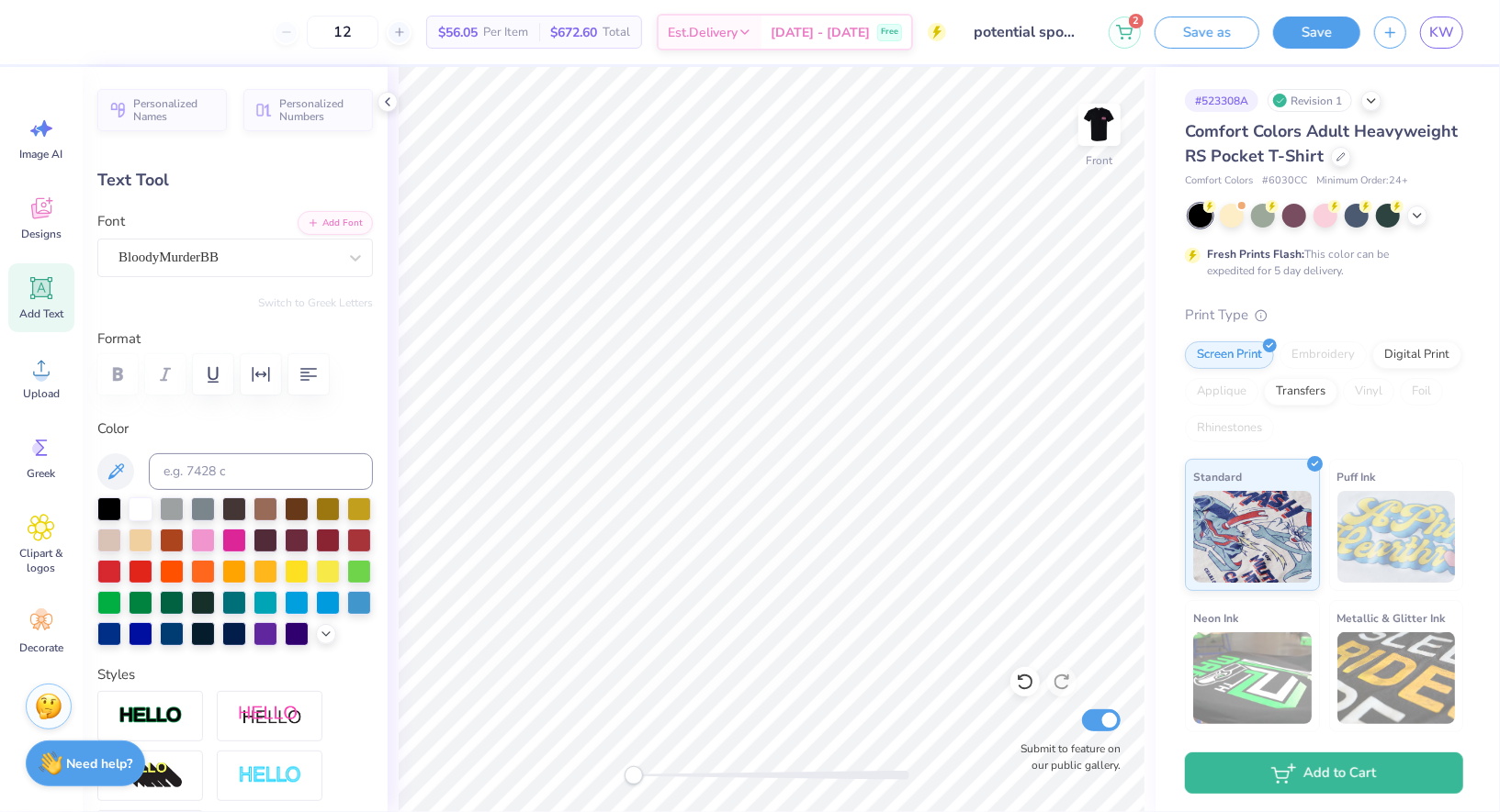
type textarea "P"
type input "2.71"
type input "1.94"
type input "3.80"
type textarea "ook"
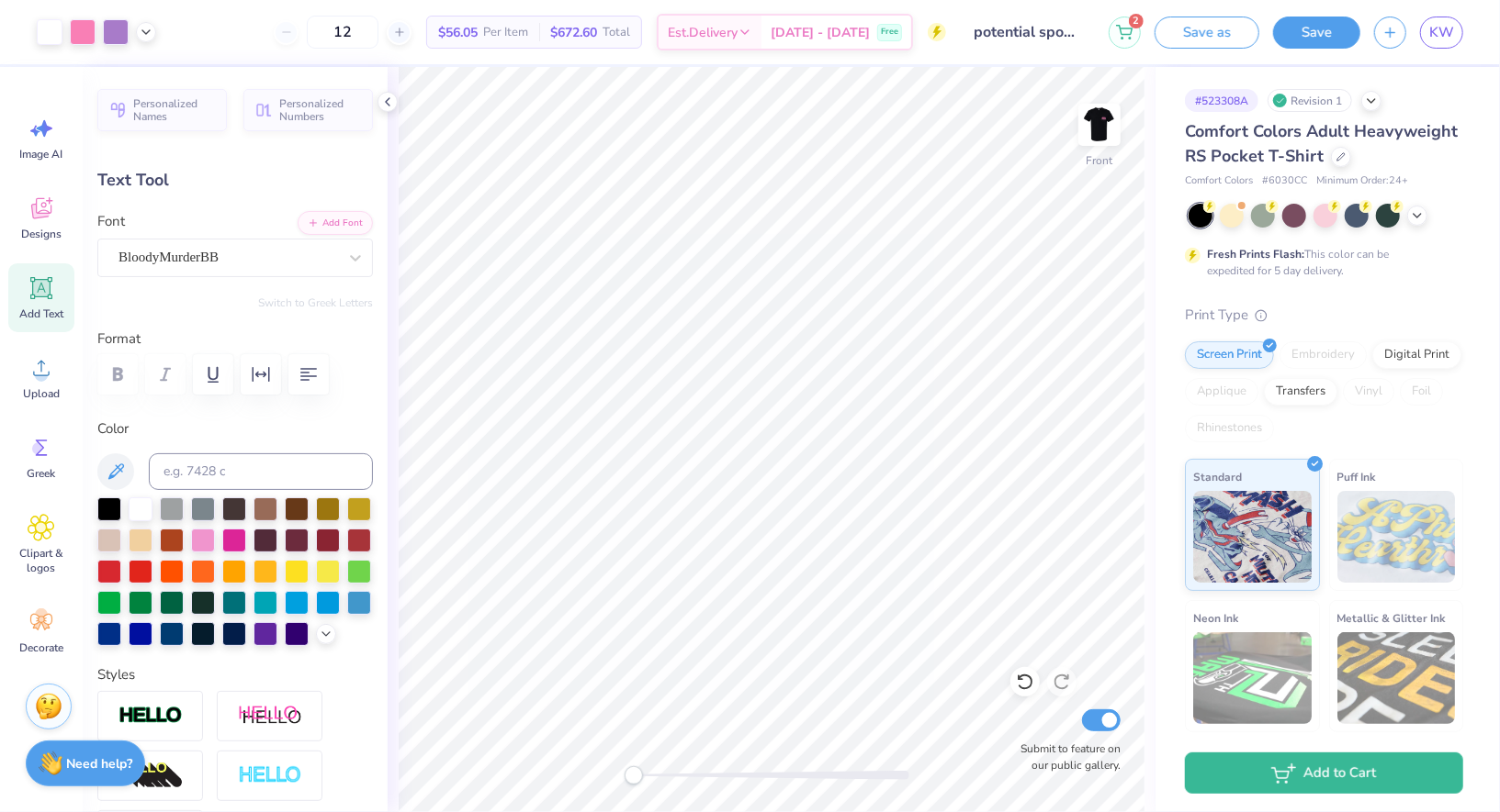
type input "0.0"
type input "1.62"
type input "1.74"
type input "3.67"
type input "0.6"
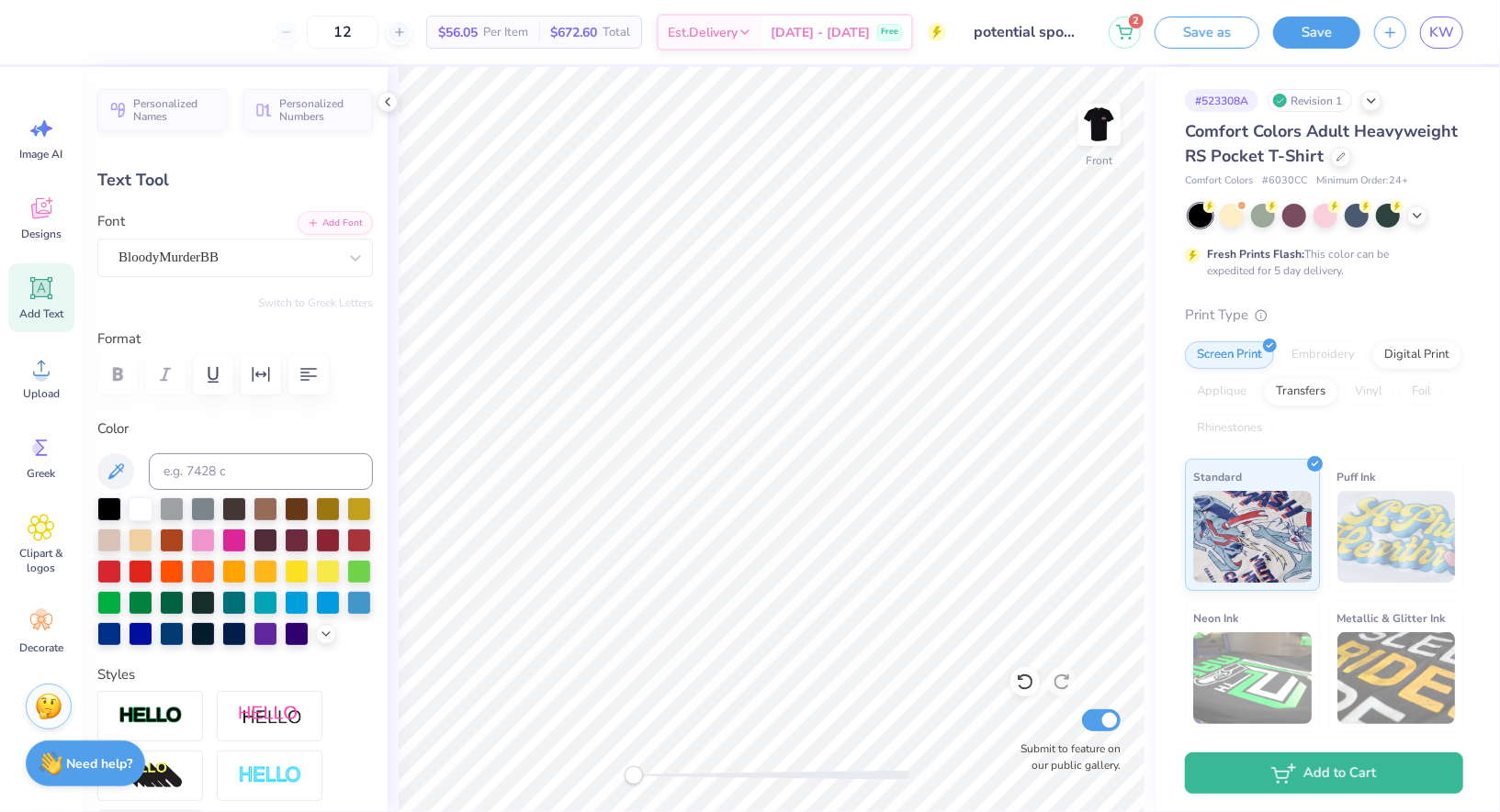
type textarea "A"
type input "3.18"
type input "1.87"
type input "4.01"
type textarea "thon"
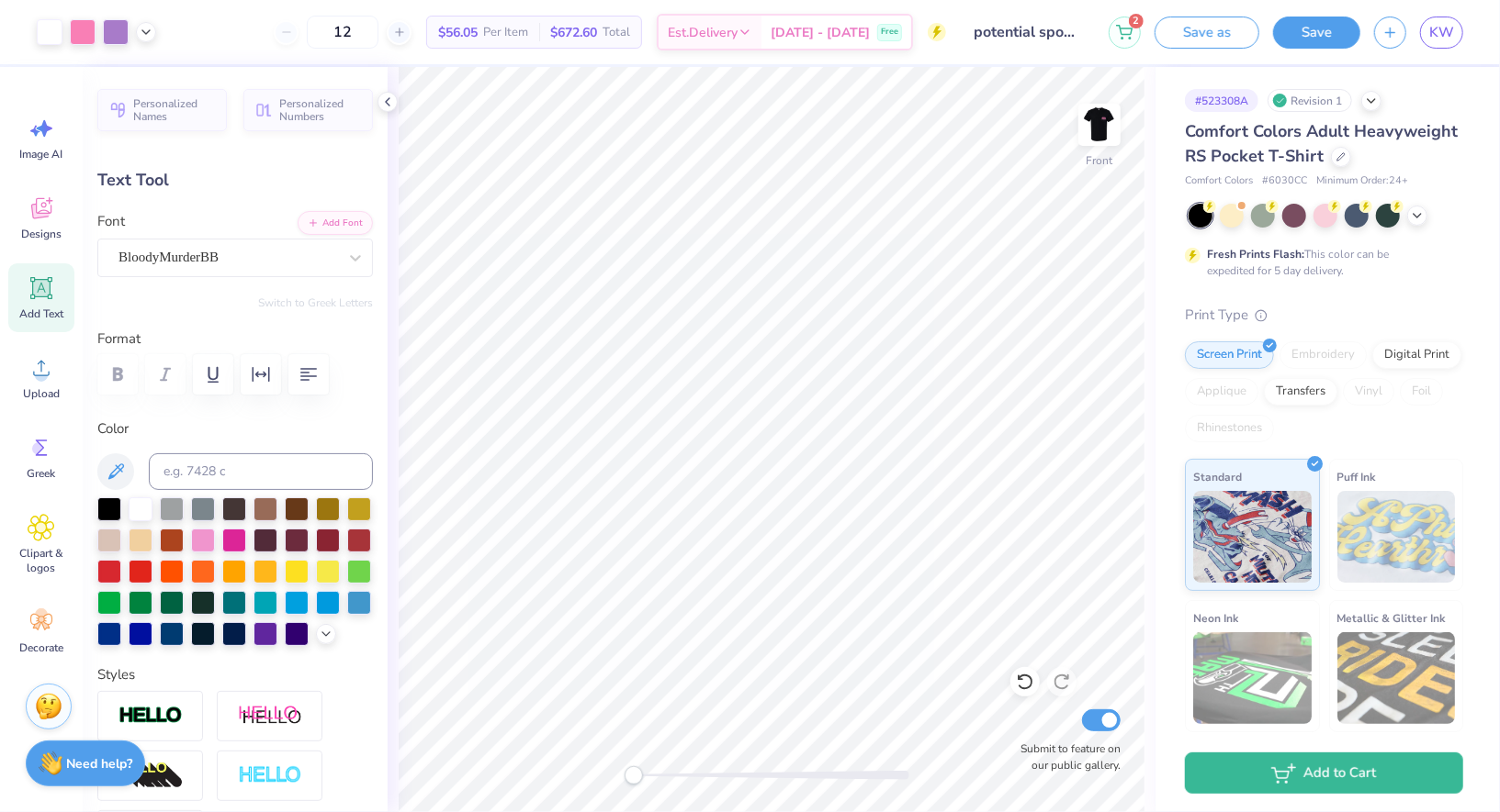
type input "0.0"
type input "1.00"
type input "1.70"
type input "3.69"
type input "0.0"
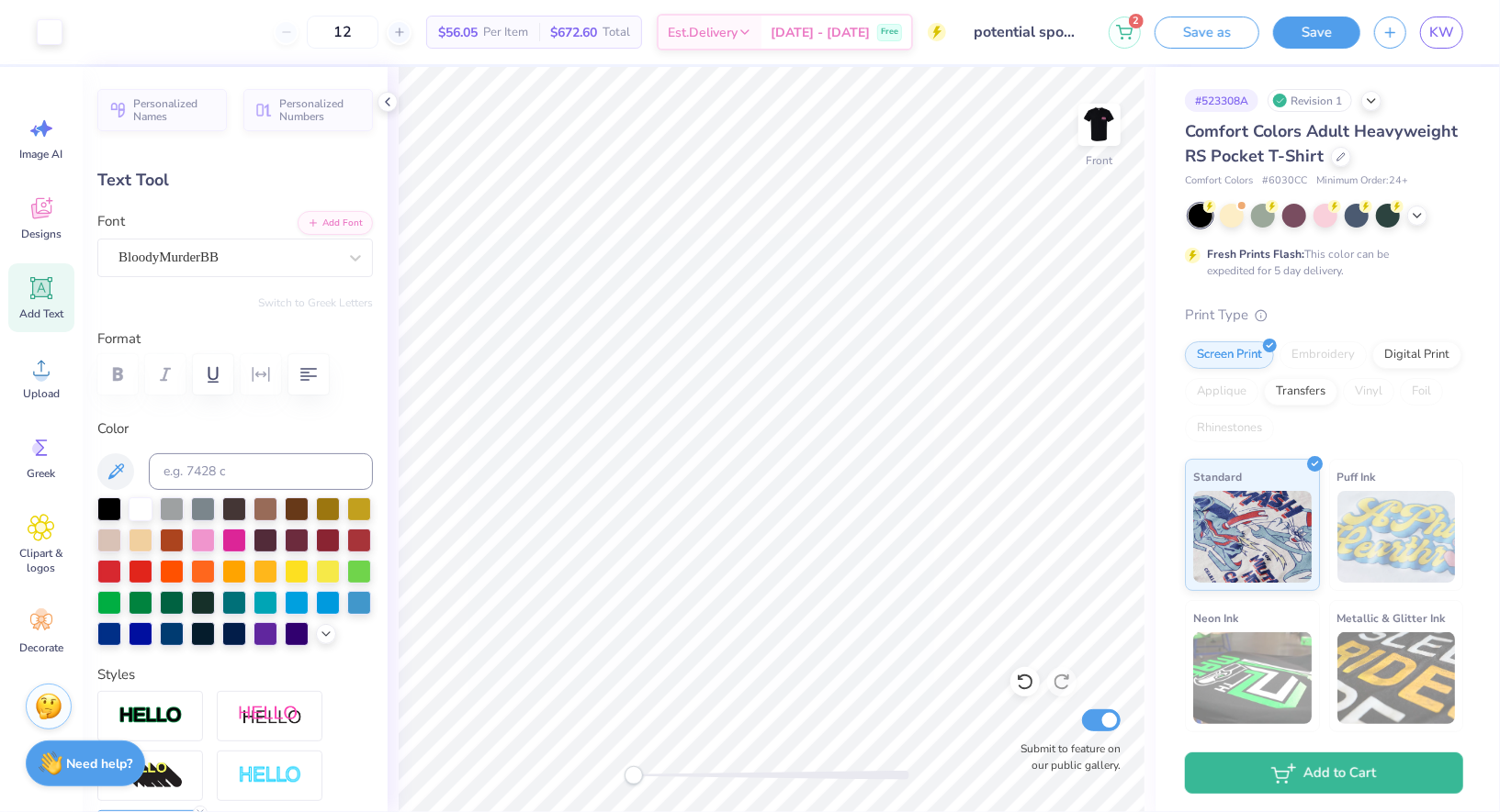
type input "4.07"
type input "2.21"
type input "5.89"
type input "-6.8"
click at [363, 251] on icon at bounding box center [355, 258] width 19 height 19
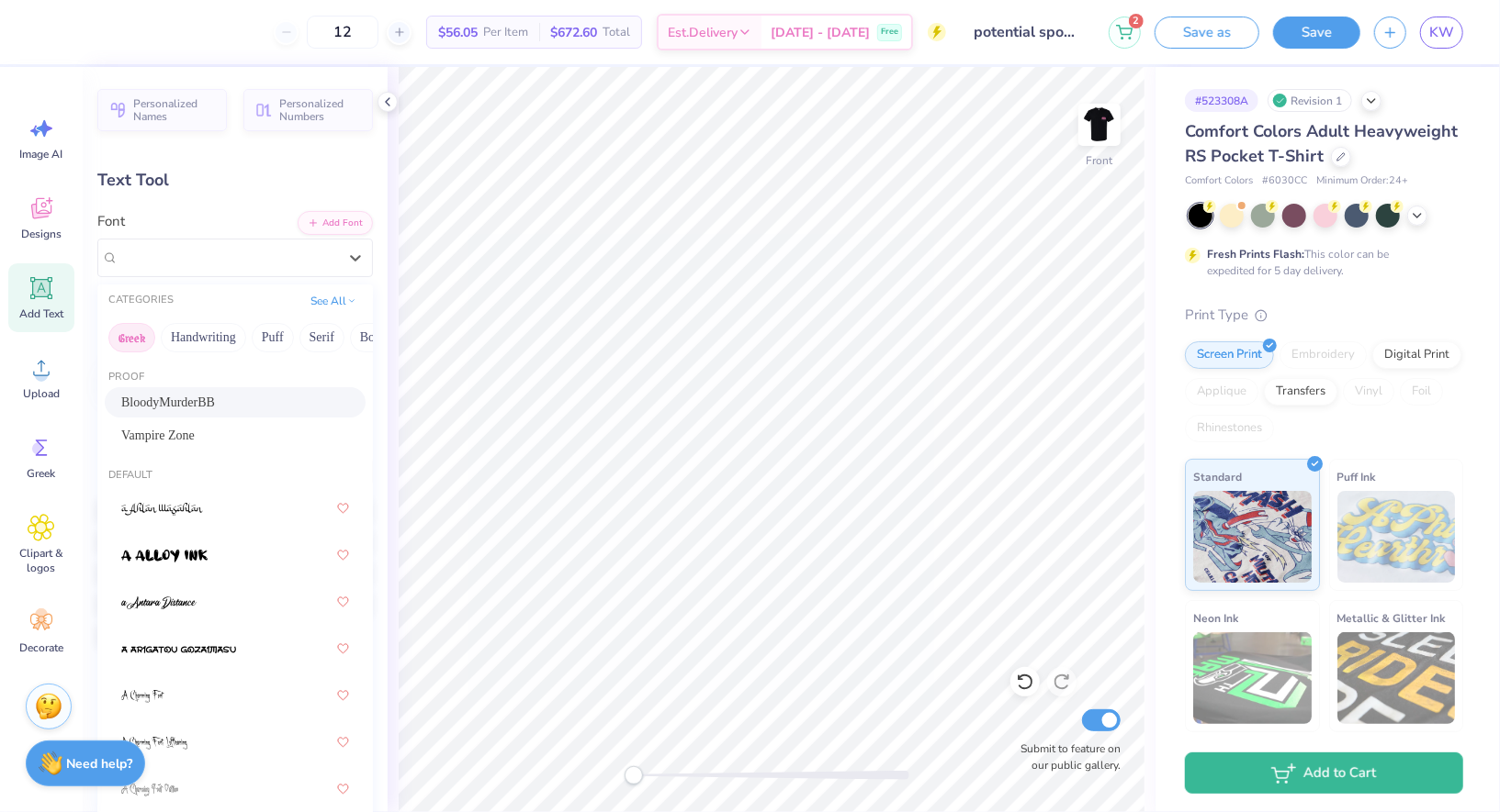
click at [132, 342] on button "Greek" at bounding box center [131, 338] width 47 height 30
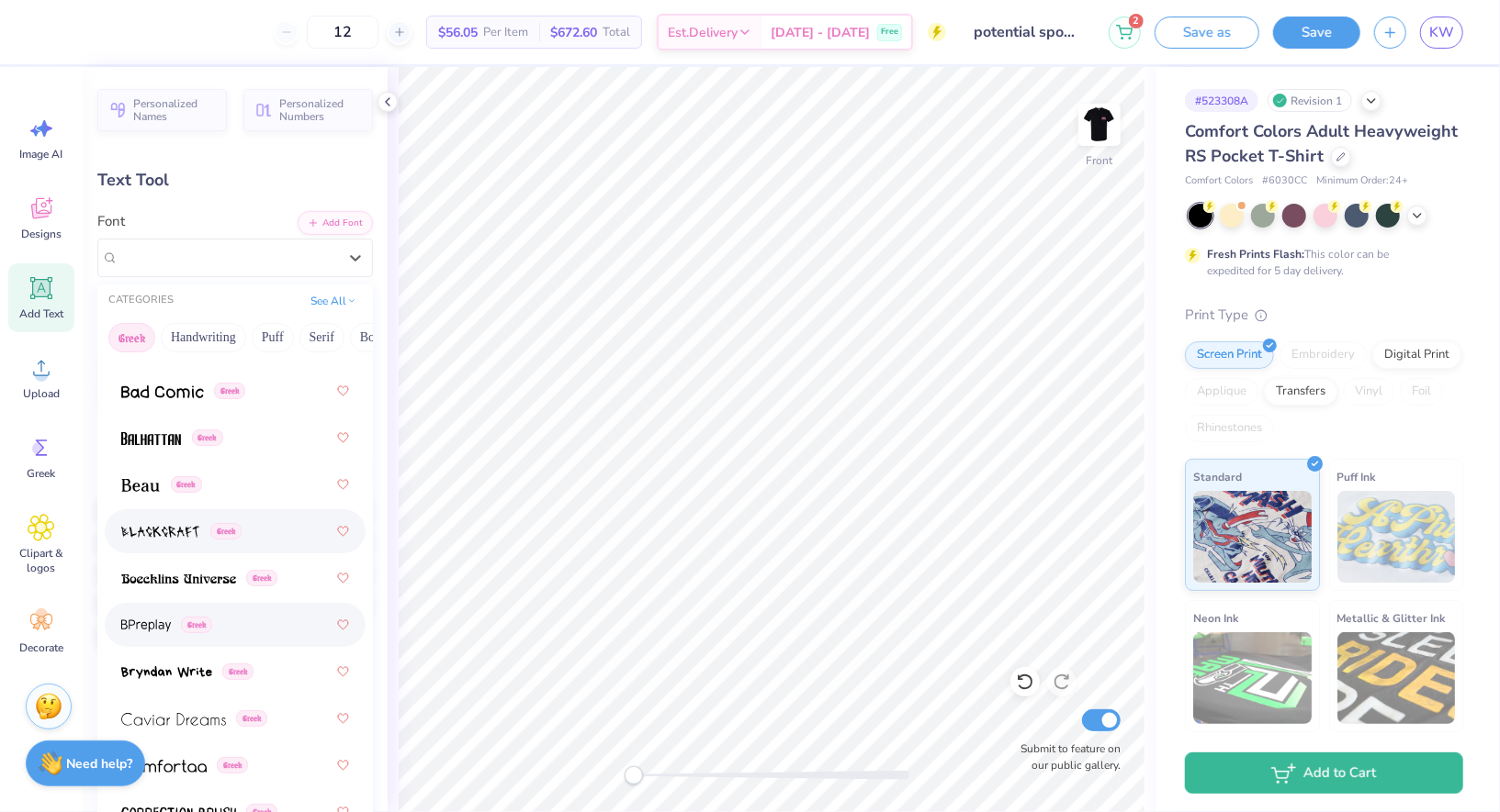
scroll to position [253, 0]
click at [226, 422] on div "Greek" at bounding box center [235, 436] width 228 height 33
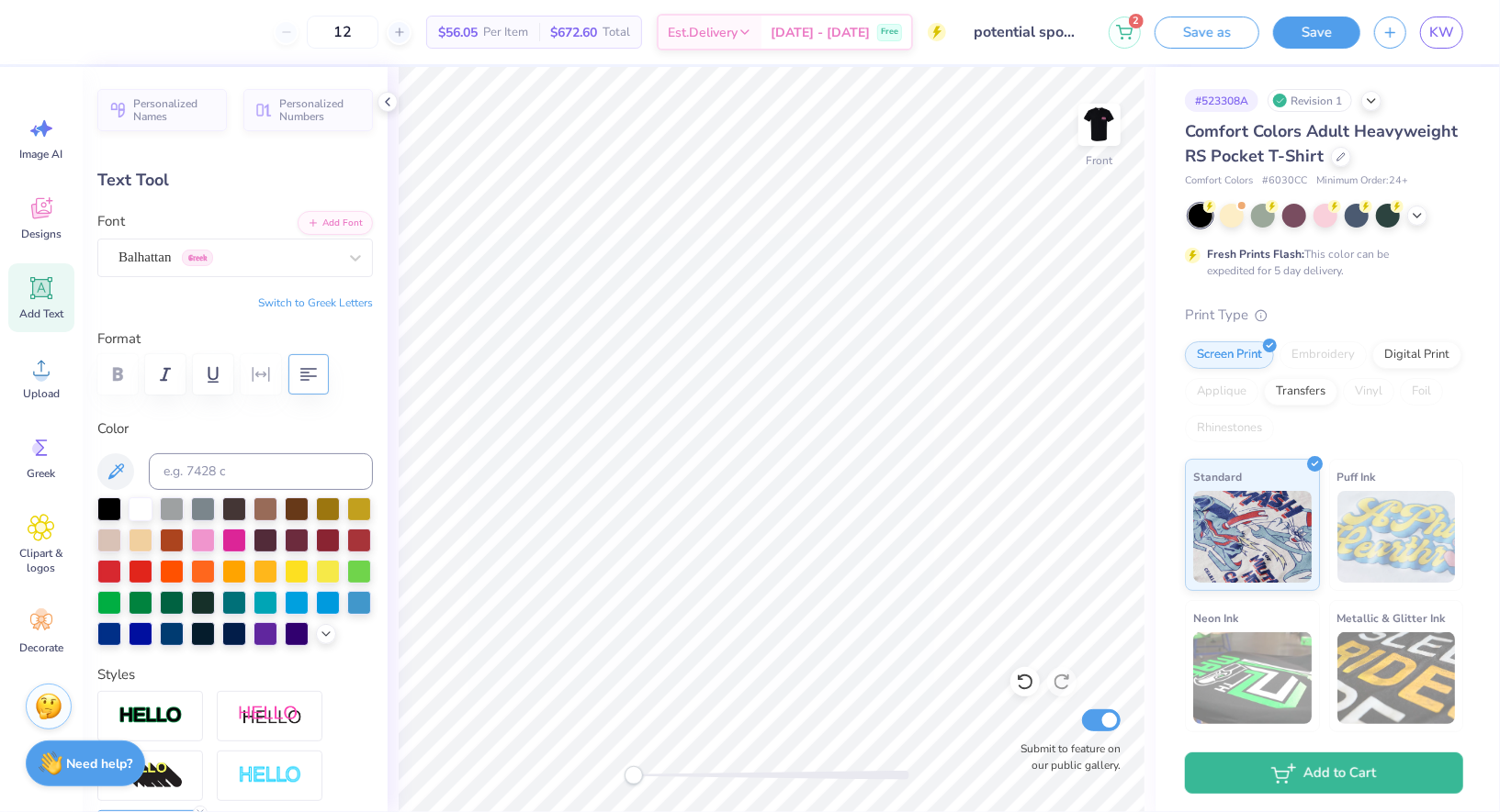
type textarea "A"
click at [327, 288] on div "Personalized Names Personalized Numbers Text Tool Add Font Font Balhattan Greek…" at bounding box center [234, 440] width 305 height 746
click at [332, 301] on button "Switch to Greek Letters" at bounding box center [315, 302] width 115 height 15
type textarea "ΑΟΠ"
type input "0.0"
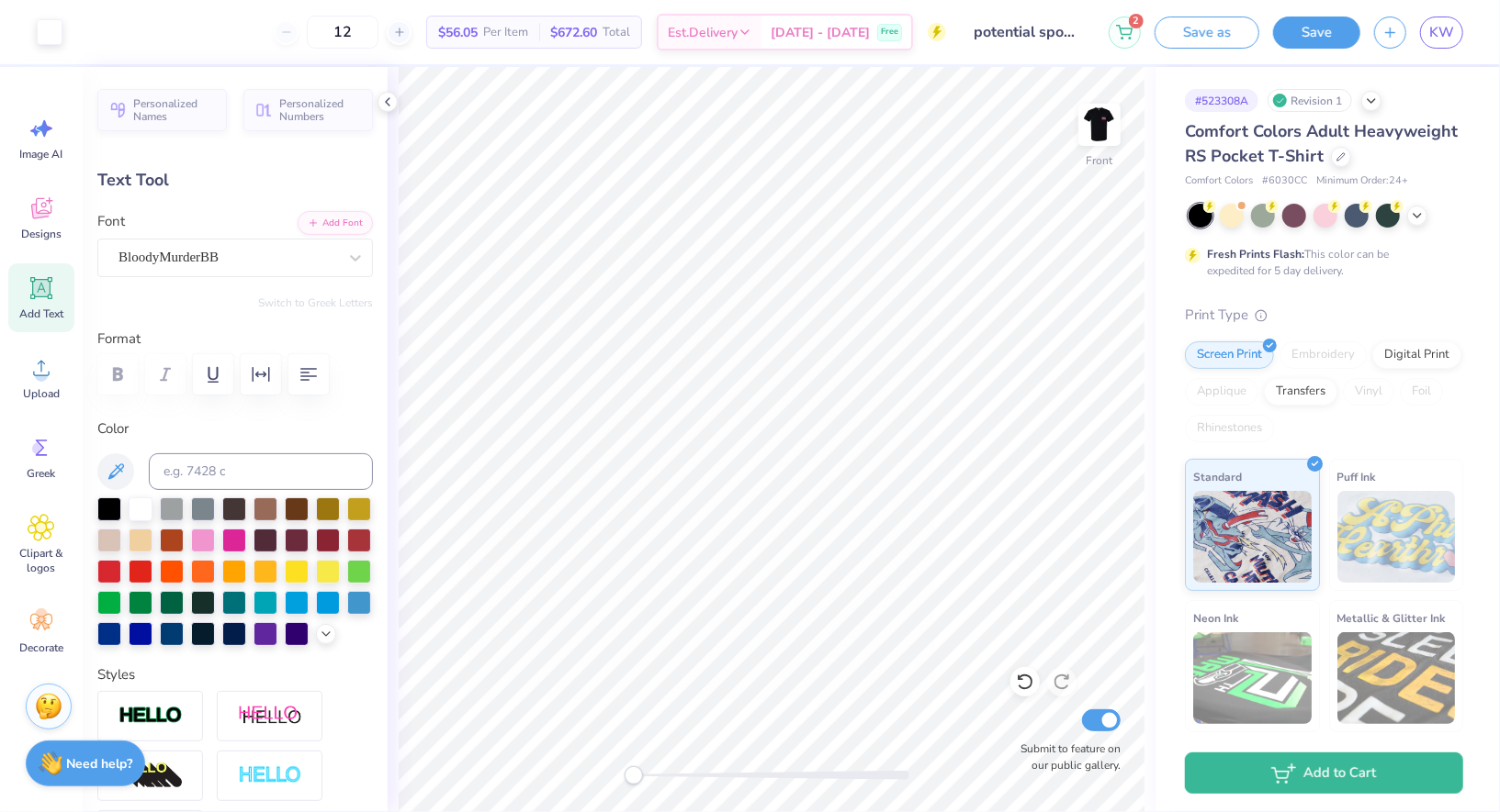
type input "1.06"
type input "1.57"
type input "5.73"
type input "0.6"
type input "1.38"
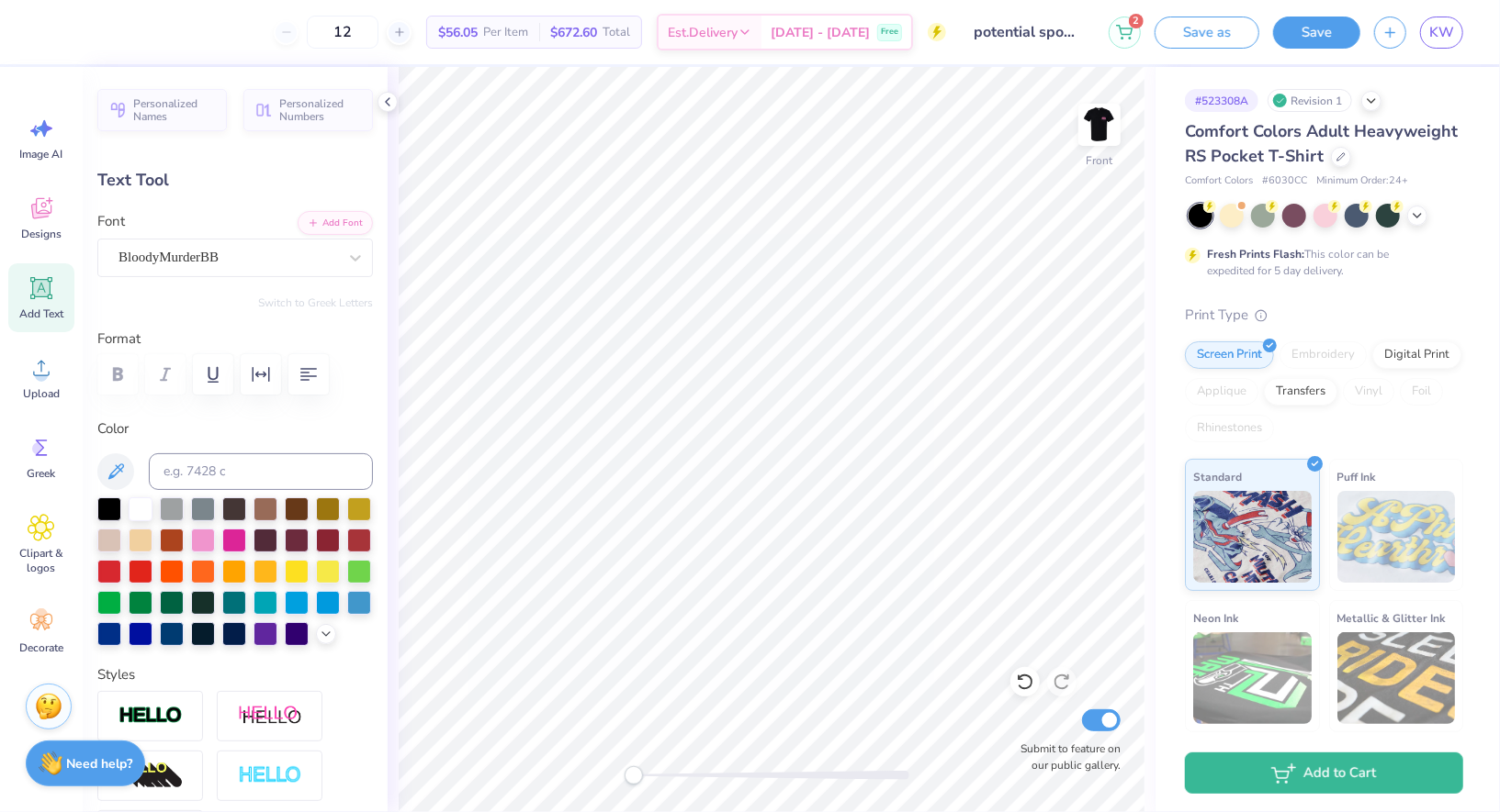
type input "1.83"
type input "5.43"
type input "4.14"
type input "2.39"
type input "5.79"
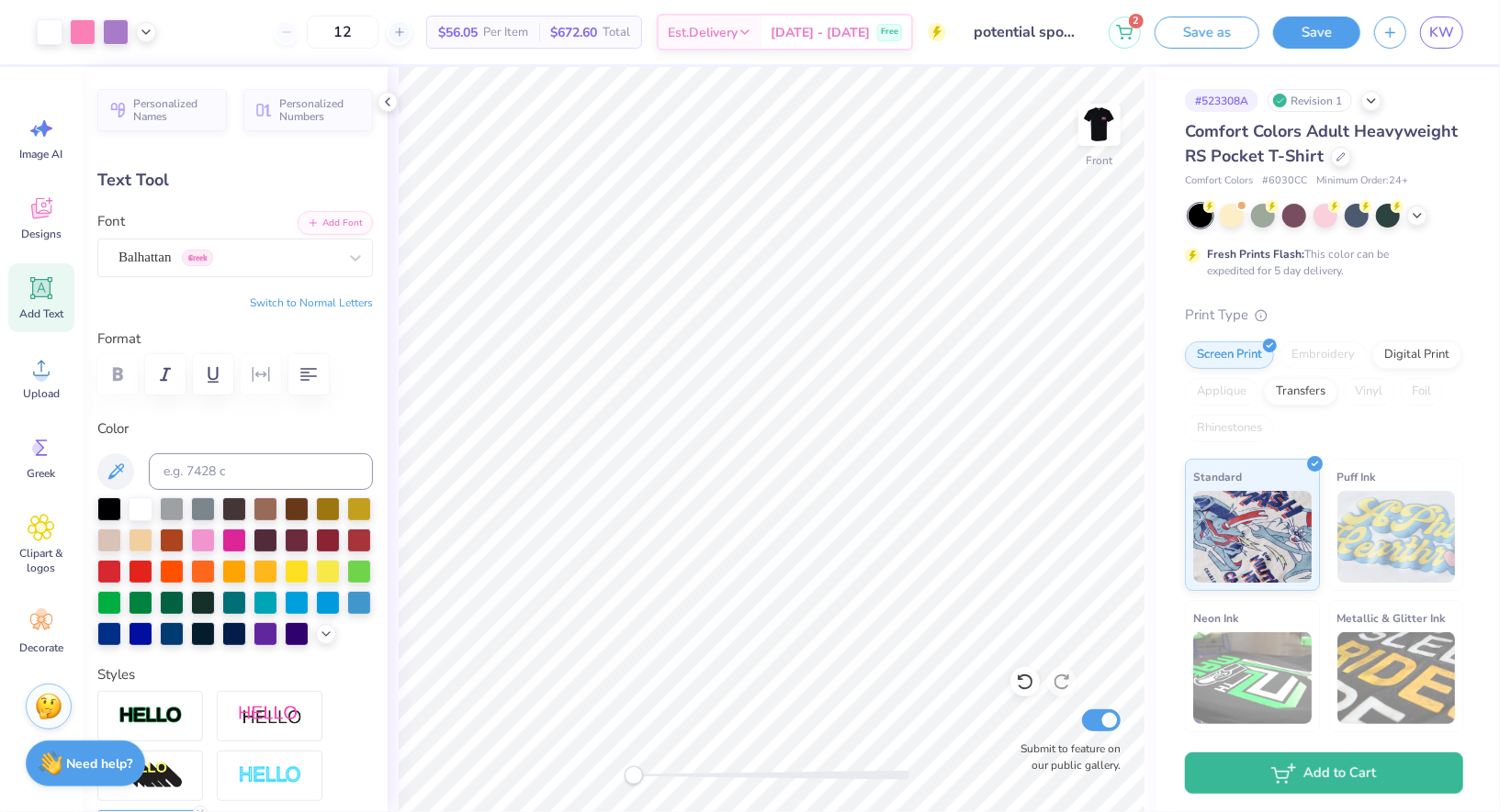
type input "0.0"
type input "1.38"
type input "1.83"
type input "5.43"
type input "0.6"
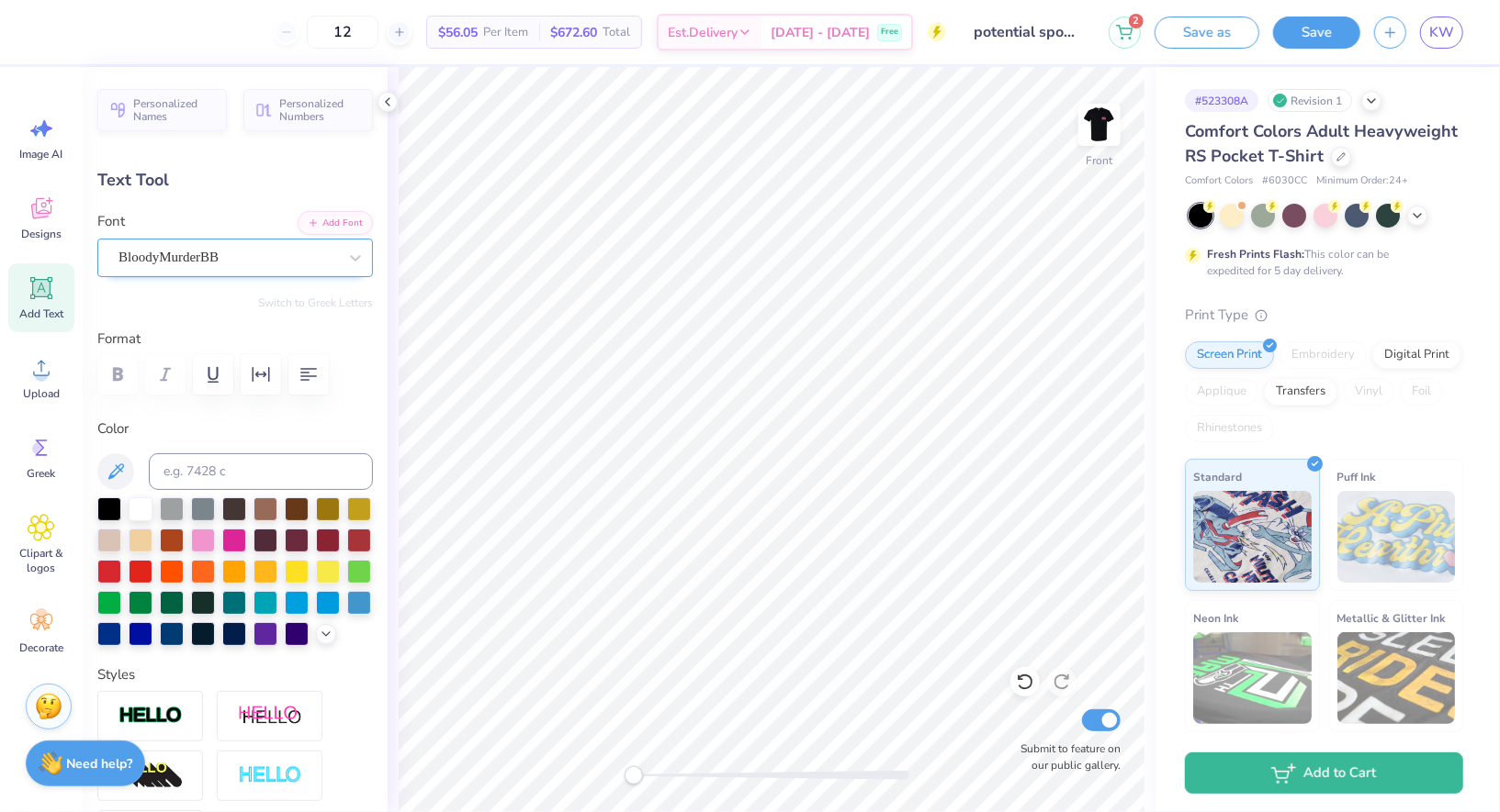
click at [233, 250] on div "BloodyMurderBB" at bounding box center [228, 257] width 222 height 29
type input "4.14"
type input "2.39"
type input "5.97"
type input "-6.8"
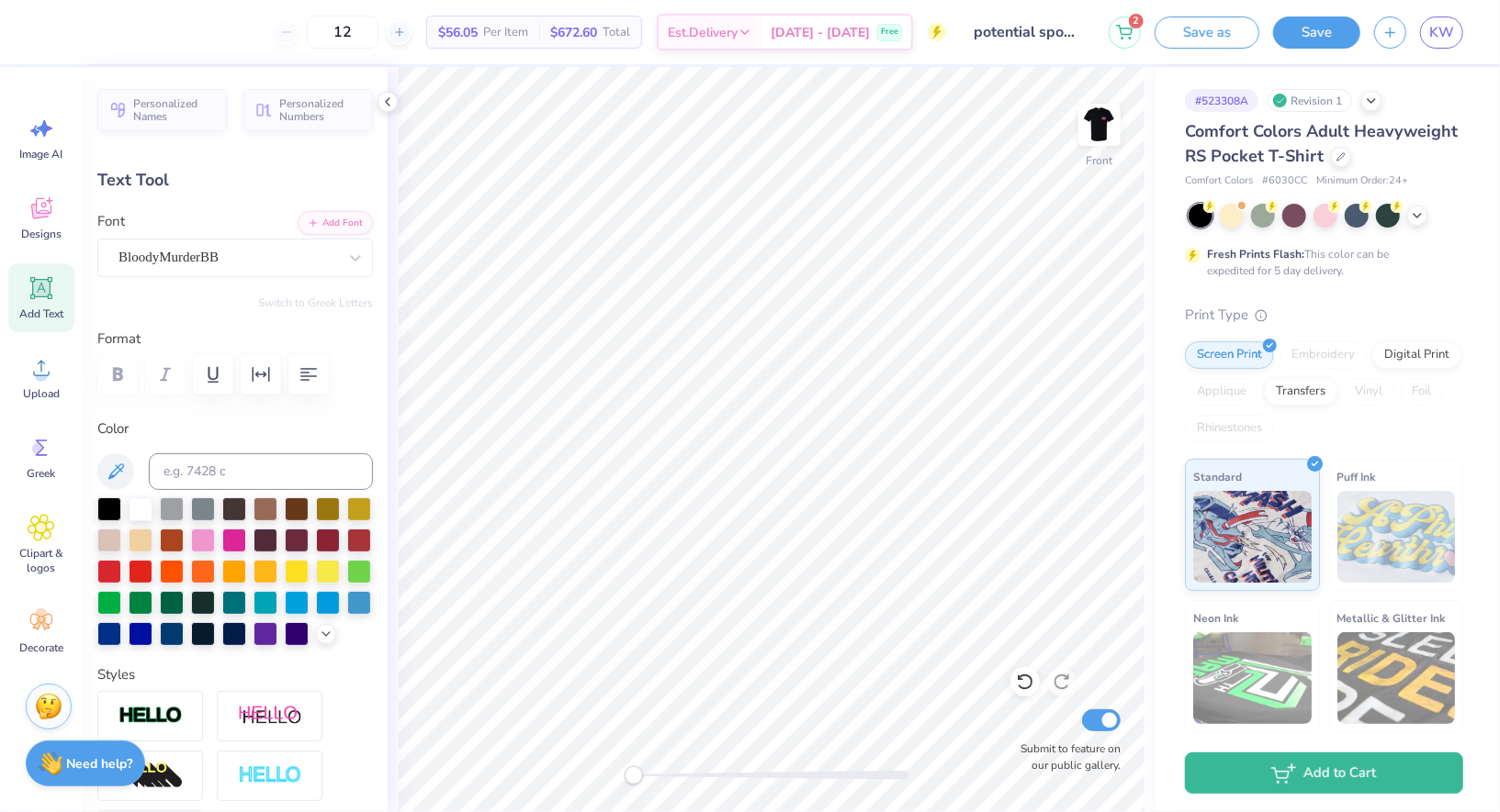
type input "1.38"
type input "1.83"
type input "5.41"
type input "0.6"
type input "5.21"
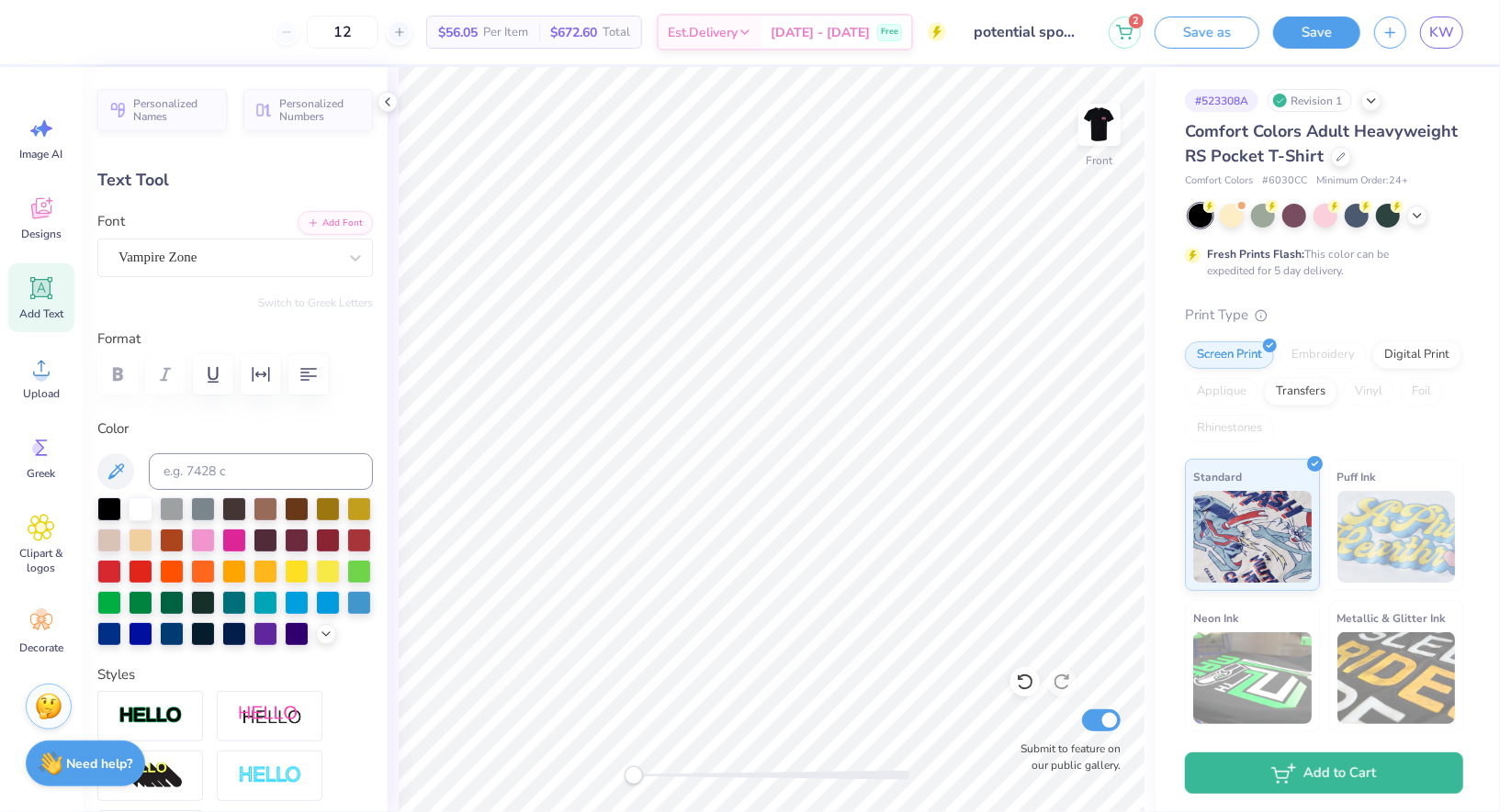
type input "0.46"
type input "3.00"
type input "0.0"
type input "1.38"
type input "1.83"
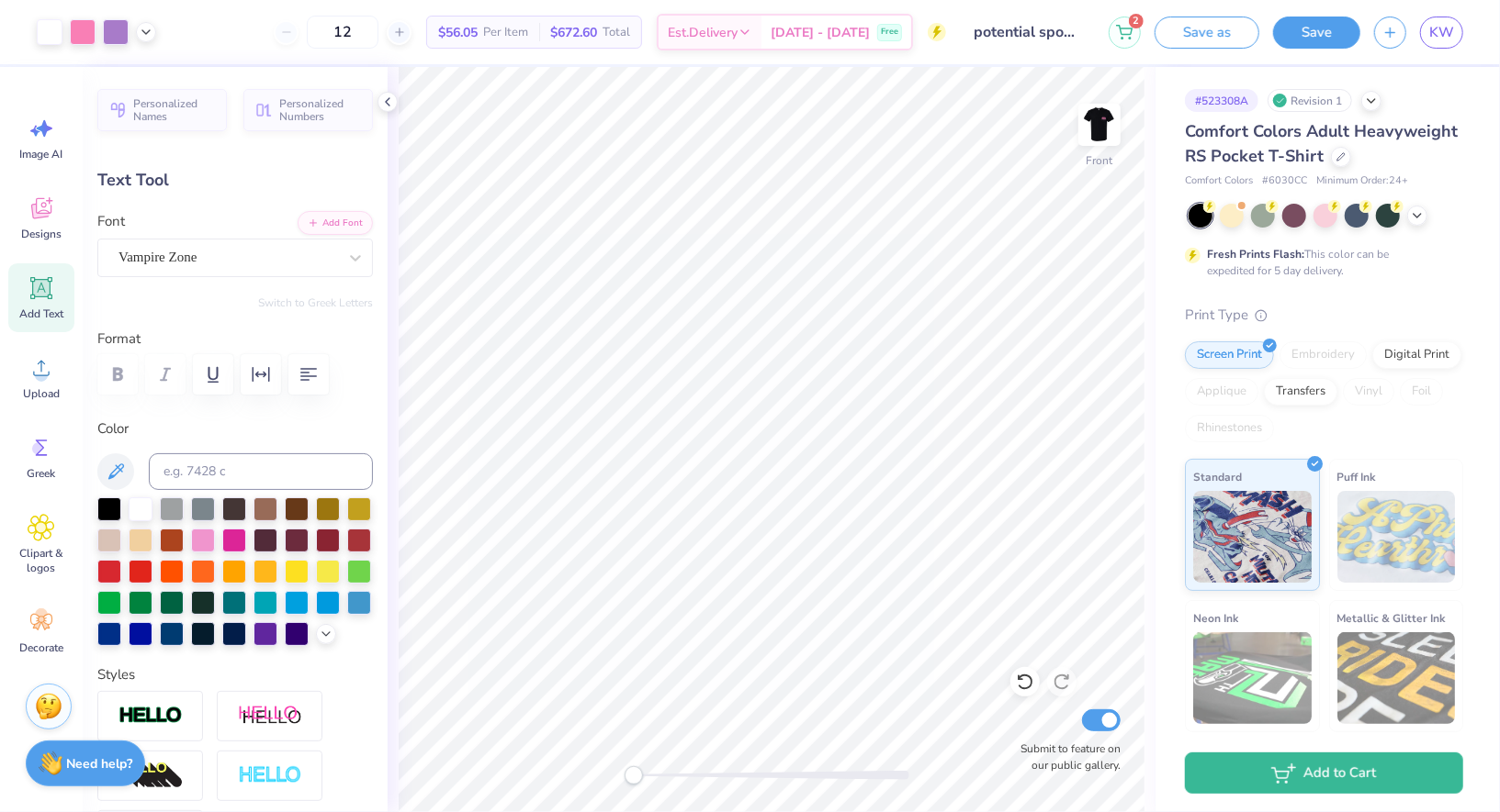
type input "5.41"
type input "0.6"
click at [245, 274] on div "BloodyMurderBB" at bounding box center [235, 258] width 276 height 39
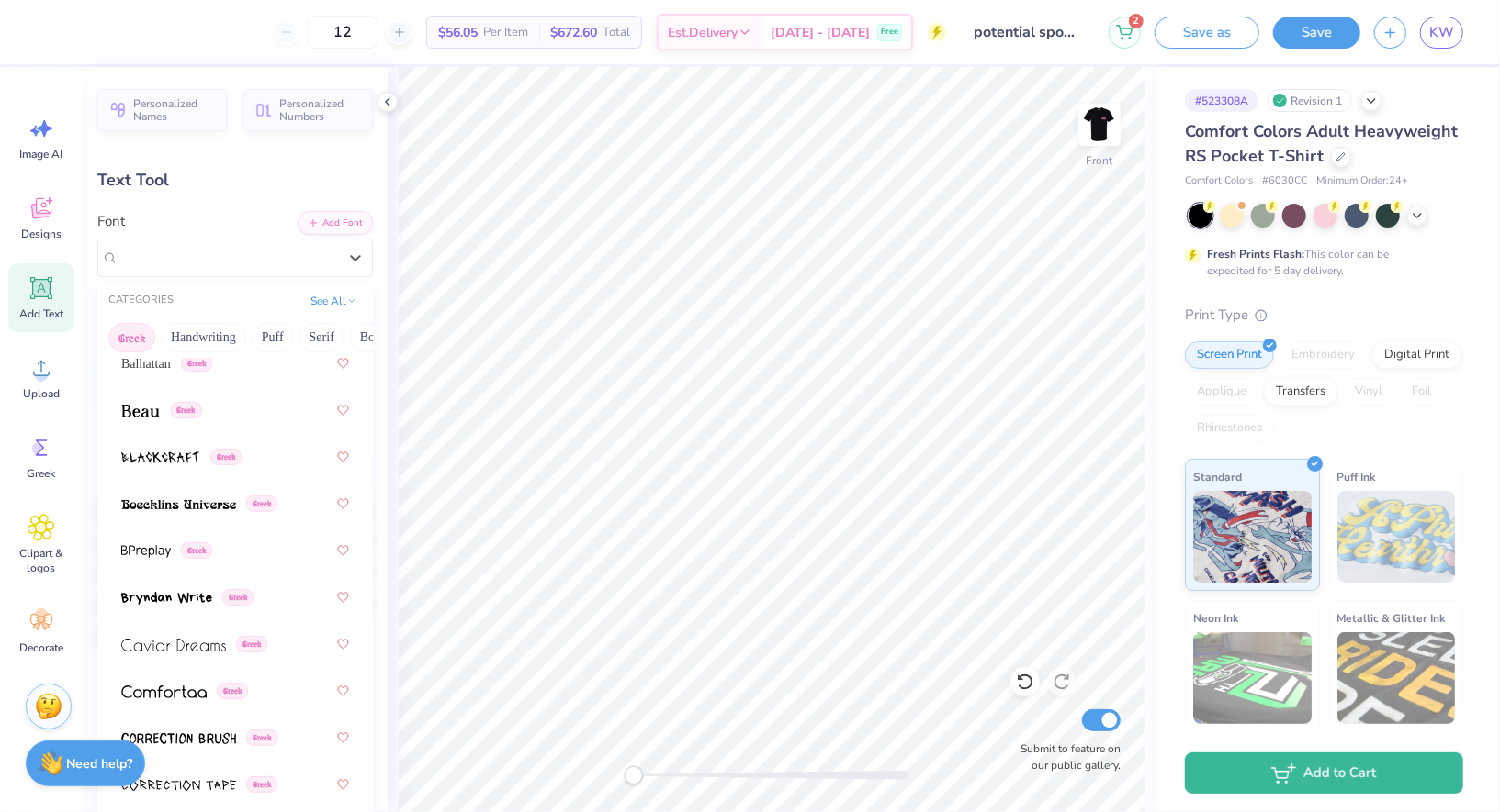
scroll to position [327, 0]
click at [205, 372] on div "Balhattan Greek" at bounding box center [235, 362] width 228 height 33
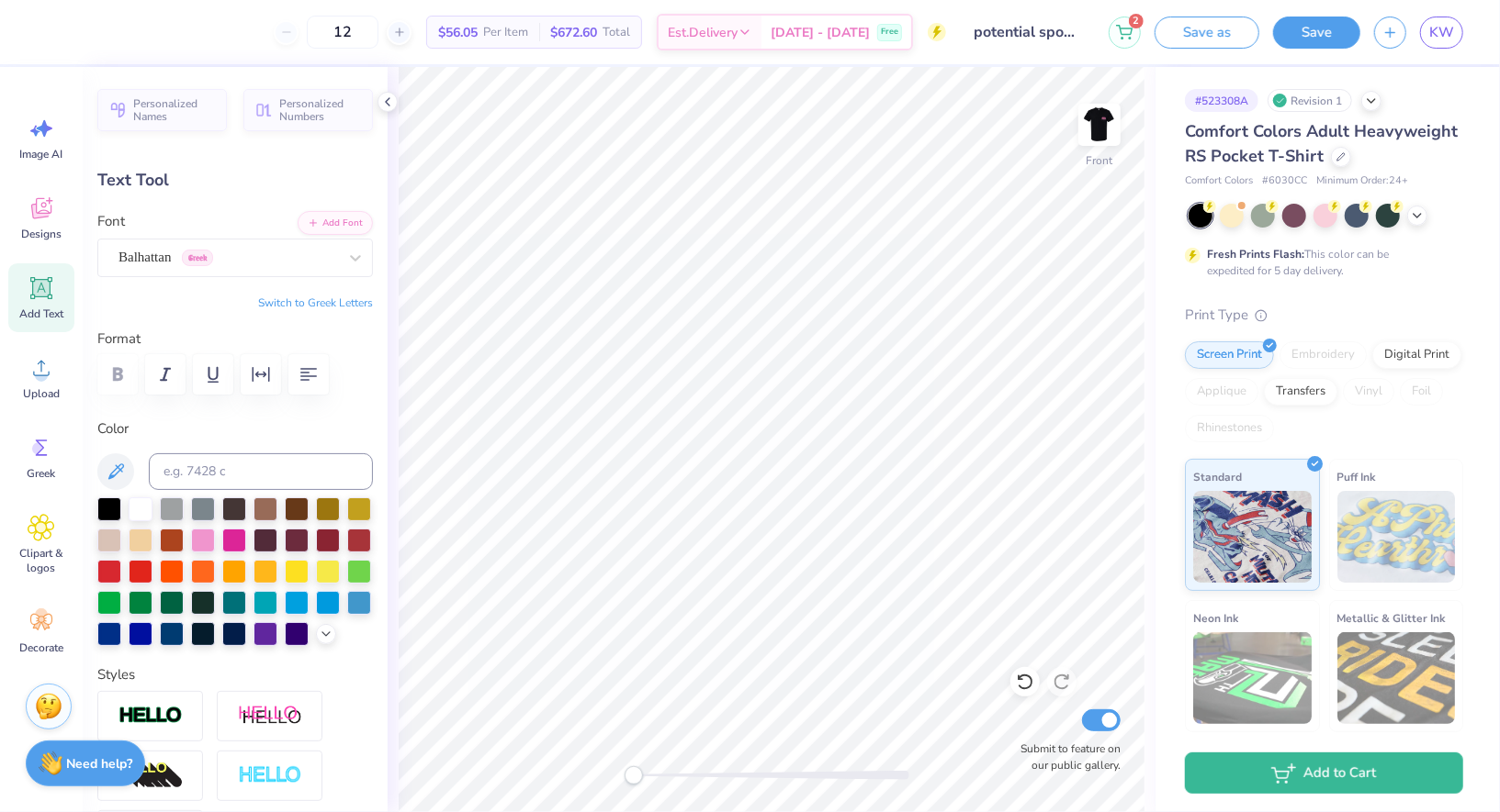
type textarea "2"
type input "0.0"
type input "0.82"
type input "1.39"
type input "5.73"
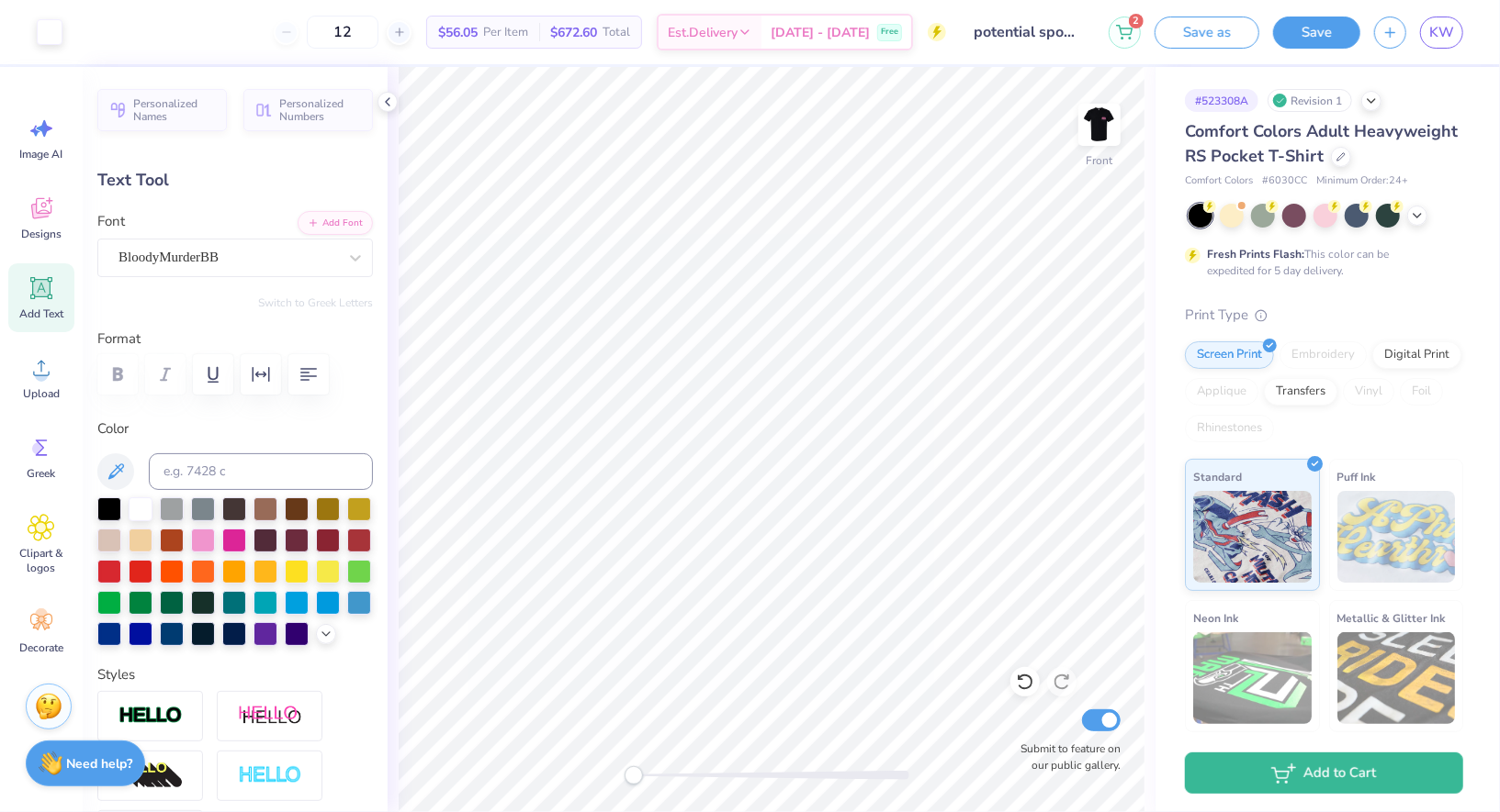
type input "0.6"
click at [229, 277] on div "Personalized Names Personalized Numbers Text Tool Add Font Font BloodyMurderBB …" at bounding box center [234, 440] width 305 height 746
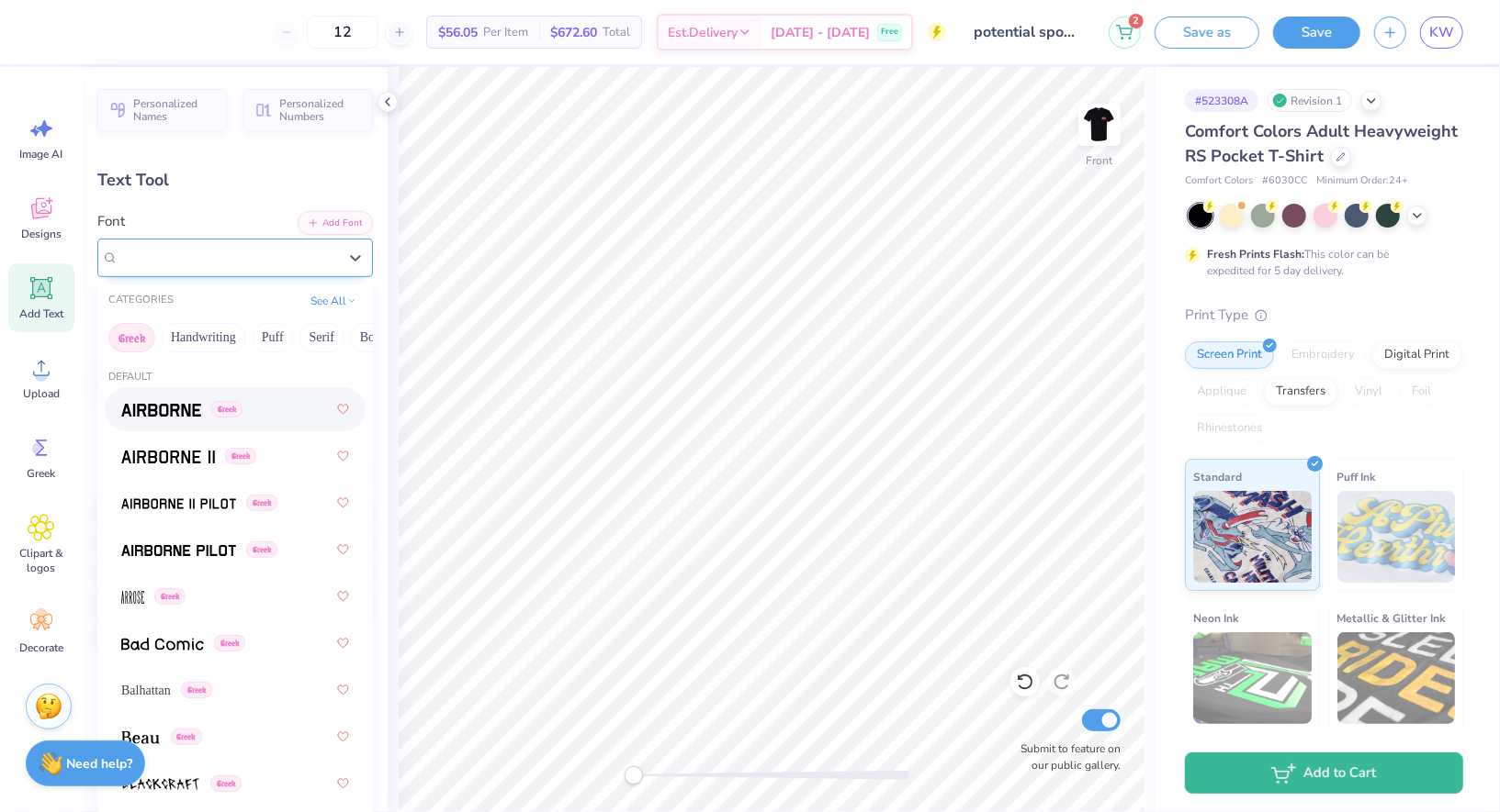
click at [211, 262] on div "BloodyMurderBB" at bounding box center [228, 257] width 222 height 29
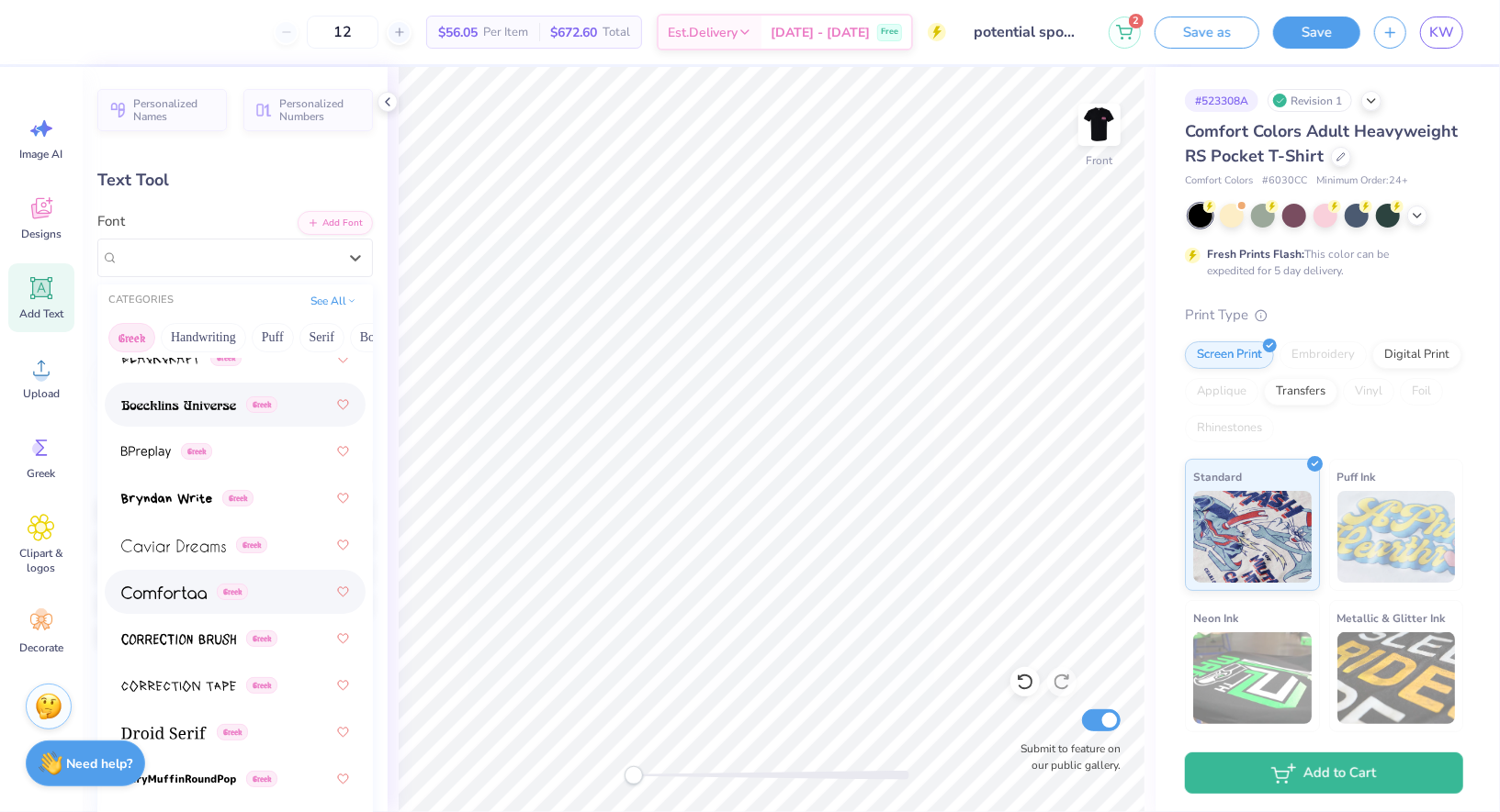
scroll to position [212, 0]
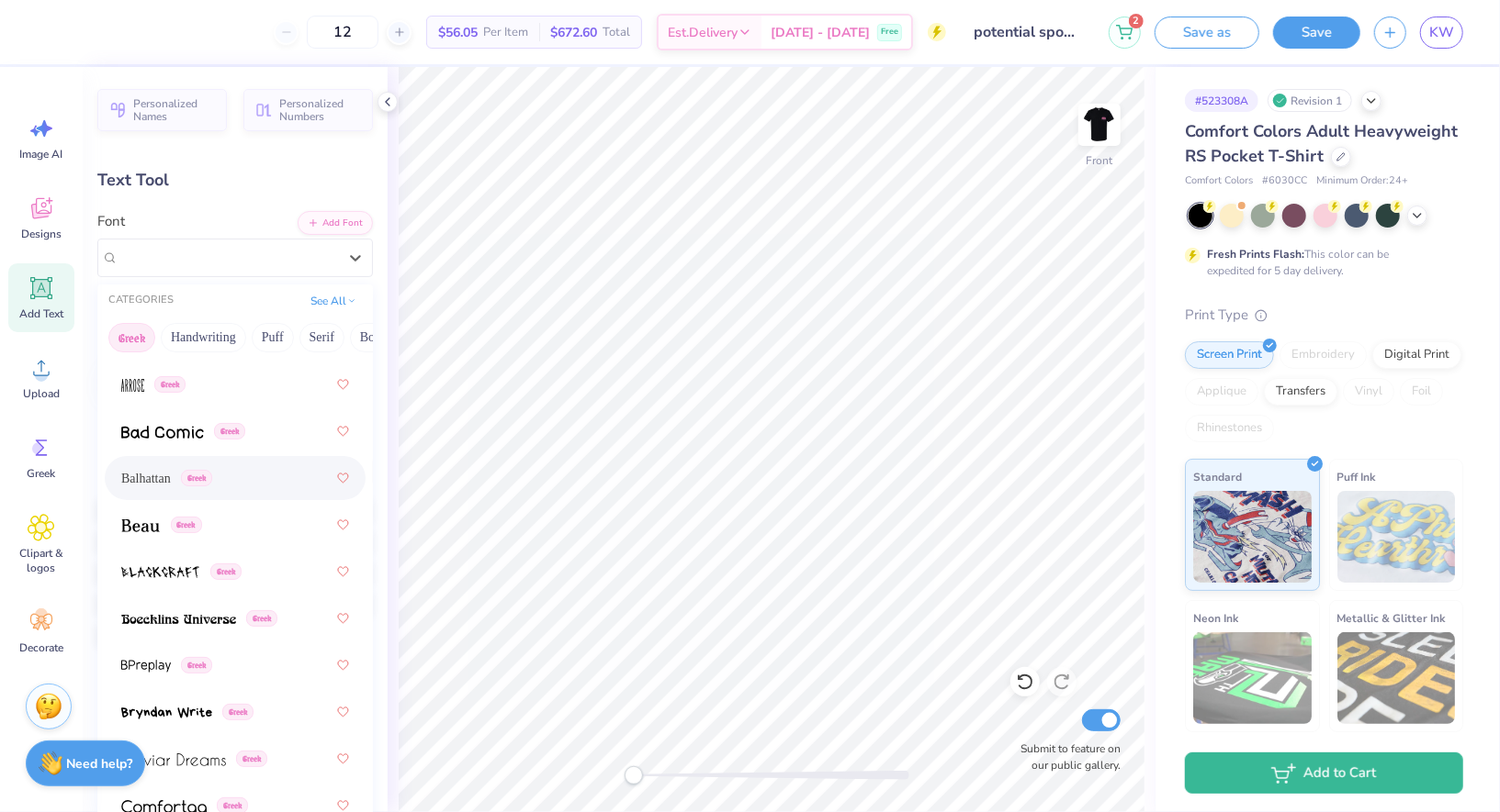
click at [229, 495] on div "Balhattan Greek" at bounding box center [235, 478] width 261 height 44
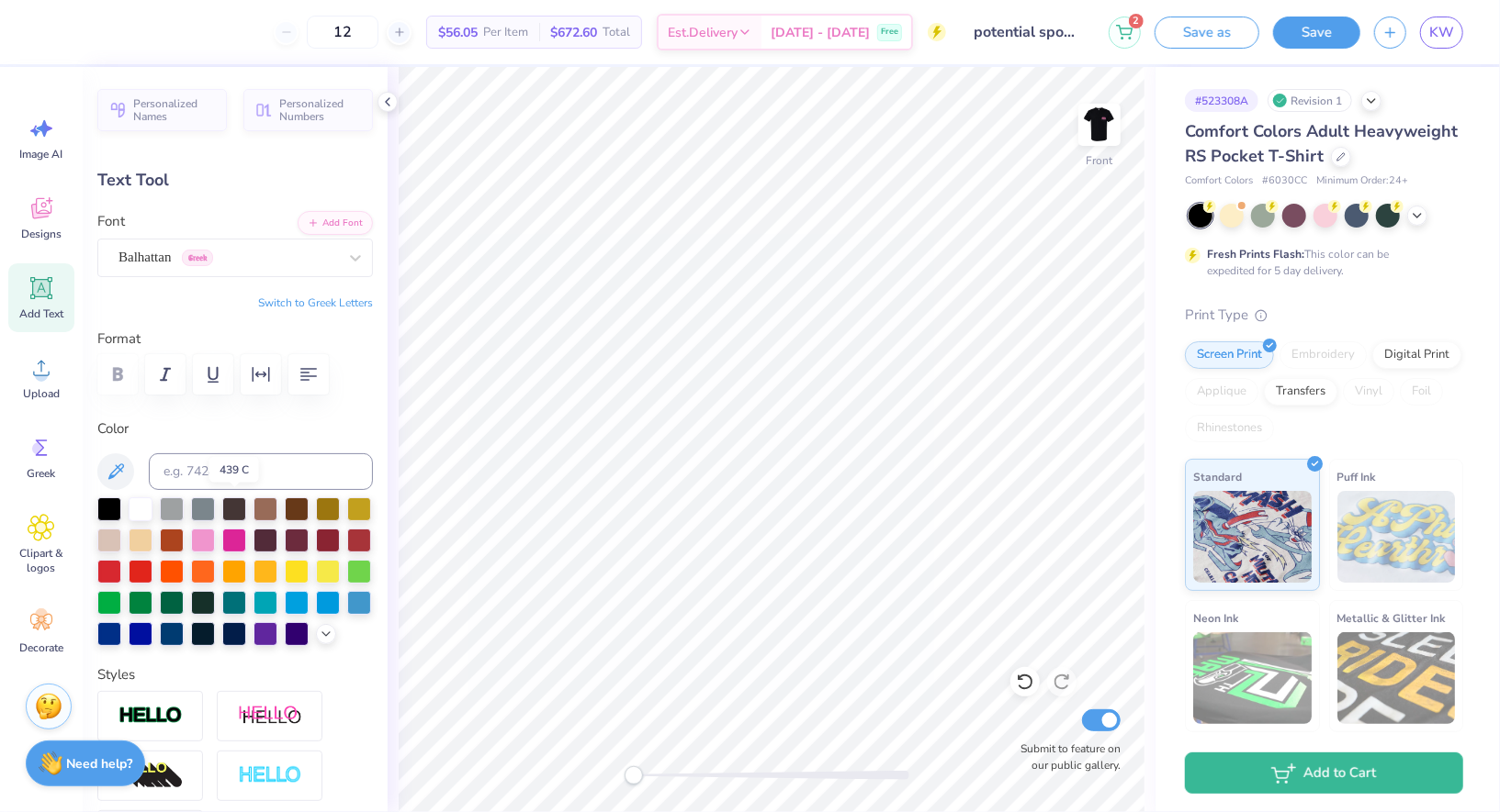
type textarea "0"
type input "0.0"
type input "0.66"
type input "1.42"
type input "5.84"
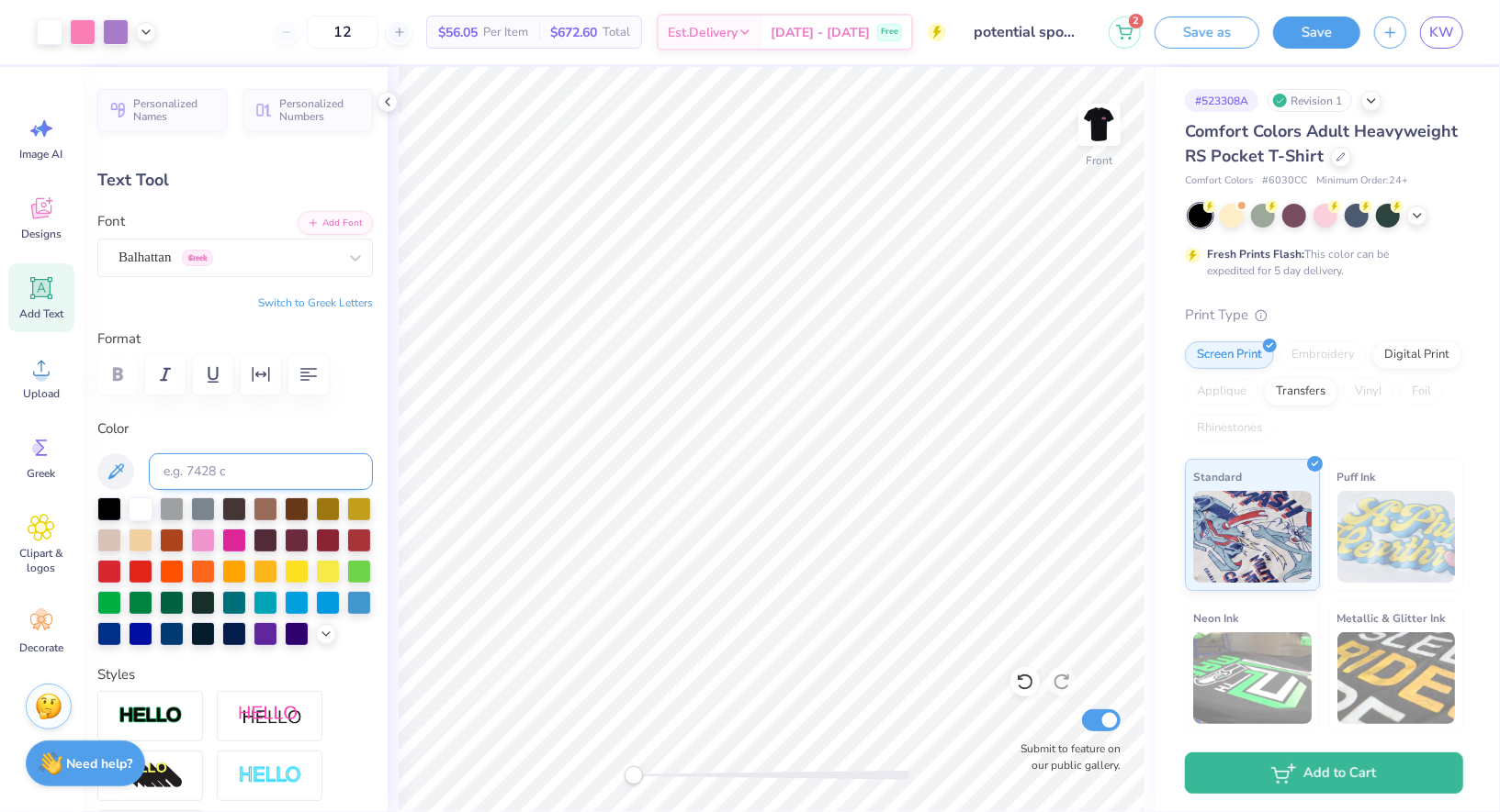
type input "0.6"
type input "1.06"
type input "1.57"
type input "5.73"
type textarea "2"
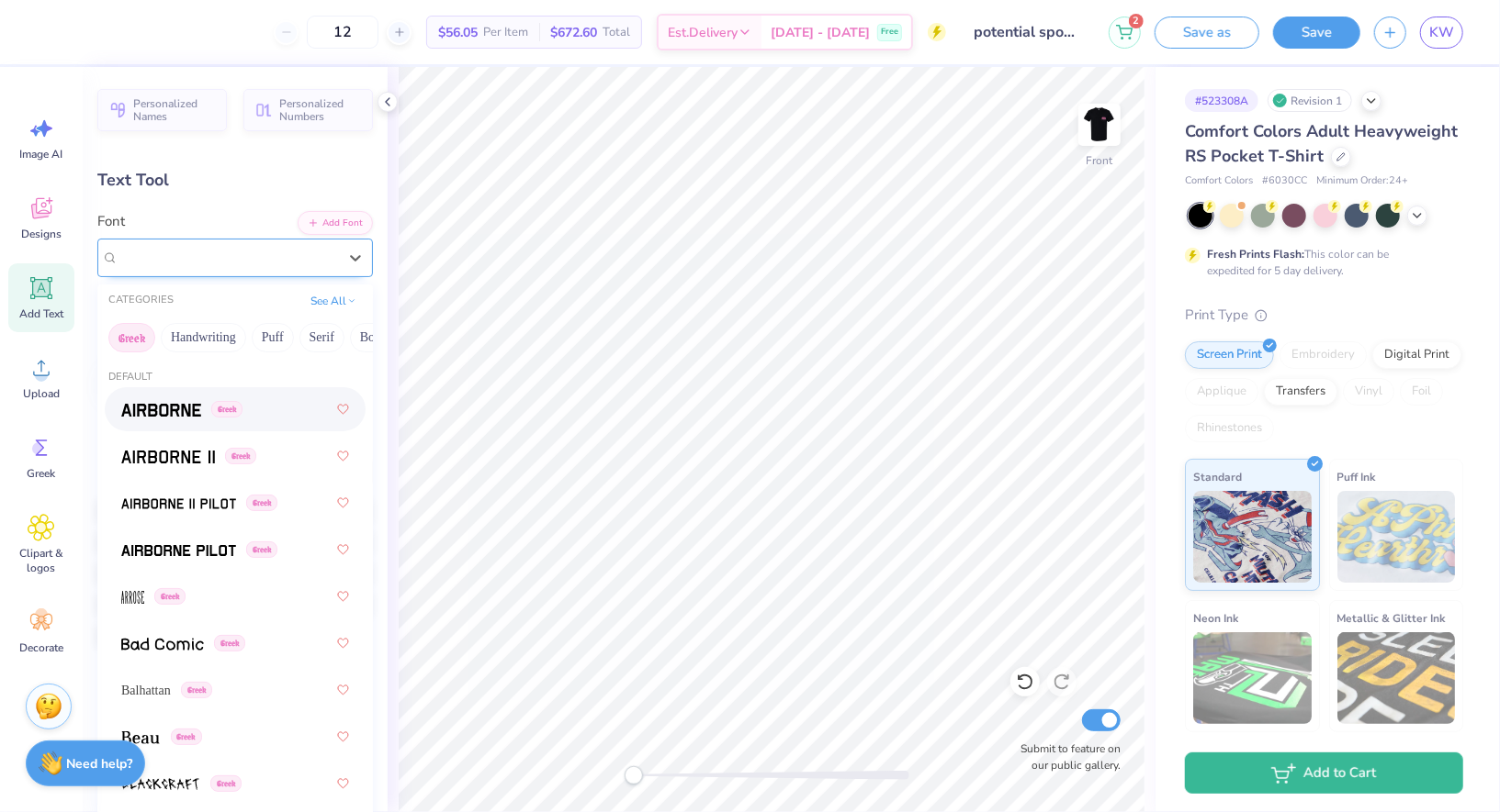
click at [301, 272] on div "BloodyMurderBB" at bounding box center [235, 258] width 276 height 39
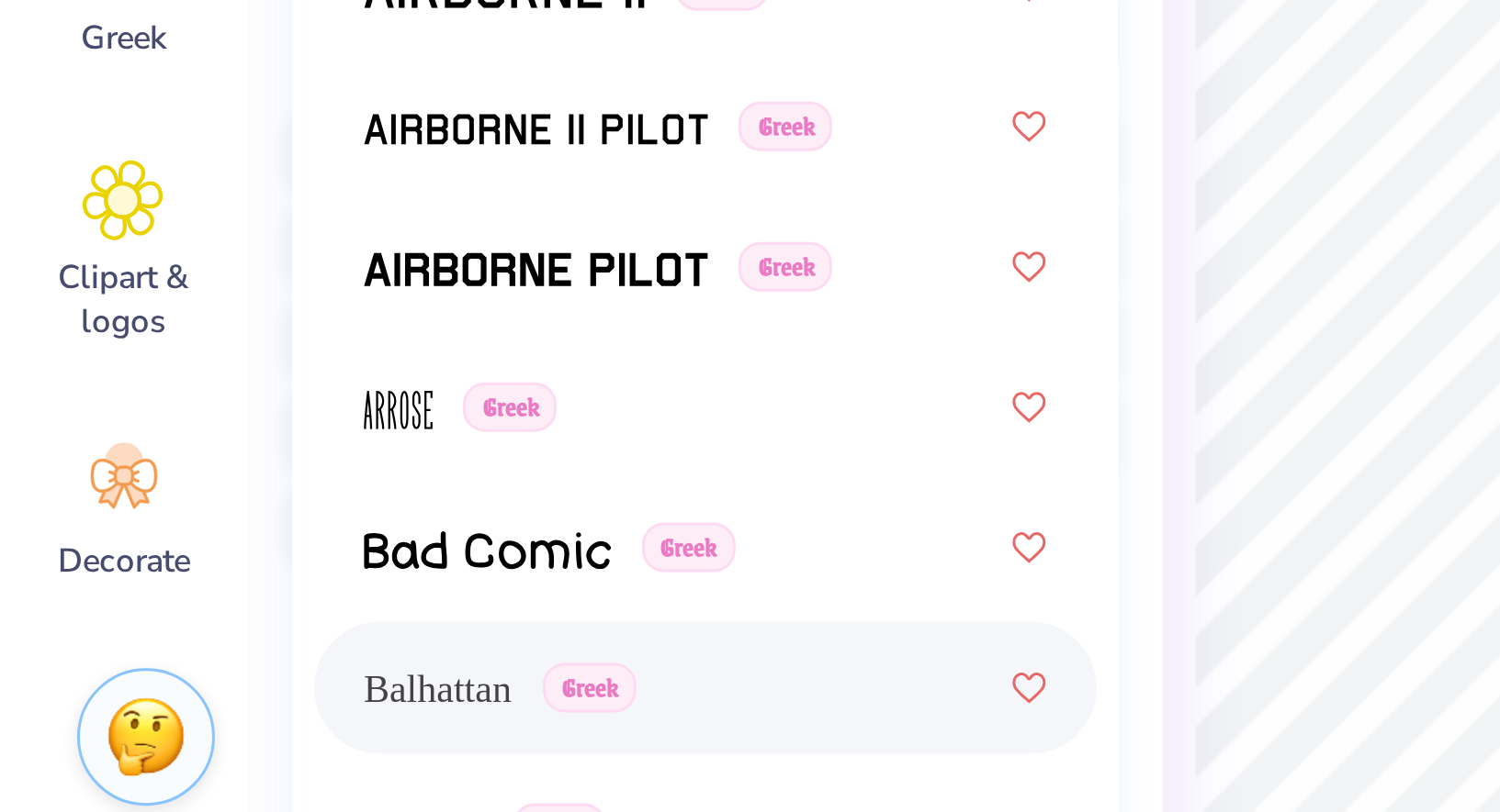
click at [149, 702] on div "Balhattan Greek" at bounding box center [235, 689] width 228 height 33
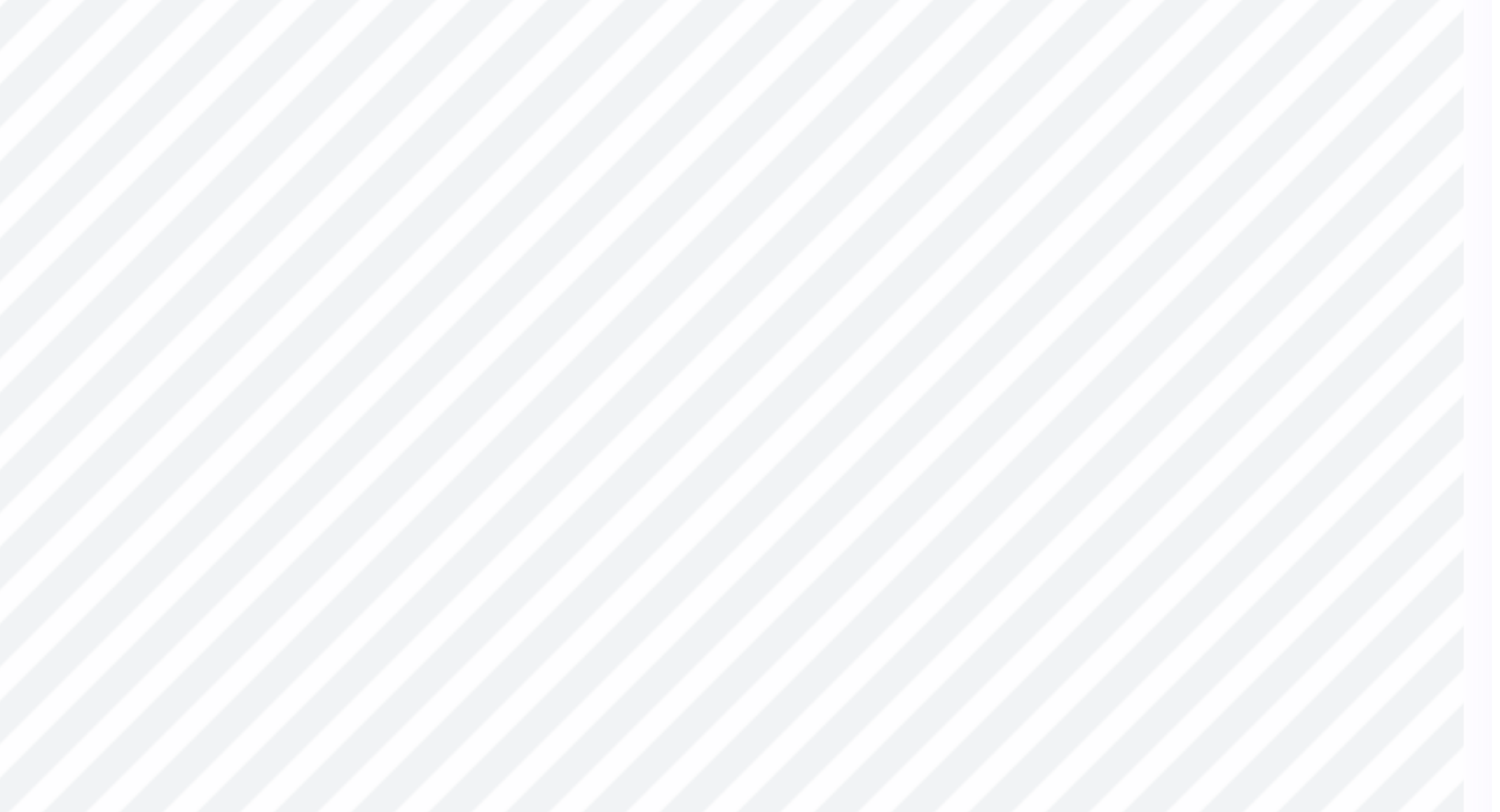
type input "0.0"
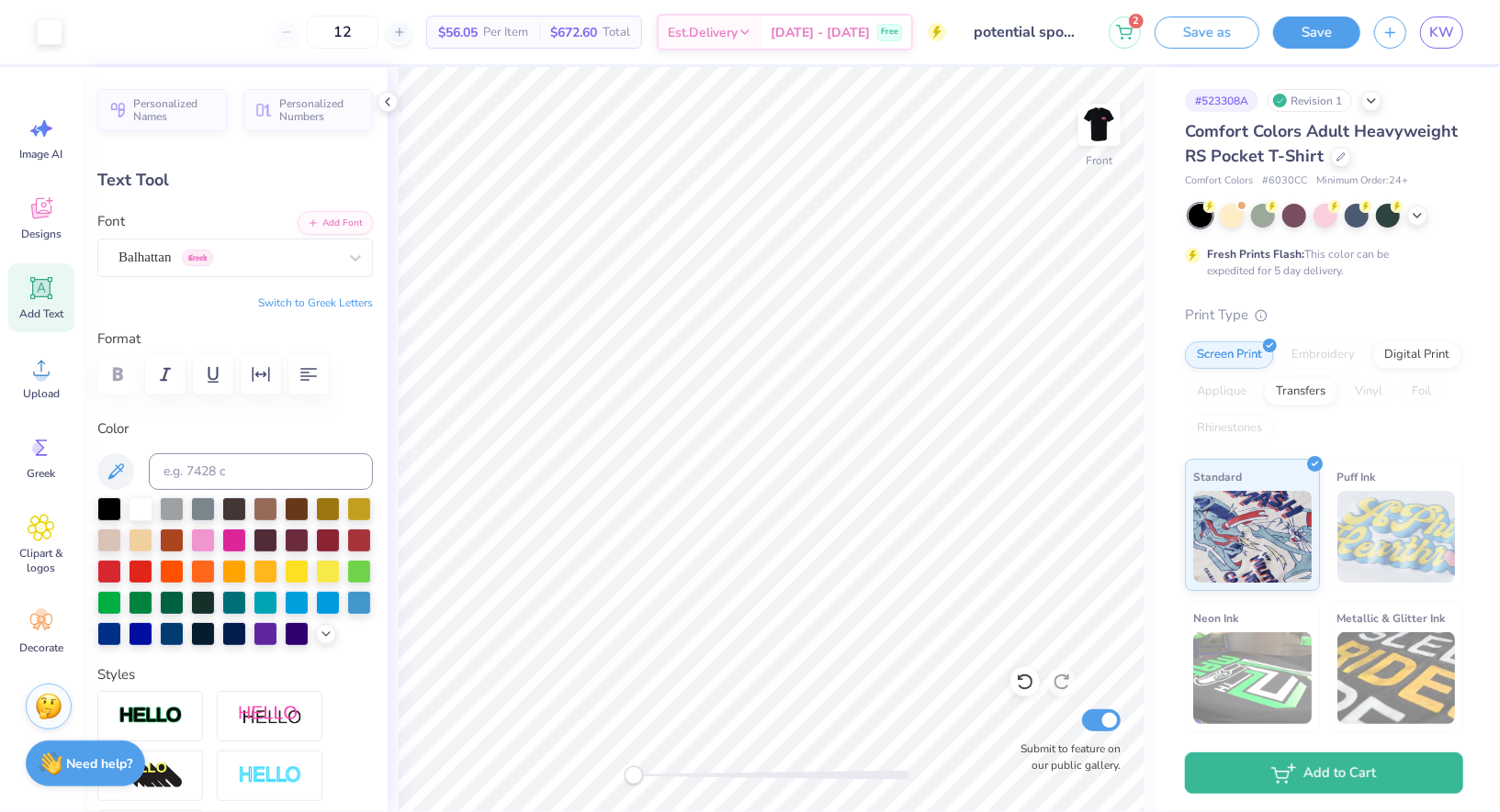
type input "0.66"
type input "1.42"
type input "5.83"
type input "0.6"
type input "0.67"
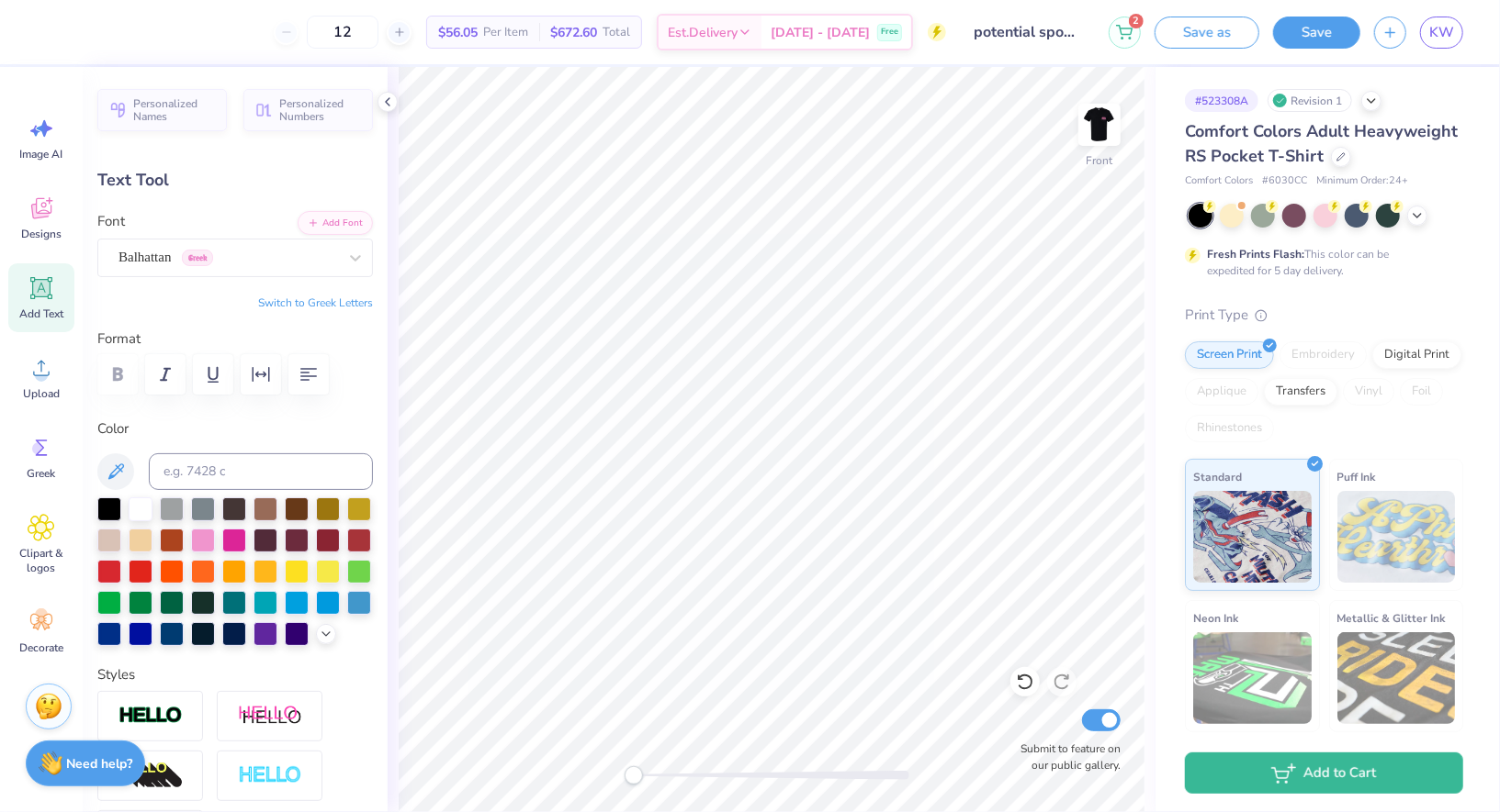
type input "1.43"
type input "5.81"
type input "0.0"
type input "0.66"
type input "1.42"
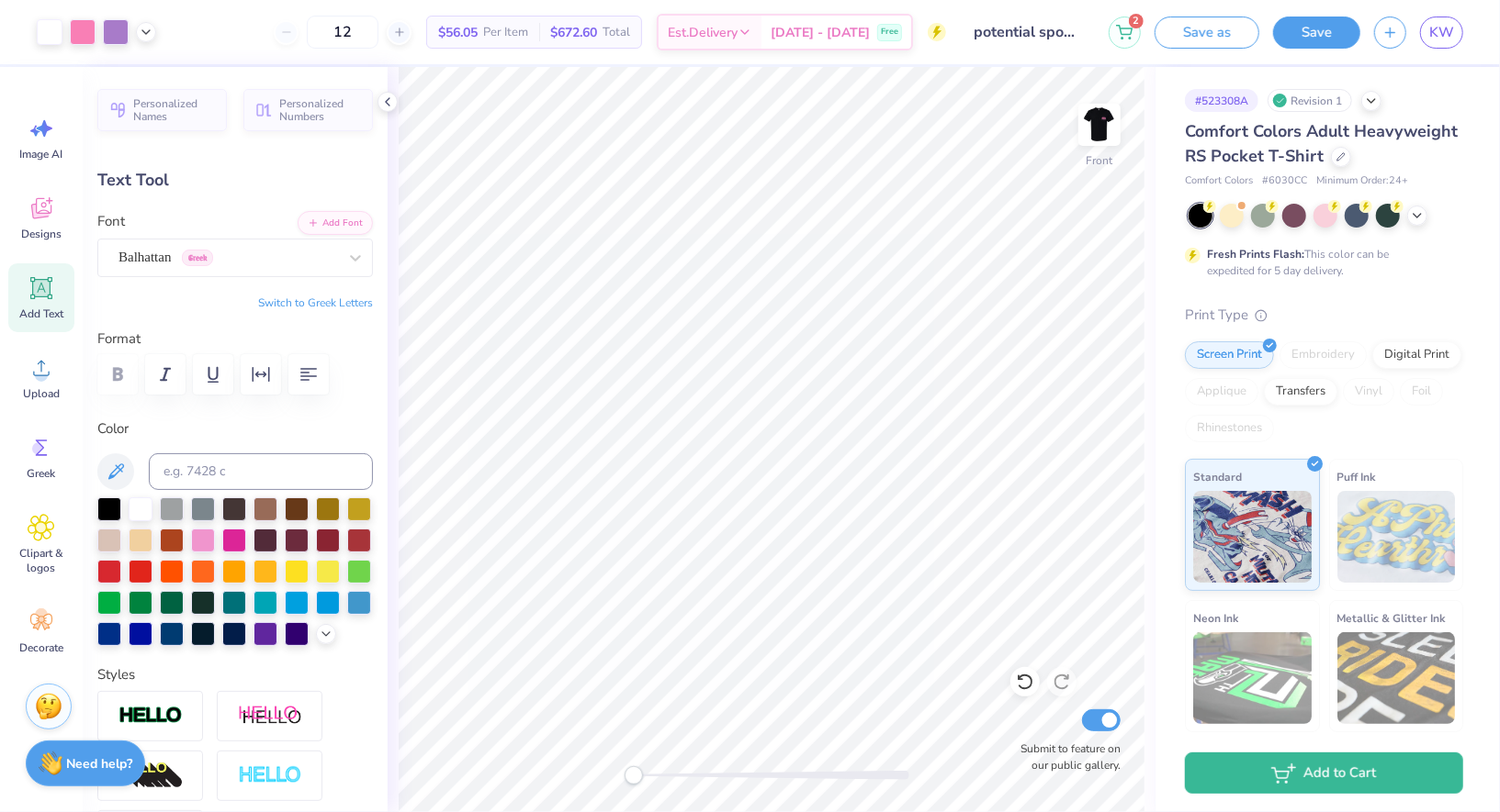
type input "5.83"
type input "0.6"
type input "0.87"
type input "1.86"
type input "5.41"
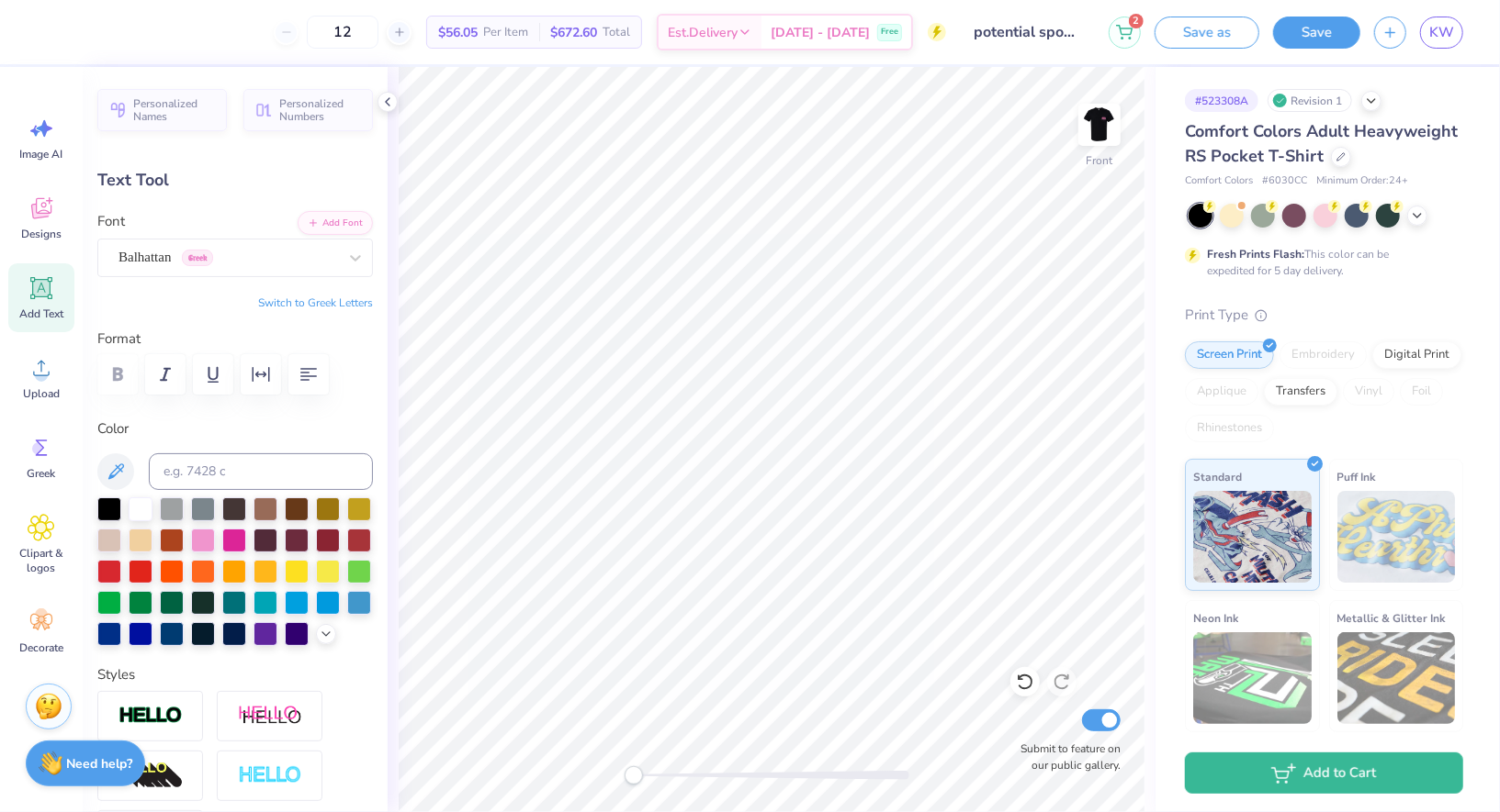
type input "0.93"
type input "1.32"
type input "6.17"
click at [157, 259] on div "BloodyMurderBB" at bounding box center [228, 257] width 222 height 29
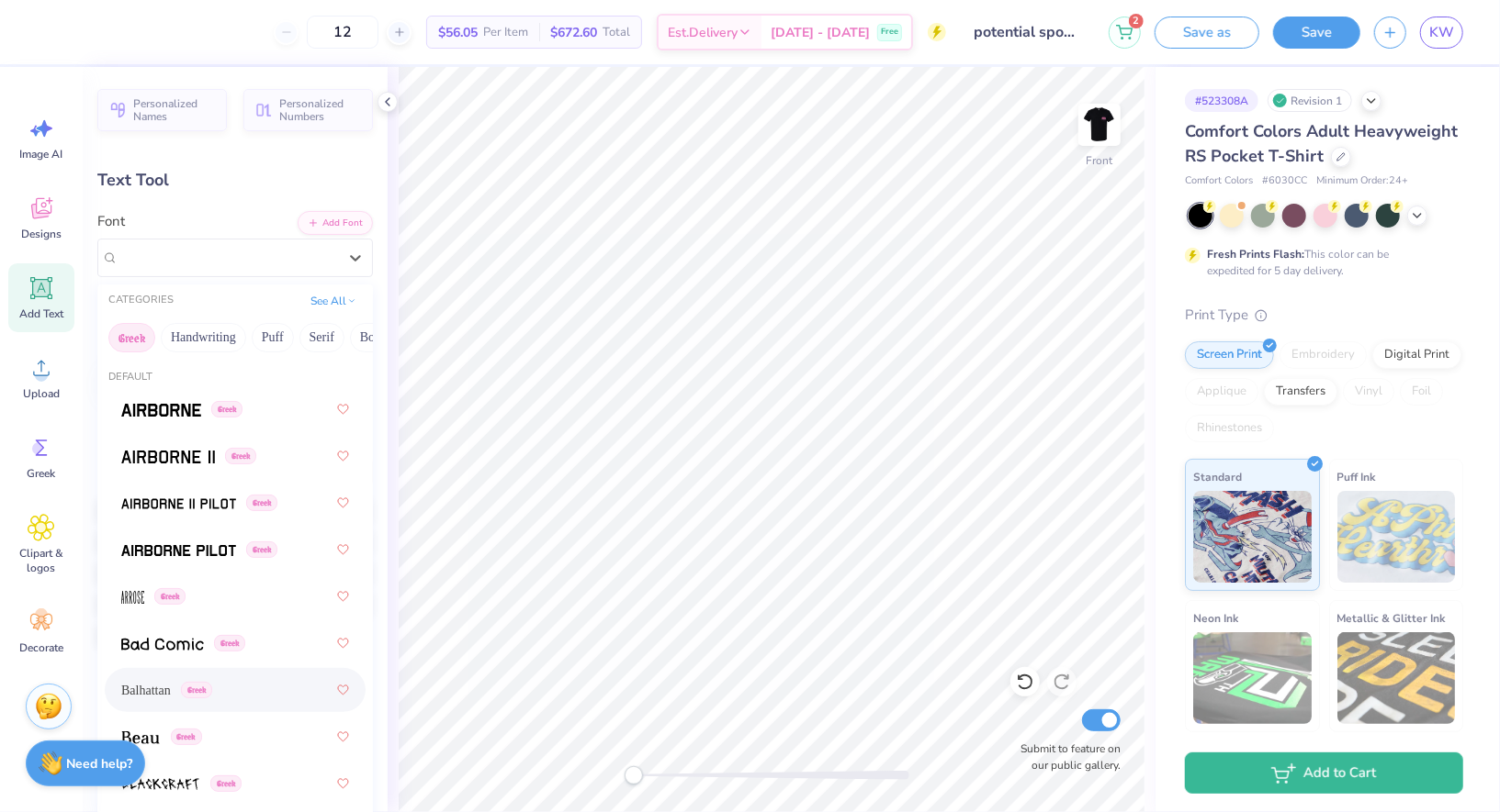
click at [211, 686] on div "Balhattan Greek" at bounding box center [167, 690] width 91 height 19
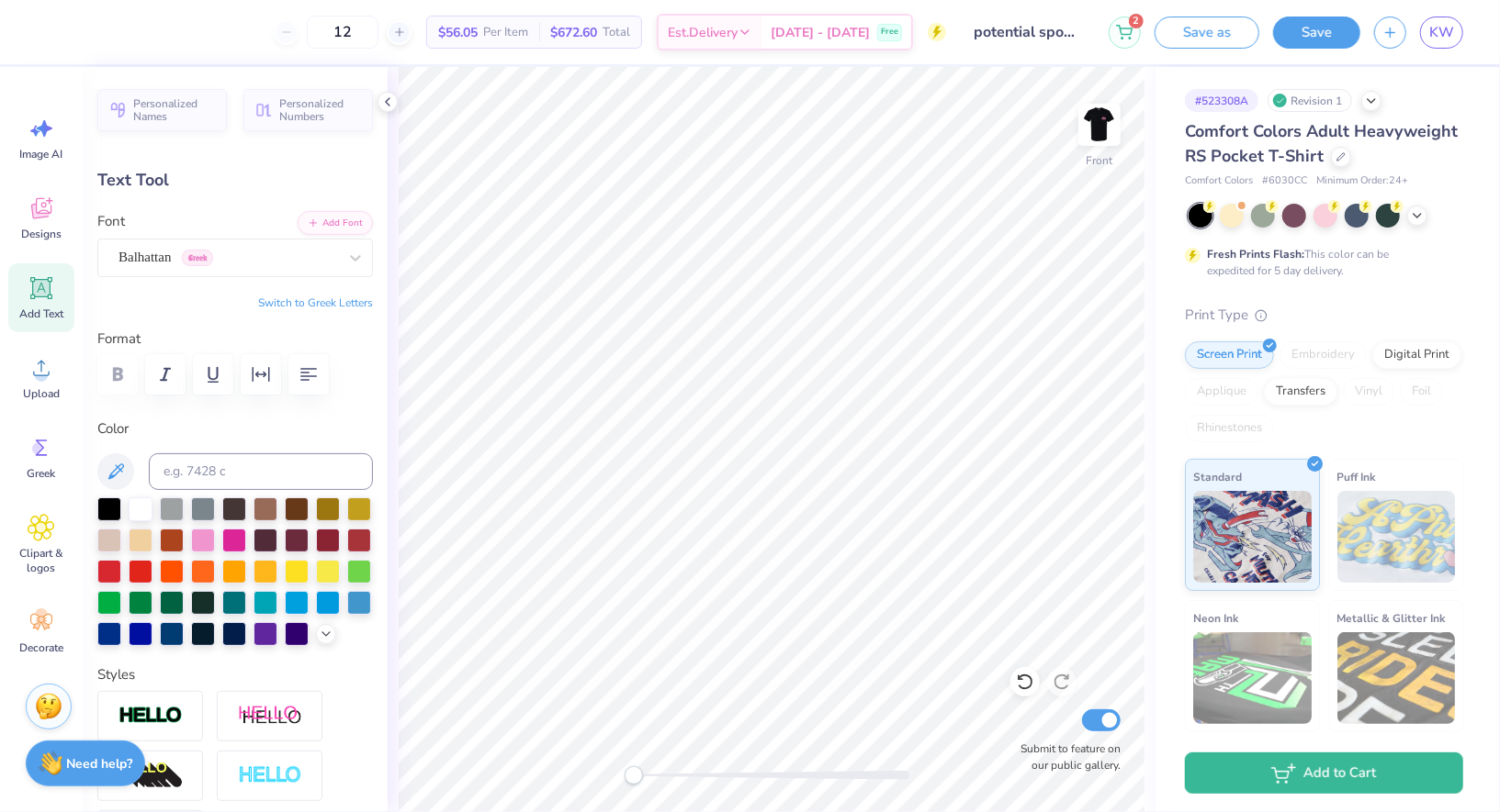
type textarea "5"
type input "0.0"
type input "0.88"
type input "1.42"
type input "5.91"
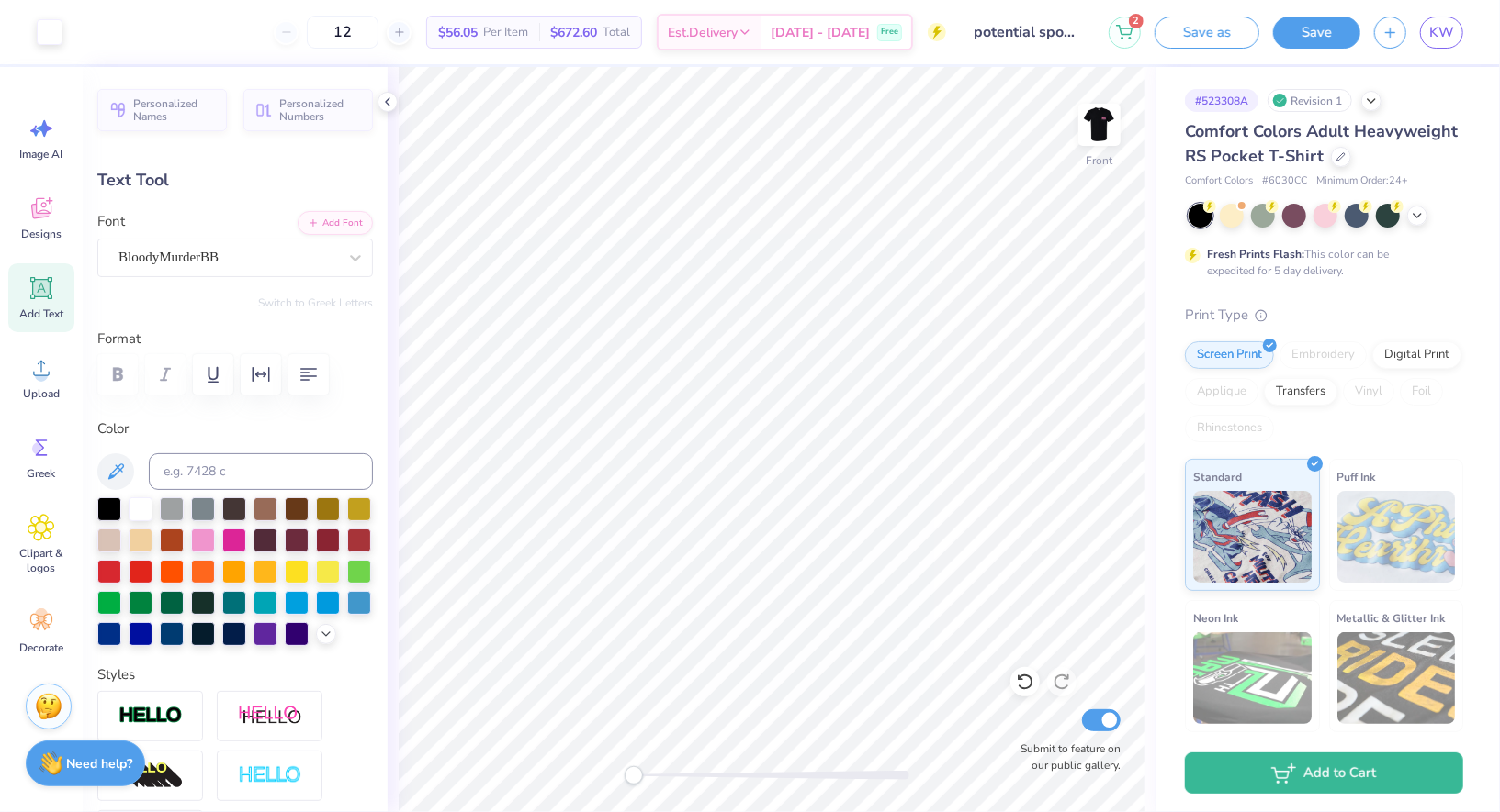
type input "0.0"
type input "0.67"
type input "1.43"
type input "5.82"
type input "0.0"
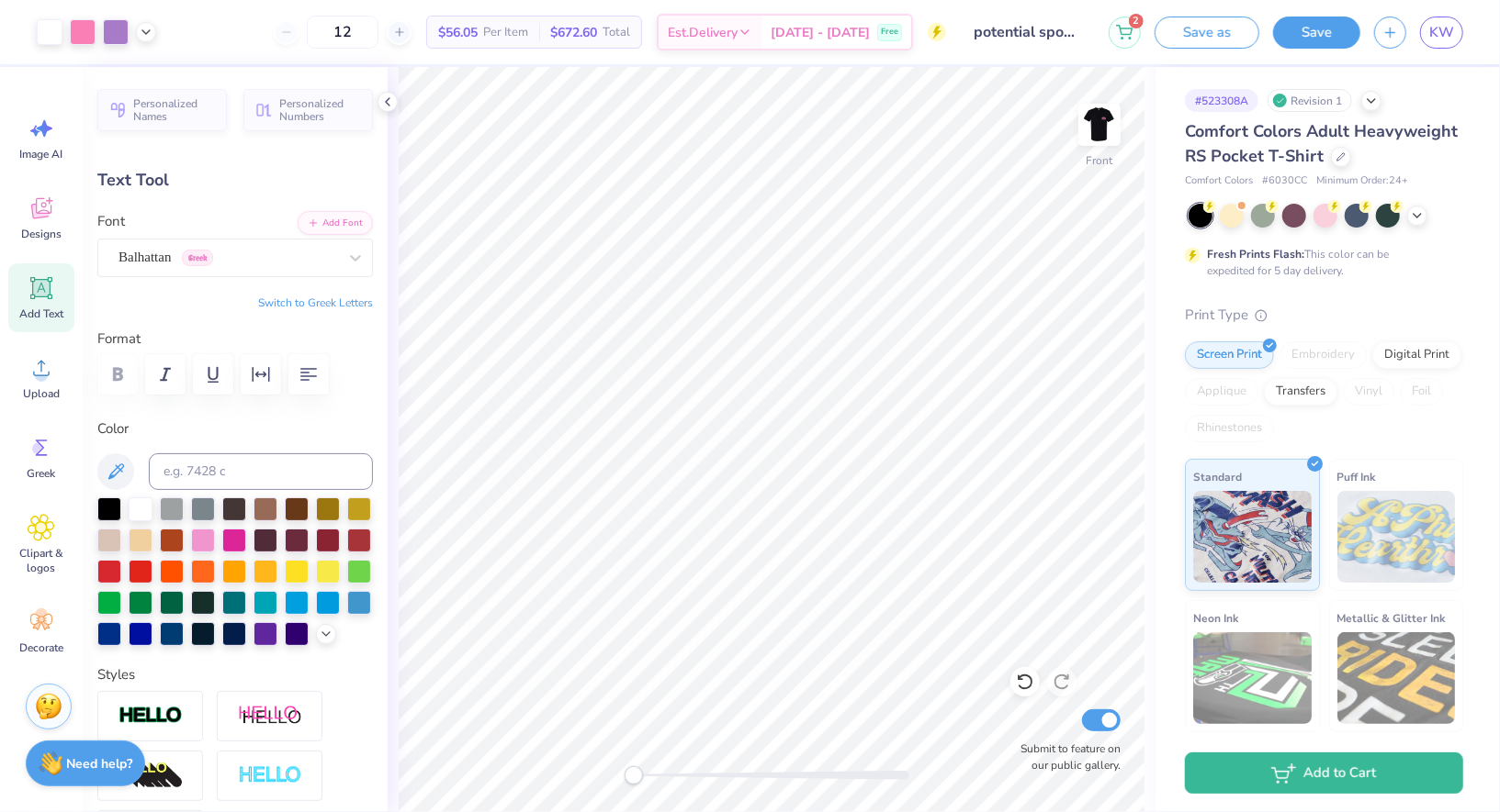
type input "5.56"
type input "0.43"
type input "17.57"
type input "4.14"
type input "2.39"
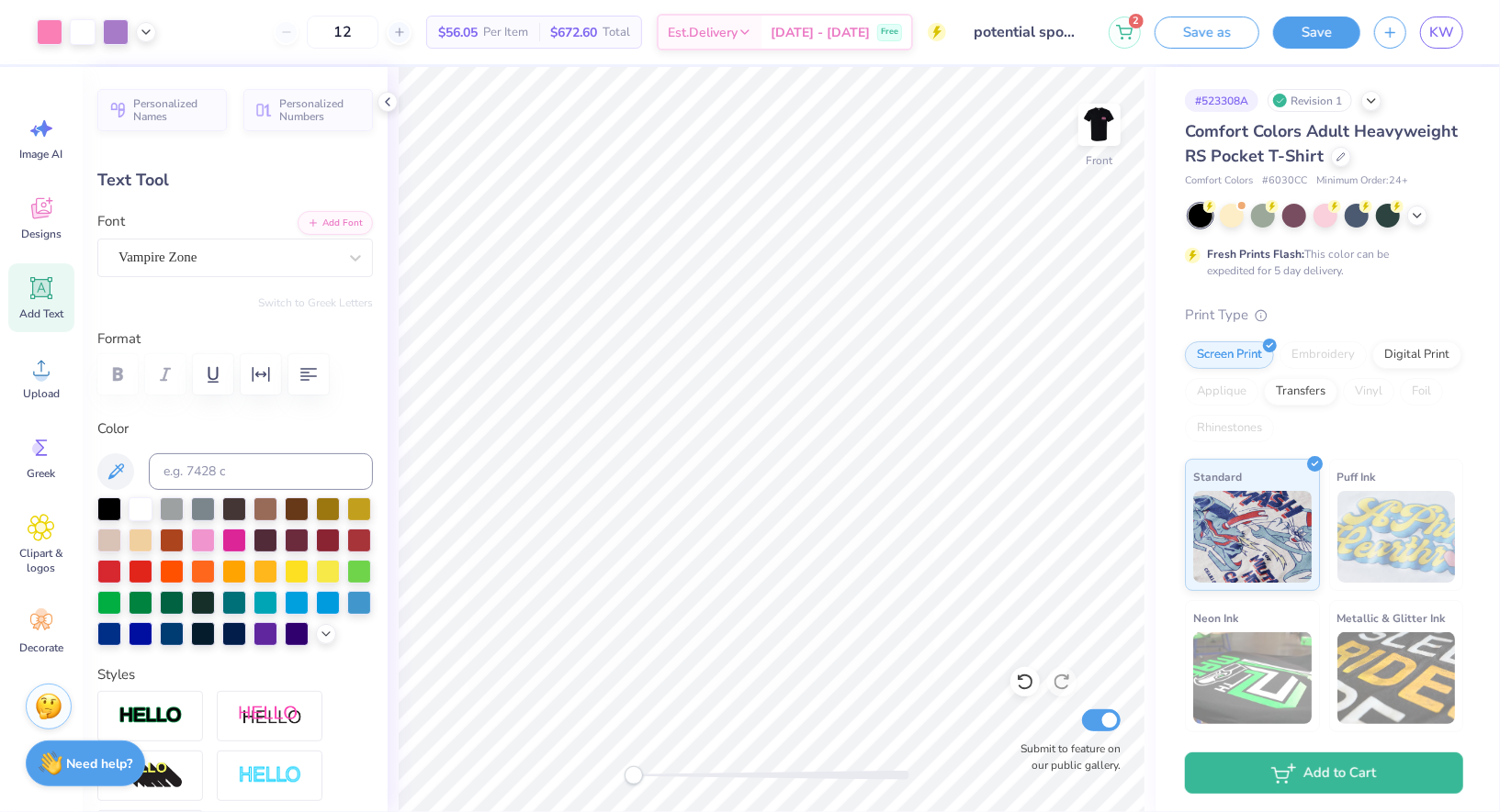
type input "5.97"
type input "-6.8"
type textarea "Α"
type textarea "ΔΧ ΚΑ ΚΣ"
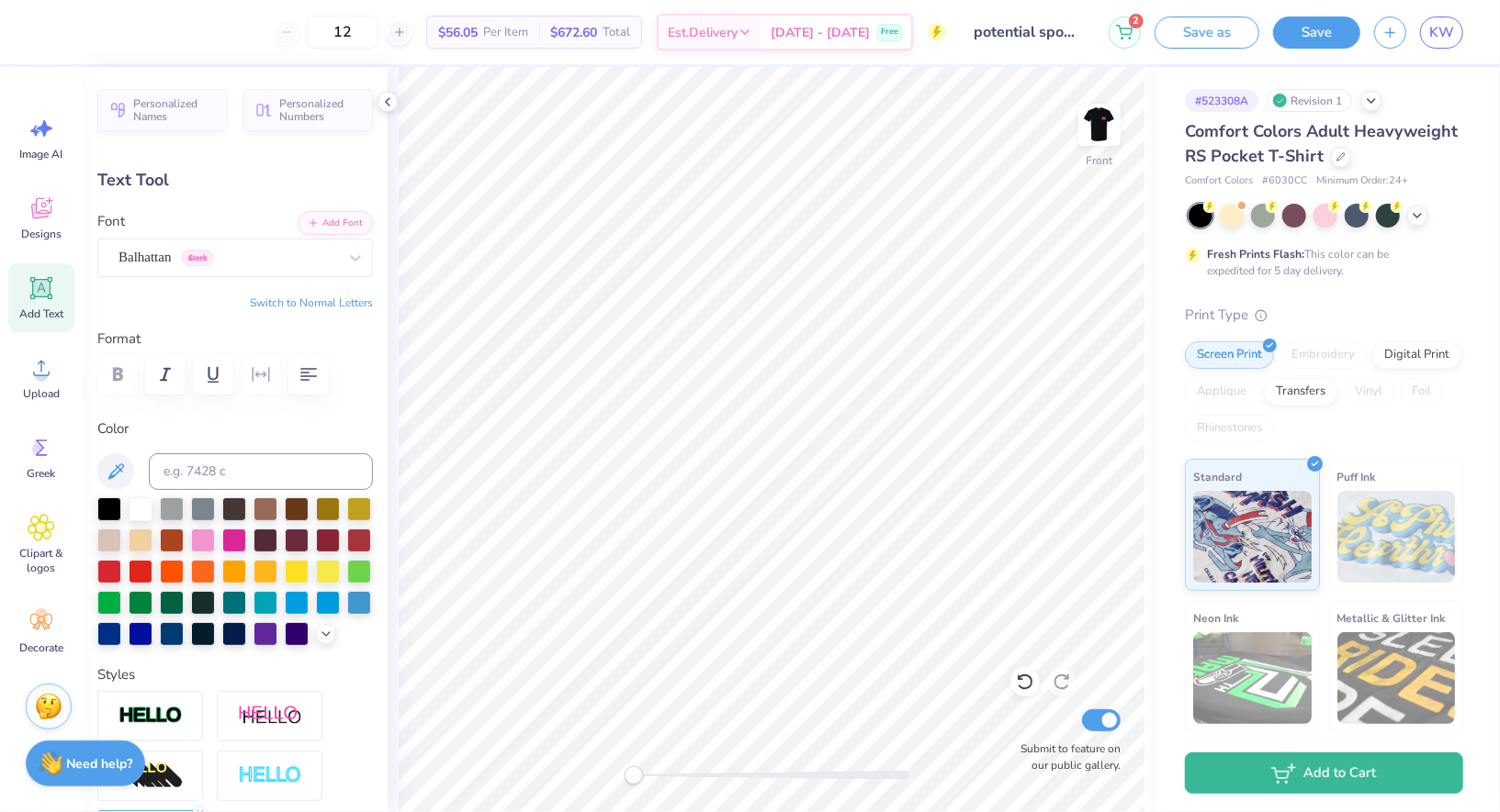
scroll to position [0, 2]
type input "0.0"
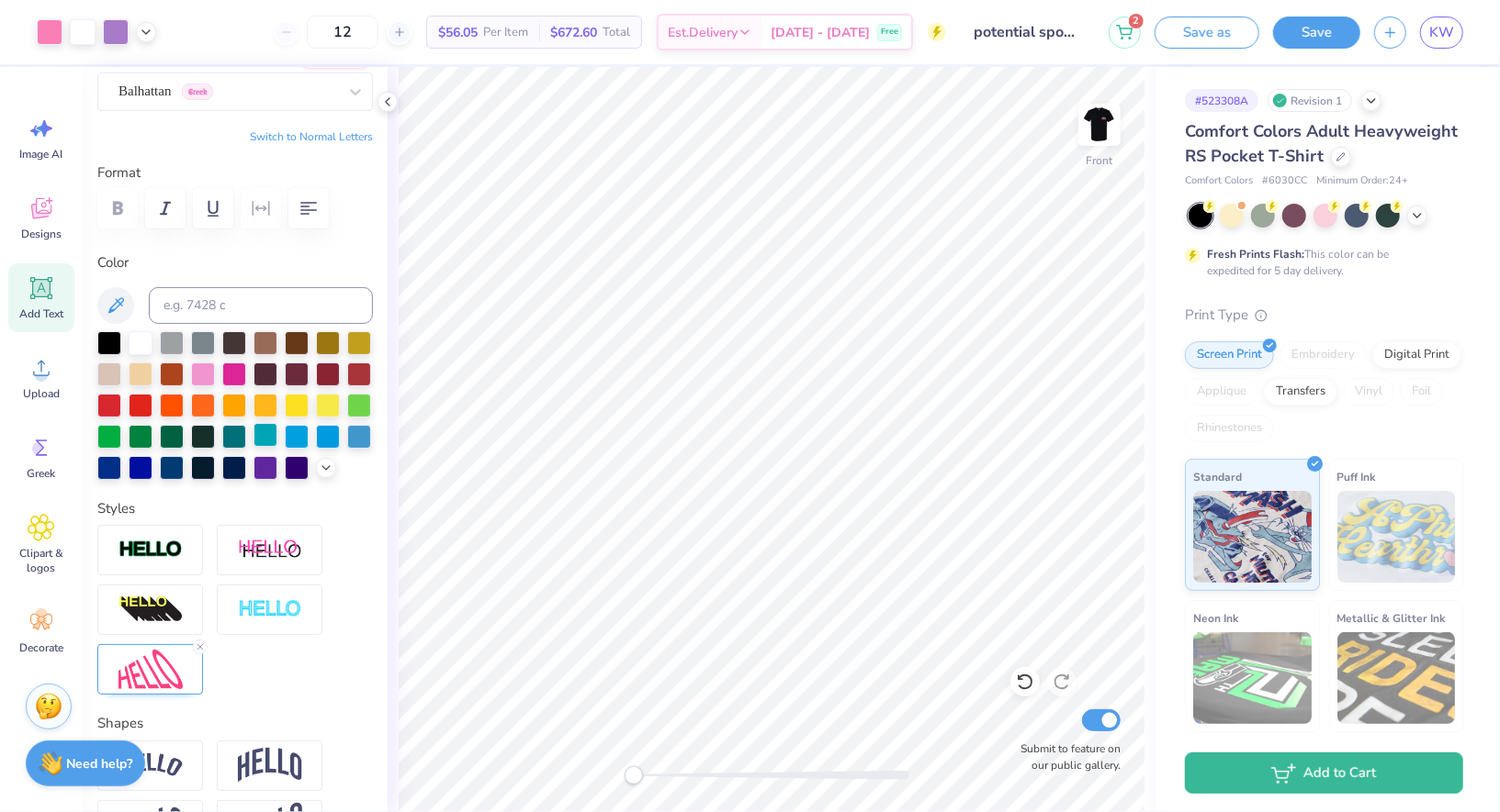
scroll to position [198, 0]
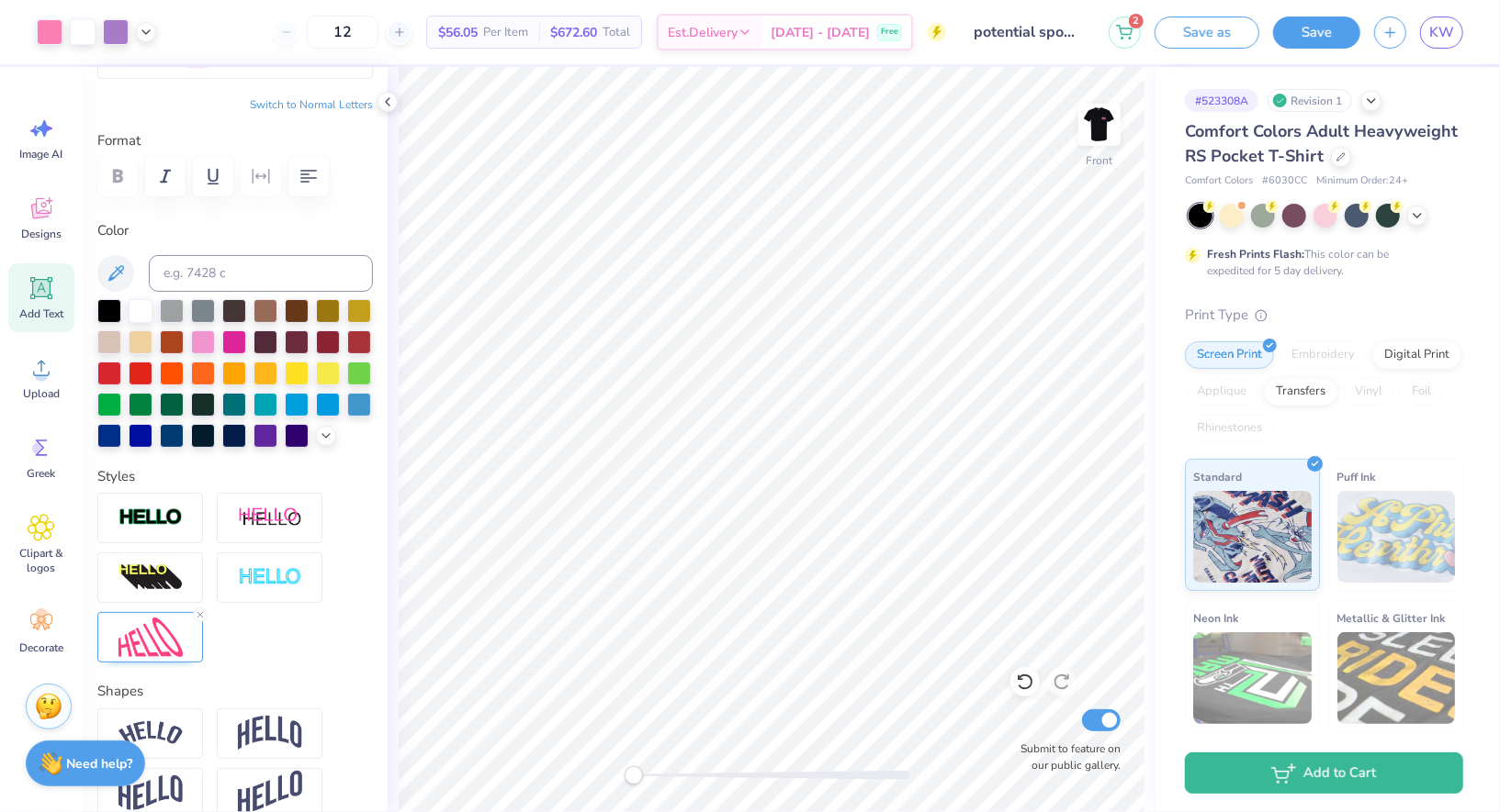
type input "4.03"
type input "2.20"
type input "18.38"
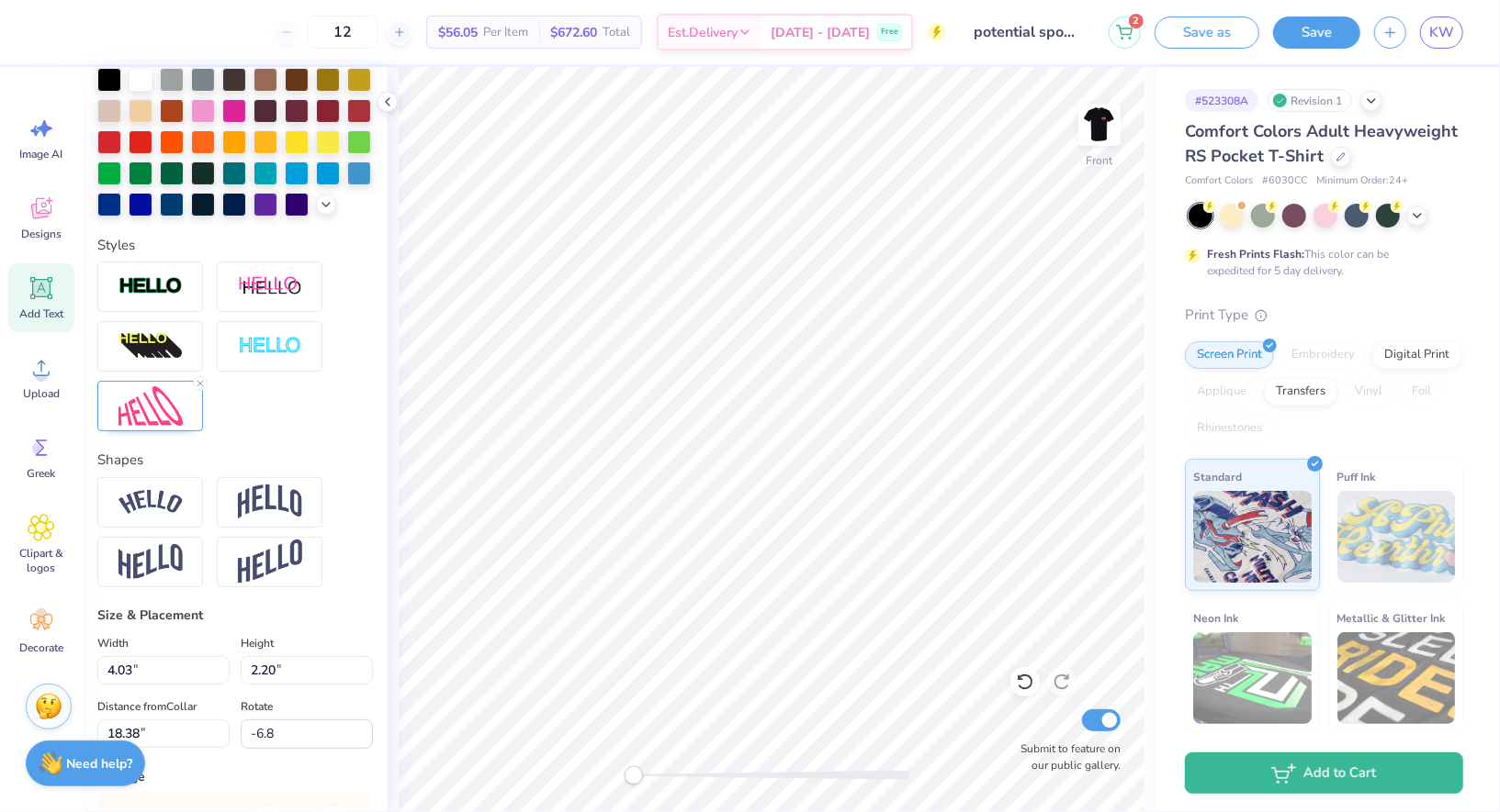
scroll to position [431, 0]
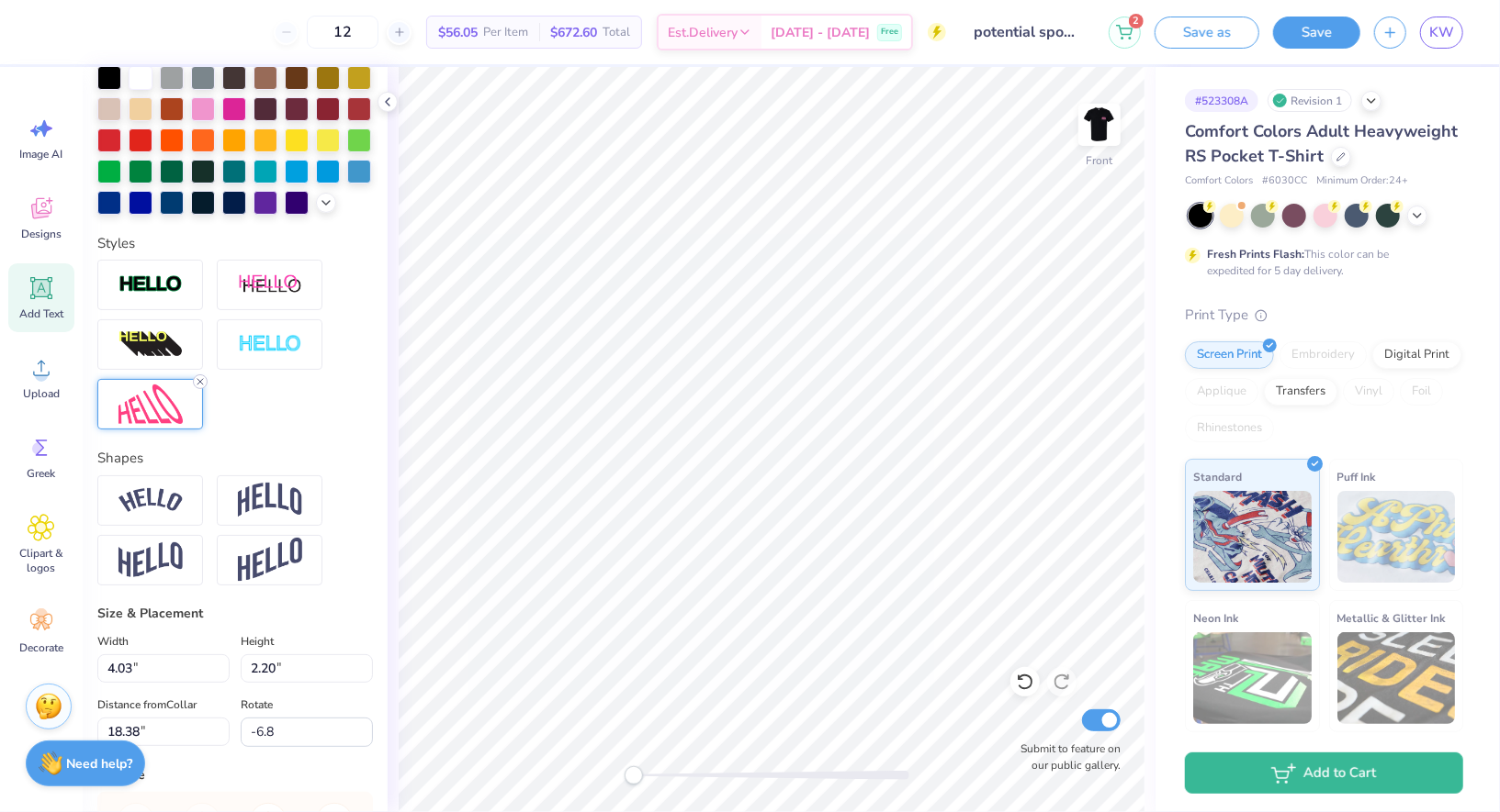
click at [201, 382] on line at bounding box center [200, 382] width 6 height 6
type input "-0.3"
type input "4.06"
type input "1.10"
type input "17.78"
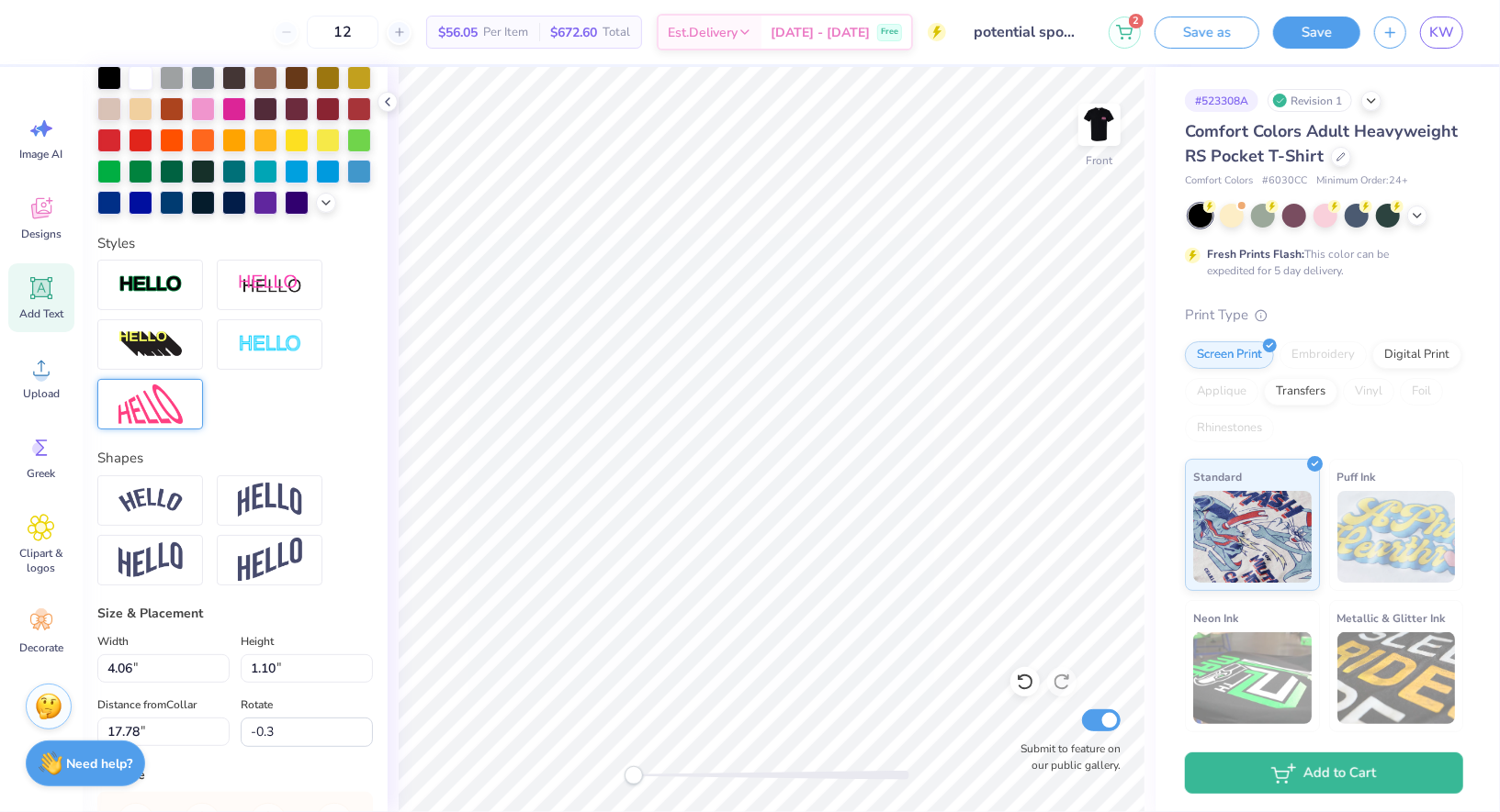
scroll to position [0, 5]
type textarea "ΔΧ ΚΑ ΚΣ ΠΚΦ ΠΚΑ"
type input "0.0"
type input "8.37"
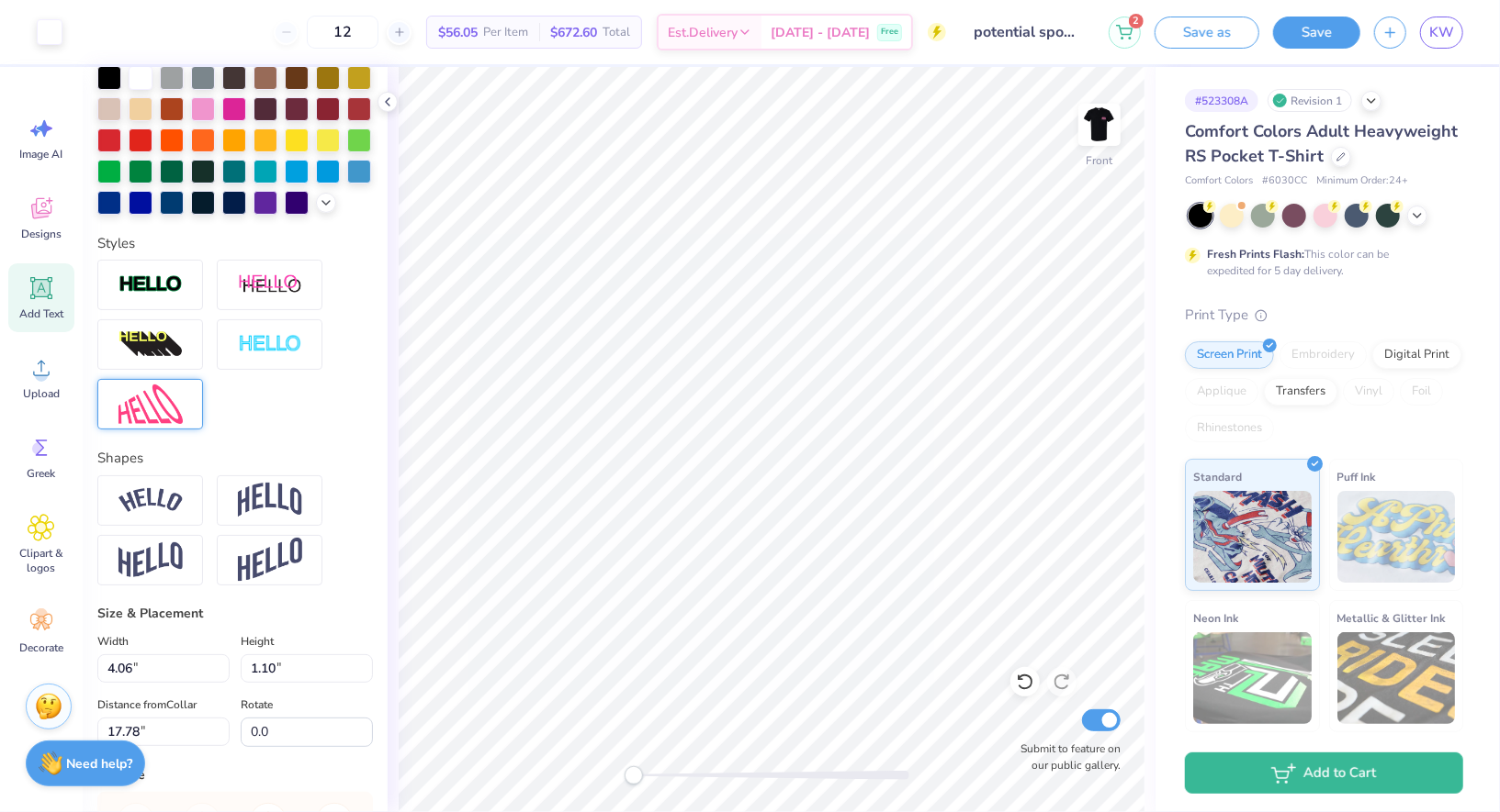
type input "1.13"
type input "17.77"
type input "-0.3"
type input "6.10"
type input "0.82"
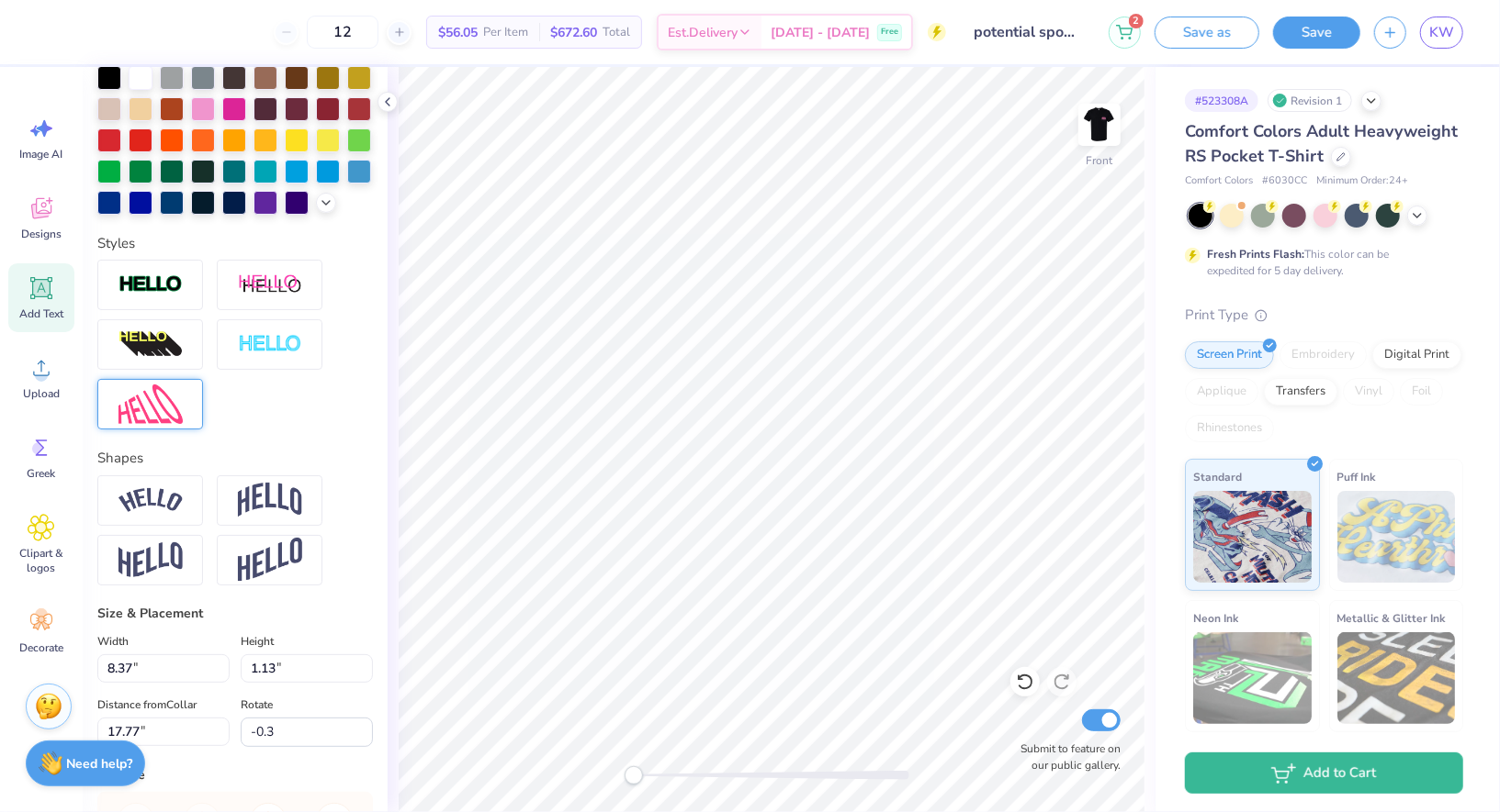
type input "17.05"
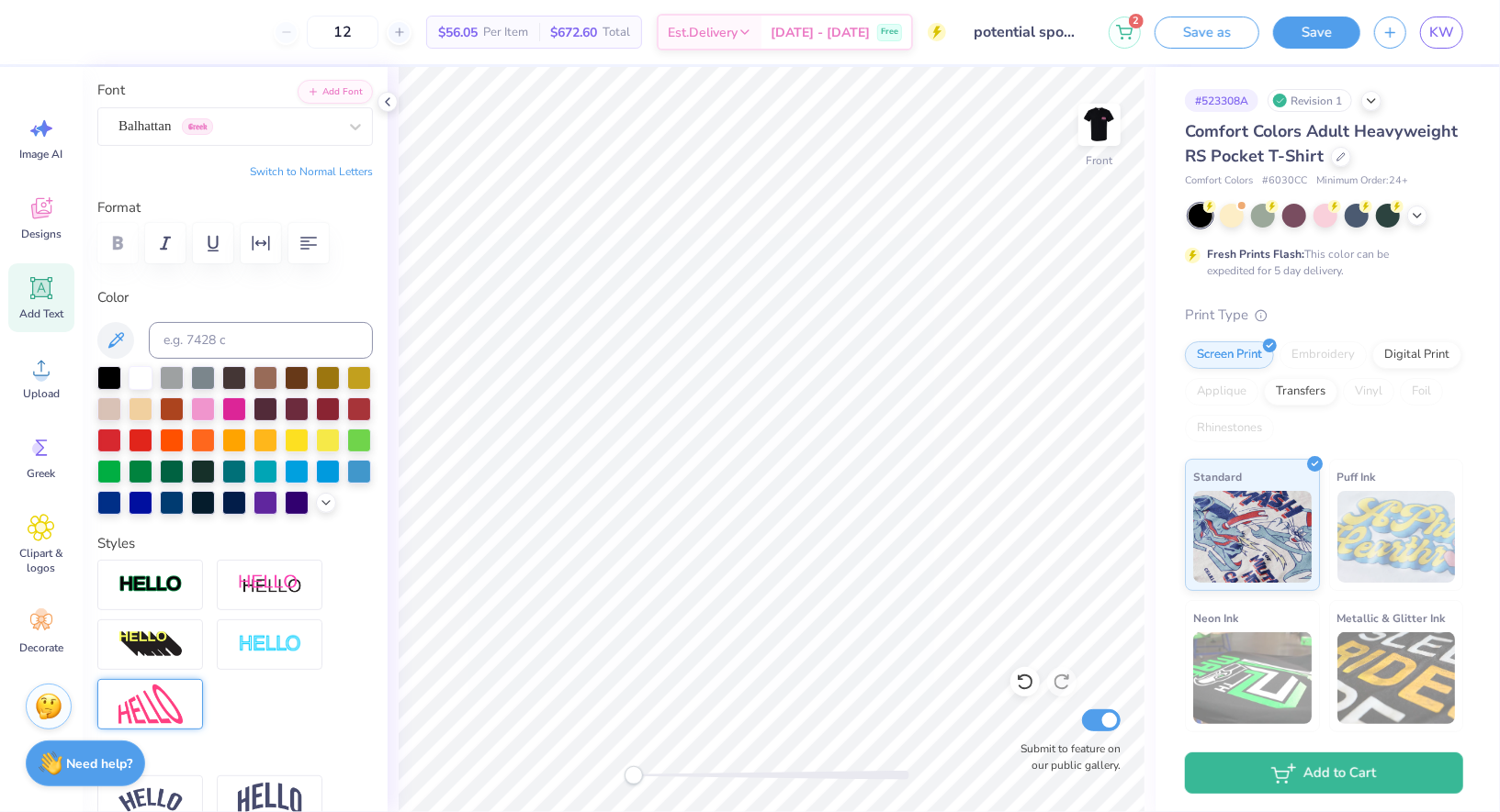
scroll to position [0, 0]
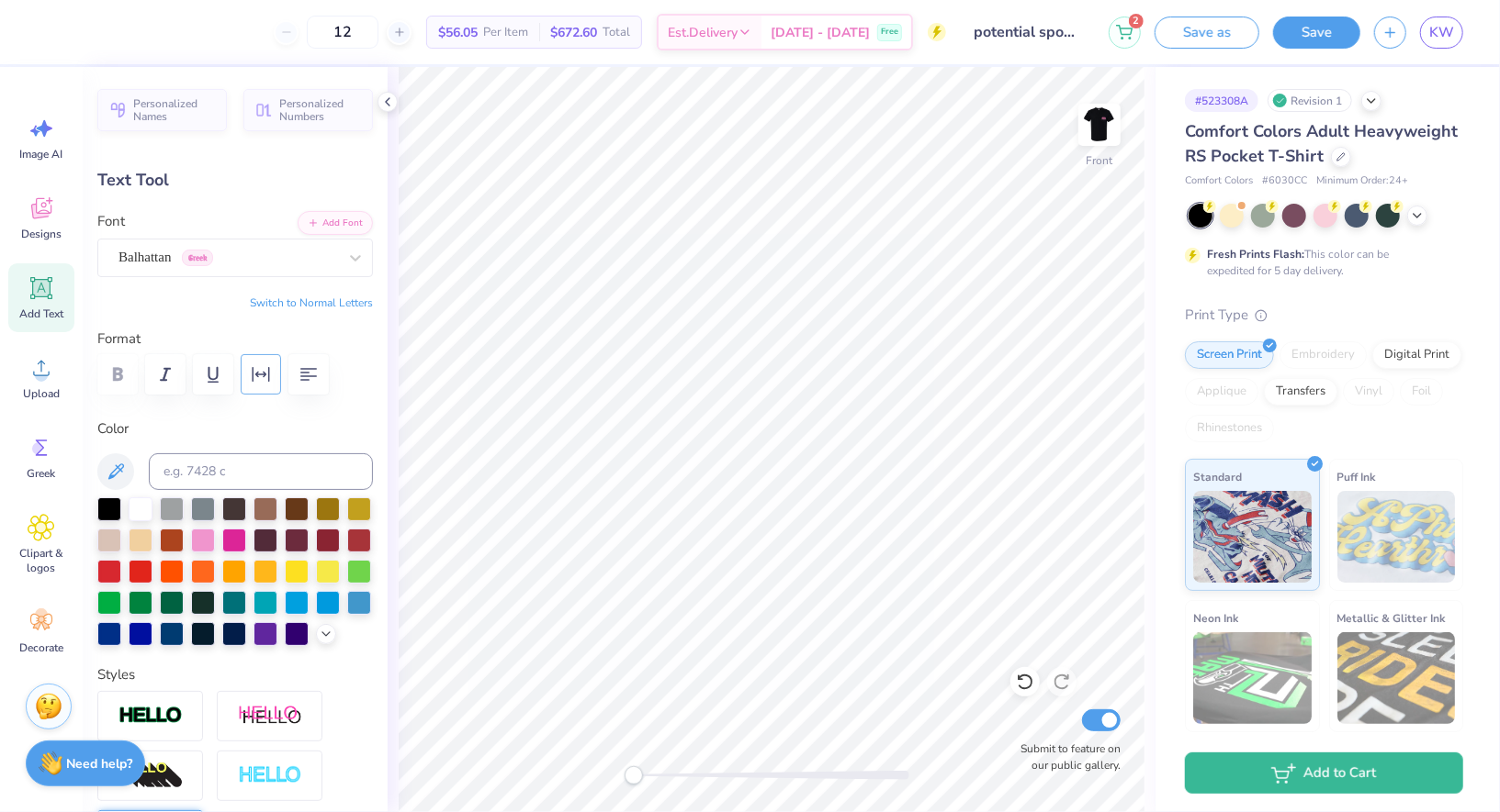
click at [263, 369] on icon "button" at bounding box center [261, 375] width 22 height 22
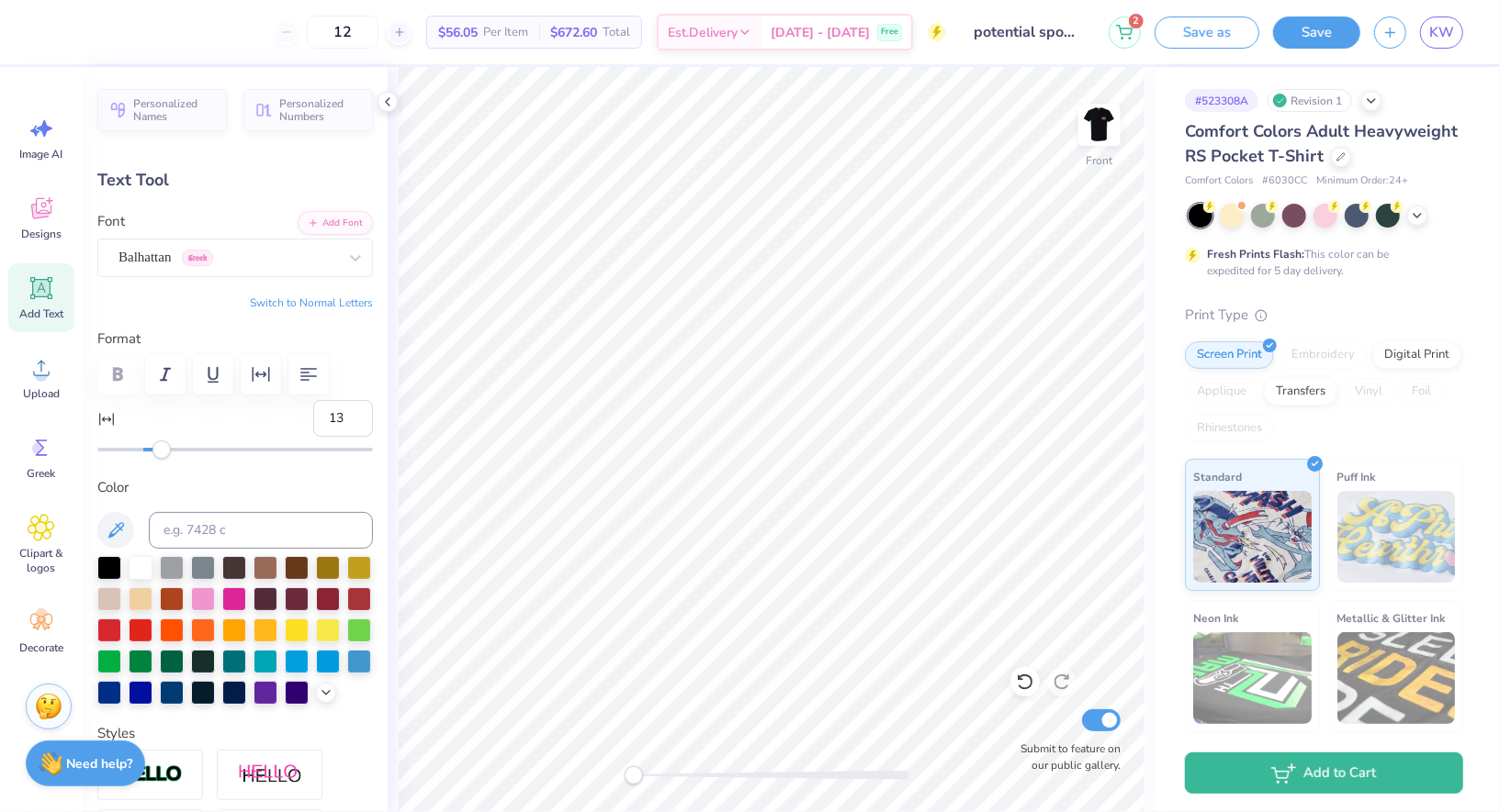
type input "14"
drag, startPoint x: 143, startPoint y: 449, endPoint x: 177, endPoint y: 454, distance: 34.4
click at [177, 454] on div "Accessibility label" at bounding box center [176, 449] width 19 height 19
type input "13"
click at [174, 454] on div "Accessibility label" at bounding box center [174, 449] width 19 height 19
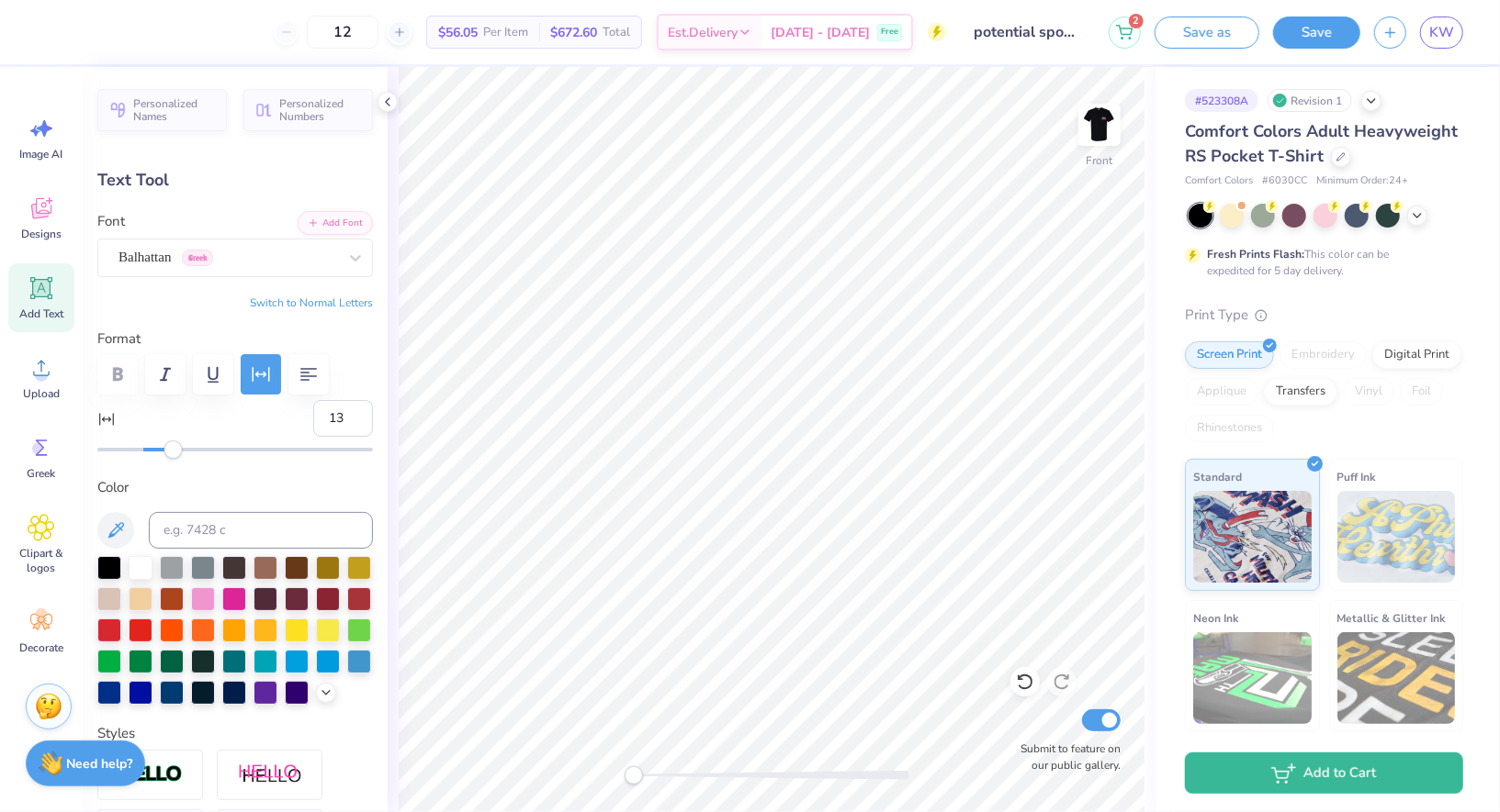
type input "0.0"
click at [384, 94] on icon at bounding box center [387, 101] width 15 height 15
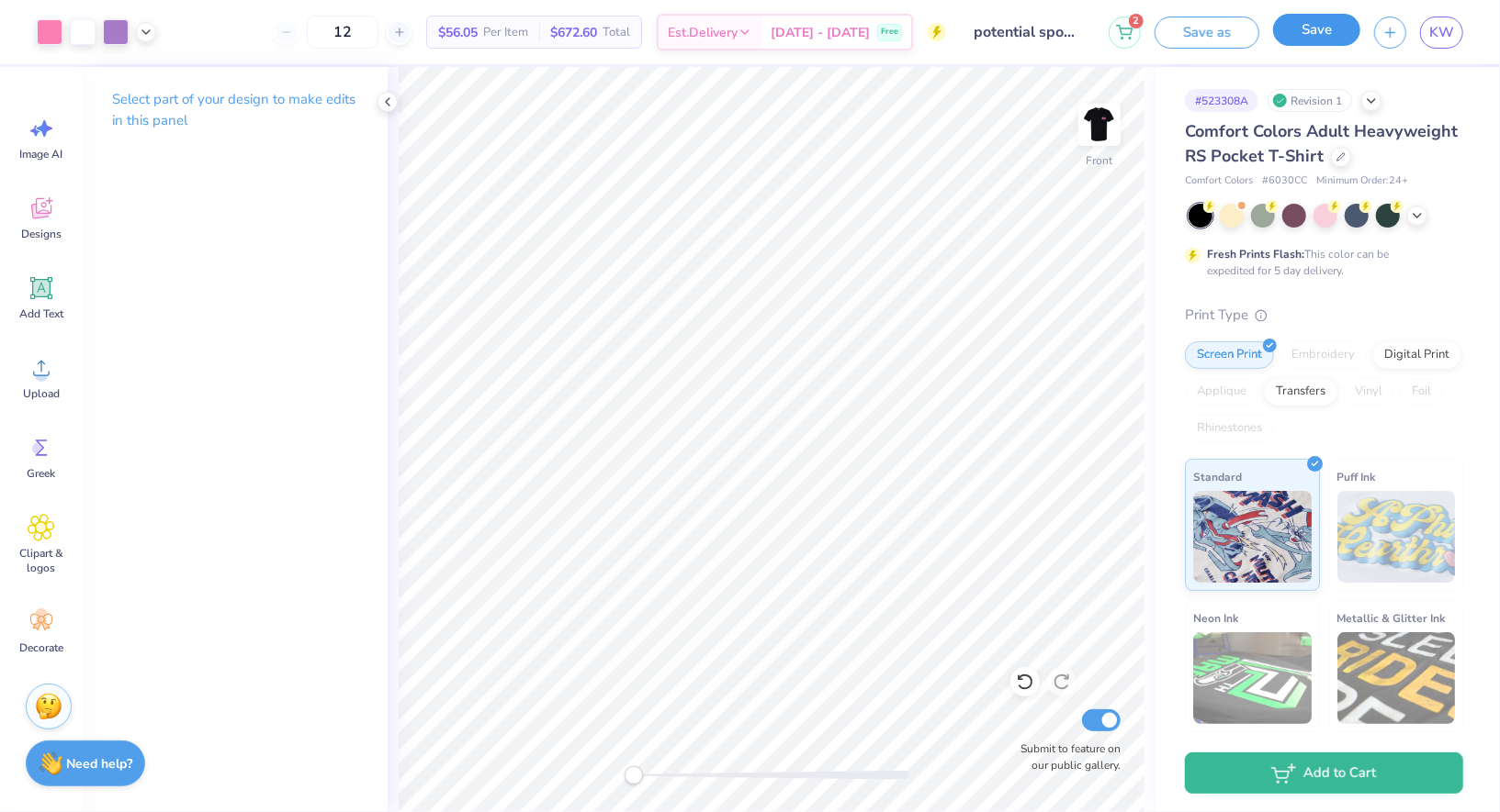
click at [1311, 40] on button "Save" at bounding box center [1316, 30] width 87 height 32
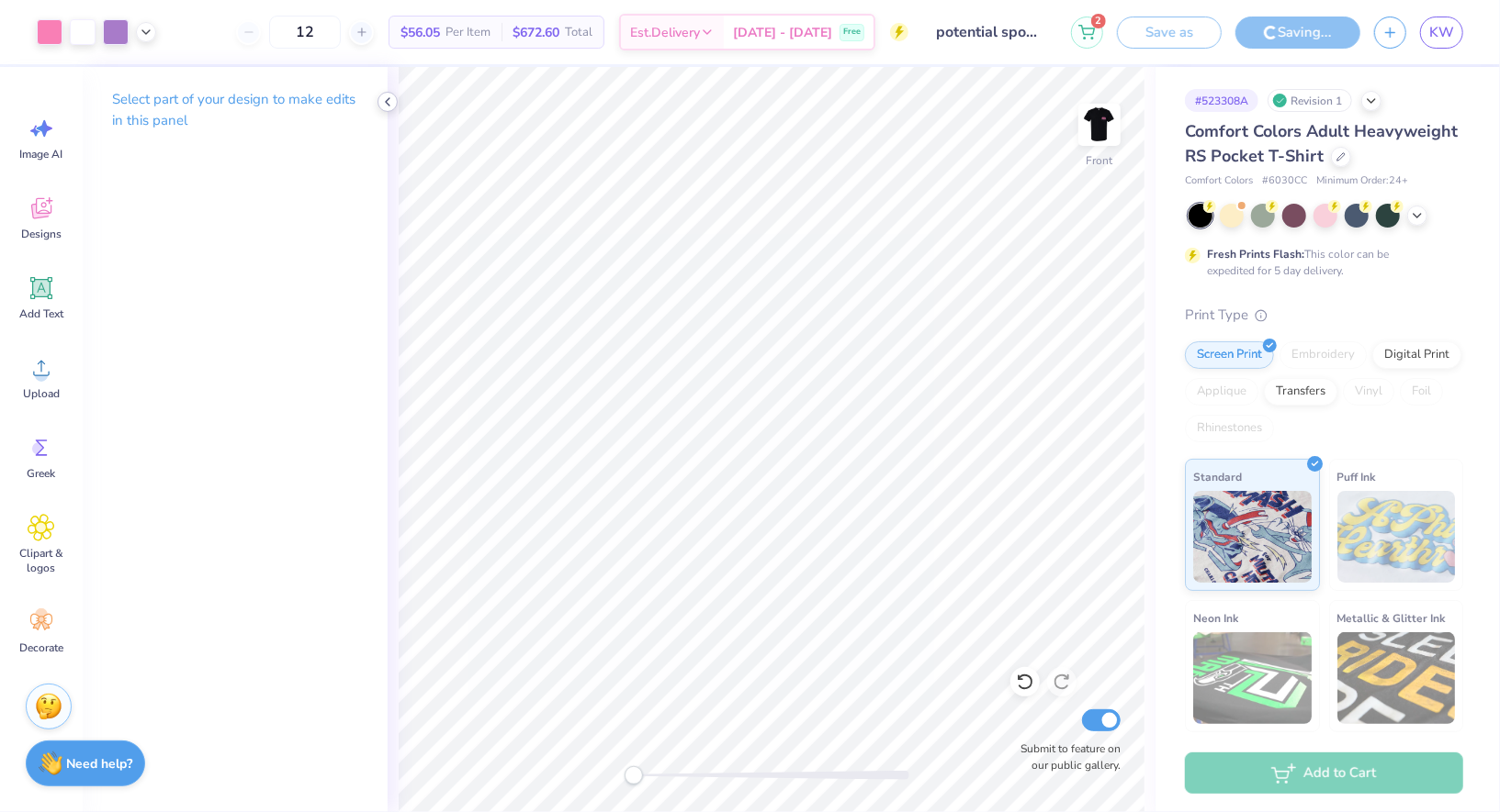
click at [390, 104] on icon at bounding box center [387, 101] width 15 height 15
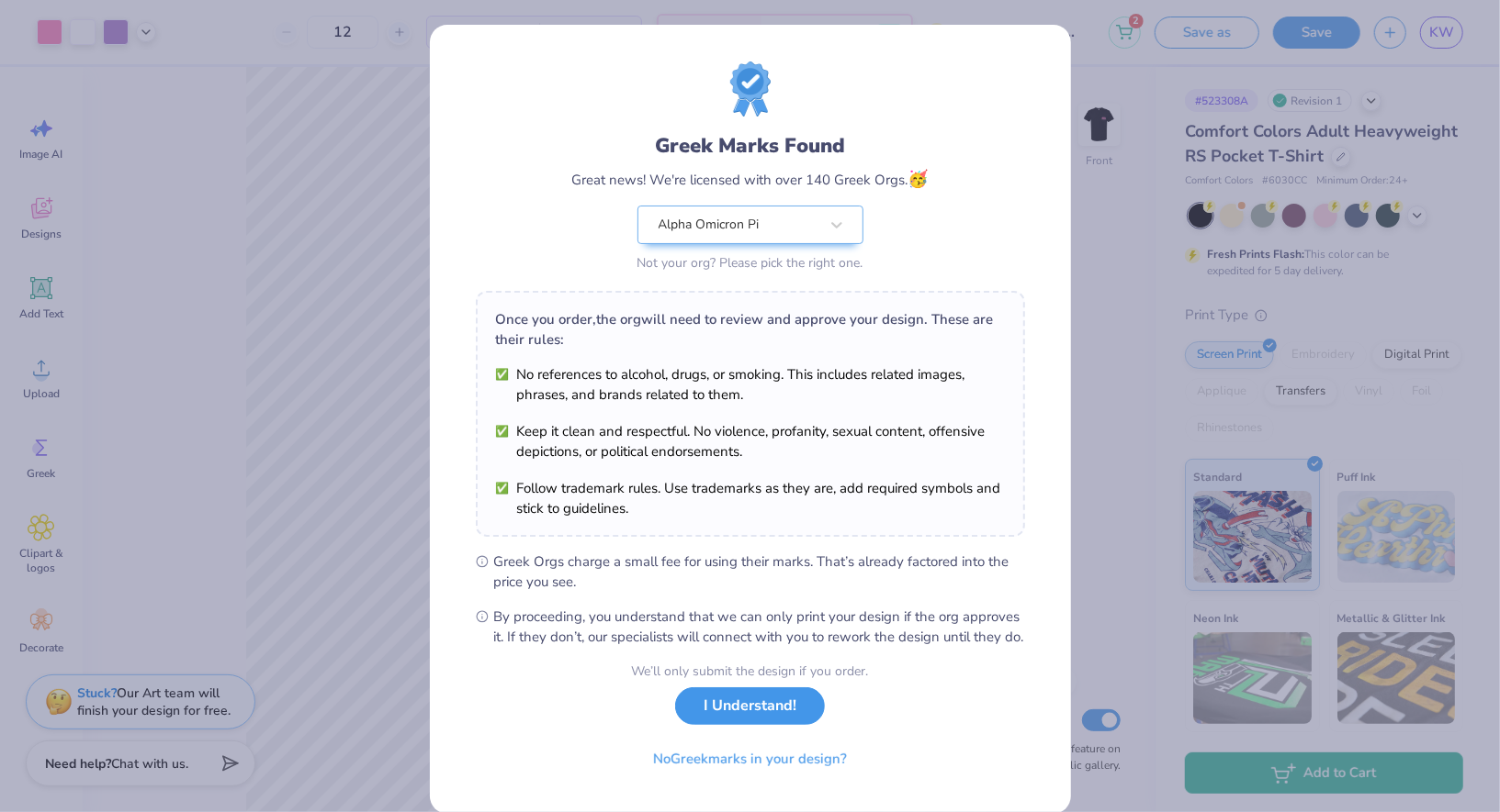
click at [743, 725] on button "I Understand!" at bounding box center [749, 706] width 150 height 38
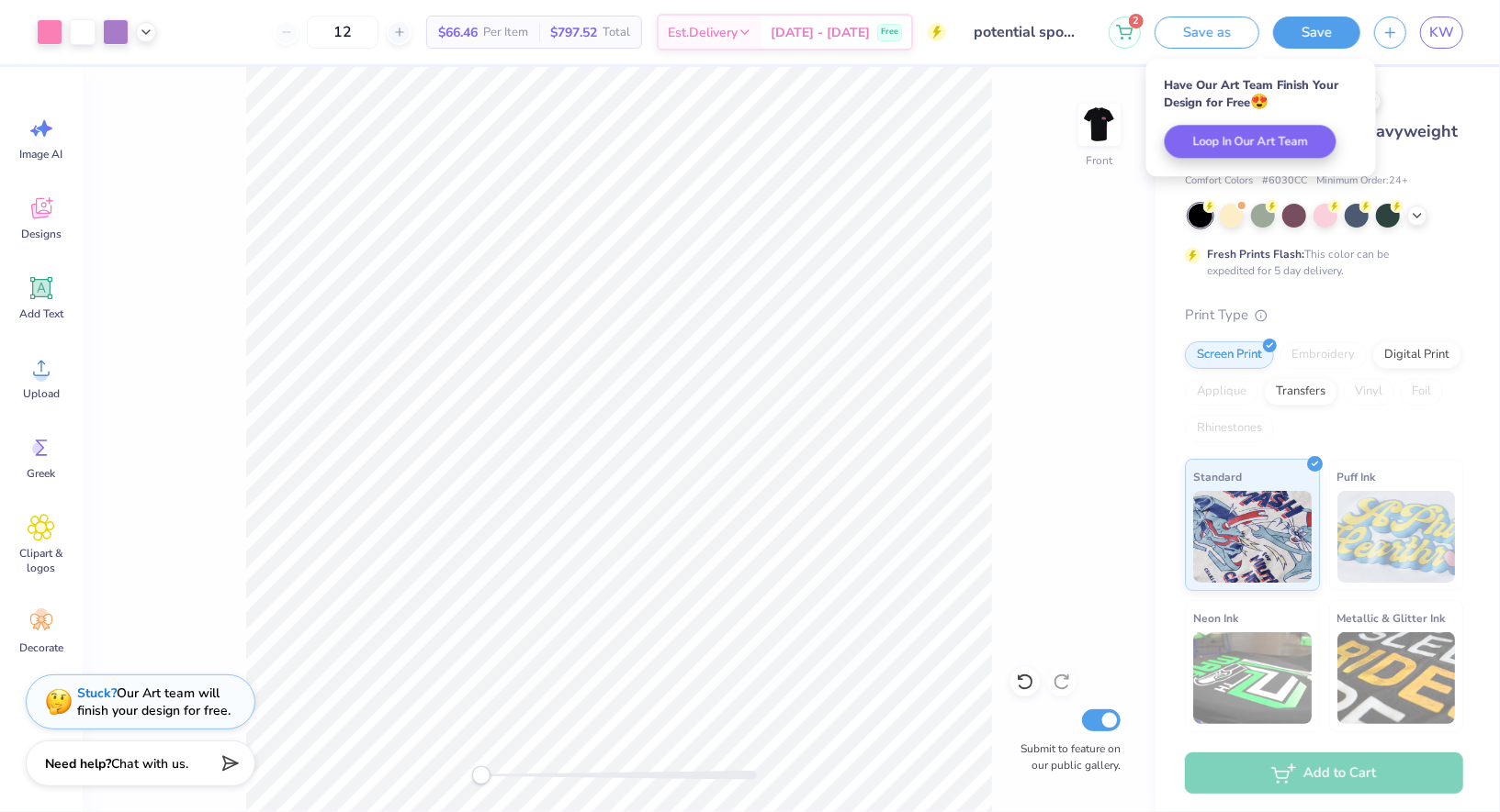
click at [1119, 213] on div "Front Submit to feature on our public gallery." at bounding box center [618, 440] width 1072 height 746
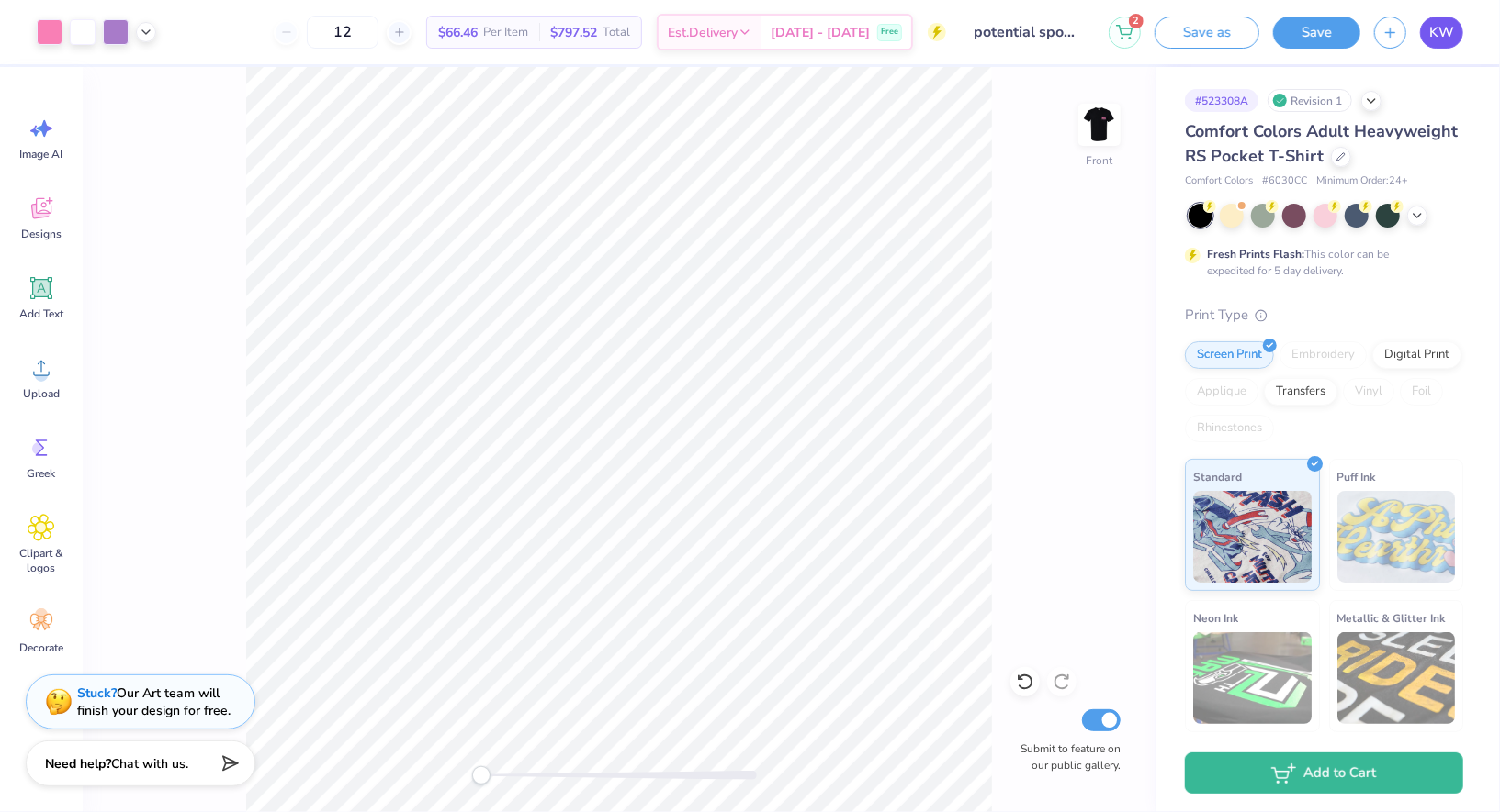
click at [1438, 27] on span "KW" at bounding box center [1440, 32] width 25 height 21
